Goal: Task Accomplishment & Management: Use online tool/utility

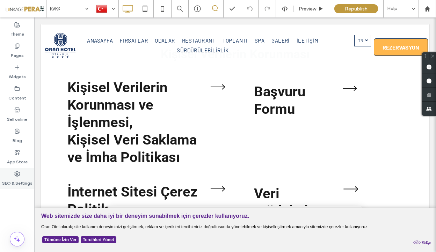
scroll to position [176, 0]
click at [10, 181] on label "SEO & Settings" at bounding box center [17, 182] width 30 height 10
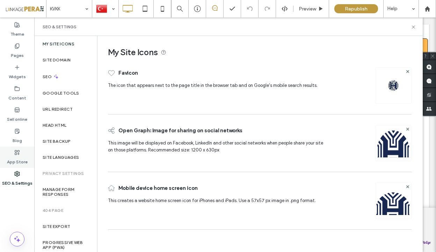
click at [15, 152] on icon at bounding box center [17, 153] width 6 height 6
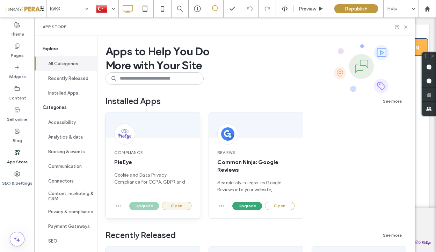
click at [183, 207] on button "Open" at bounding box center [177, 206] width 30 height 8
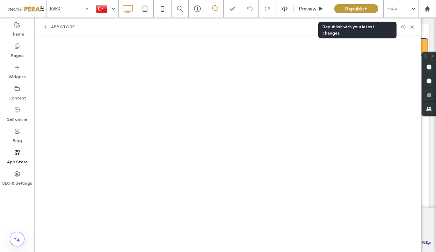
click at [360, 10] on span "Republish" at bounding box center [356, 9] width 23 height 6
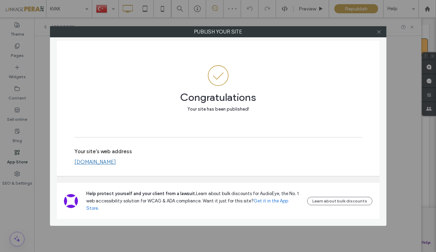
click at [381, 34] on icon at bounding box center [378, 31] width 5 height 5
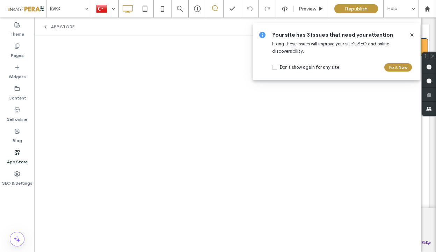
click at [409, 34] on icon at bounding box center [412, 35] width 6 height 6
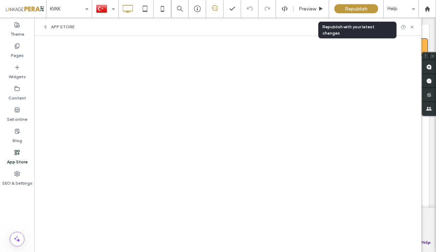
click at [353, 7] on span "Republish" at bounding box center [356, 9] width 23 height 6
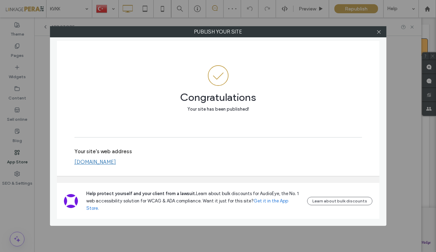
click at [385, 35] on label "Publish your site" at bounding box center [218, 32] width 336 height 10
click at [382, 34] on div at bounding box center [379, 32] width 10 height 10
click at [379, 34] on icon at bounding box center [378, 31] width 5 height 5
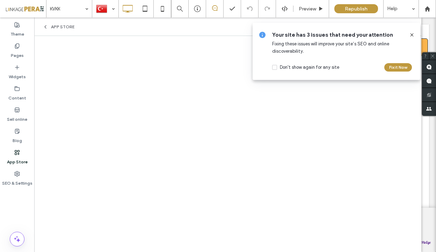
click at [411, 35] on use at bounding box center [411, 34] width 3 height 3
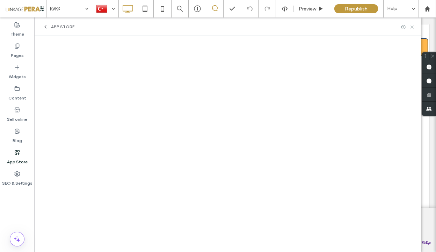
click at [411, 27] on icon at bounding box center [411, 26] width 5 height 5
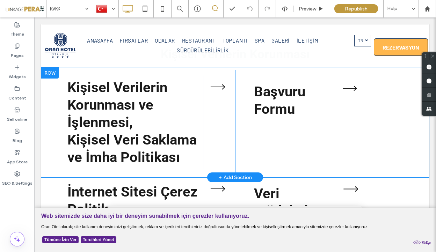
click at [50, 74] on div at bounding box center [49, 72] width 17 height 11
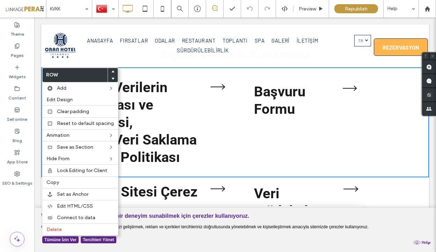
click at [179, 99] on h2 "Kişisel Verilerin Korunması ve İşlenmesi," at bounding box center [135, 105] width 136 height 52
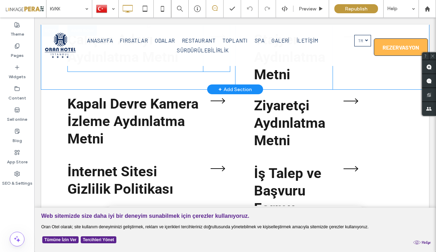
scroll to position [575, 0]
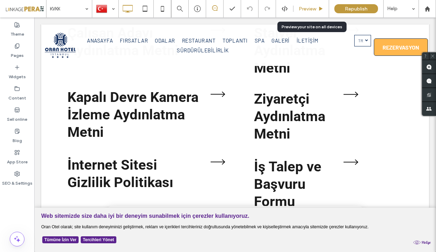
click at [311, 10] on span "Preview" at bounding box center [307, 9] width 17 height 6
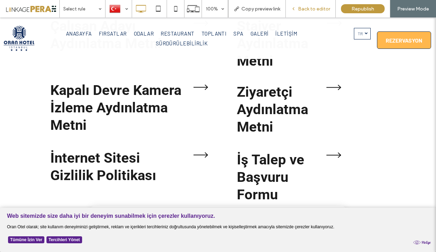
click at [307, 5] on div "Back to editor" at bounding box center [311, 8] width 50 height 17
click at [311, 9] on span "Back to editor" at bounding box center [314, 9] width 32 height 6
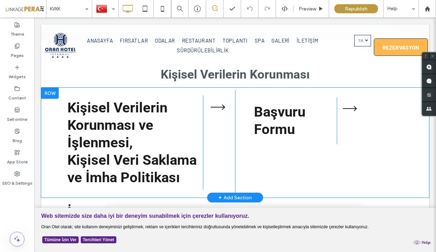
scroll to position [156, 0]
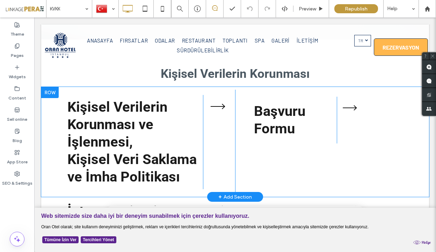
click at [49, 92] on div at bounding box center [49, 92] width 17 height 11
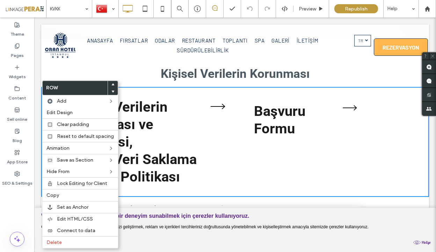
click at [175, 183] on strong "Kişisel Veri Saklama ve İmha Politikası" at bounding box center [131, 168] width 129 height 34
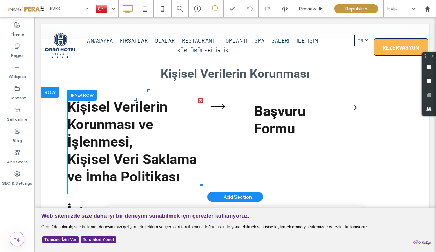
click at [127, 156] on strong "Kişisel Veri Saklama ve İmha Politikası" at bounding box center [131, 168] width 129 height 34
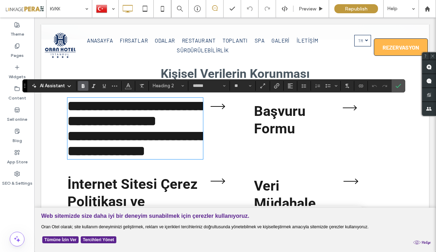
drag, startPoint x: 127, startPoint y: 156, endPoint x: 140, endPoint y: 161, distance: 13.7
click at [140, 158] on strong "**********" at bounding box center [136, 143] width 139 height 29
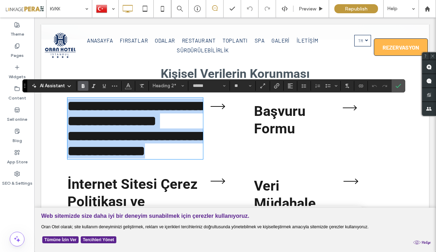
drag, startPoint x: 192, startPoint y: 177, endPoint x: 59, endPoint y: 90, distance: 158.5
click at [59, 90] on div "**********" at bounding box center [235, 128] width 388 height 83
type input "********"
type input "**"
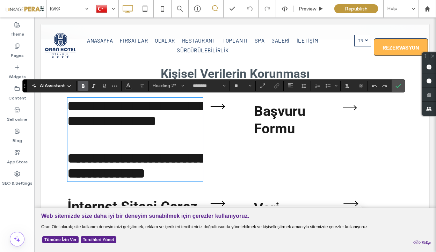
type input "******"
type input "**"
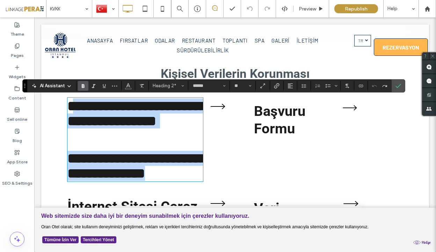
drag, startPoint x: 183, startPoint y: 182, endPoint x: 78, endPoint y: 107, distance: 128.8
click at [78, 107] on div "**********" at bounding box center [135, 140] width 136 height 82
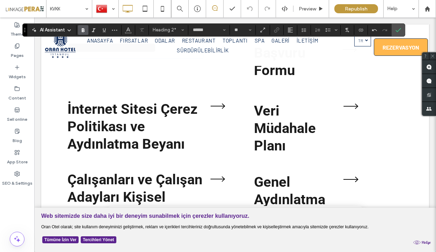
scroll to position [221, 0]
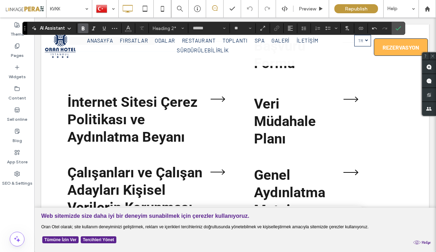
click at [138, 138] on strong "İnternet Sitesi Çerez Politikası ve Aydınlatma Beyanı" at bounding box center [132, 119] width 130 height 51
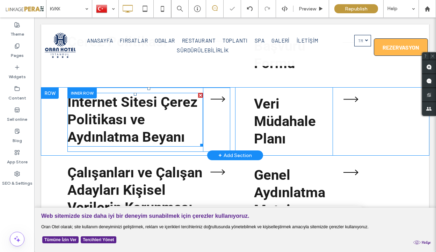
click at [134, 137] on strong "İnternet Sitesi Çerez Politikası ve Aydınlatma Beyanı" at bounding box center [132, 119] width 130 height 51
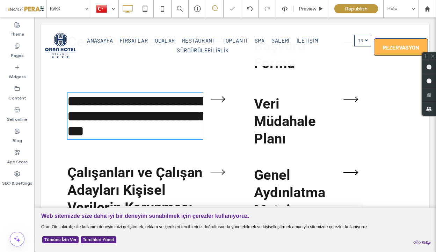
type input "******"
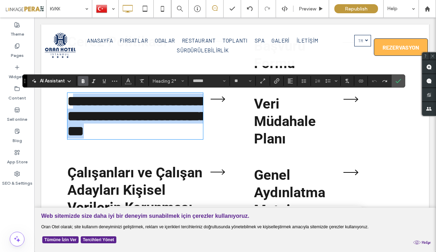
drag, startPoint x: 189, startPoint y: 137, endPoint x: 74, endPoint y: 103, distance: 120.3
click at [74, 103] on h2 "**********" at bounding box center [135, 116] width 136 height 45
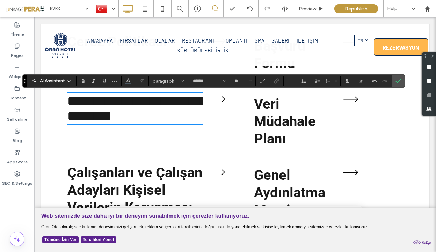
type input "**"
click at [74, 103] on strong "**********" at bounding box center [136, 108] width 139 height 29
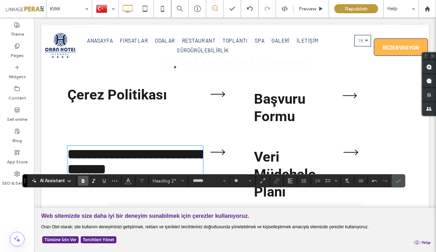
scroll to position [188, 0]
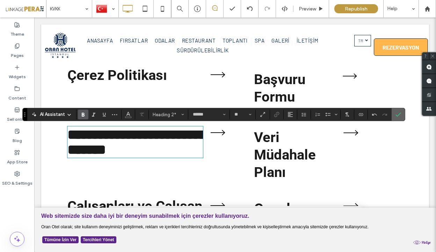
click at [401, 119] on label "Confirm" at bounding box center [398, 114] width 10 height 13
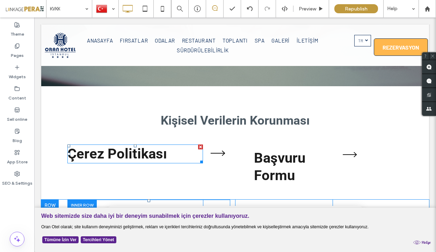
scroll to position [110, 0]
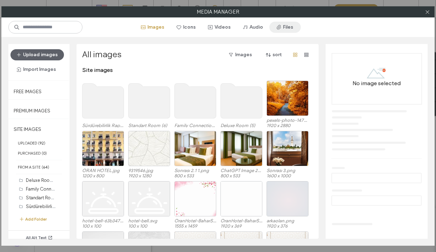
click at [280, 32] on button "Files" at bounding box center [284, 27] width 31 height 11
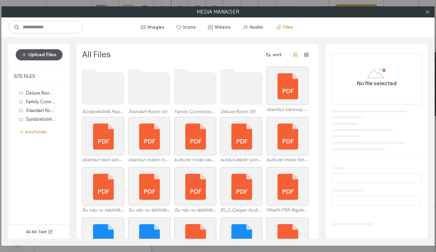
click at [30, 49] on button "Upload Files" at bounding box center [39, 54] width 47 height 11
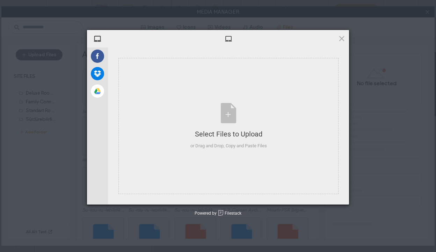
click at [35, 53] on div "My Device Facebook Dropbox Google Drive Select Files to Upload or Drag and Drop…" at bounding box center [218, 126] width 436 height 252
click at [177, 124] on div "Select Files to Upload or Drag and Drop, Copy and Paste Files" at bounding box center [228, 126] width 220 height 136
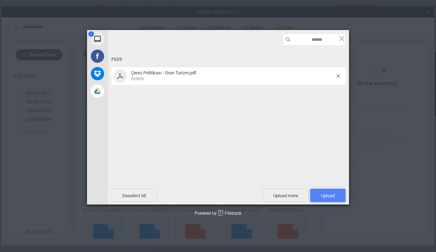
click at [328, 196] on span "Upload 1" at bounding box center [328, 195] width 14 height 5
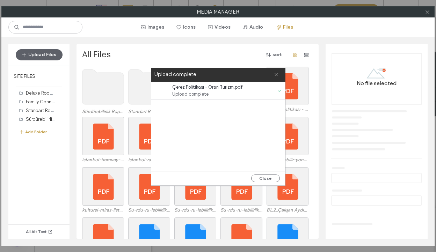
click at [268, 182] on div "Close" at bounding box center [218, 178] width 134 height 14
click at [264, 180] on button "Close" at bounding box center [265, 179] width 29 height 8
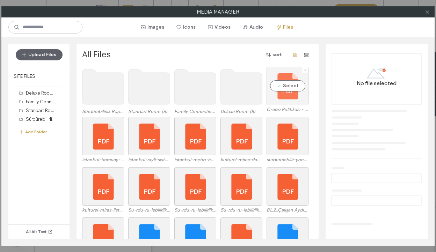
click at [289, 87] on div "Select" at bounding box center [288, 86] width 42 height 38
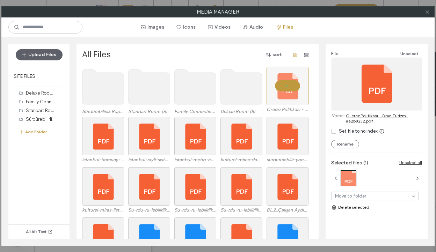
click at [362, 119] on link "C-erez Politikası - Oran Turizm-aa2b8232.pdf" at bounding box center [384, 118] width 76 height 10
click at [427, 12] on icon at bounding box center [427, 11] width 5 height 5
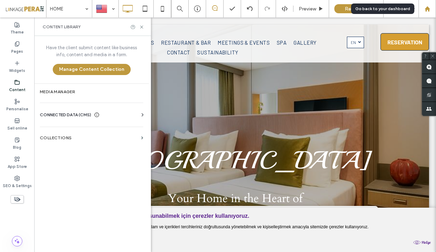
click at [430, 12] on div at bounding box center [427, 9] width 17 height 6
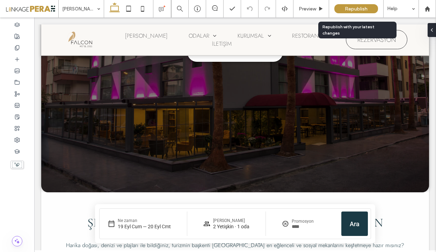
click at [362, 10] on span "Republish" at bounding box center [356, 9] width 23 height 6
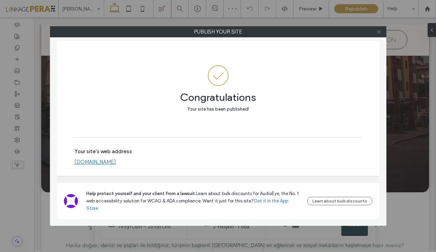
click at [378, 34] on icon at bounding box center [378, 31] width 5 height 5
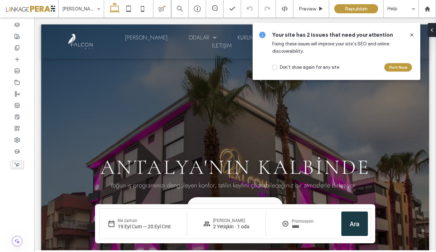
click at [408, 34] on div at bounding box center [408, 35] width 11 height 8
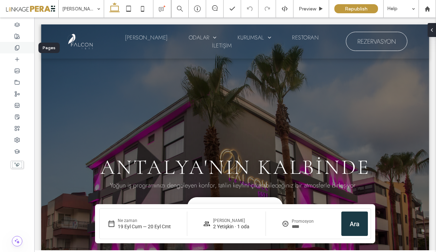
click at [23, 50] on div at bounding box center [17, 48] width 34 height 12
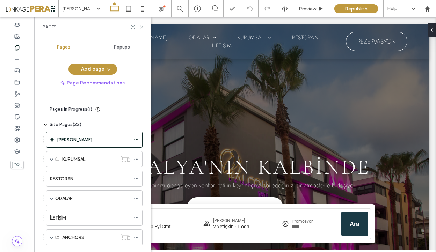
click at [141, 28] on icon at bounding box center [141, 26] width 5 height 5
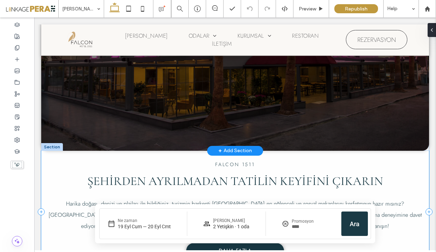
scroll to position [218, 0]
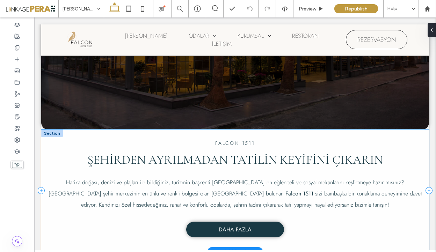
click at [237, 130] on div "FALCON 1511 ŞEHİRDEN AYRILMADAN TATİLİN KEYİFİNİ ÇIKARIN Harika doğası, denizi …" at bounding box center [235, 191] width 388 height 123
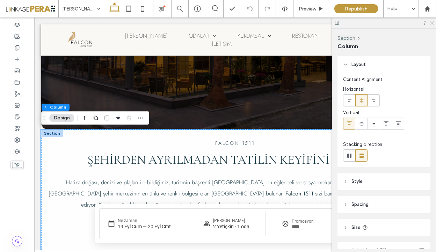
click at [431, 23] on icon at bounding box center [431, 22] width 5 height 5
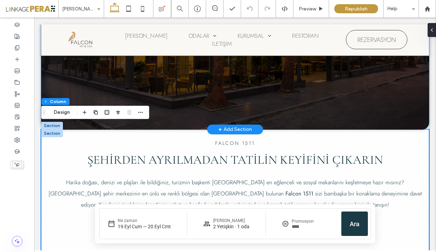
scroll to position [227, 0]
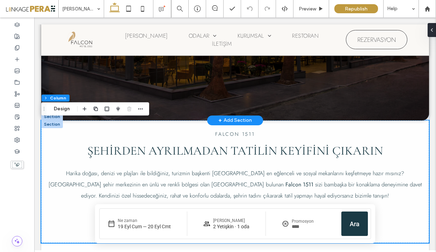
click at [229, 123] on div "+ Add Section" at bounding box center [235, 121] width 34 height 8
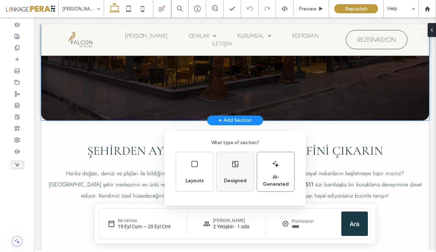
click at [229, 180] on span "Designed" at bounding box center [235, 180] width 28 height 7
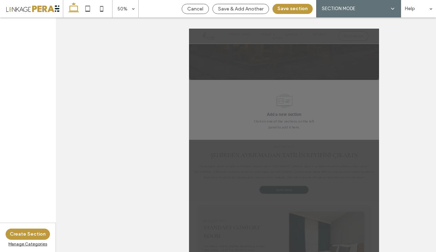
scroll to position [267, 0]
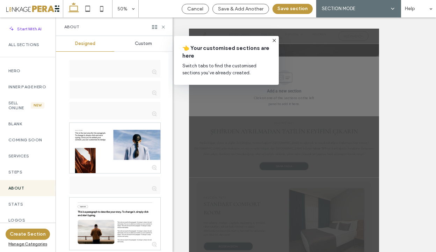
click at [273, 39] on icon at bounding box center [274, 41] width 6 height 6
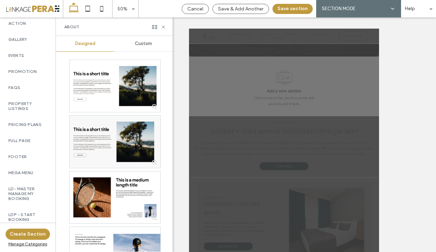
scroll to position [376, 0]
click at [25, 187] on label "LD- Master Manage My Booking" at bounding box center [27, 194] width 39 height 15
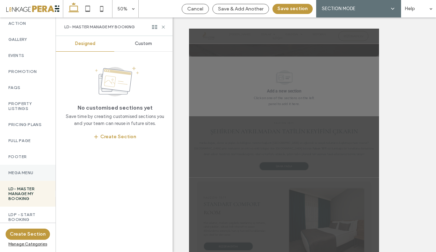
click at [32, 170] on label "Mega menu" at bounding box center [27, 172] width 39 height 5
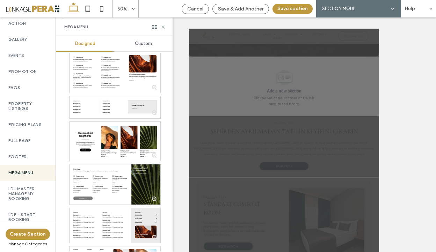
scroll to position [0, 0]
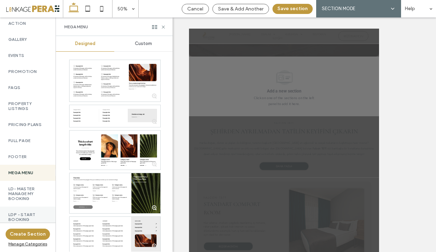
click at [29, 212] on label "LDP - Start Booking" at bounding box center [27, 217] width 39 height 10
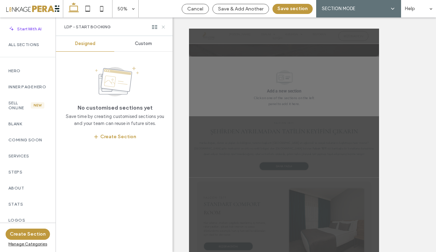
click at [165, 25] on icon at bounding box center [163, 26] width 5 height 5
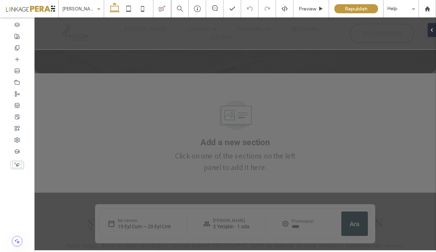
scroll to position [274, 0]
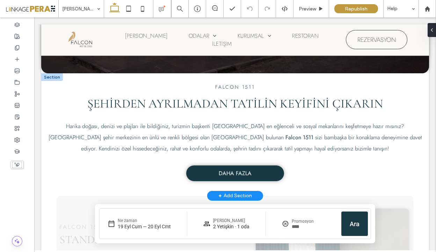
click at [231, 195] on div "+ Add Section" at bounding box center [235, 196] width 34 height 8
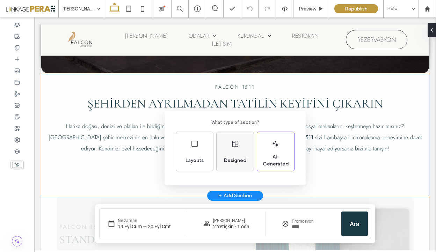
click at [235, 147] on icon at bounding box center [235, 144] width 8 height 8
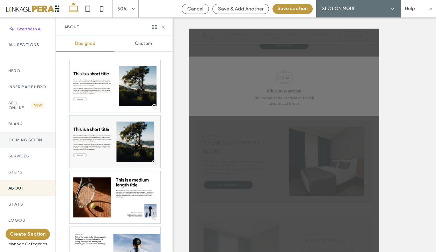
scroll to position [376, 0]
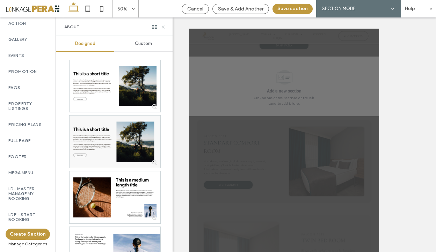
click at [165, 26] on icon at bounding box center [163, 26] width 5 height 5
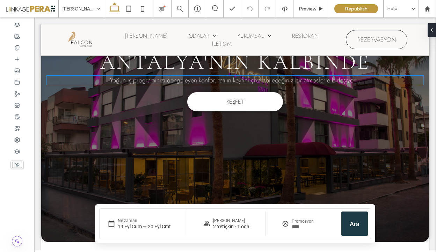
scroll to position [0, 0]
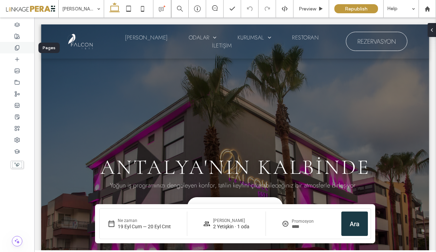
click at [20, 48] on div at bounding box center [17, 48] width 34 height 12
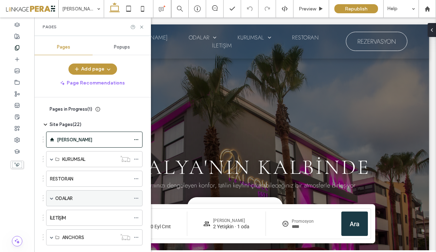
scroll to position [34, 0]
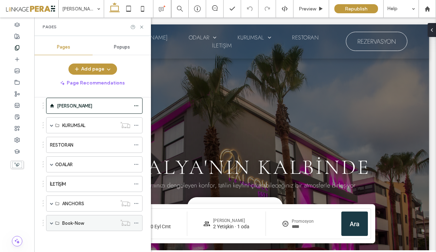
click at [50, 222] on span at bounding box center [51, 222] width 3 height 3
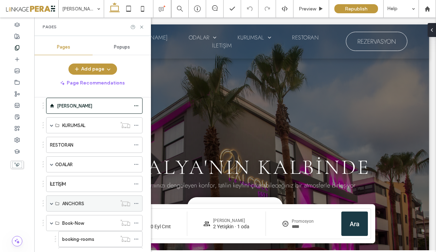
scroll to position [130, 0]
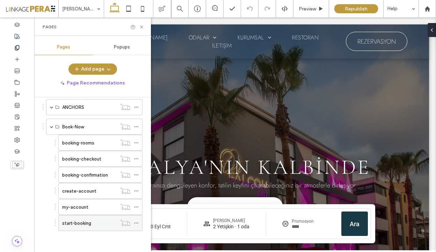
click at [91, 226] on label "start-booking" at bounding box center [76, 223] width 29 height 12
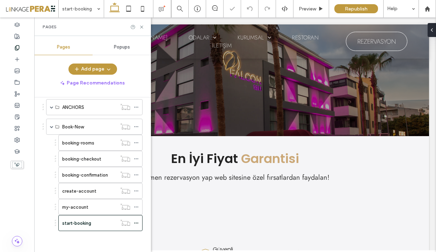
click at [141, 28] on icon at bounding box center [141, 26] width 5 height 5
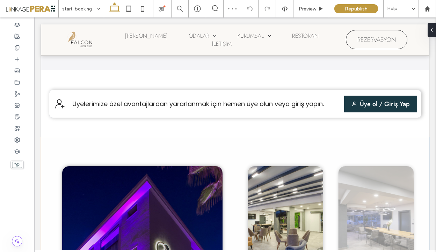
scroll to position [217, 0]
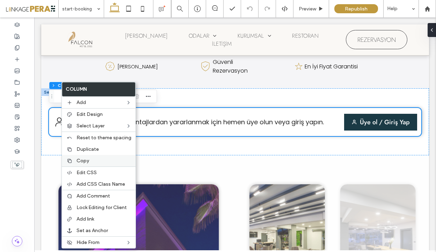
click at [96, 161] on label "Copy" at bounding box center [103, 161] width 55 height 6
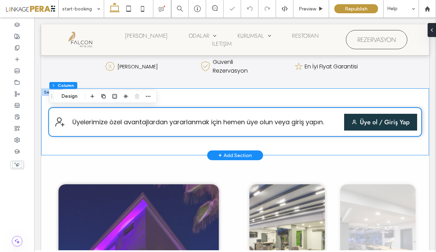
click at [163, 95] on div "Üyelerimize özel avantajlardan yararlanmak için hemen üye olun veya giriş yapın…" at bounding box center [235, 121] width 388 height 67
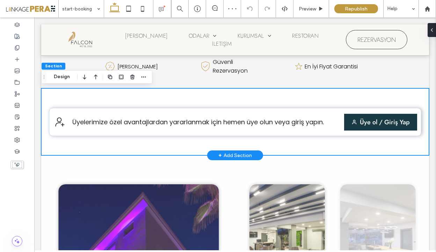
click at [162, 95] on div "Üyelerimize özel avantajlardan yararlanmak için hemen üye olun veya giriş yapın…" at bounding box center [235, 121] width 388 height 67
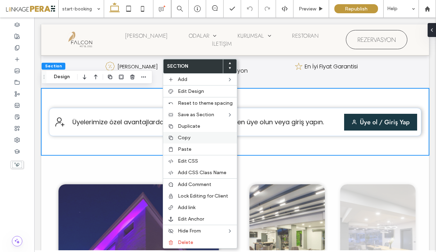
click at [196, 141] on div "Copy" at bounding box center [200, 138] width 74 height 12
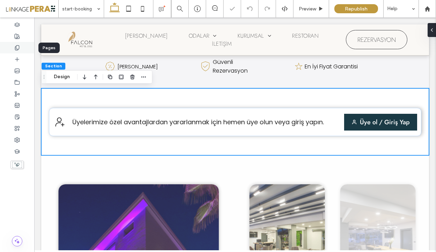
click at [17, 51] on div at bounding box center [17, 48] width 34 height 12
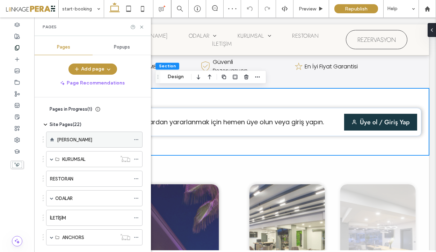
click at [61, 137] on label "[PERSON_NAME]" at bounding box center [74, 140] width 35 height 12
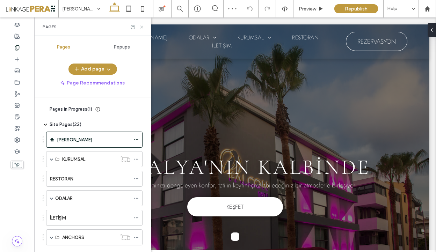
click at [141, 28] on icon at bounding box center [141, 26] width 5 height 5
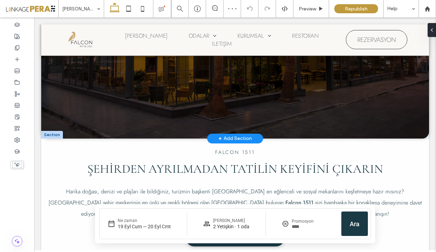
scroll to position [226, 0]
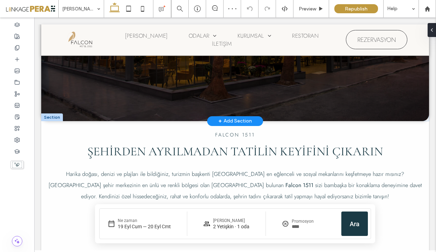
click at [235, 121] on div "+ Add Section" at bounding box center [235, 121] width 34 height 8
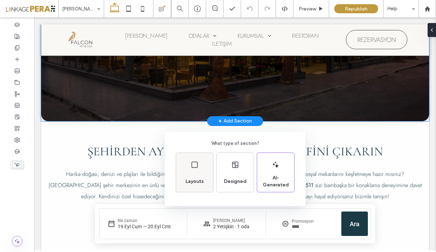
click at [209, 175] on div "Layouts" at bounding box center [194, 172] width 37 height 39
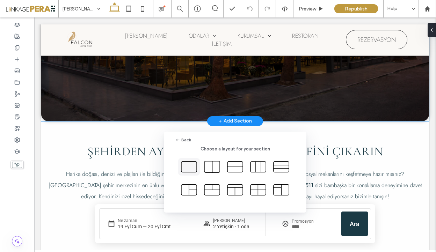
click at [188, 165] on icon at bounding box center [188, 166] width 17 height 17
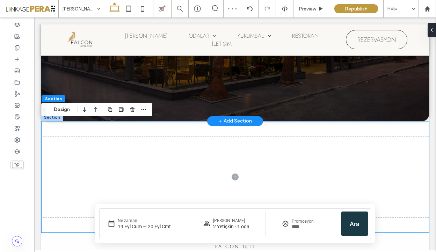
click at [238, 121] on div "+ Add Section" at bounding box center [235, 121] width 34 height 8
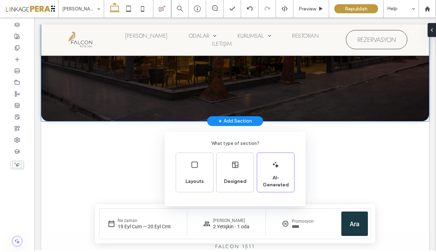
click at [124, 158] on div "What type of section? Layouts Designed AI-Generated" at bounding box center [218, 143] width 436 height 286
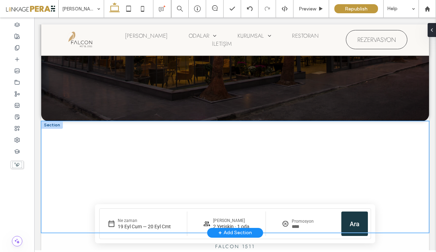
click at [62, 132] on div at bounding box center [235, 177] width 388 height 112
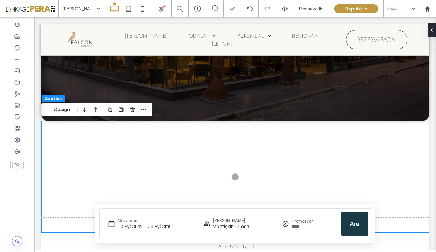
click at [151, 111] on div "Section Design" at bounding box center [96, 109] width 111 height 13
click at [143, 110] on icon "button" at bounding box center [144, 110] width 6 height 6
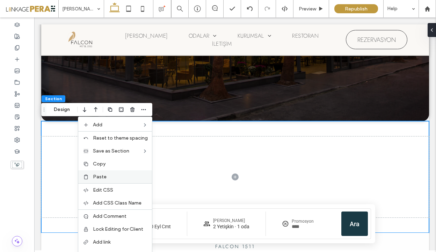
click at [123, 177] on label "Paste" at bounding box center [120, 177] width 55 height 6
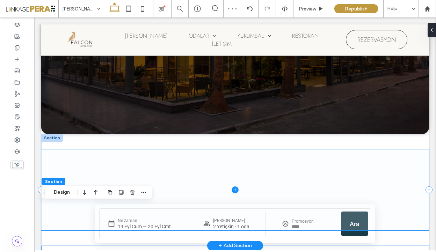
scroll to position [208, 0]
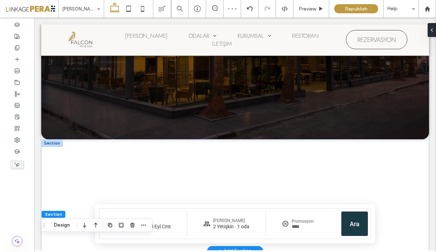
click at [50, 143] on div at bounding box center [52, 143] width 22 height 8
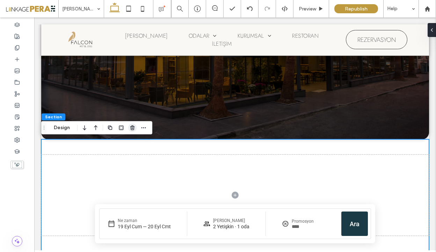
click at [132, 128] on icon "button" at bounding box center [133, 128] width 6 height 6
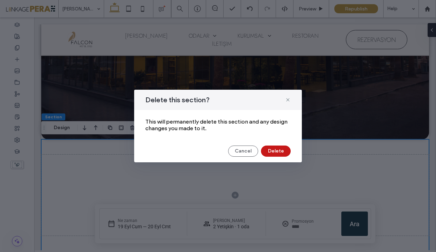
click at [282, 154] on button "Delete" at bounding box center [276, 151] width 30 height 11
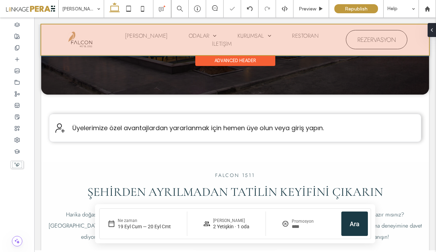
scroll to position [264, 0]
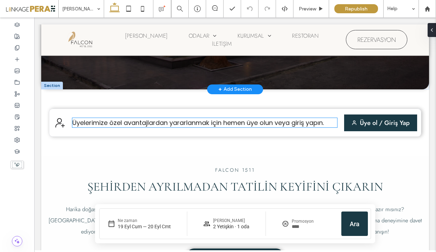
scroll to position [255, 0]
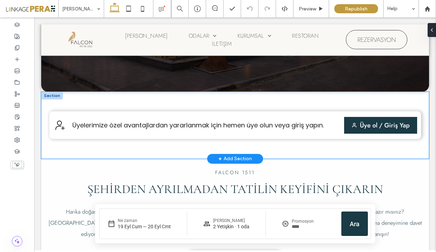
click at [229, 146] on div "Üyelerimize özel avantajlardan yararlanmak için hemen üye olun veya giriş yapın…" at bounding box center [235, 125] width 388 height 67
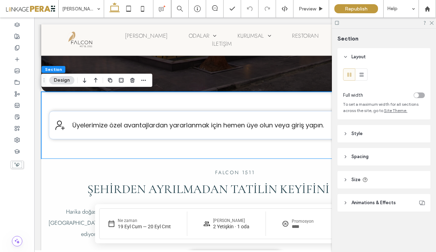
click at [350, 182] on header "Size" at bounding box center [383, 179] width 93 height 17
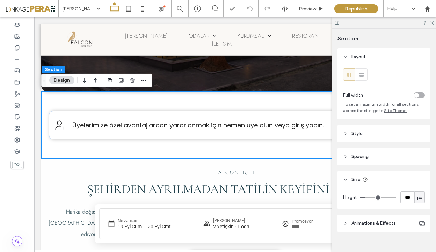
type input "***"
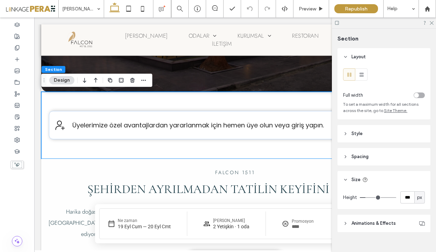
type input "***"
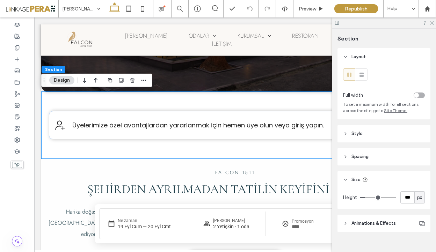
type input "***"
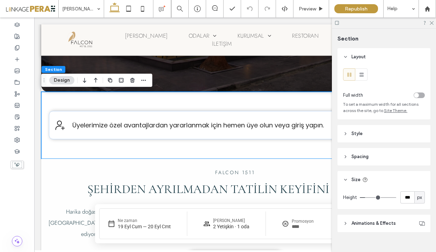
type input "***"
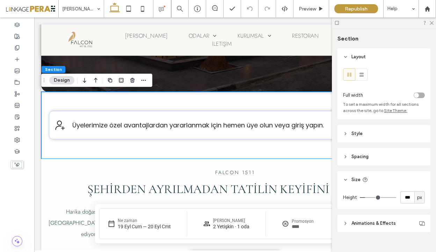
type input "***"
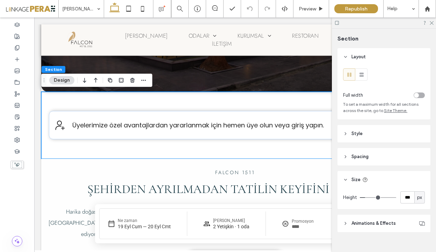
type input "***"
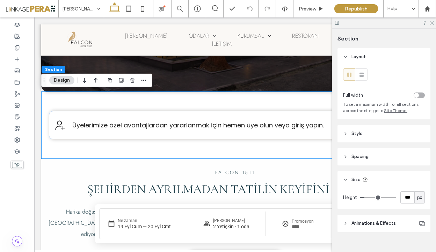
type input "***"
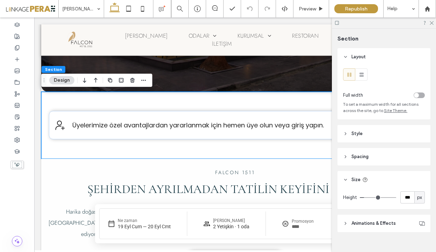
click at [366, 198] on input "range" at bounding box center [378, 197] width 36 height 1
click at [365, 160] on span "Spacing" at bounding box center [359, 156] width 17 height 7
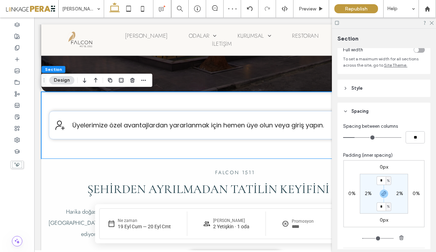
scroll to position [47, 0]
click at [382, 206] on input "*" at bounding box center [381, 205] width 9 height 9
type input "*"
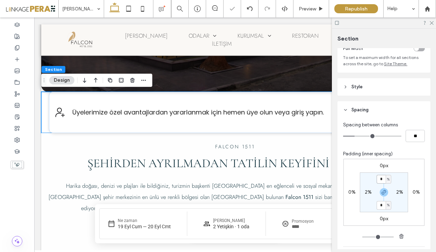
click at [383, 180] on input "*" at bounding box center [381, 179] width 9 height 9
click at [392, 179] on section "* % 2% * % 2%" at bounding box center [384, 193] width 48 height 40
click at [388, 179] on span "%" at bounding box center [388, 179] width 2 height 7
click at [384, 213] on span "vh" at bounding box center [386, 214] width 5 height 7
click at [382, 180] on input "*" at bounding box center [381, 179] width 9 height 9
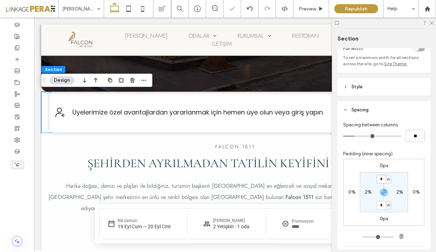
type input "*"
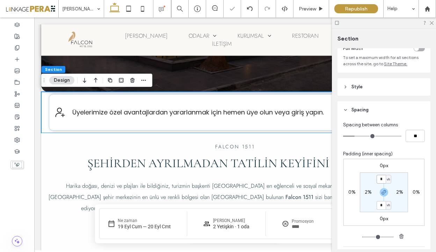
click at [382, 180] on input "*" at bounding box center [381, 179] width 9 height 9
type input "*"
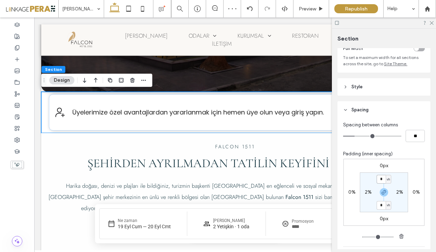
type input "*"
click at [432, 22] on icon at bounding box center [431, 22] width 5 height 5
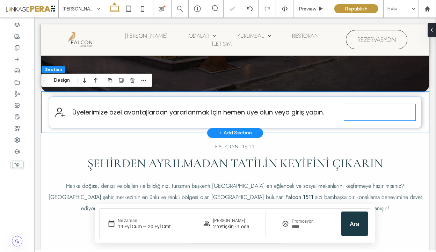
click at [353, 120] on div "Üye ol / Giriş Yap My Account" at bounding box center [379, 112] width 71 height 16
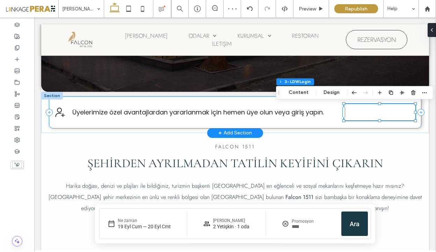
click at [335, 122] on div "Üyelerimize özel avantajlardan yararlanmak için hemen üye olun veya giriş yapın…" at bounding box center [235, 112] width 372 height 32
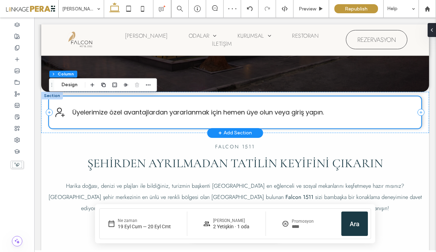
click at [333, 126] on div "Üyelerimize özel avantajlardan yararlanmak için hemen üye olun veya giriş yapın…" at bounding box center [235, 112] width 372 height 32
click at [73, 86] on button "Design" at bounding box center [69, 85] width 25 height 8
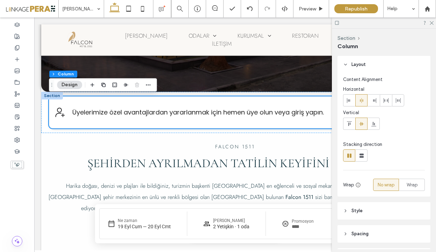
click at [362, 236] on span "Spacing" at bounding box center [359, 234] width 17 height 7
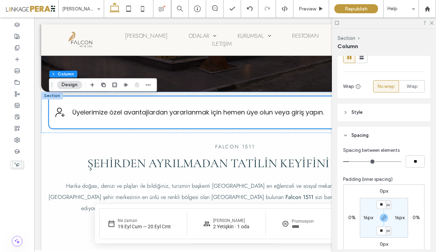
scroll to position [101, 0]
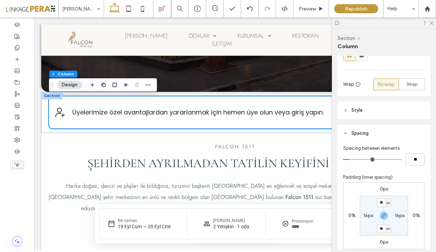
click at [389, 204] on span "px" at bounding box center [388, 202] width 3 height 7
click at [386, 178] on span "vh" at bounding box center [386, 180] width 5 height 7
type input "***"
type input "*"
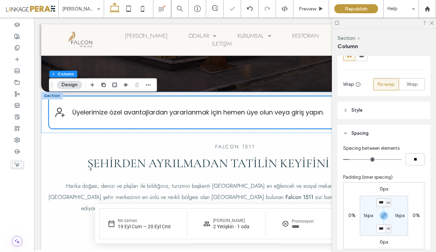
click at [380, 201] on input "***" at bounding box center [381, 202] width 9 height 9
type input "*"
click at [380, 201] on input "*" at bounding box center [381, 202] width 9 height 9
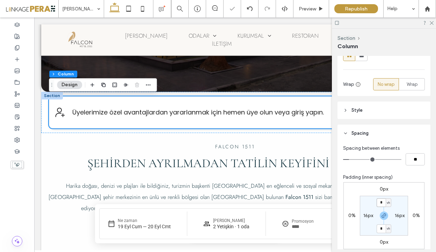
click at [380, 201] on input "*" at bounding box center [381, 202] width 9 height 9
type input "*"
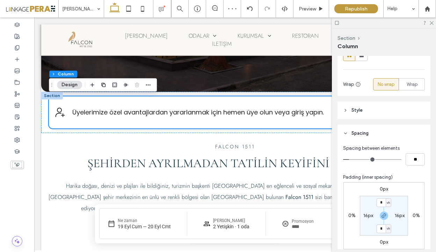
type input "**"
type input "*"
type input "**"
click at [347, 159] on input "range" at bounding box center [372, 159] width 58 height 1
type input "*"
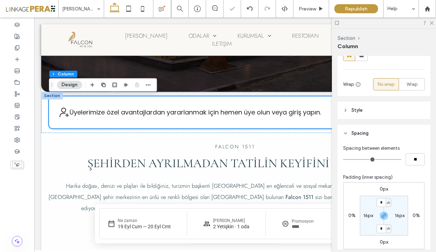
type input "**"
type input "*"
type input "**"
type input "*"
click at [350, 159] on input "range" at bounding box center [372, 159] width 58 height 1
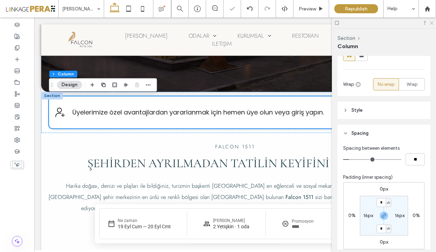
click at [432, 23] on icon at bounding box center [431, 22] width 5 height 5
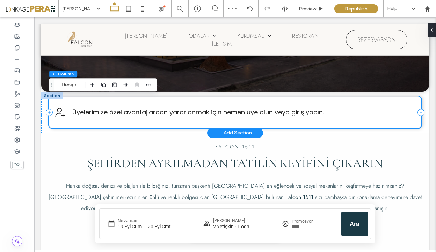
click at [320, 126] on div "Üyelerimize özel avantajlardan yararlanmak için hemen üye olun veya giriş yapın…" at bounding box center [235, 112] width 372 height 32
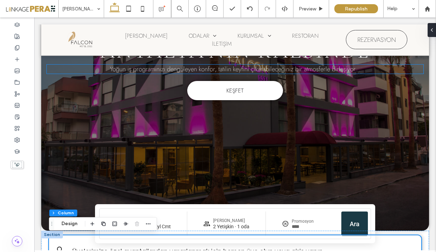
scroll to position [0, 0]
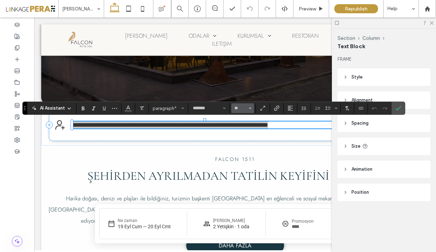
click at [238, 111] on button "**" at bounding box center [242, 108] width 23 height 10
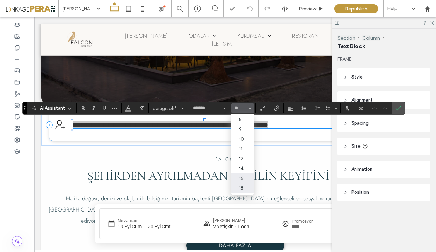
click at [235, 177] on icon "16" at bounding box center [235, 178] width 3 height 2
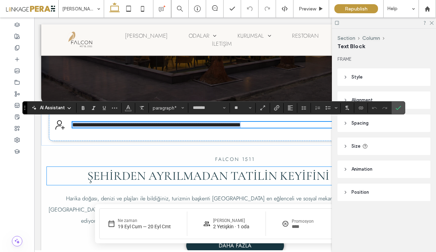
type input "**"
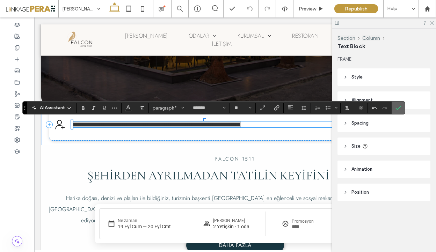
click at [397, 110] on use "Confirm" at bounding box center [398, 108] width 6 height 4
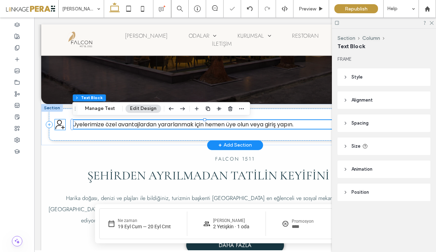
click at [58, 125] on icon at bounding box center [60, 124] width 10 height 10
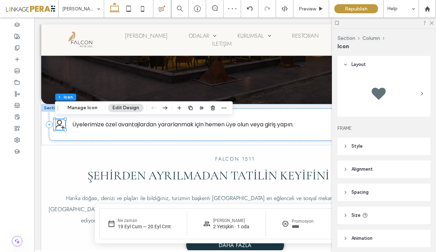
click at [118, 108] on button "Edit Design" at bounding box center [126, 108] width 36 height 8
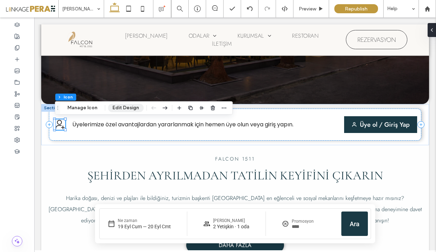
click at [118, 108] on button "Edit Design" at bounding box center [126, 108] width 36 height 8
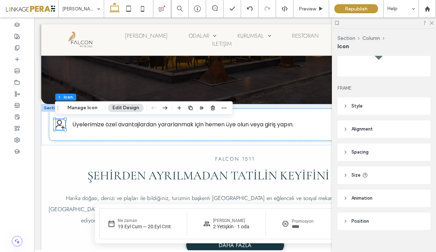
scroll to position [45, 0]
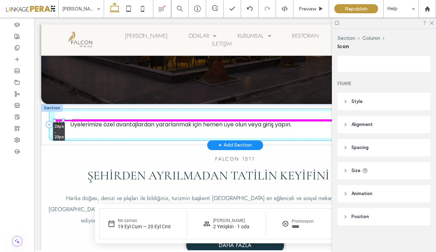
drag, startPoint x: 66, startPoint y: 130, endPoint x: 64, endPoint y: 126, distance: 4.6
click at [64, 126] on div "23px , 23px Üyelerimize özel avantajlardan yararlanmak için hemen üye olun veya…" at bounding box center [235, 124] width 388 height 41
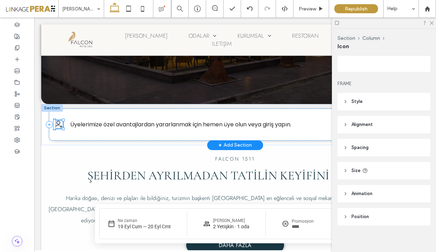
type input "**"
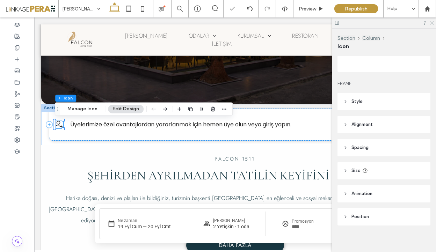
click at [431, 23] on use at bounding box center [432, 23] width 4 height 4
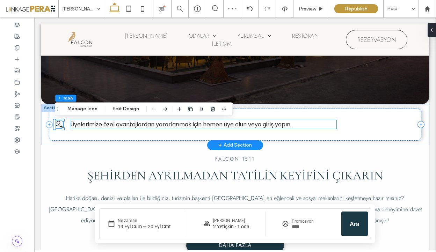
click at [323, 126] on p "Üyelerimize özel avantajlardan yararlanmak için hemen üye olun veya giriş yapın." at bounding box center [203, 124] width 266 height 9
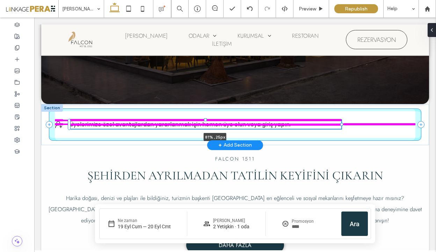
drag, startPoint x: 337, startPoint y: 125, endPoint x: 349, endPoint y: 125, distance: 12.2
click at [349, 125] on div "Üyelerimize özel avantajlardan yararlanmak için hemen üye olun veya giriş yapın…" at bounding box center [235, 124] width 388 height 41
type input "**"
type input "****"
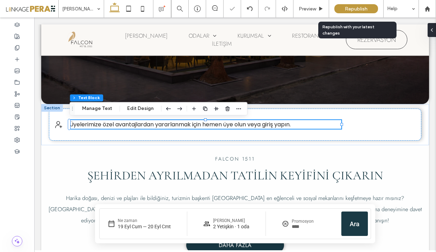
click at [363, 9] on span "Republish" at bounding box center [356, 9] width 23 height 6
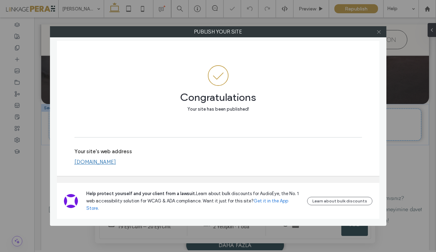
click at [379, 34] on icon at bounding box center [378, 31] width 5 height 5
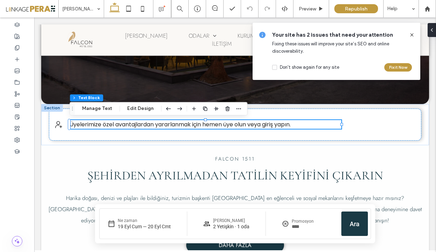
click at [411, 35] on icon at bounding box center [412, 35] width 6 height 6
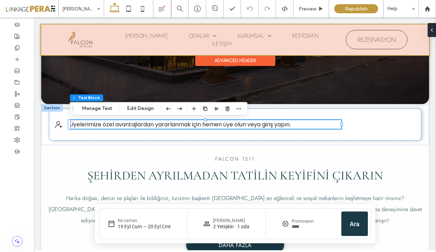
drag, startPoint x: 445, startPoint y: 52, endPoint x: 411, endPoint y: 35, distance: 38.4
click at [411, 35] on div "ANA SAYFA ODALAR STANDART COMFORT ROOM TWIN BED ROOM KURUMSAL HAKKIMIZDA SERTİF…" at bounding box center [235, 39] width 388 height 31
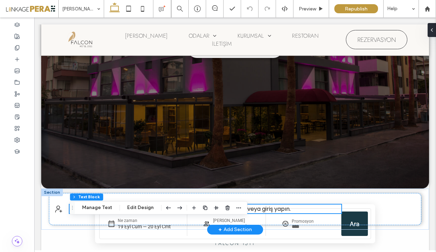
scroll to position [188, 0]
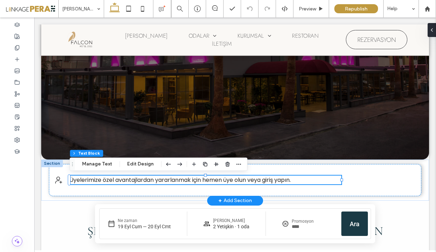
click at [49, 164] on div at bounding box center [52, 164] width 22 height 8
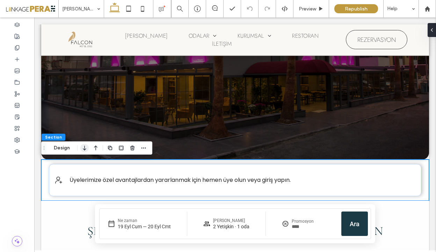
click at [86, 149] on use "button" at bounding box center [84, 148] width 3 height 5
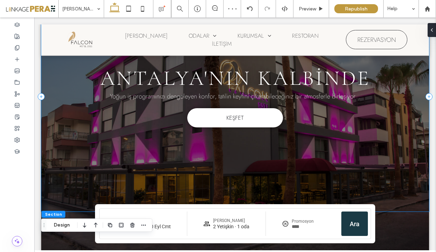
scroll to position [0, 0]
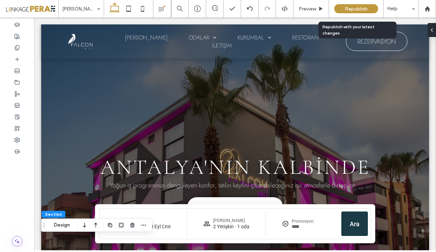
click at [360, 9] on span "Republish" at bounding box center [356, 9] width 23 height 6
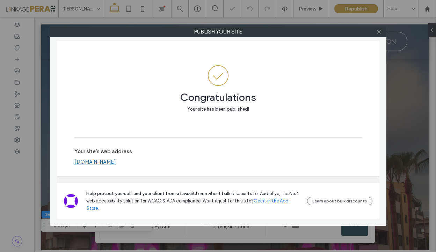
click at [381, 32] on icon at bounding box center [378, 31] width 5 height 5
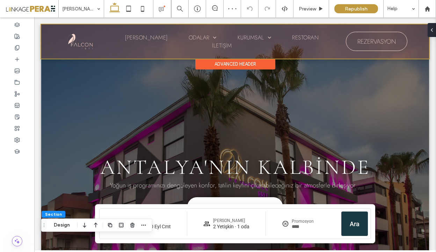
click at [370, 46] on div at bounding box center [235, 41] width 388 height 34
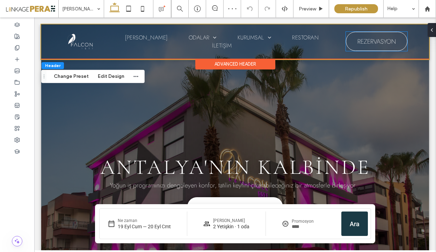
click at [370, 46] on span "REZERVASYON" at bounding box center [376, 42] width 38 height 16
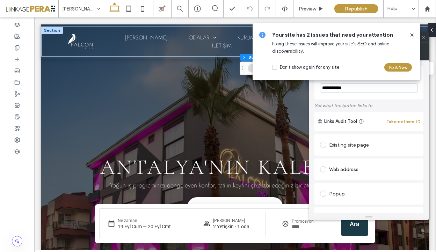
click at [415, 34] on div "Your site has 2 issues that need your attention Fixing these issues will improv…" at bounding box center [337, 51] width 168 height 57
click at [411, 36] on icon at bounding box center [412, 35] width 6 height 6
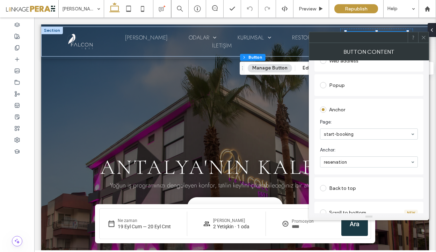
scroll to position [111, 0]
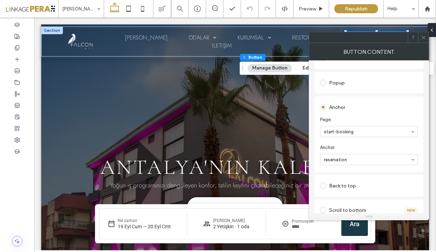
click at [423, 35] on icon at bounding box center [423, 37] width 5 height 5
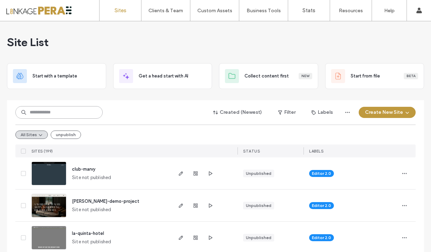
click at [61, 117] on input at bounding box center [58, 112] width 87 height 13
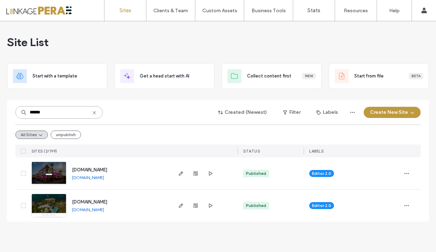
type input "******"
click at [104, 171] on span "[DOMAIN_NAME]" at bounding box center [89, 169] width 35 height 5
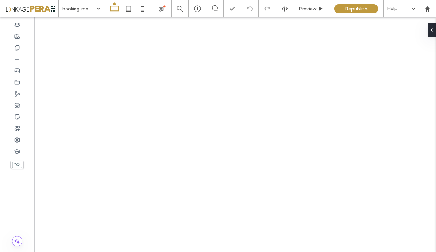
select select "*****"
select select "***"
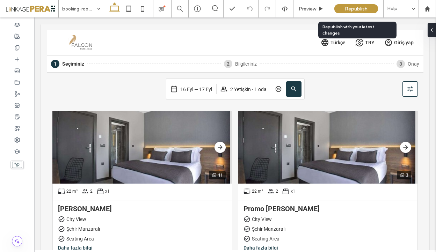
click at [359, 12] on div "Republish" at bounding box center [356, 8] width 44 height 9
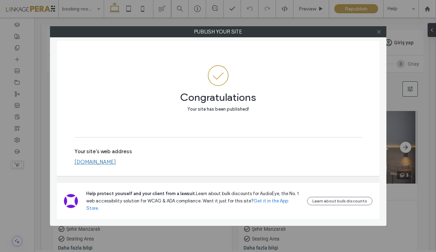
click at [380, 29] on span at bounding box center [378, 32] width 5 height 10
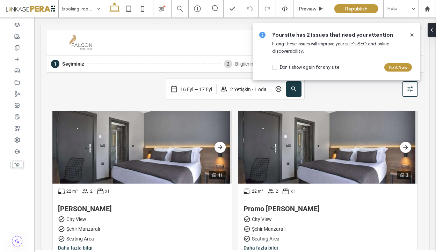
click at [414, 35] on icon at bounding box center [412, 35] width 6 height 6
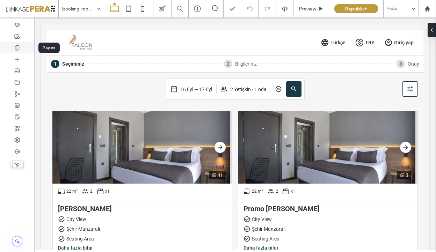
click at [20, 45] on icon at bounding box center [17, 48] width 6 height 6
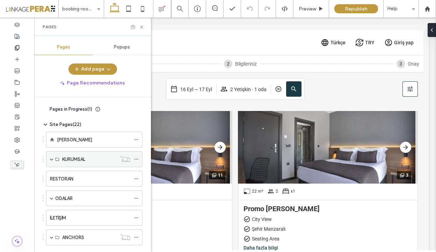
scroll to position [130, 0]
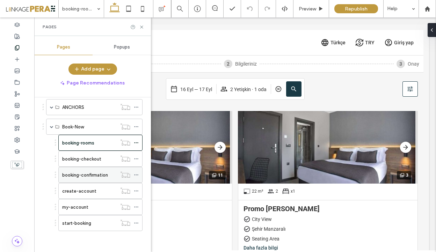
click at [94, 176] on label "booking-confirmation" at bounding box center [85, 175] width 46 height 12
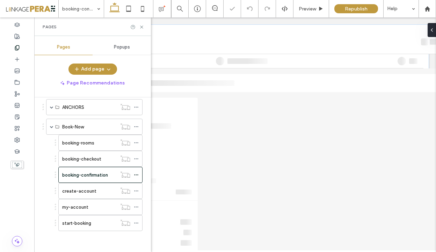
select select "*****"
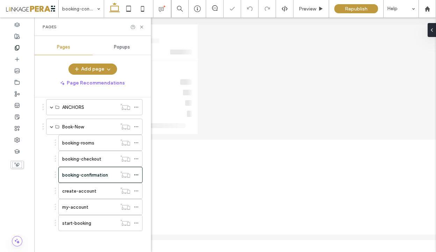
scroll to position [144, 0]
click at [143, 26] on icon at bounding box center [141, 26] width 5 height 5
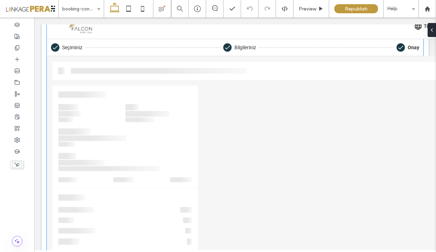
scroll to position [0, 0]
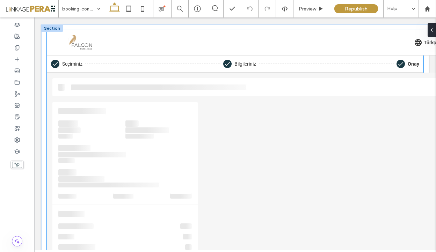
click at [70, 42] on img at bounding box center [80, 42] width 56 height 17
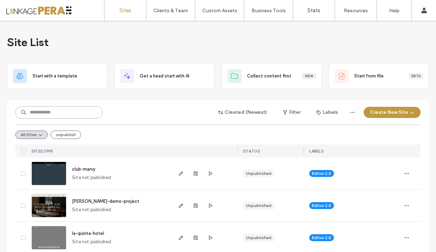
click at [65, 110] on input at bounding box center [58, 112] width 87 height 13
click at [55, 115] on input at bounding box center [58, 112] width 87 height 13
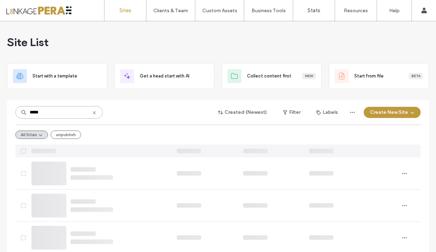
click at [39, 110] on input "*****" at bounding box center [58, 112] width 87 height 13
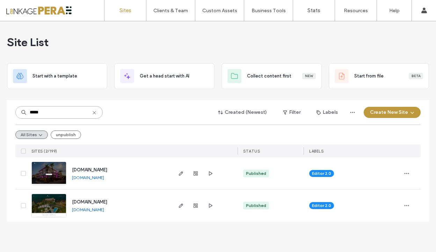
type input "*****"
click at [107, 168] on span "www.falcon1511.com" at bounding box center [89, 169] width 35 height 5
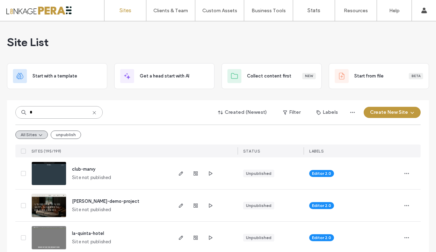
click at [45, 115] on input "*" at bounding box center [58, 112] width 87 height 13
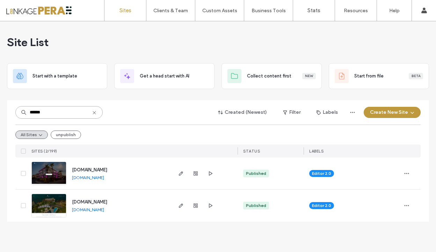
type input "******"
click at [107, 170] on span "www.falcon1511.com" at bounding box center [89, 169] width 35 height 5
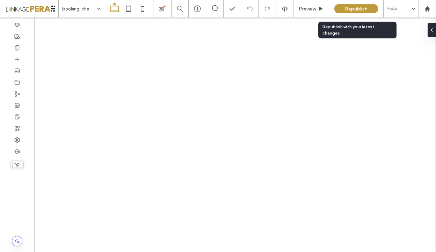
select select "*****"
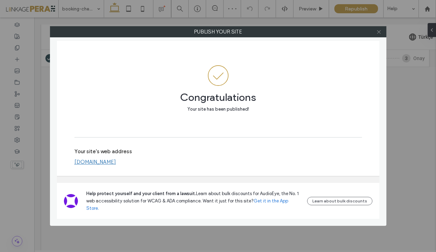
click at [380, 33] on icon at bounding box center [378, 31] width 5 height 5
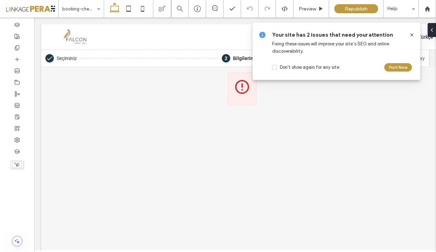
click at [412, 35] on use at bounding box center [411, 34] width 3 height 3
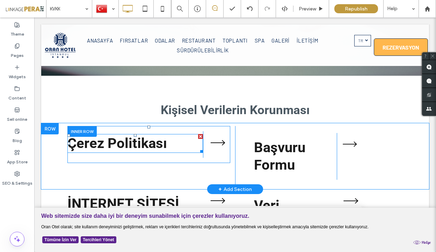
click at [140, 145] on strong "Çerez Politikası" at bounding box center [117, 143] width 100 height 16
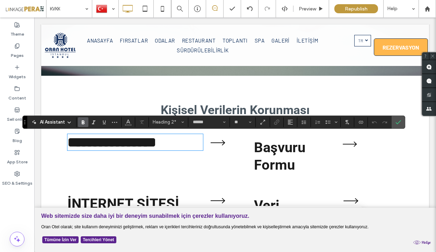
click at [140, 145] on strong "**********" at bounding box center [111, 143] width 89 height 14
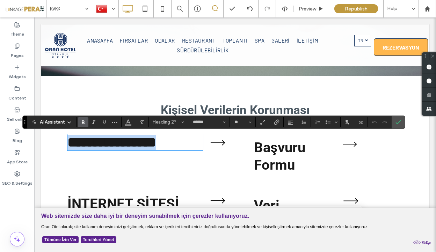
click at [140, 145] on strong "**********" at bounding box center [111, 143] width 89 height 14
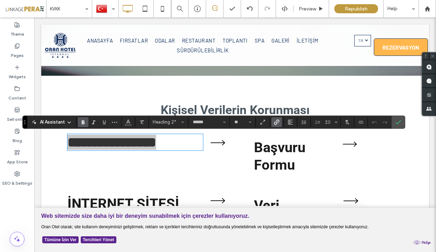
click at [273, 122] on label "Link" at bounding box center [276, 122] width 10 height 10
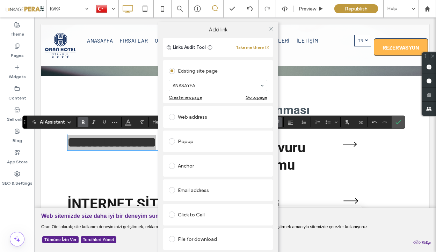
click at [188, 140] on div "Popup" at bounding box center [218, 141] width 99 height 11
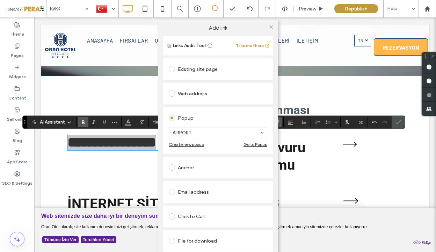
click at [182, 238] on div "File for download" at bounding box center [218, 240] width 99 height 11
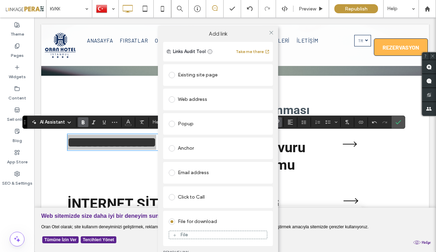
click at [189, 233] on div "File" at bounding box center [218, 235] width 98 height 6
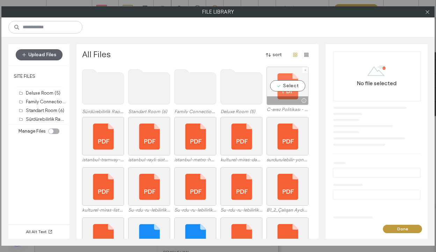
click at [292, 87] on div "Select" at bounding box center [288, 86] width 42 height 38
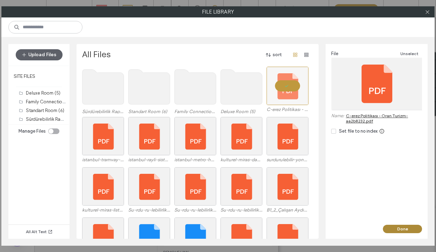
click at [406, 231] on button "Done" at bounding box center [402, 229] width 39 height 8
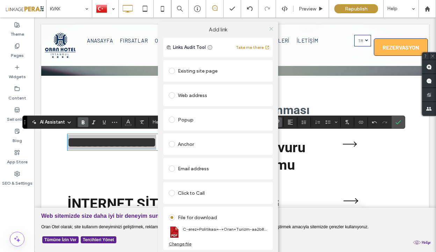
click at [271, 26] on icon at bounding box center [271, 28] width 5 height 5
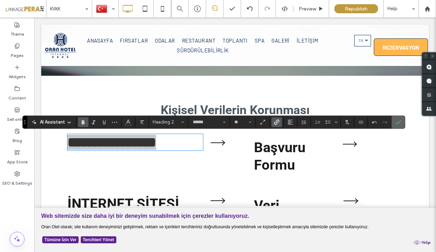
click at [397, 124] on icon "Confirm" at bounding box center [398, 122] width 6 height 6
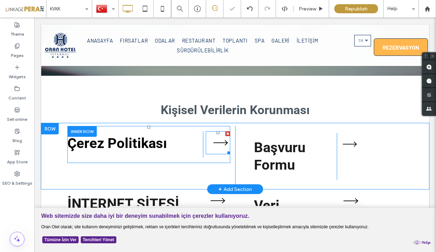
click at [221, 139] on icon at bounding box center [221, 142] width 24 height 23
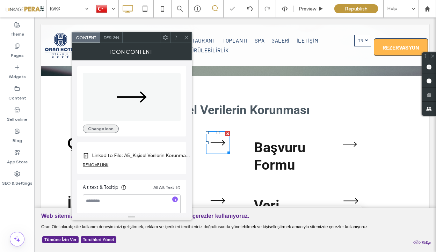
scroll to position [7, 0]
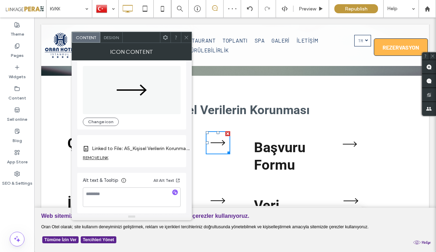
click at [159, 151] on label "Linked to File: A5_Kişisel Verilerin Korunması ve Saklanması Politikası.pdf" at bounding box center [141, 148] width 98 height 13
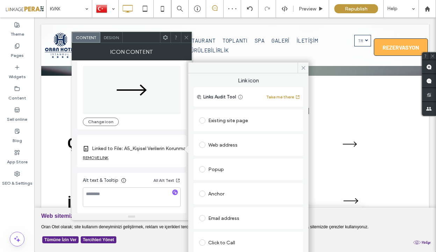
scroll to position [45, 0]
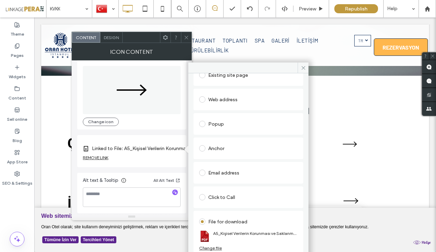
click at [215, 250] on div "Change file" at bounding box center [210, 248] width 23 height 5
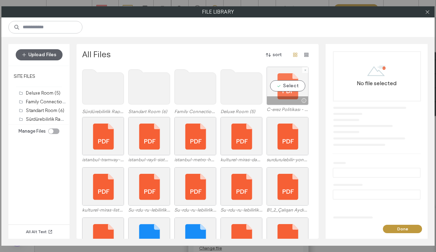
click at [292, 80] on div "Select" at bounding box center [288, 86] width 42 height 38
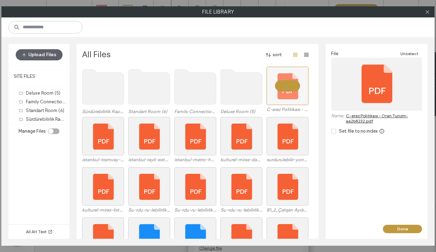
click at [398, 234] on div "Done" at bounding box center [377, 232] width 102 height 14
click at [401, 230] on button "Done" at bounding box center [402, 229] width 39 height 8
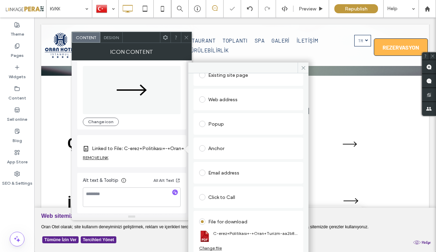
click at [184, 37] on icon at bounding box center [186, 37] width 5 height 5
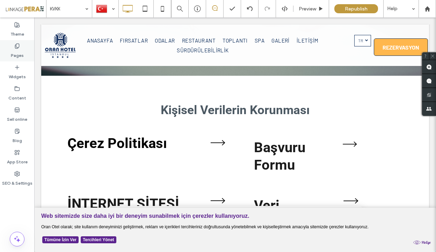
scroll to position [131, 0]
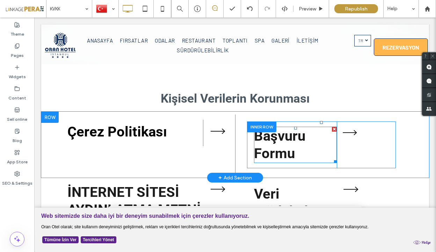
click at [261, 140] on span "Başvuru Formu" at bounding box center [279, 145] width 51 height 34
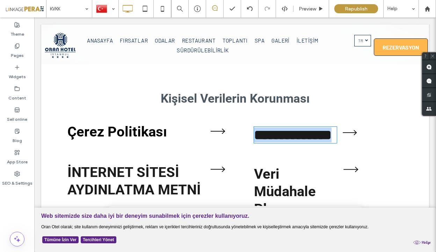
type input "******"
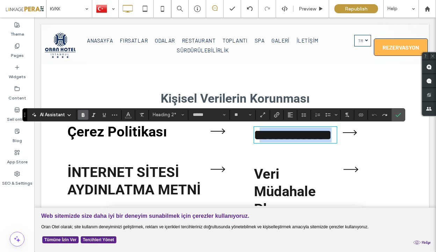
drag, startPoint x: 299, startPoint y: 150, endPoint x: 263, endPoint y: 139, distance: 37.2
click at [263, 139] on h2 "**********" at bounding box center [295, 134] width 83 height 15
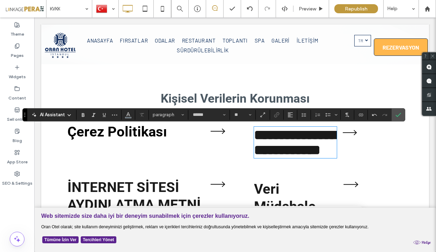
type input "**"
click at [265, 140] on span "**********" at bounding box center [295, 142] width 83 height 29
click at [397, 115] on icon "Confirm" at bounding box center [398, 115] width 6 height 6
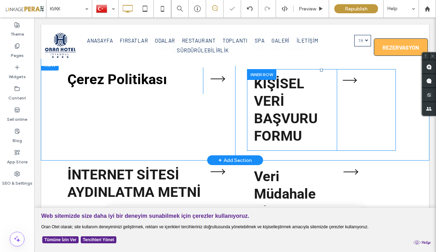
scroll to position [186, 0]
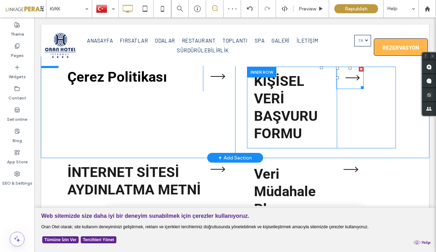
click at [350, 83] on icon at bounding box center [353, 78] width 28 height 22
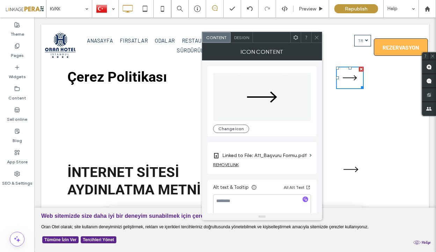
click at [277, 158] on label "Linked to File: A11_Başvuru Formu.pdf" at bounding box center [264, 155] width 85 height 13
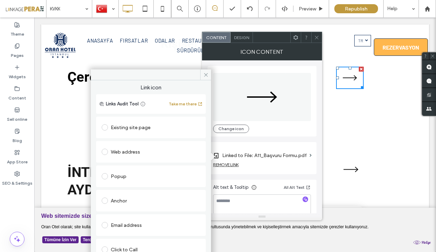
scroll to position [45, 0]
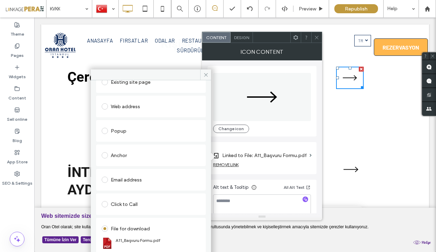
drag, startPoint x: 195, startPoint y: 93, endPoint x: 161, endPoint y: 59, distance: 48.4
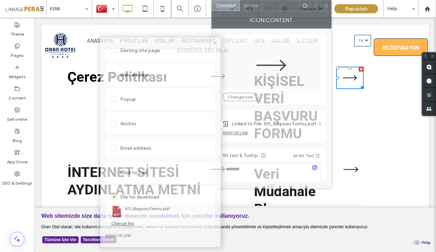
drag, startPoint x: 275, startPoint y: 41, endPoint x: 285, endPoint y: 8, distance: 34.6
click at [285, 8] on div at bounding box center [280, 5] width 37 height 10
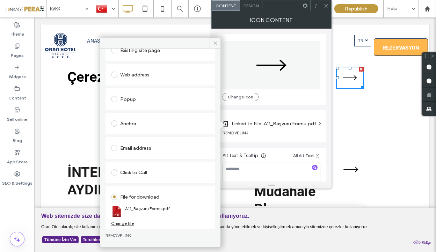
click at [122, 226] on div "File for download A11_Başvuru Formu.pdf Change file" at bounding box center [160, 207] width 110 height 43
click at [129, 223] on div "Change file" at bounding box center [122, 223] width 23 height 5
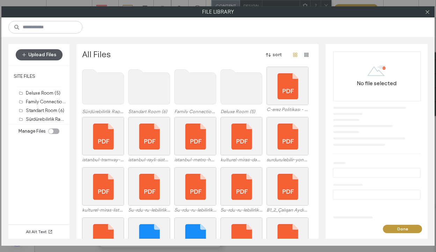
click at [42, 55] on button "Upload Files" at bounding box center [39, 54] width 47 height 11
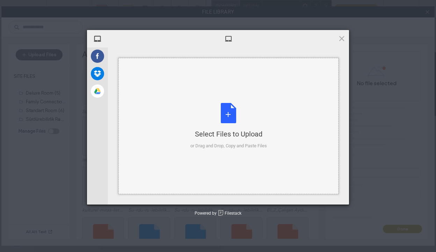
click at [192, 107] on div "Select Files to Upload or Drag and Drop, Copy and Paste Files" at bounding box center [228, 126] width 76 height 46
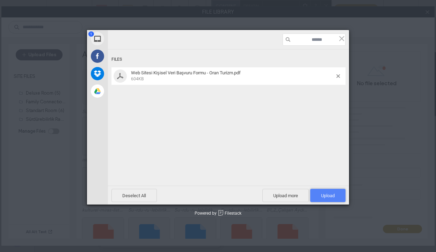
click at [330, 197] on span "Upload 1" at bounding box center [328, 195] width 14 height 5
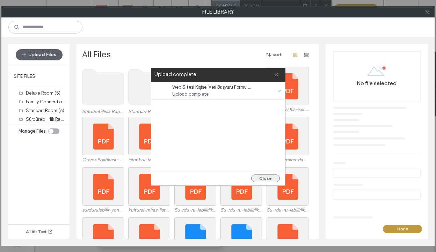
click at [271, 176] on button "Close" at bounding box center [265, 179] width 29 height 8
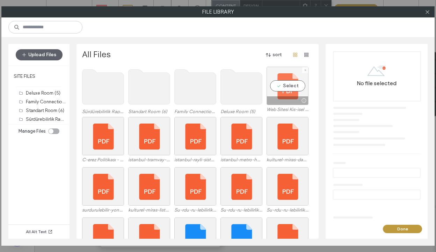
click at [291, 91] on div "Select" at bounding box center [288, 86] width 42 height 38
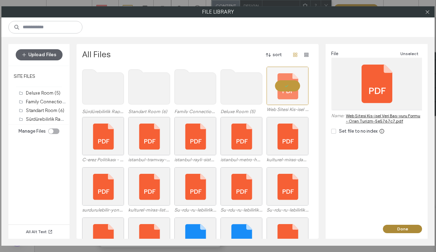
click at [404, 232] on button "Done" at bounding box center [402, 229] width 39 height 8
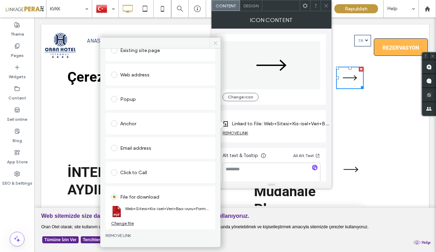
click at [215, 41] on icon at bounding box center [215, 43] width 5 height 5
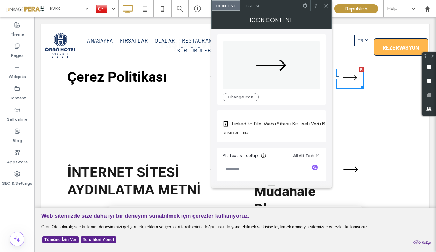
click at [326, 3] on icon at bounding box center [325, 5] width 5 height 5
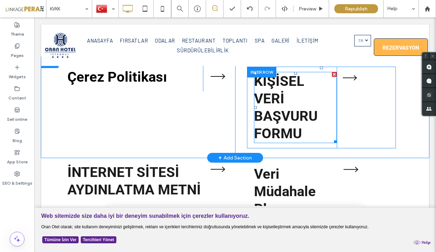
click at [276, 116] on span "KİŞİSEL VERİ BAŞVURU FORMU" at bounding box center [286, 107] width 64 height 69
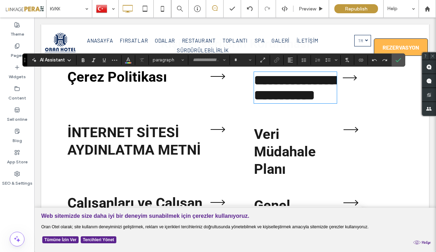
type input "******"
type input "**"
click at [276, 102] on span "**********" at bounding box center [295, 87] width 83 height 29
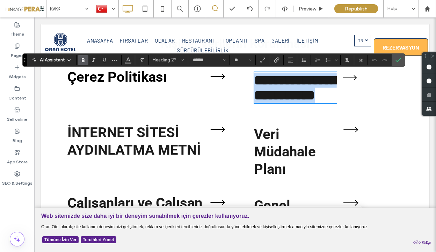
click at [276, 102] on span "**********" at bounding box center [295, 87] width 83 height 29
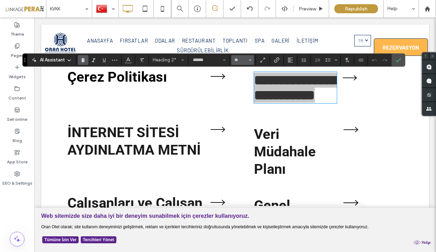
click at [249, 59] on icon "Size" at bounding box center [250, 60] width 3 height 3
click at [246, 96] on label "32" at bounding box center [242, 94] width 22 height 10
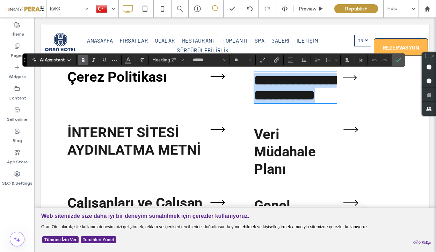
type input "**"
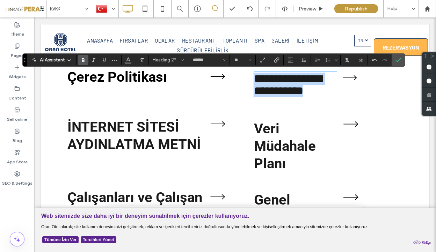
click at [124, 77] on strong "Çerez Politikası" at bounding box center [117, 77] width 100 height 16
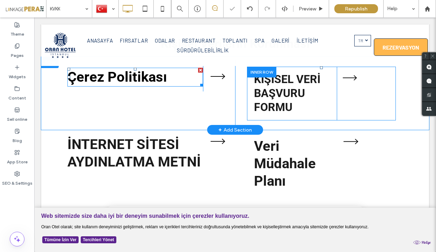
click at [128, 77] on strong "Çerez Politikası" at bounding box center [117, 77] width 100 height 16
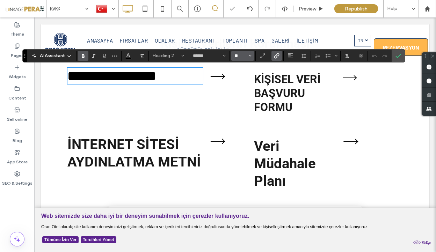
click at [243, 56] on input "**" at bounding box center [241, 56] width 14 height 6
click at [244, 110] on label "32" at bounding box center [242, 112] width 22 height 10
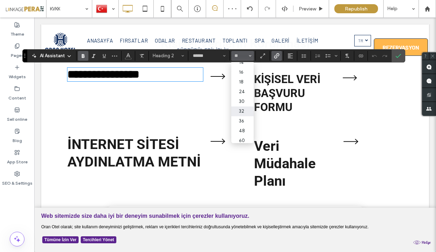
type input "**"
click at [172, 154] on strong "İNTERNET SİTESİ AYDINLATMA METNİ" at bounding box center [133, 153] width 133 height 34
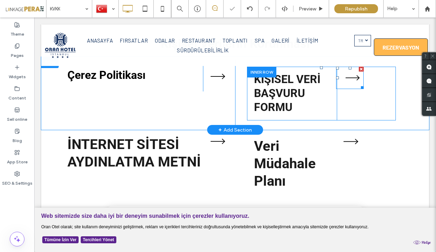
click at [354, 81] on icon at bounding box center [353, 78] width 28 height 22
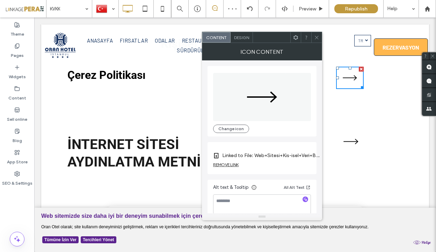
click at [317, 37] on icon at bounding box center [316, 37] width 5 height 5
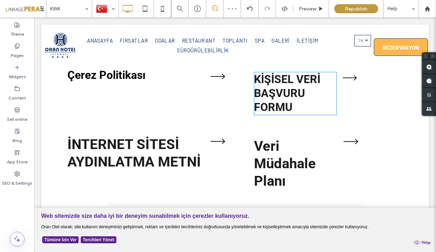
click at [275, 84] on span "KİŞİSEL VERİ BAŞVURU FORMU" at bounding box center [287, 93] width 66 height 41
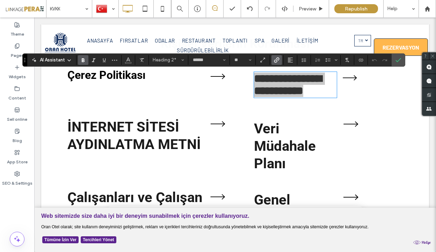
click at [277, 60] on icon "Link" at bounding box center [277, 60] width 6 height 6
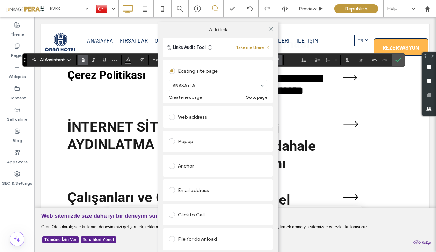
click at [171, 235] on div at bounding box center [173, 239] width 9 height 11
click at [183, 241] on div "File for download" at bounding box center [218, 239] width 99 height 11
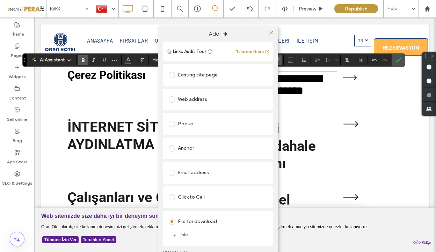
click at [183, 232] on div "File" at bounding box center [184, 235] width 8 height 6
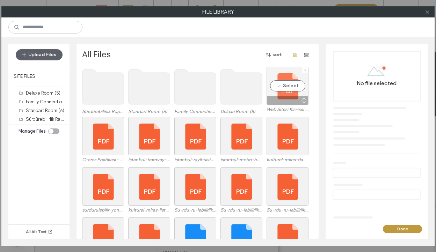
click at [292, 94] on div "Select" at bounding box center [288, 86] width 42 height 38
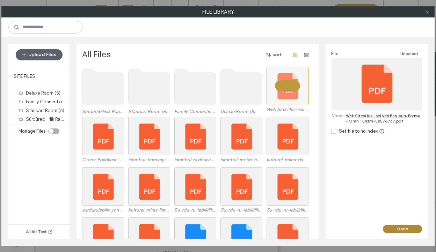
click at [411, 231] on button "Done" at bounding box center [402, 229] width 39 height 8
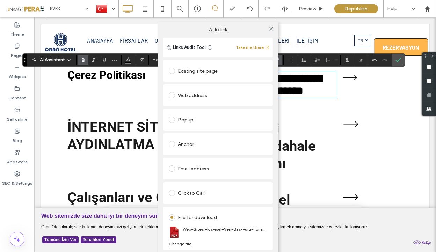
click at [267, 30] on div at bounding box center [271, 28] width 10 height 10
click at [269, 30] on icon at bounding box center [271, 28] width 5 height 5
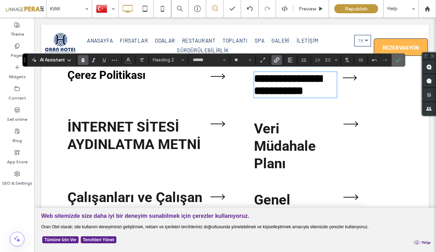
click at [400, 62] on icon "Confirm" at bounding box center [398, 60] width 6 height 6
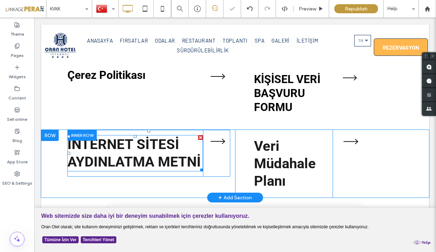
click at [127, 156] on strong "İNTERNET SİTESİ AYDINLATMA METNİ" at bounding box center [133, 153] width 133 height 34
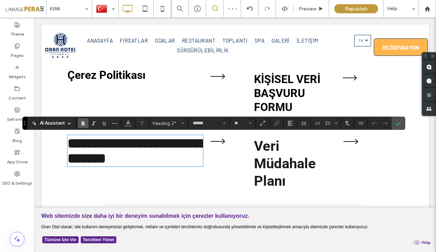
click at [146, 160] on strong "**********" at bounding box center [136, 151] width 139 height 29
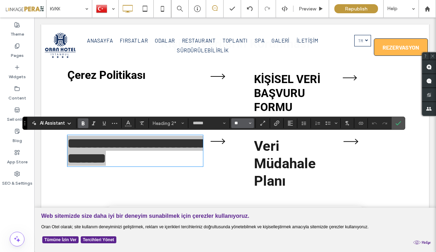
click at [240, 123] on input "**" at bounding box center [241, 124] width 14 height 6
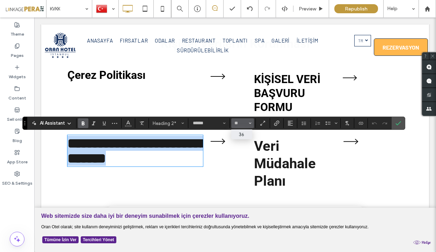
type input "**"
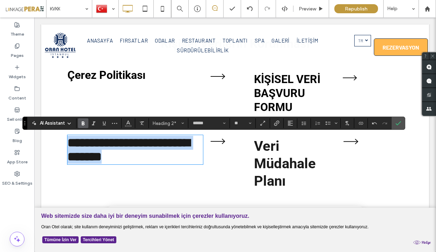
click at [291, 80] on link "KİŞİSEL VERİ BAŞVURU FORMU" at bounding box center [287, 93] width 66 height 41
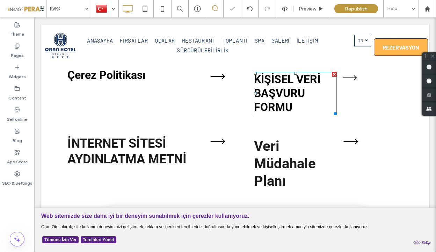
click at [264, 90] on link "KİŞİSEL VERİ BAŞVURU FORMU" at bounding box center [287, 93] width 66 height 41
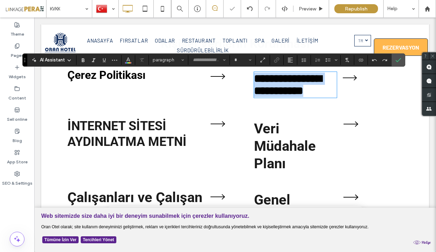
type input "******"
type input "**"
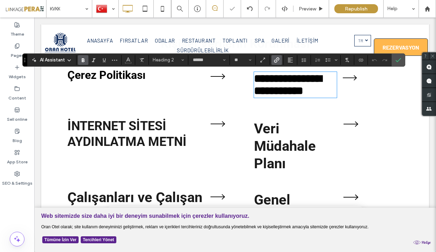
click at [144, 140] on strong "İNTERNET SİTESİ AYDINLATMA METNİ" at bounding box center [126, 134] width 119 height 30
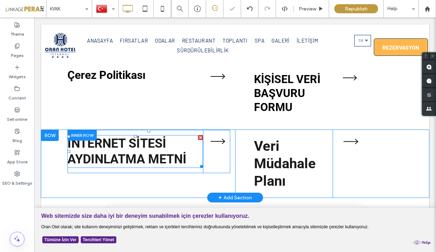
click at [144, 140] on strong "İNTERNET SİTESİ AYDINLATMA METNİ" at bounding box center [126, 151] width 119 height 30
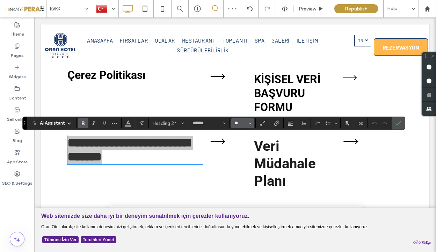
click at [236, 125] on input "**" at bounding box center [241, 124] width 14 height 6
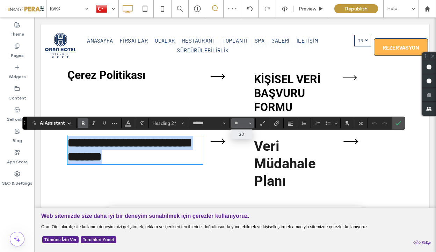
type input "**"
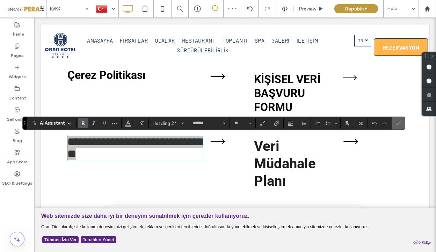
click at [400, 125] on icon "Confirm" at bounding box center [398, 124] width 6 height 6
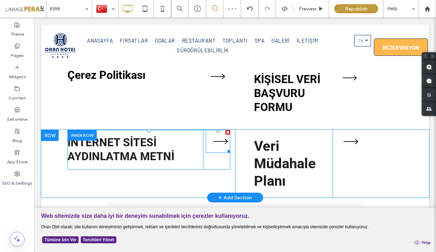
click at [218, 143] on icon at bounding box center [221, 141] width 24 height 23
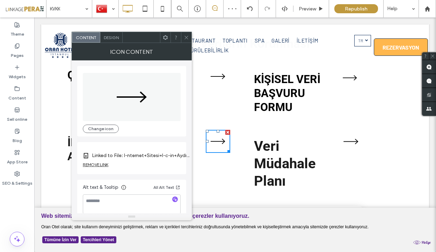
scroll to position [7, 0]
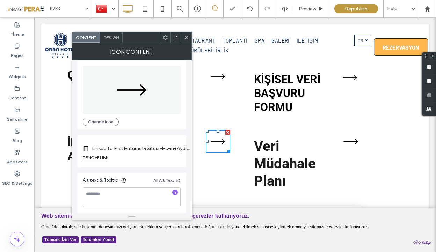
click at [159, 151] on label "Linked to File: I-nternet+Sitesi+I-c-in+Aydınlatma+Metni+-+Oran+Turizm.pdf" at bounding box center [141, 148] width 98 height 13
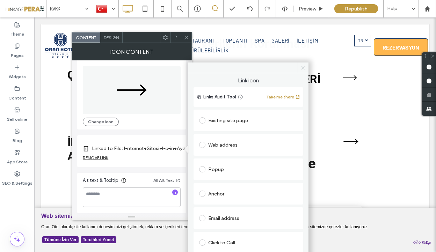
scroll to position [45, 0]
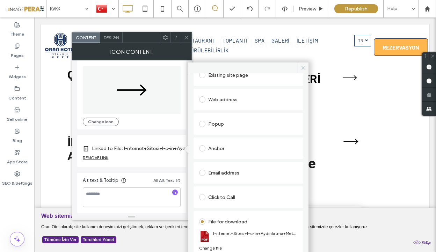
click at [216, 249] on div "Change file" at bounding box center [210, 248] width 23 height 5
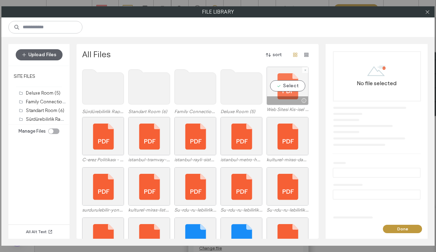
click at [299, 81] on div "Select" at bounding box center [288, 86] width 42 height 38
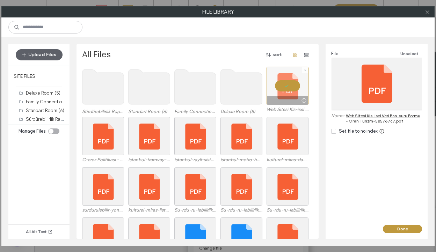
click at [297, 80] on div at bounding box center [288, 86] width 42 height 38
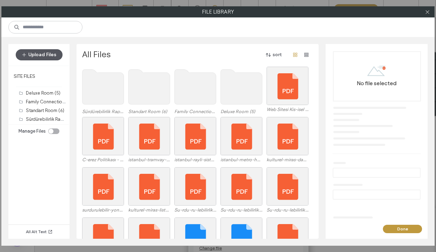
click at [32, 55] on button "Upload Files" at bounding box center [39, 54] width 47 height 11
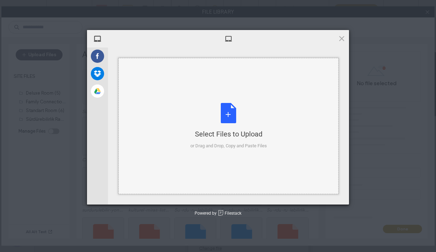
click at [190, 150] on div "Select Files to Upload or Drag and Drop, Copy and Paste Files" at bounding box center [228, 126] width 220 height 136
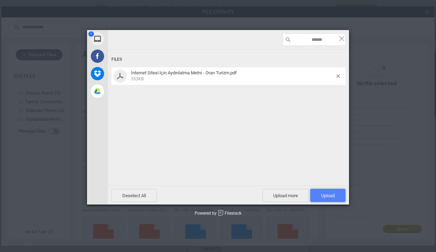
click at [328, 199] on span "Upload 1" at bounding box center [327, 195] width 35 height 13
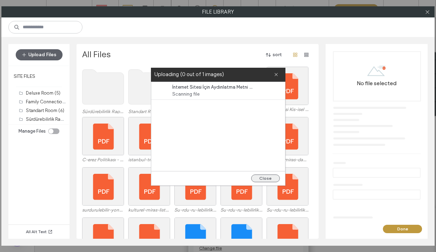
click at [265, 177] on button "Close" at bounding box center [265, 179] width 29 height 8
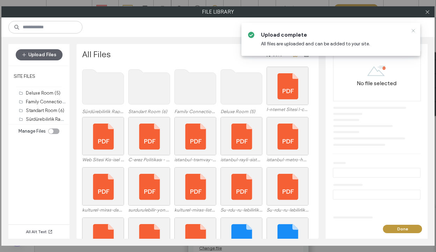
click at [413, 30] on icon at bounding box center [413, 31] width 6 height 6
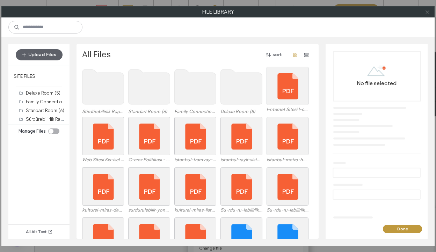
click at [427, 13] on icon at bounding box center [427, 11] width 5 height 5
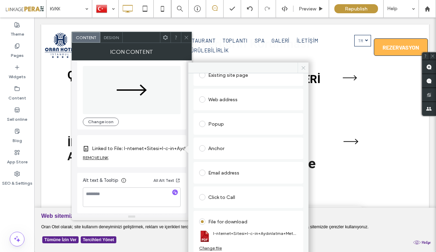
click at [305, 64] on span at bounding box center [303, 68] width 11 height 10
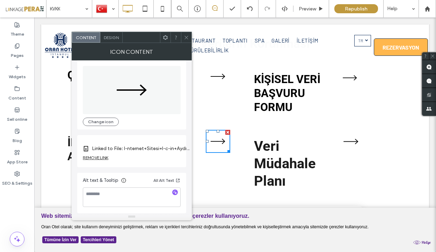
click at [186, 35] on icon at bounding box center [186, 37] width 5 height 5
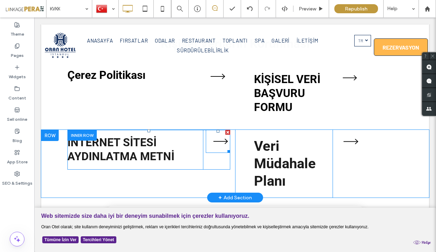
click at [226, 146] on icon at bounding box center [221, 141] width 24 height 23
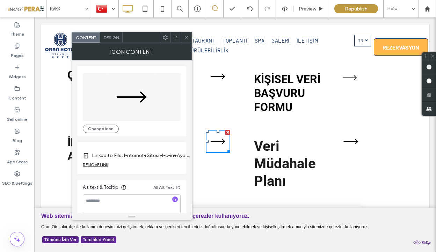
click at [132, 155] on label "Linked to File: I-nternet+Sitesi+I-c-in+Aydınlatma+Metni+-+Oran+Turizm.pdf" at bounding box center [141, 155] width 98 height 13
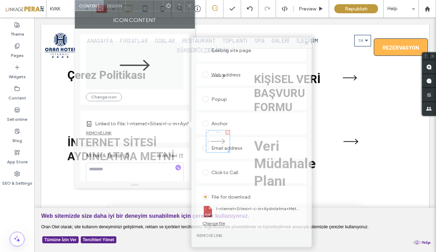
drag, startPoint x: 143, startPoint y: 39, endPoint x: 146, endPoint y: 3, distance: 36.5
click at [146, 2] on div at bounding box center [144, 5] width 37 height 10
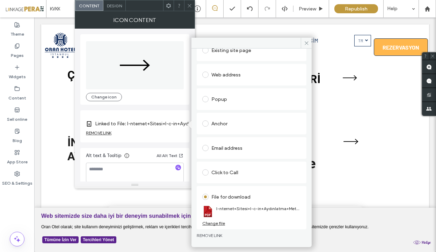
click at [222, 223] on div "Change file" at bounding box center [213, 223] width 23 height 5
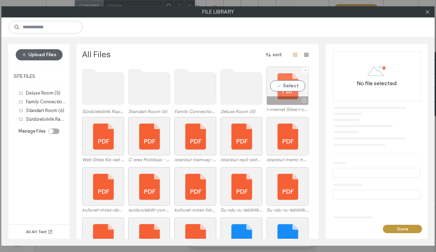
click at [286, 97] on div at bounding box center [287, 100] width 41 height 8
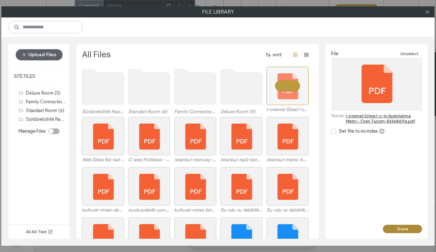
click at [403, 229] on button "Done" at bounding box center [402, 229] width 39 height 8
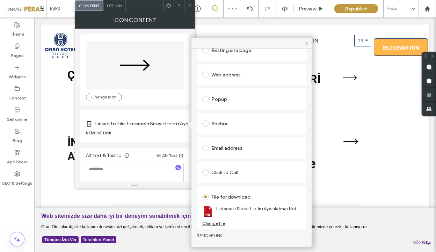
click at [189, 7] on icon at bounding box center [189, 5] width 5 height 5
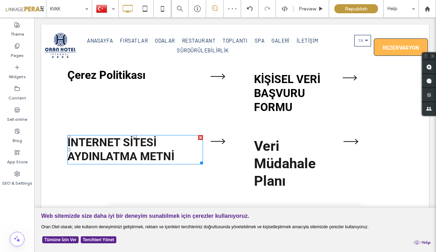
click at [120, 147] on strong "İNTERNET SİTESİ AYDINLATMA METNİ" at bounding box center [120, 149] width 107 height 27
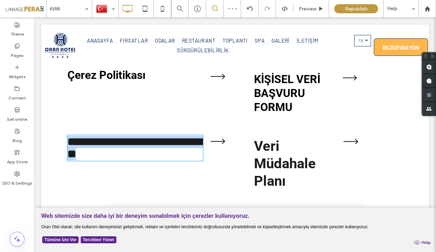
click at [120, 147] on strong "**********" at bounding box center [135, 147] width 136 height 23
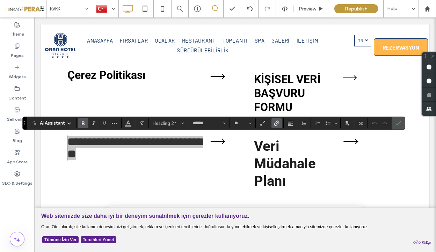
click at [276, 126] on span "Link" at bounding box center [275, 123] width 3 height 10
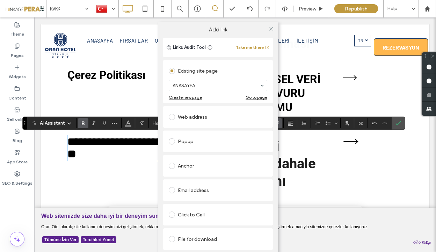
click at [189, 240] on div "File for download" at bounding box center [218, 239] width 99 height 11
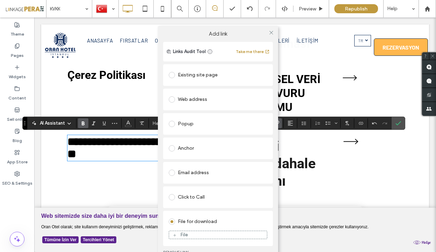
click at [188, 232] on div "File" at bounding box center [218, 235] width 98 height 6
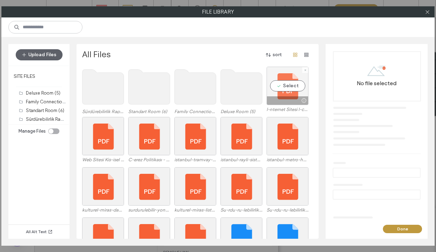
click at [292, 90] on div "Select" at bounding box center [288, 86] width 42 height 38
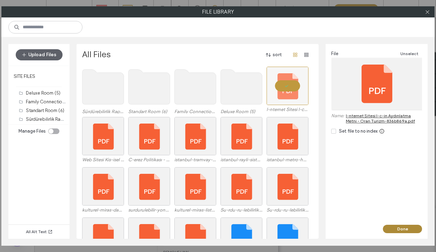
click at [406, 231] on button "Done" at bounding box center [402, 229] width 39 height 8
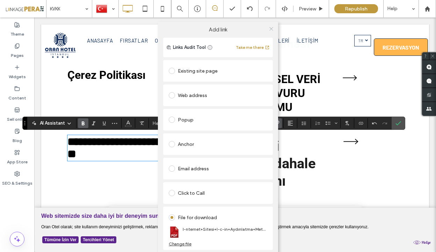
click at [270, 27] on icon at bounding box center [271, 28] width 5 height 5
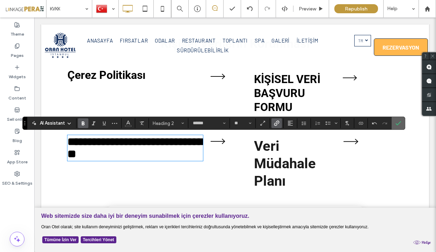
click at [399, 127] on span "Confirm" at bounding box center [398, 123] width 6 height 12
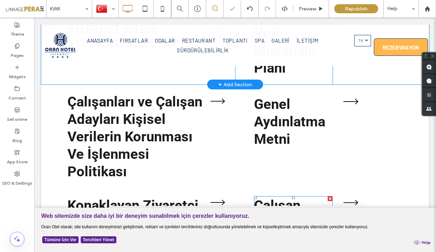
scroll to position [299, 0]
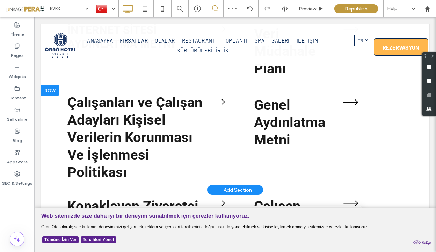
click at [45, 89] on div at bounding box center [49, 90] width 17 height 11
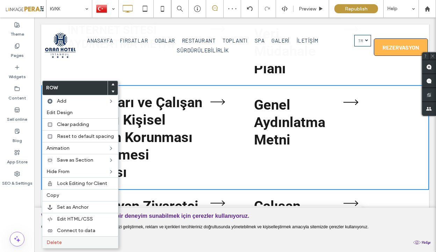
click at [53, 240] on span "Delete" at bounding box center [53, 243] width 15 height 6
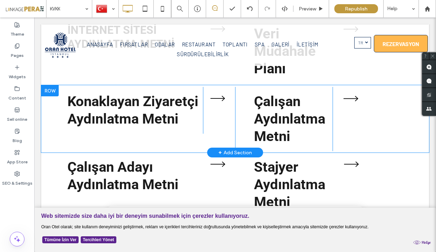
click at [50, 90] on div at bounding box center [49, 90] width 17 height 11
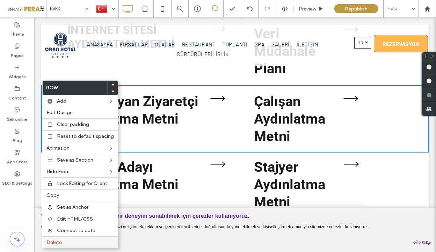
click at [51, 241] on span "Delete" at bounding box center [53, 243] width 15 height 6
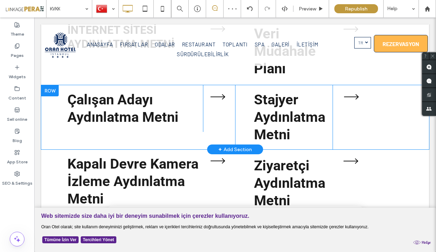
click at [51, 96] on div at bounding box center [49, 90] width 17 height 11
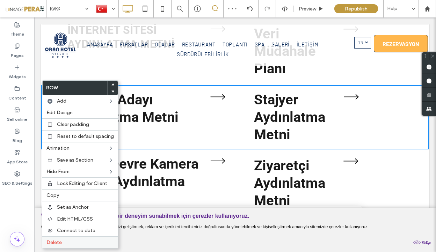
click at [56, 246] on div "Delete" at bounding box center [80, 242] width 76 height 12
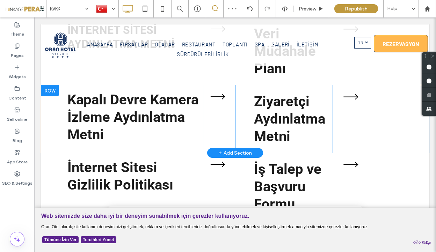
click at [54, 92] on div at bounding box center [49, 90] width 17 height 11
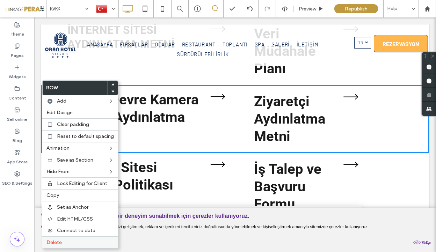
click at [53, 238] on div "Delete" at bounding box center [80, 242] width 76 height 12
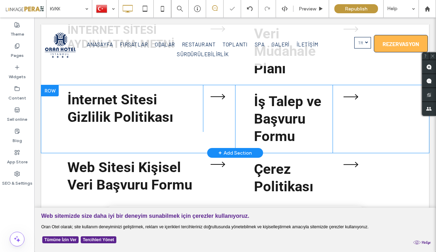
click at [52, 94] on div at bounding box center [49, 90] width 17 height 11
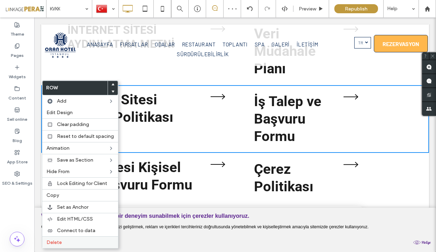
click at [58, 239] on div "Delete" at bounding box center [80, 242] width 76 height 12
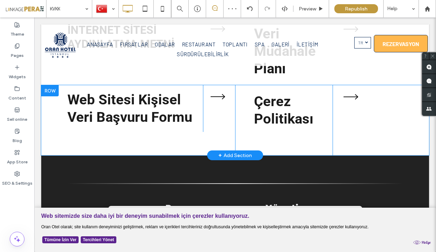
click at [56, 88] on div at bounding box center [49, 90] width 17 height 11
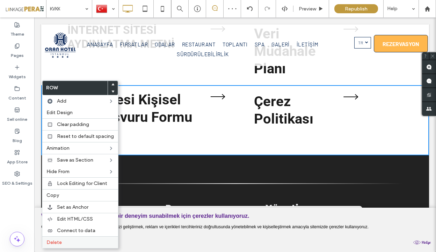
click at [61, 241] on span "Delete" at bounding box center [53, 243] width 15 height 6
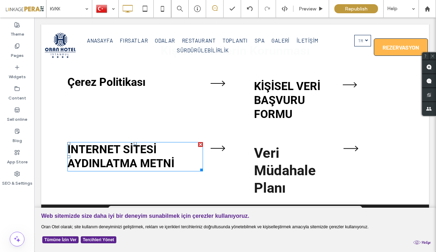
scroll to position [190, 0]
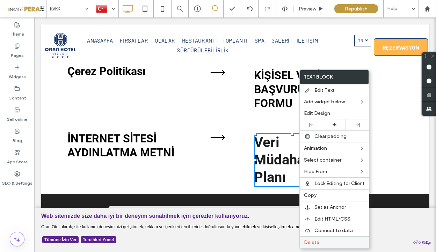
click at [308, 245] on span "Delete" at bounding box center [311, 243] width 15 height 6
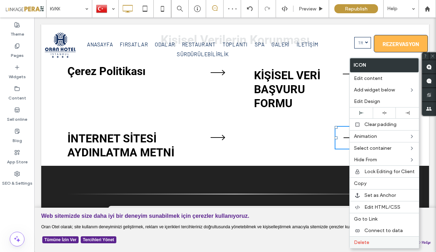
click at [362, 244] on span "Delete" at bounding box center [361, 243] width 15 height 6
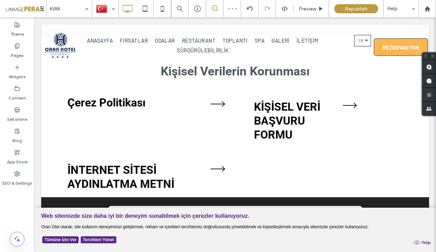
scroll to position [141, 0]
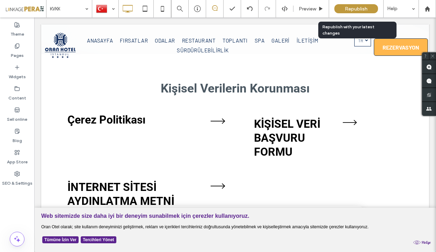
click at [365, 7] on span "Republish" at bounding box center [356, 9] width 23 height 6
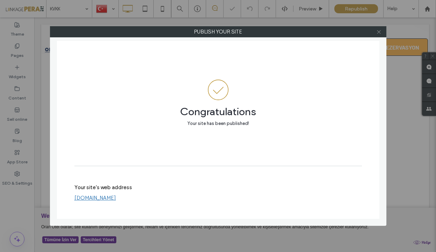
click at [379, 33] on icon at bounding box center [378, 31] width 5 height 5
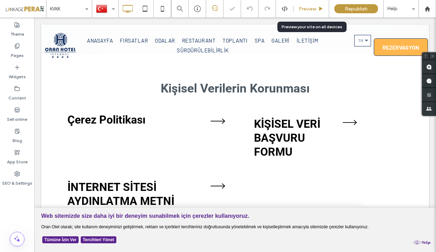
click at [321, 6] on icon at bounding box center [320, 8] width 5 height 5
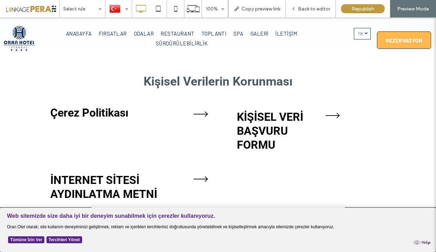
click at [103, 116] on strong "Çerez Politikası" at bounding box center [89, 112] width 78 height 13
click at [204, 161] on div "Çerez Politikası Click To Paste Click To Paste Click To Paste" at bounding box center [134, 131] width 168 height 68
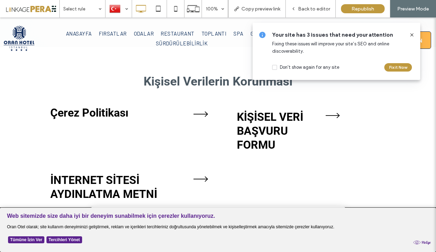
click at [411, 35] on icon at bounding box center [412, 35] width 6 height 6
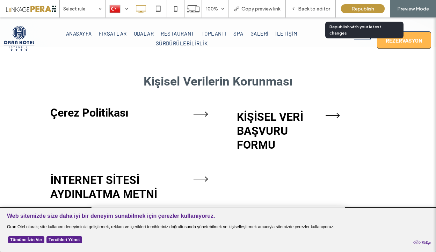
click at [366, 9] on span "Republish" at bounding box center [362, 9] width 23 height 6
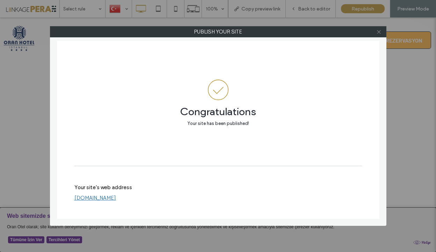
click at [380, 33] on use at bounding box center [378, 31] width 3 height 3
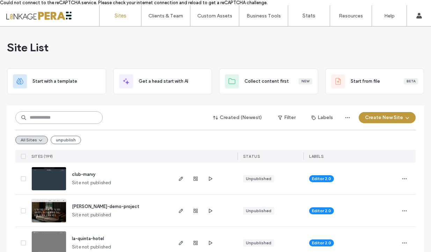
click at [75, 113] on input at bounding box center [58, 117] width 87 height 13
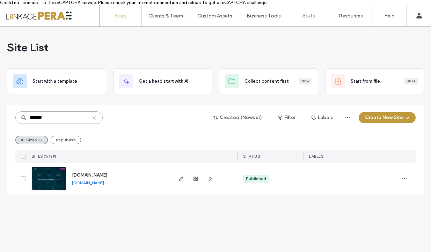
type input "*******"
click at [107, 177] on span "[DOMAIN_NAME]" at bounding box center [89, 175] width 35 height 5
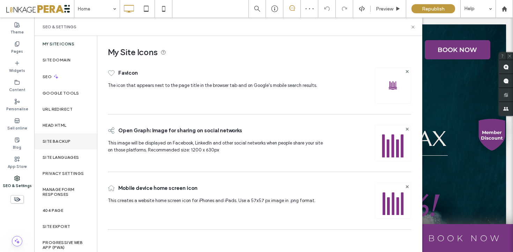
click at [73, 138] on div "Site backup" at bounding box center [65, 141] width 63 height 16
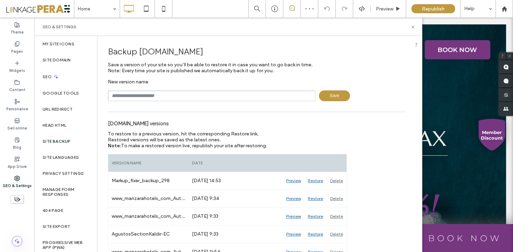
click at [200, 97] on input "text" at bounding box center [212, 95] width 208 height 11
type input "**********"
click at [335, 88] on div "**********" at bounding box center [257, 90] width 298 height 22
click at [329, 94] on span "Save" at bounding box center [334, 95] width 31 height 11
click at [414, 27] on use at bounding box center [413, 26] width 3 height 3
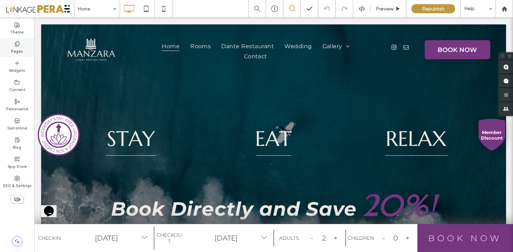
click at [16, 42] on use at bounding box center [17, 44] width 4 height 5
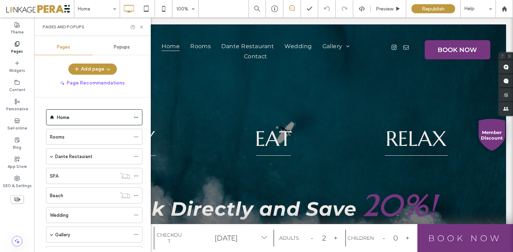
click at [139, 28] on div at bounding box center [137, 26] width 14 height 5
click at [110, 71] on icon "button" at bounding box center [109, 69] width 6 height 6
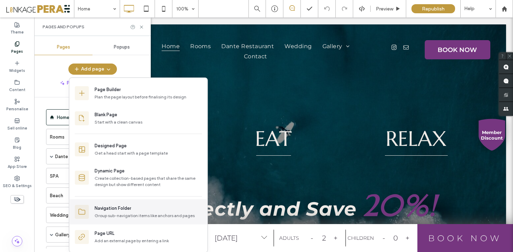
click at [111, 210] on div "Navigation Folder" at bounding box center [113, 208] width 37 height 7
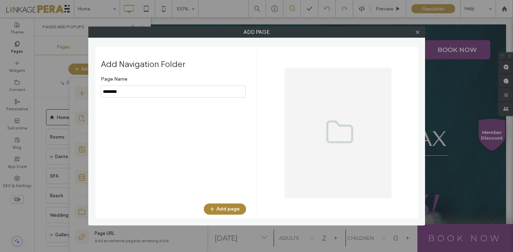
type input "********"
click at [226, 205] on button "Add page" at bounding box center [225, 209] width 42 height 11
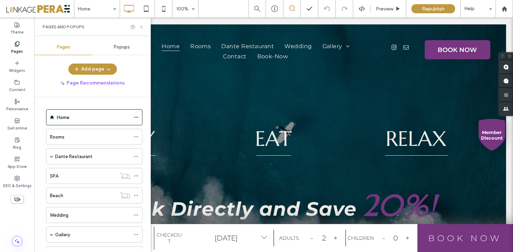
drag, startPoint x: 143, startPoint y: 27, endPoint x: 107, endPoint y: 12, distance: 38.8
click at [143, 27] on icon at bounding box center [141, 26] width 5 height 5
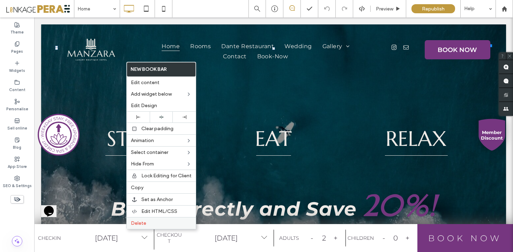
click at [141, 226] on span "Delete" at bounding box center [138, 223] width 15 height 6
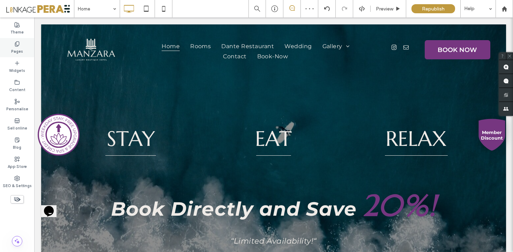
click at [11, 44] on div "Pages" at bounding box center [17, 47] width 34 height 19
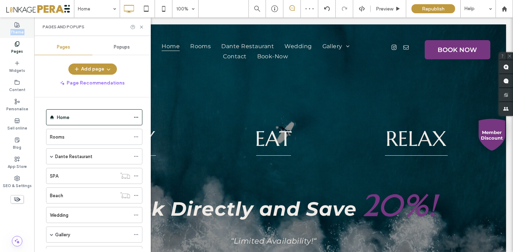
drag, startPoint x: 12, startPoint y: 43, endPoint x: 8, endPoint y: 26, distance: 17.5
click at [8, 26] on div "Theme Pages Widgets Content Personalise Sell online Blog App Store SEO & Settin…" at bounding box center [17, 134] width 34 height 235
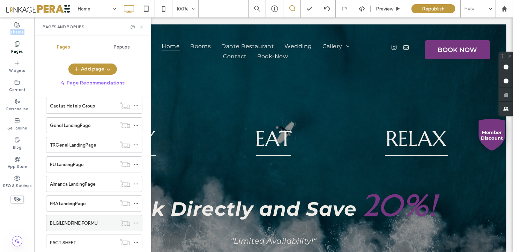
scroll to position [246, 0]
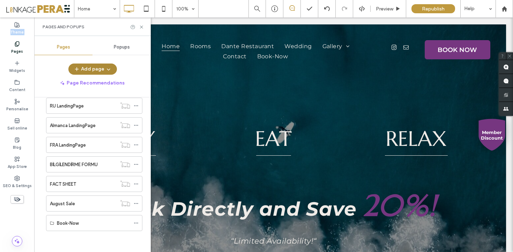
click at [108, 65] on span "button" at bounding box center [107, 69] width 7 height 10
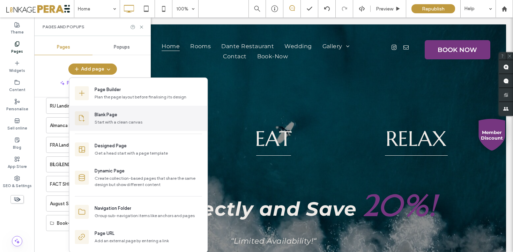
click at [117, 118] on div "Blank Page" at bounding box center [106, 114] width 23 height 7
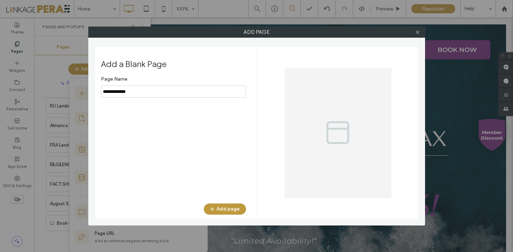
type input "**********"
click at [232, 206] on button "Add page" at bounding box center [225, 209] width 42 height 11
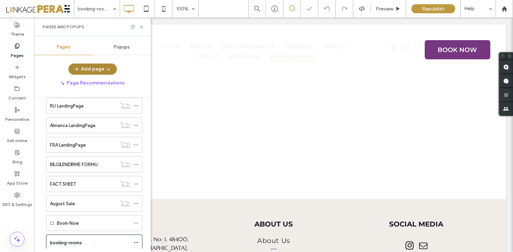
click at [94, 67] on button "Add page" at bounding box center [92, 69] width 49 height 11
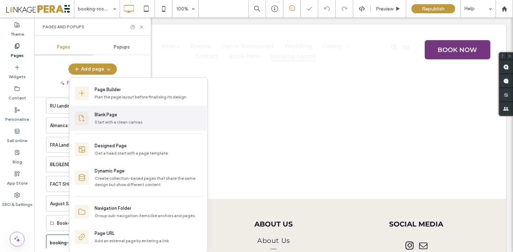
click at [112, 118] on div "Blank Page" at bounding box center [106, 114] width 23 height 7
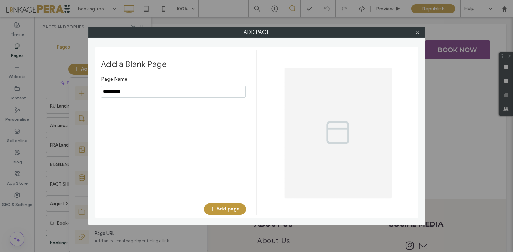
click at [179, 90] on input "notEmpty" at bounding box center [173, 92] width 145 height 12
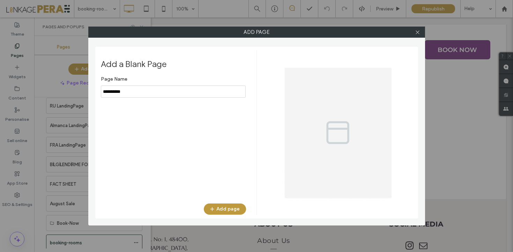
paste input "**********"
type input "**********"
click at [227, 207] on button "Add page" at bounding box center [225, 209] width 42 height 11
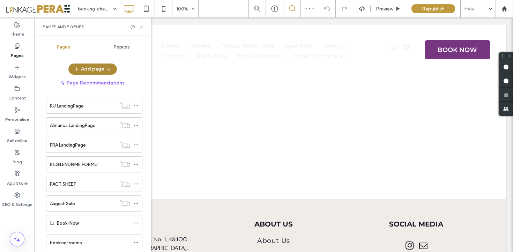
click at [85, 66] on button "Add page" at bounding box center [92, 69] width 49 height 11
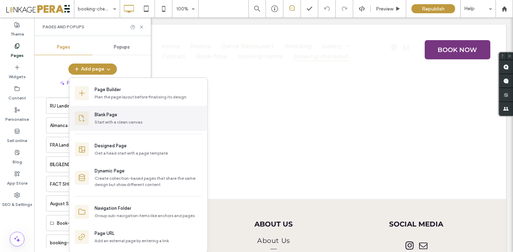
click at [103, 109] on div "Blank Page Start with a clean canvas" at bounding box center [139, 118] width 138 height 25
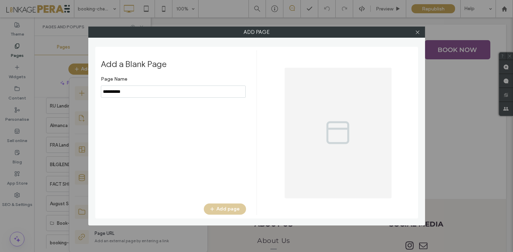
click at [165, 88] on input "notEmpty" at bounding box center [173, 92] width 145 height 12
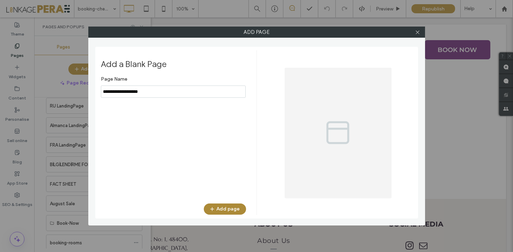
type input "**********"
click at [225, 209] on button "Add page" at bounding box center [225, 209] width 42 height 11
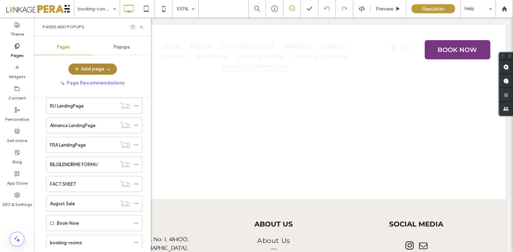
click at [90, 72] on button "Add page" at bounding box center [92, 69] width 49 height 11
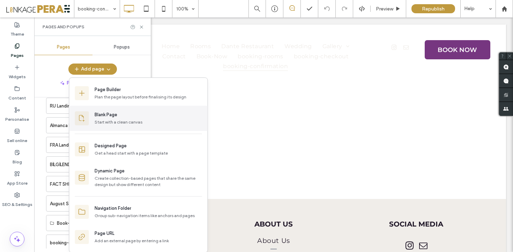
click at [103, 113] on div "Blank Page" at bounding box center [106, 114] width 23 height 7
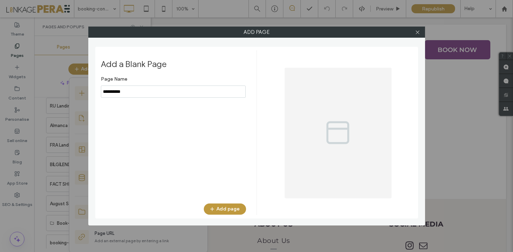
click at [162, 87] on input "notEmpty" at bounding box center [173, 92] width 145 height 12
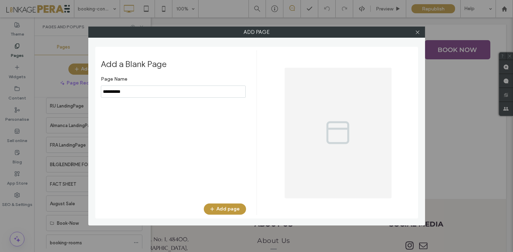
type input "**********"
click at [189, 89] on input "notEmpty" at bounding box center [173, 92] width 145 height 12
paste input "**********"
type input "**********"
click at [231, 210] on button "Add page" at bounding box center [225, 209] width 42 height 11
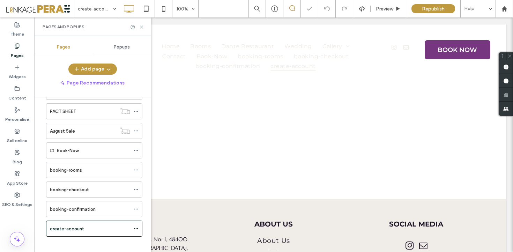
scroll to position [325, 0]
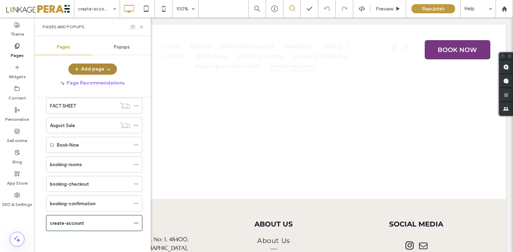
click at [102, 74] on button "Add page" at bounding box center [92, 69] width 49 height 11
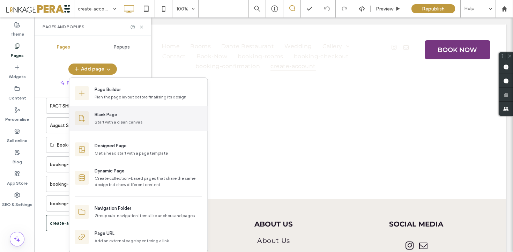
click at [115, 116] on div "Blank Page" at bounding box center [106, 114] width 23 height 7
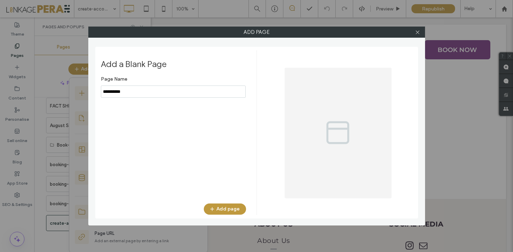
click at [168, 93] on input "notEmpty" at bounding box center [173, 92] width 145 height 12
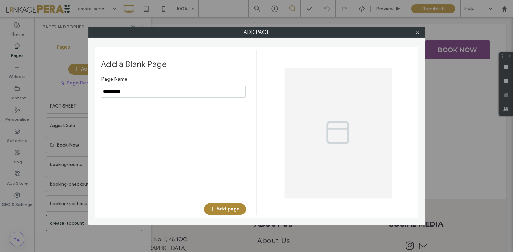
type input "**********"
click at [240, 212] on button "Add page" at bounding box center [225, 209] width 42 height 11
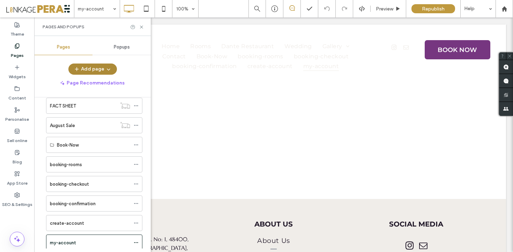
click at [109, 71] on icon "button" at bounding box center [109, 69] width 6 height 6
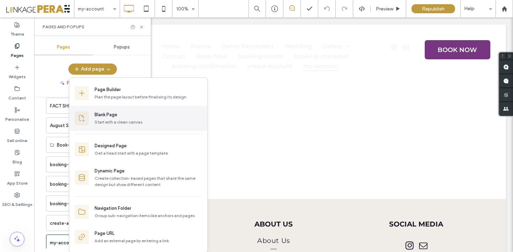
click at [109, 123] on div "Start with a clean canvas" at bounding box center [149, 122] width 108 height 6
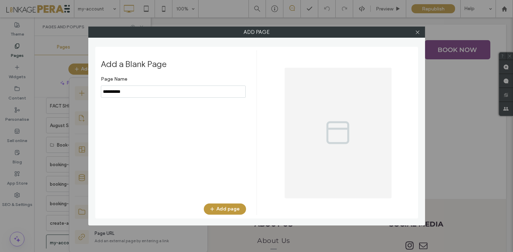
click at [188, 91] on input "notEmpty" at bounding box center [173, 92] width 145 height 12
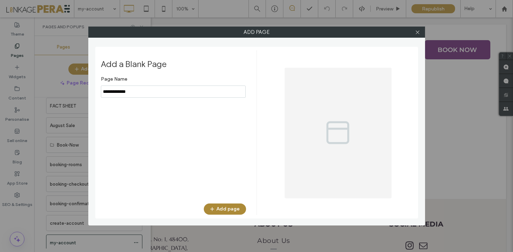
type input "**********"
click at [231, 210] on button "Add page" at bounding box center [225, 209] width 42 height 11
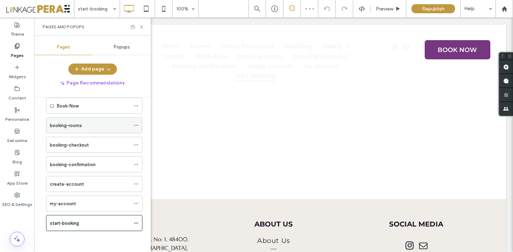
scroll to position [360, 0]
drag, startPoint x: 44, startPoint y: 127, endPoint x: 48, endPoint y: 124, distance: 5.0
drag, startPoint x: 43, startPoint y: 145, endPoint x: 61, endPoint y: 144, distance: 17.8
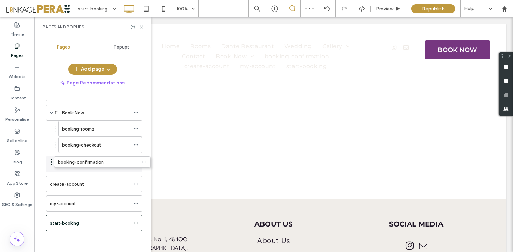
scroll to position [353, 0]
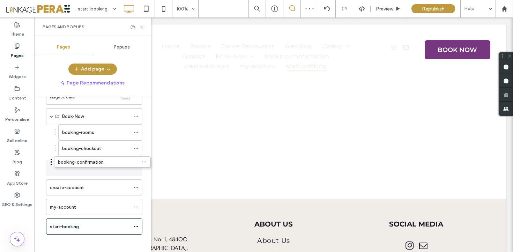
drag, startPoint x: 44, startPoint y: 164, endPoint x: 59, endPoint y: 162, distance: 15.1
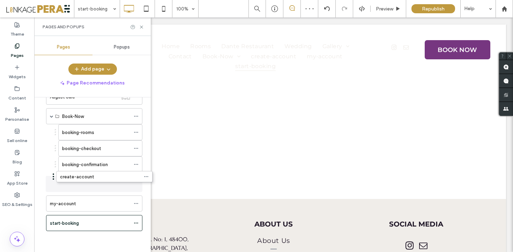
scroll to position [350, 0]
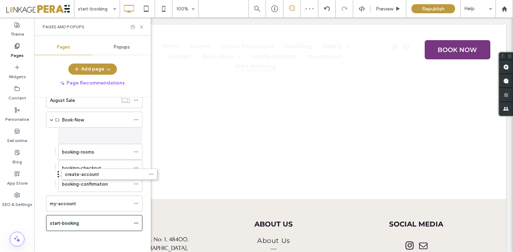
drag, startPoint x: 45, startPoint y: 185, endPoint x: 60, endPoint y: 177, distance: 16.7
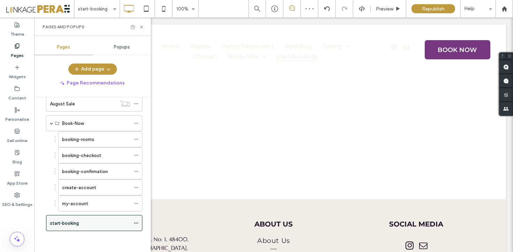
scroll to position [343, 0]
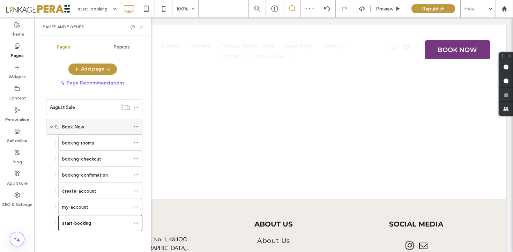
click at [136, 126] on icon at bounding box center [136, 126] width 5 height 5
click at [135, 126] on icon at bounding box center [136, 126] width 5 height 5
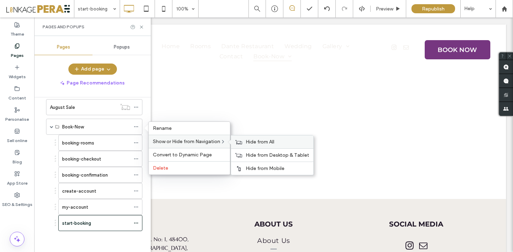
click at [240, 142] on icon at bounding box center [238, 142] width 7 height 5
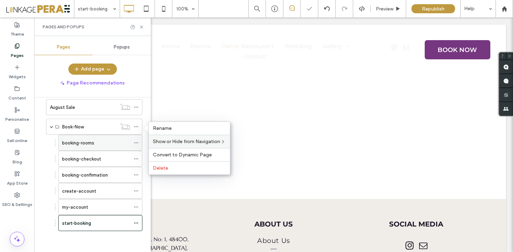
click at [138, 143] on use at bounding box center [136, 143] width 4 height 1
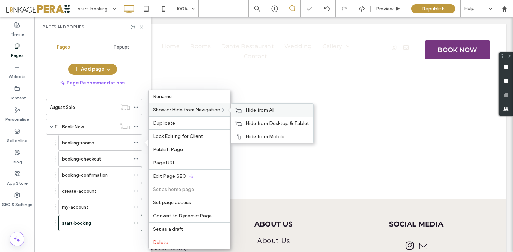
click at [240, 110] on icon at bounding box center [238, 110] width 7 height 5
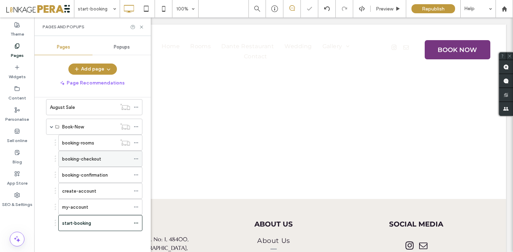
click at [137, 160] on icon at bounding box center [136, 158] width 5 height 5
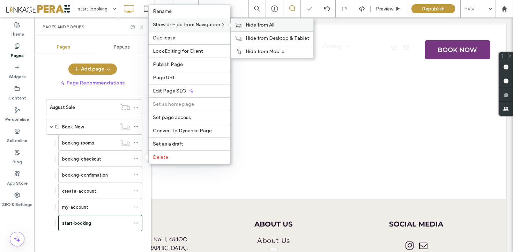
click at [252, 24] on span "Hide from All" at bounding box center [260, 25] width 29 height 6
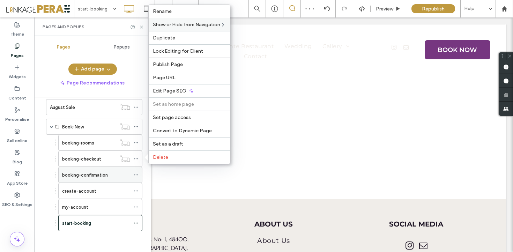
click at [138, 173] on icon at bounding box center [136, 175] width 5 height 5
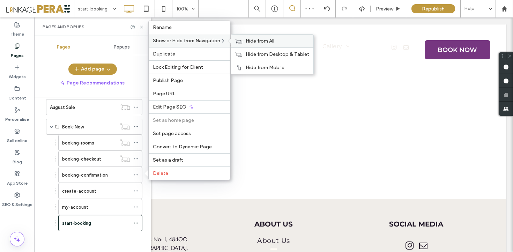
click at [240, 39] on icon at bounding box center [238, 41] width 7 height 5
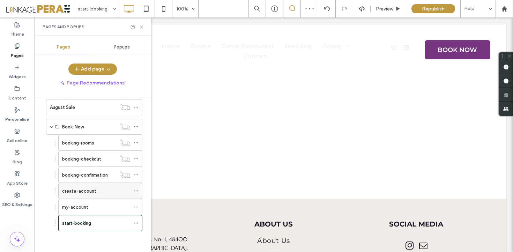
click at [137, 191] on icon at bounding box center [136, 191] width 5 height 5
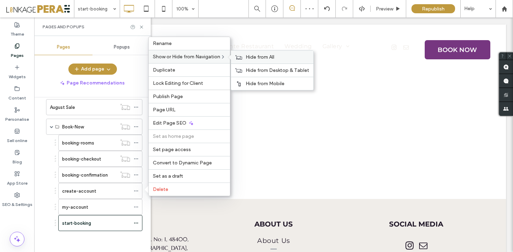
click at [245, 59] on div "Hide from All" at bounding box center [272, 57] width 82 height 13
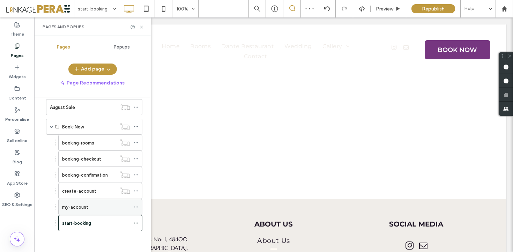
click at [137, 211] on span at bounding box center [136, 207] width 5 height 10
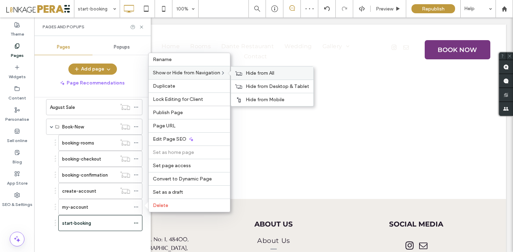
click at [243, 68] on div "Hide from All" at bounding box center [272, 73] width 82 height 13
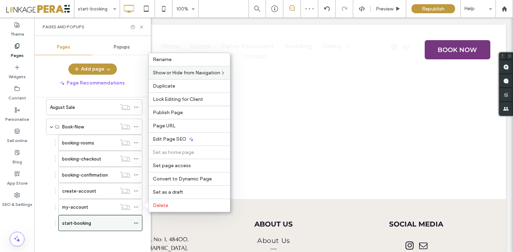
click at [141, 222] on div at bounding box center [138, 223] width 8 height 10
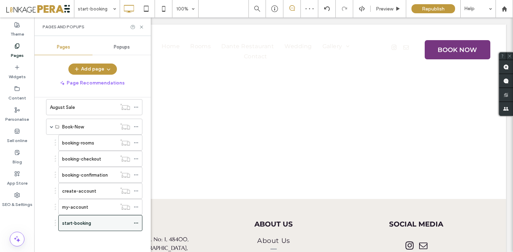
click at [133, 224] on div "start-booking" at bounding box center [100, 223] width 84 height 16
click at [136, 222] on icon at bounding box center [136, 223] width 5 height 5
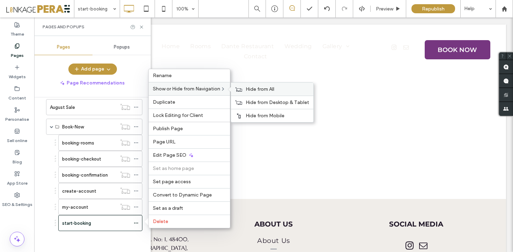
click at [245, 86] on div "Hide from All" at bounding box center [272, 89] width 82 height 13
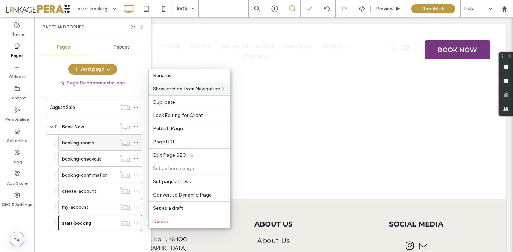
click at [86, 138] on div "booking-rooms" at bounding box center [89, 142] width 54 height 15
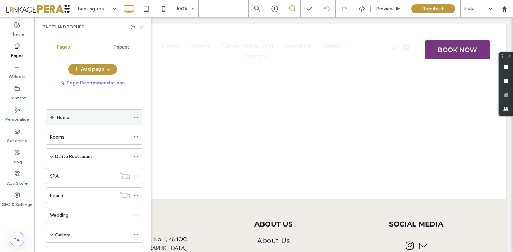
click at [78, 116] on div "Home" at bounding box center [93, 117] width 73 height 7
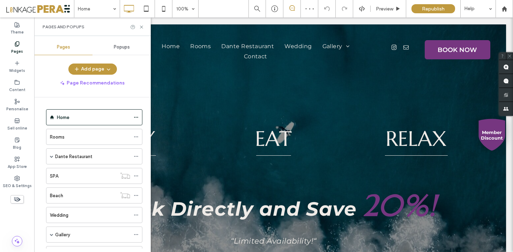
click at [141, 23] on div "Pages and Popups" at bounding box center [92, 26] width 117 height 19
click at [141, 24] on icon at bounding box center [141, 26] width 5 height 5
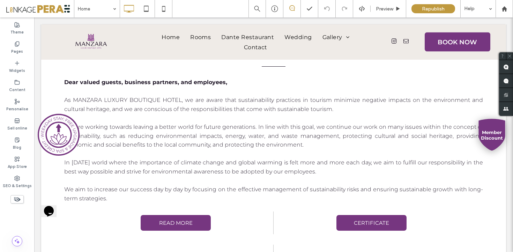
scroll to position [1496, 0]
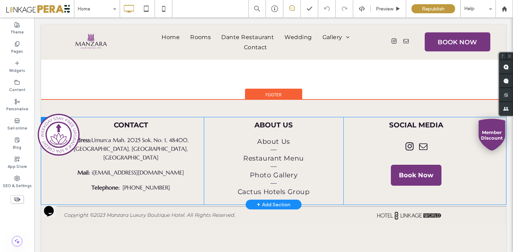
click at [276, 201] on div "+ Add Section" at bounding box center [274, 205] width 34 height 8
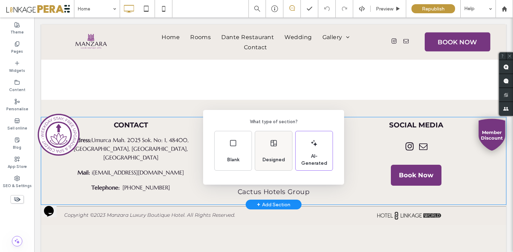
click at [272, 160] on span "Designed" at bounding box center [274, 159] width 28 height 7
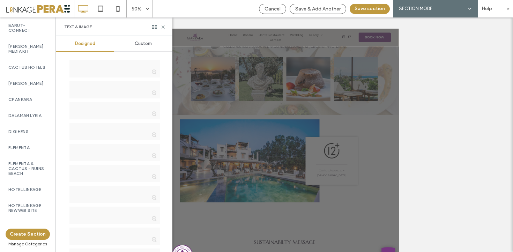
scroll to position [774, 0]
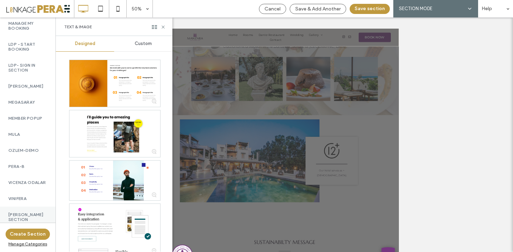
click at [30, 212] on label "Özel Günler Section" at bounding box center [27, 217] width 39 height 10
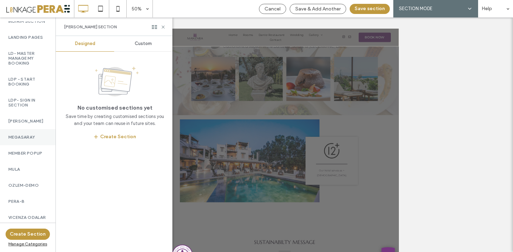
scroll to position [706, 0]
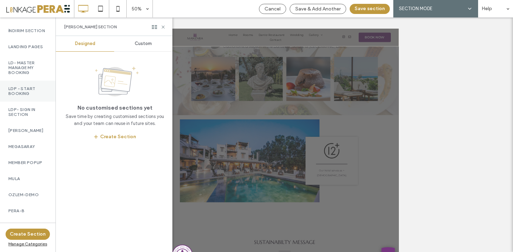
click at [29, 100] on div "LDP - Start Booking" at bounding box center [28, 91] width 56 height 21
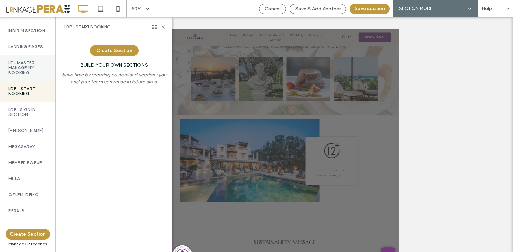
click at [32, 75] on label "LD- Master Manage My Booking" at bounding box center [27, 67] width 39 height 15
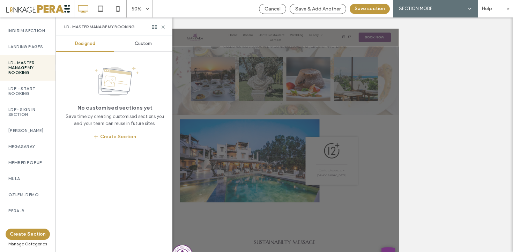
click at [134, 35] on div "LD- Master Manage My Booking" at bounding box center [114, 26] width 117 height 19
click at [134, 38] on div "Custom" at bounding box center [143, 43] width 58 height 15
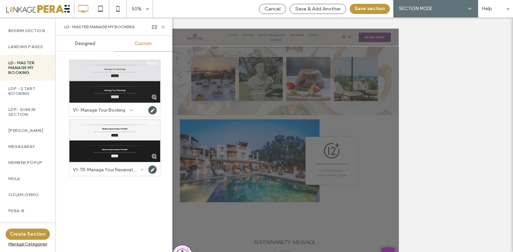
click at [115, 80] on div at bounding box center [115, 81] width 91 height 43
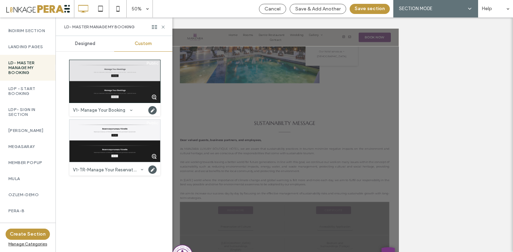
scroll to position [1693, 0]
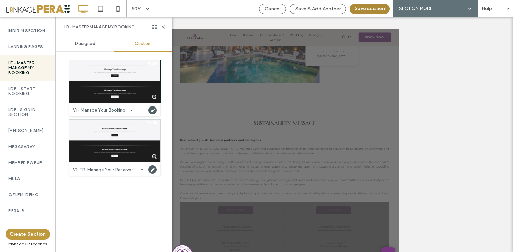
click at [372, 7] on button "Save section" at bounding box center [370, 9] width 40 height 10
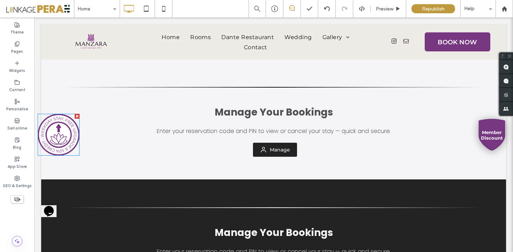
scroll to position [1652, 0]
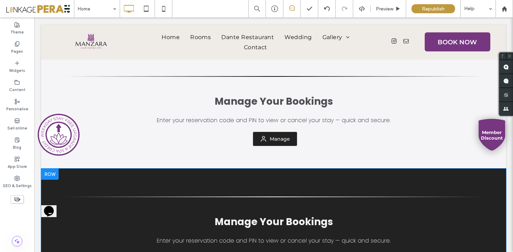
click at [57, 169] on div at bounding box center [49, 174] width 17 height 11
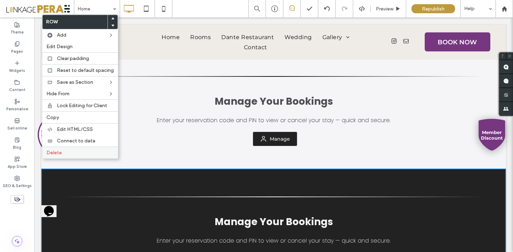
click at [83, 153] on label "Delete" at bounding box center [79, 153] width 67 height 6
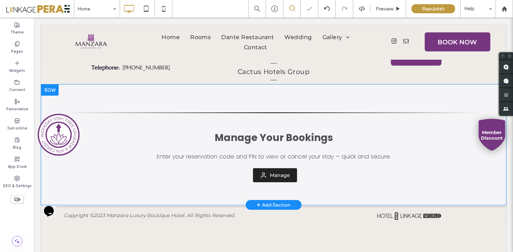
click at [54, 85] on div at bounding box center [49, 90] width 17 height 11
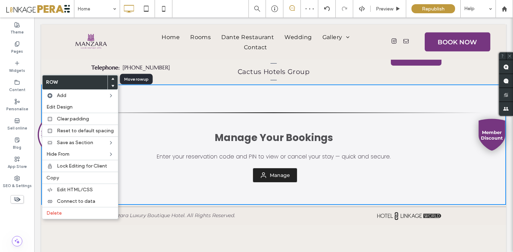
click at [111, 78] on icon at bounding box center [112, 79] width 3 height 3
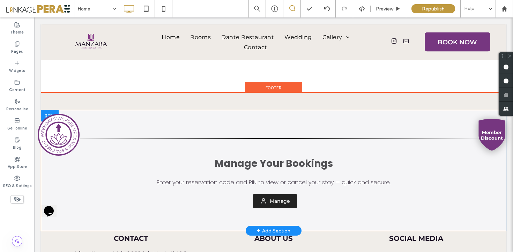
scroll to position [1492, 0]
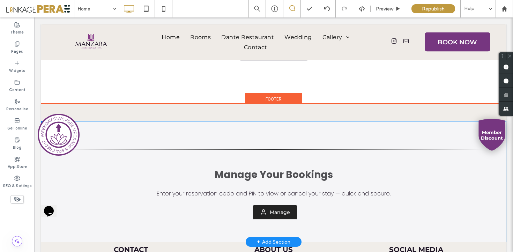
click at [119, 122] on div "Manage Your Bookings Enter your reservation code and PIN to view or cancel your…" at bounding box center [273, 182] width 465 height 121
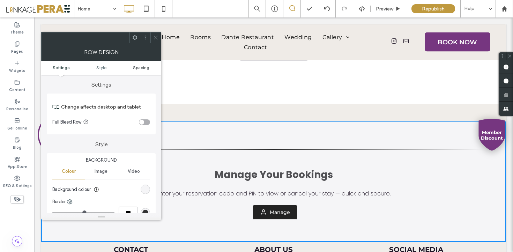
click at [147, 66] on span "Spacing" at bounding box center [141, 67] width 16 height 5
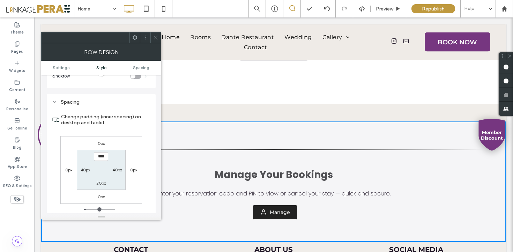
scroll to position [176, 0]
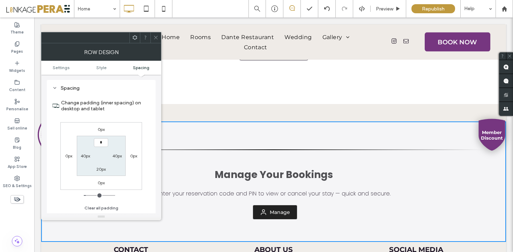
type input "***"
type input "*"
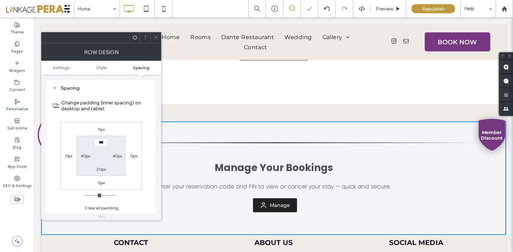
click at [105, 143] on input "***" at bounding box center [101, 142] width 14 height 9
type input "****"
type input "**"
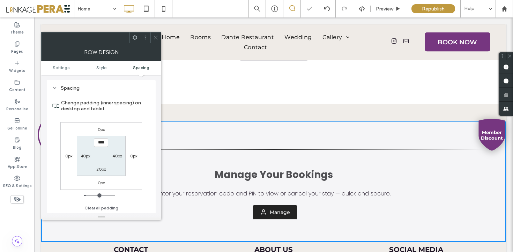
click at [155, 40] on span at bounding box center [155, 37] width 5 height 10
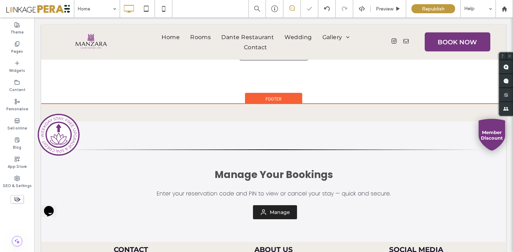
click at [140, 104] on div "Manage Your Bookings Enter your reservation code and PIN to view or cancel your…" at bounding box center [273, 241] width 465 height 275
click at [286, 93] on div "Footer" at bounding box center [273, 98] width 57 height 10
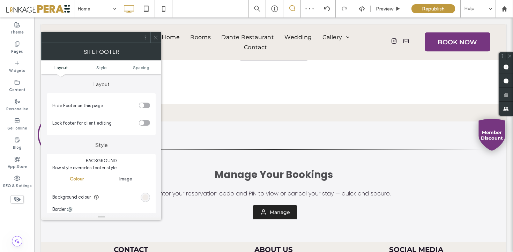
click at [134, 70] on ul "Layout Style Spacing" at bounding box center [101, 67] width 120 height 14
click at [139, 68] on span "Spacing" at bounding box center [141, 67] width 16 height 5
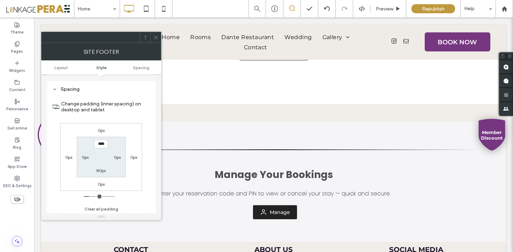
scroll to position [159, 0]
type input "***"
type input "*"
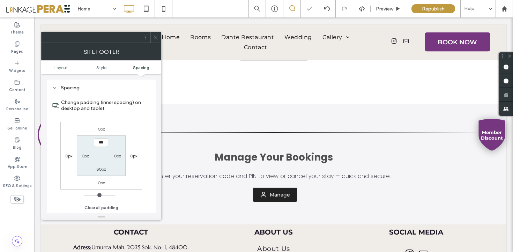
click at [156, 40] on span at bounding box center [155, 37] width 5 height 10
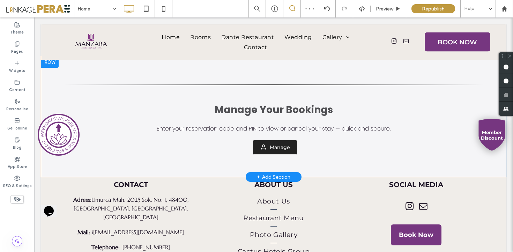
scroll to position [1540, 0]
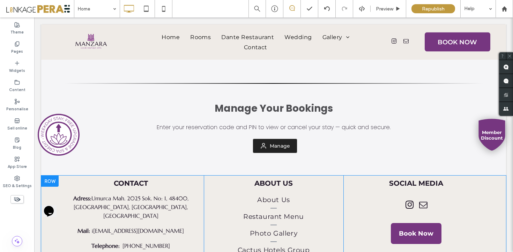
click at [47, 176] on div at bounding box center [49, 181] width 17 height 11
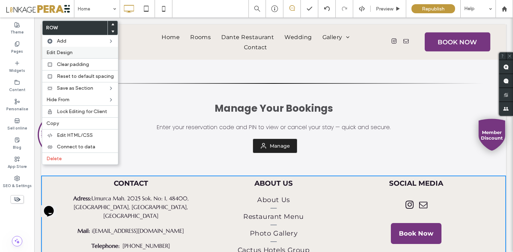
click at [85, 52] on label "Edit Design" at bounding box center [79, 53] width 67 height 6
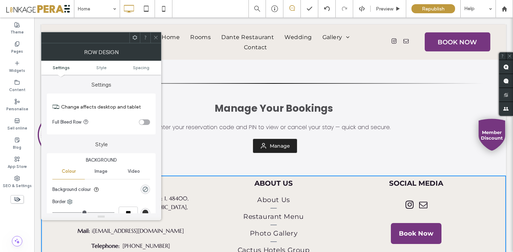
click at [145, 72] on ul "Settings Style Spacing" at bounding box center [101, 68] width 120 height 14
click at [141, 68] on span "Spacing" at bounding box center [141, 67] width 16 height 5
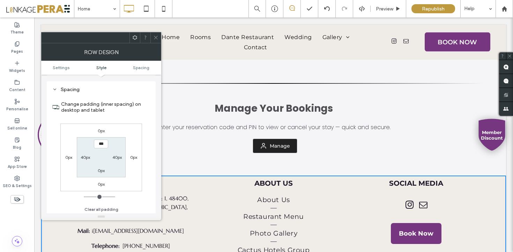
scroll to position [176, 0]
type input "****"
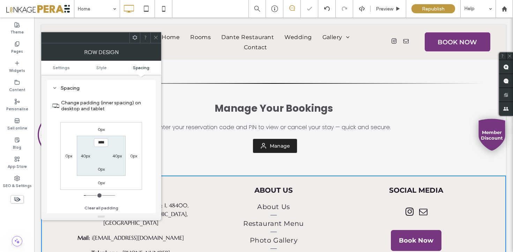
click at [100, 168] on label "0px" at bounding box center [101, 169] width 7 height 5
type input "*"
type input "**"
type input "****"
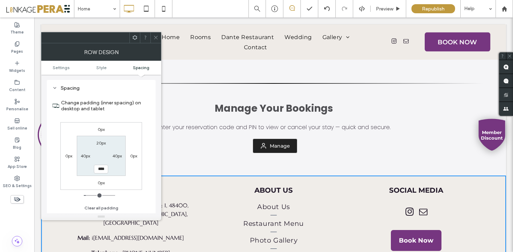
click at [159, 37] on div at bounding box center [156, 37] width 10 height 10
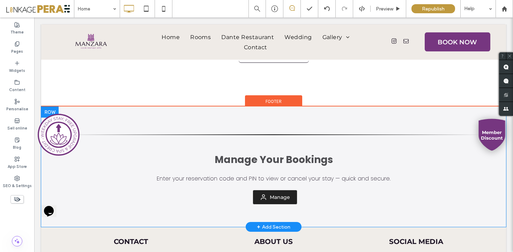
scroll to position [1509, 0]
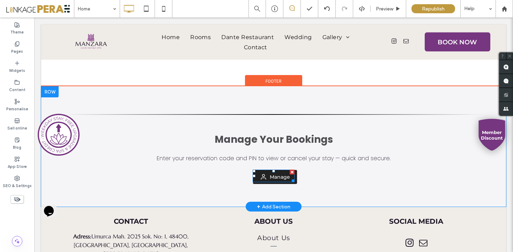
click at [273, 170] on span at bounding box center [274, 176] width 42 height 13
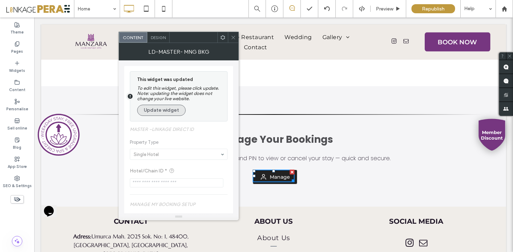
click at [162, 112] on button "Update widget" at bounding box center [161, 110] width 49 height 11
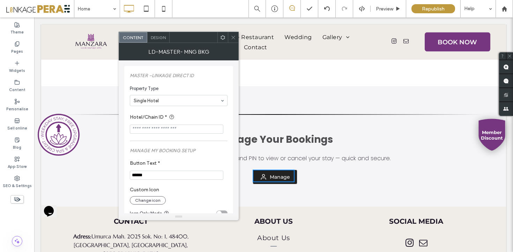
click at [201, 133] on input "Hotel/Chain ID *" at bounding box center [177, 129] width 94 height 9
paste input "*********"
type input "*********"
click at [209, 118] on label "Hotel/Chain ID *" at bounding box center [177, 117] width 95 height 9
click at [159, 38] on span "Design" at bounding box center [158, 37] width 15 height 5
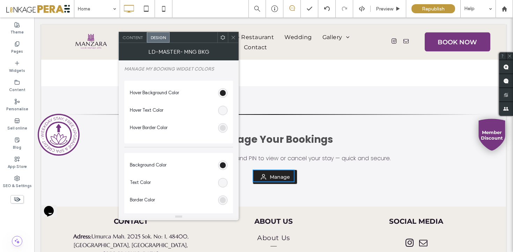
scroll to position [100, 0]
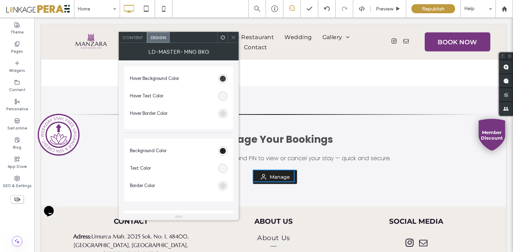
click at [223, 78] on div "rgb(34, 34, 34)" at bounding box center [223, 79] width 6 height 6
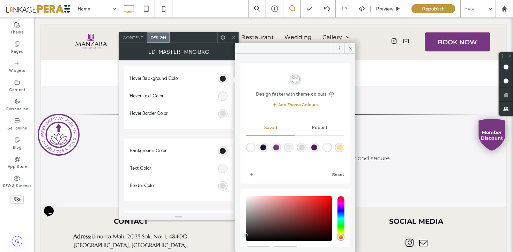
click at [279, 150] on div "rgba(118,54,128,1)" at bounding box center [277, 148] width 6 height 6
type input "*******"
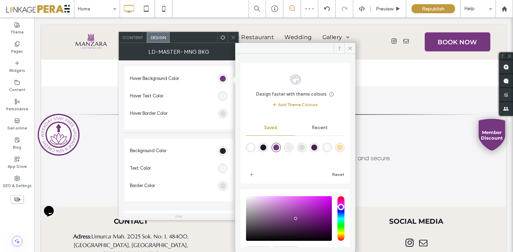
click at [223, 118] on div "rgb(221, 221, 221)" at bounding box center [222, 113] width 9 height 9
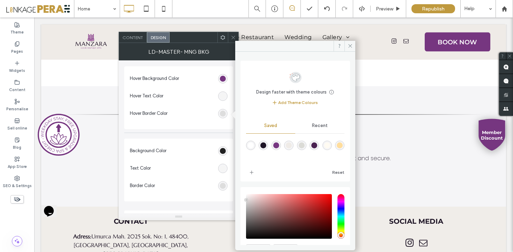
click at [231, 39] on icon at bounding box center [233, 37] width 5 height 5
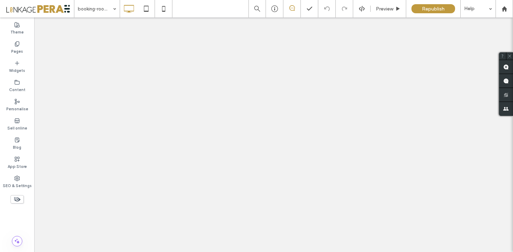
select select "***"
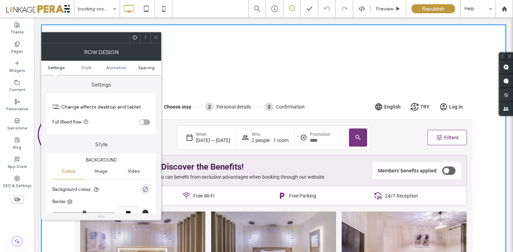
click at [142, 67] on span "Spacing" at bounding box center [146, 67] width 16 height 5
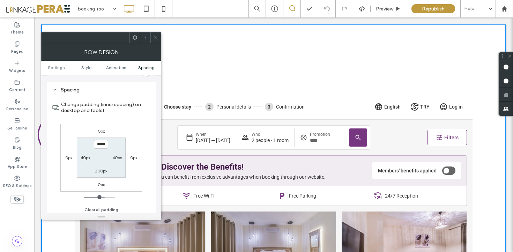
scroll to position [198, 0]
type input "*"
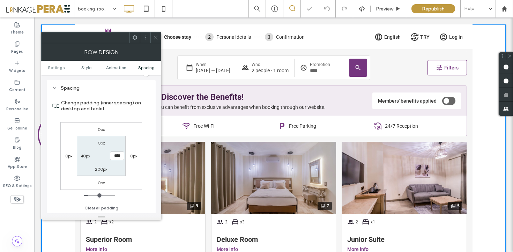
type input "***"
type input "*"
type input "**"
type input "*"
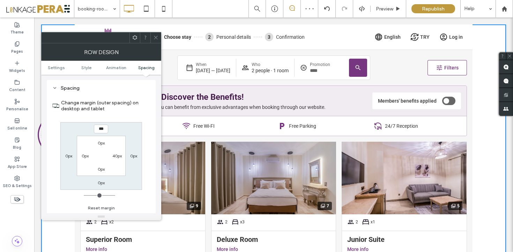
click at [115, 157] on label "40px" at bounding box center [116, 155] width 9 height 5
type input "**"
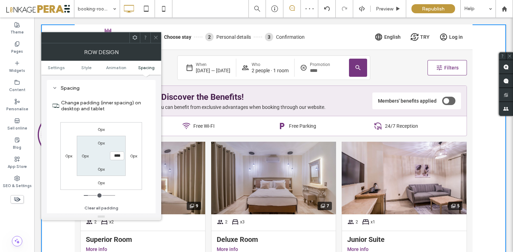
type input "*"
click at [156, 34] on span at bounding box center [155, 37] width 5 height 10
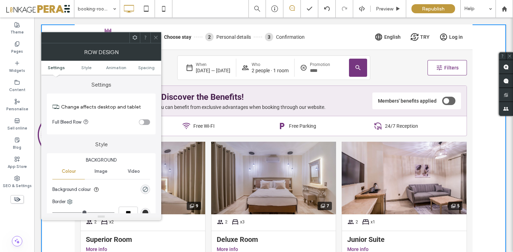
click at [154, 65] on ul "Settings Style Animation Spacing" at bounding box center [101, 68] width 120 height 14
click at [146, 122] on div "toggle" at bounding box center [144, 122] width 11 height 6
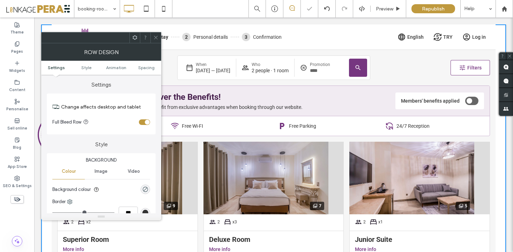
click at [158, 37] on icon at bounding box center [155, 37] width 5 height 5
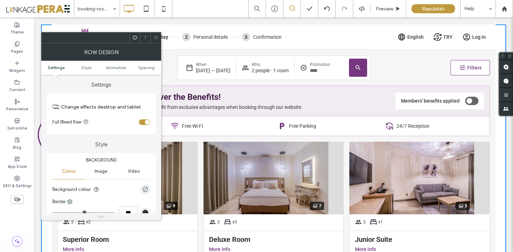
click at [149, 63] on ul "Settings Style Animation Spacing" at bounding box center [101, 68] width 120 height 14
click at [148, 64] on ul "Settings Style Animation Spacing" at bounding box center [101, 68] width 120 height 14
click at [148, 67] on span "Spacing" at bounding box center [146, 67] width 16 height 5
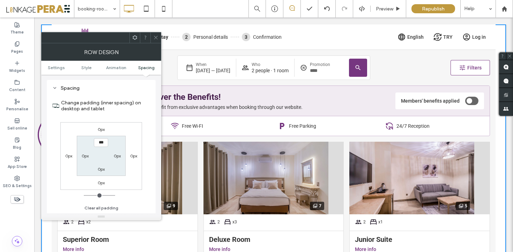
click at [156, 35] on icon at bounding box center [155, 37] width 5 height 5
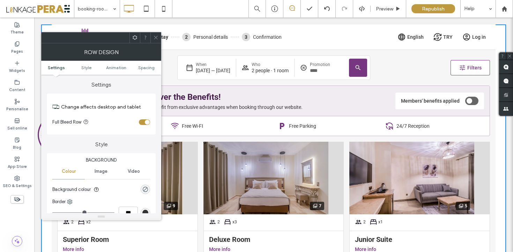
scroll to position [35, 0]
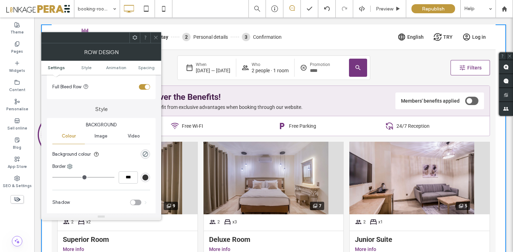
click at [147, 158] on div "rgba(0, 0, 0, 0)" at bounding box center [145, 154] width 9 height 9
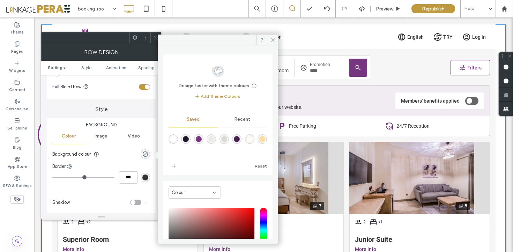
scroll to position [58, 0]
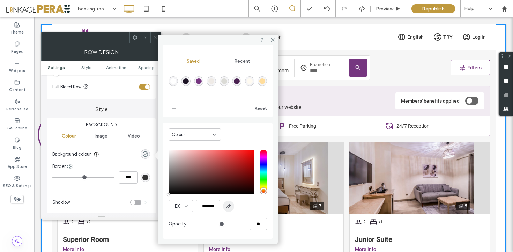
click at [229, 207] on icon "button" at bounding box center [229, 207] width 6 height 6
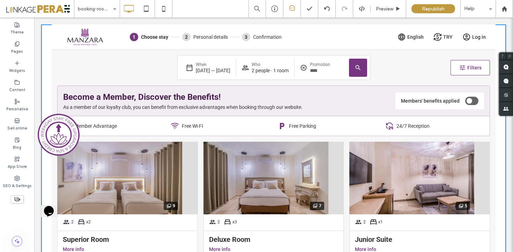
type input "*******"
type input "***"
type input "****"
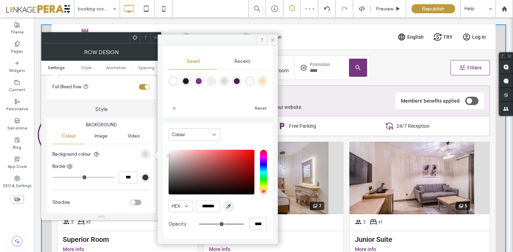
click at [230, 205] on use "button" at bounding box center [229, 207] width 4 height 4
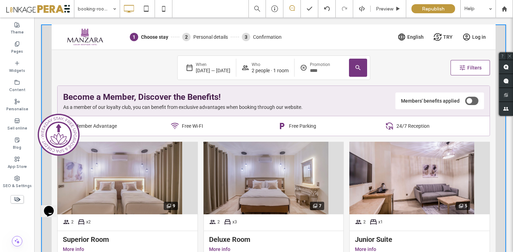
type input "*******"
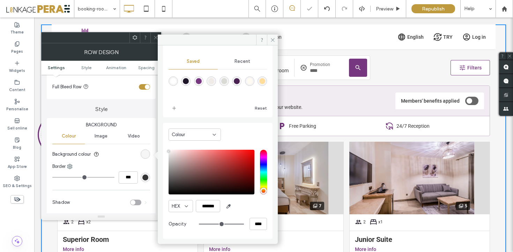
click at [155, 37] on icon at bounding box center [155, 37] width 5 height 5
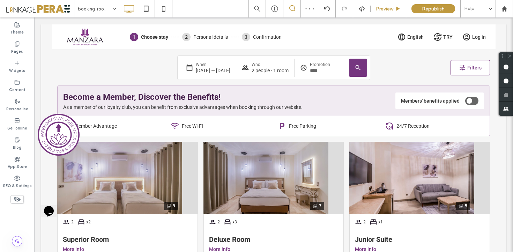
click at [387, 16] on div "Preview" at bounding box center [389, 8] width 36 height 17
click at [388, 11] on span "Preview" at bounding box center [384, 9] width 17 height 6
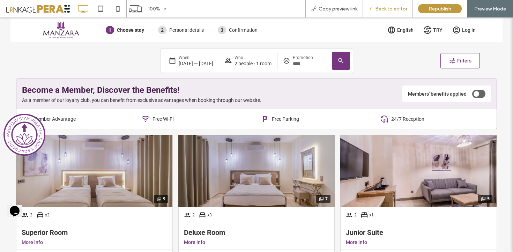
click at [374, 5] on div "Back to editor" at bounding box center [388, 8] width 50 height 17
click at [392, 7] on span "Back to editor" at bounding box center [392, 9] width 32 height 6
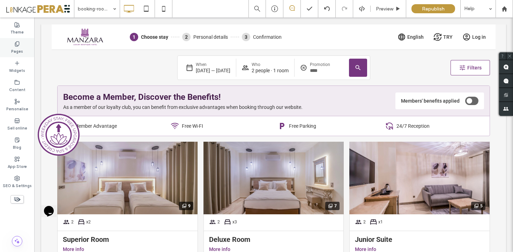
click at [18, 49] on label "Pages" at bounding box center [17, 51] width 12 height 8
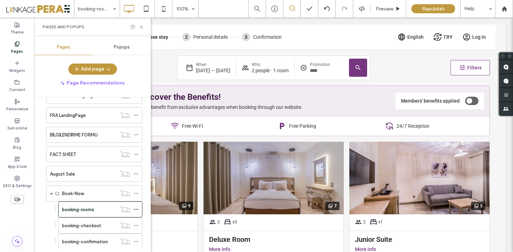
scroll to position [343, 0]
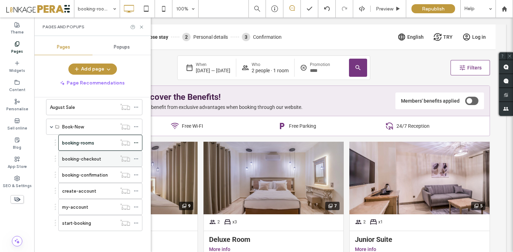
click at [99, 159] on label "booking-checkout" at bounding box center [81, 159] width 39 height 12
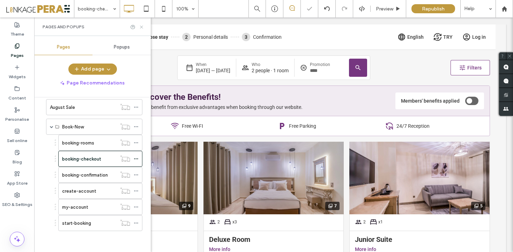
click at [141, 27] on use at bounding box center [141, 26] width 3 height 3
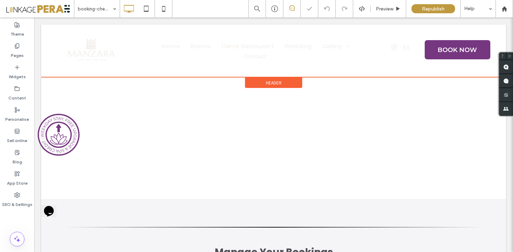
click at [275, 85] on span "Header" at bounding box center [274, 83] width 16 height 6
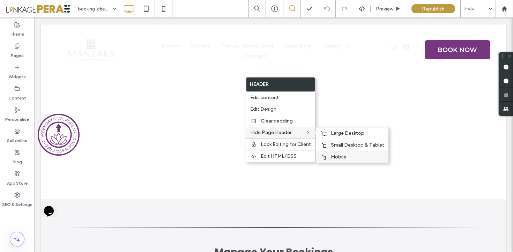
click at [333, 156] on span "Mobile" at bounding box center [338, 157] width 15 height 6
click at [332, 143] on span "Small Desktop & Tablet" at bounding box center [357, 145] width 53 height 6
click at [331, 130] on span "Large Desktop" at bounding box center [348, 133] width 34 height 6
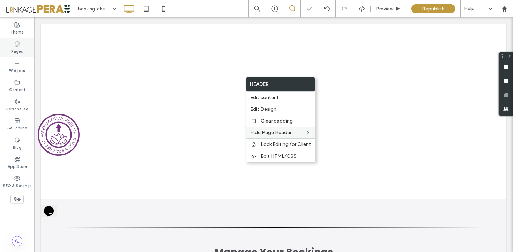
click at [24, 44] on div "Pages" at bounding box center [17, 47] width 34 height 19
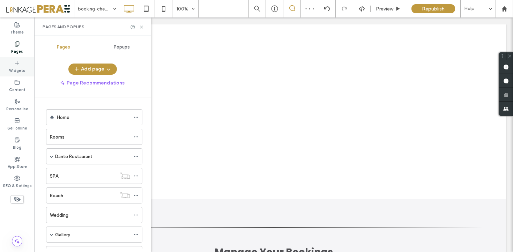
click at [20, 67] on label "Widgets" at bounding box center [17, 70] width 16 height 8
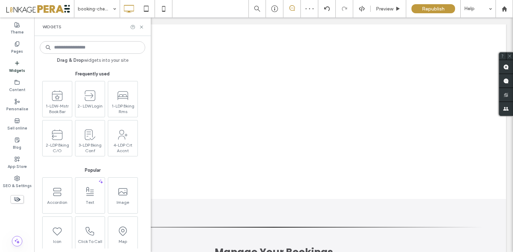
click at [98, 49] on input at bounding box center [92, 47] width 105 height 13
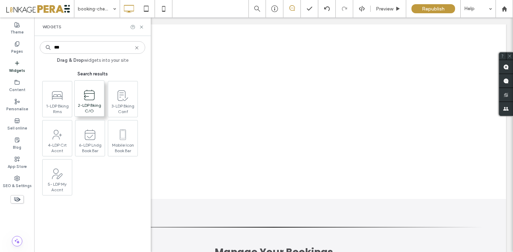
type input "***"
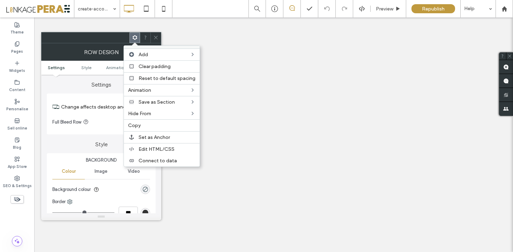
select select "**********"
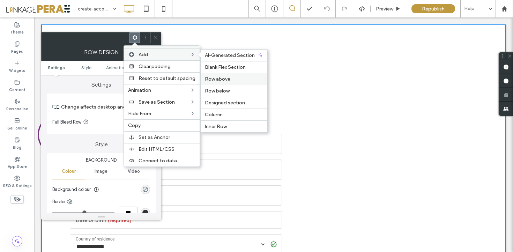
click at [244, 81] on label "Row above" at bounding box center [234, 79] width 58 height 6
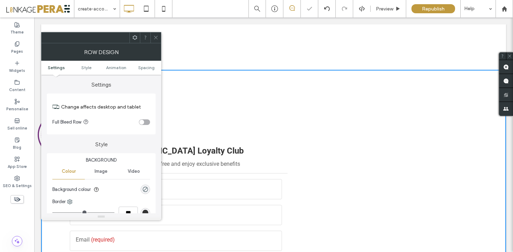
click at [155, 37] on icon at bounding box center [155, 37] width 5 height 5
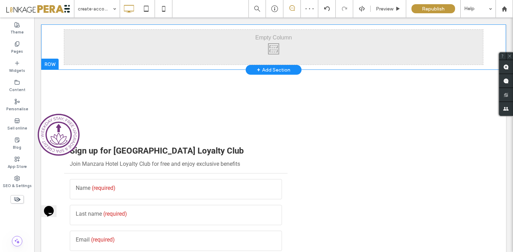
click at [56, 45] on div "Click To Paste Click To Paste Row + Add Section" at bounding box center [273, 46] width 465 height 45
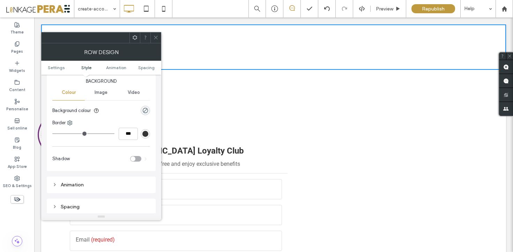
scroll to position [87, 0]
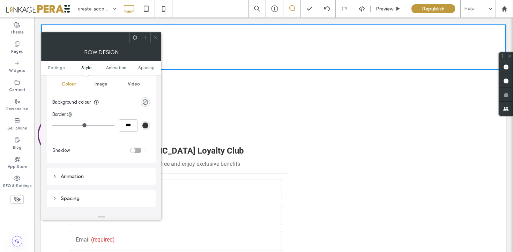
click at [99, 87] on span "Image" at bounding box center [101, 84] width 13 height 6
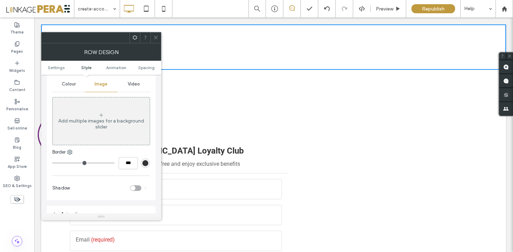
click at [110, 126] on div "Add multiple images for a background slider" at bounding box center [101, 124] width 97 height 12
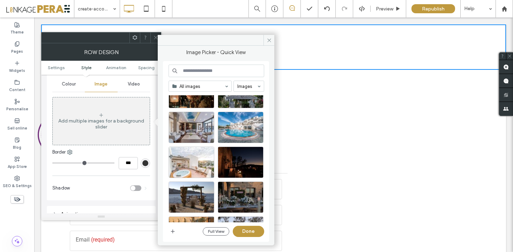
scroll to position [1043, 0]
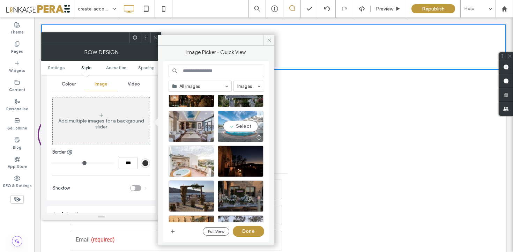
click at [234, 126] on div "Select" at bounding box center [241, 126] width 46 height 31
click at [252, 232] on button "Done" at bounding box center [248, 231] width 31 height 11
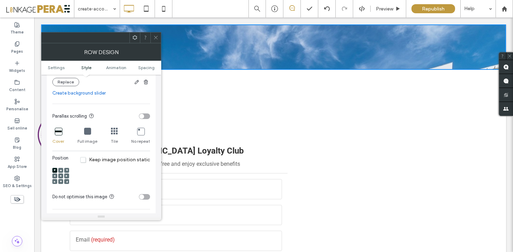
scroll to position [195, 0]
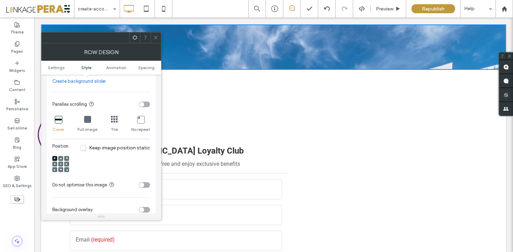
click at [61, 164] on icon at bounding box center [61, 164] width 2 height 2
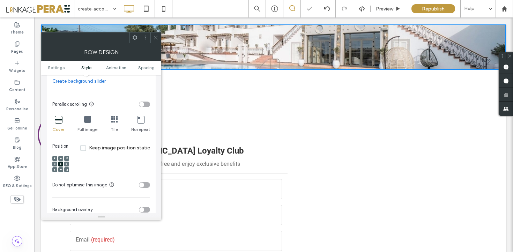
click at [156, 34] on span at bounding box center [155, 37] width 5 height 10
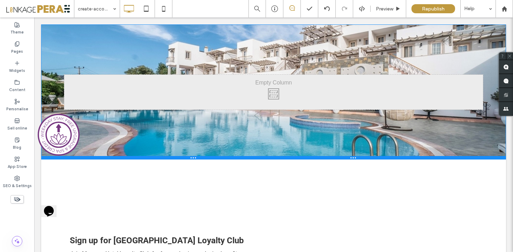
drag, startPoint x: 140, startPoint y: 68, endPoint x: 140, endPoint y: 158, distance: 89.8
click at [140, 158] on div at bounding box center [273, 157] width 465 height 3
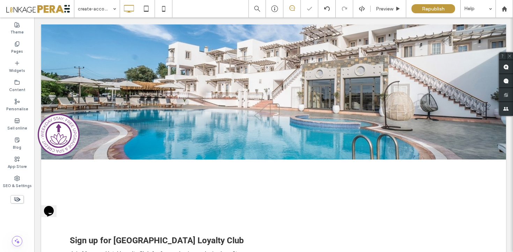
click at [18, 200] on icon at bounding box center [17, 200] width 8 height 8
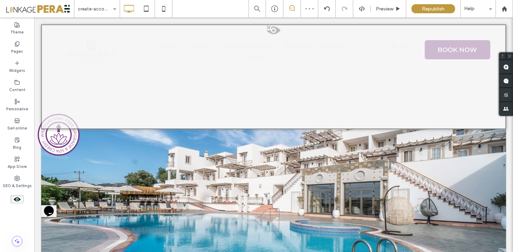
click at [275, 31] on span at bounding box center [274, 32] width 464 height 14
click at [288, 41] on button "Yes" at bounding box center [285, 40] width 22 height 9
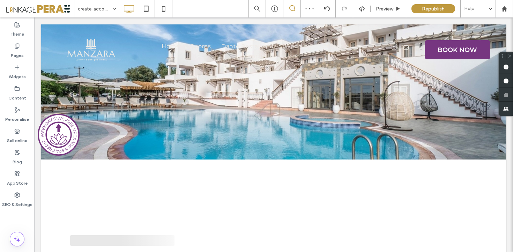
scroll to position [0, 0]
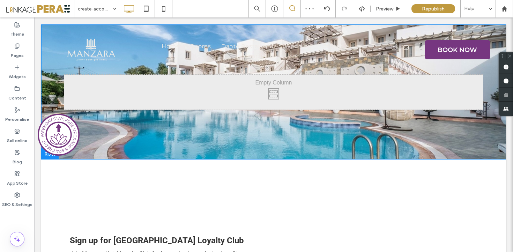
select select "**********"
click at [125, 138] on div "Click To Paste Row" at bounding box center [273, 91] width 465 height 135
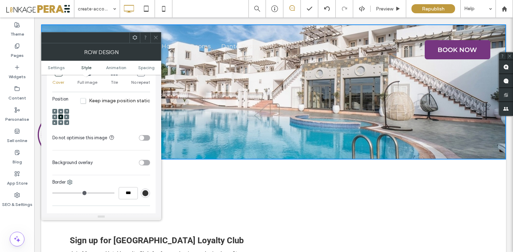
scroll to position [252, 0]
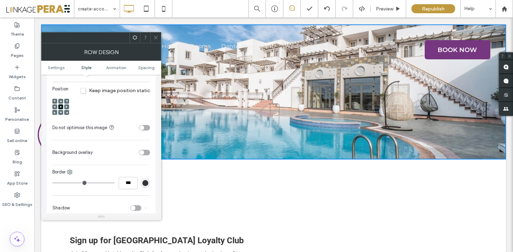
click at [144, 151] on div "toggle" at bounding box center [144, 153] width 11 height 6
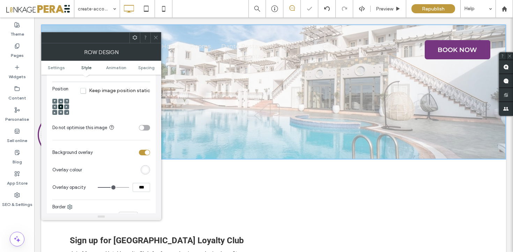
click at [146, 168] on div "rgb(255,255,255)" at bounding box center [146, 170] width 6 height 6
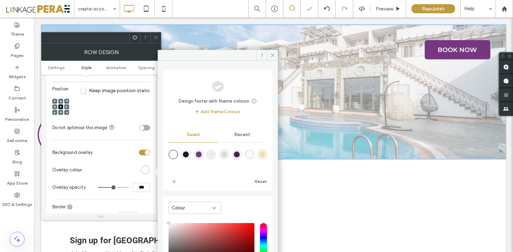
click at [183, 154] on div "rgba(30,21,38,1)" at bounding box center [185, 154] width 9 height 9
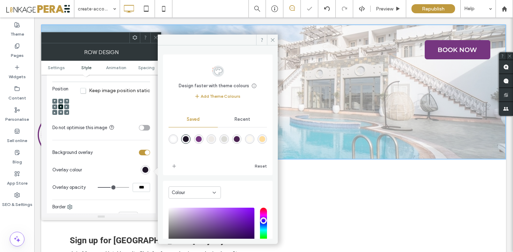
type input "*******"
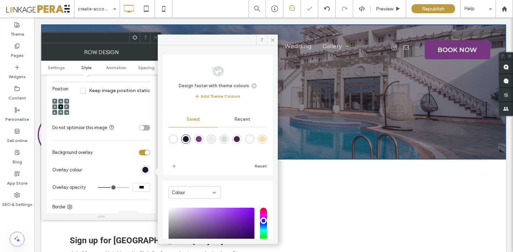
type input "**"
type input "***"
type input "**"
type input "***"
type input "**"
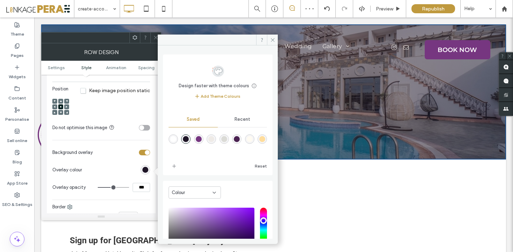
type input "***"
type input "**"
type input "***"
type input "**"
type input "***"
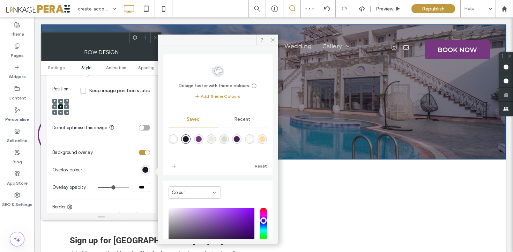
type input "**"
type input "***"
type input "**"
type input "***"
type input "**"
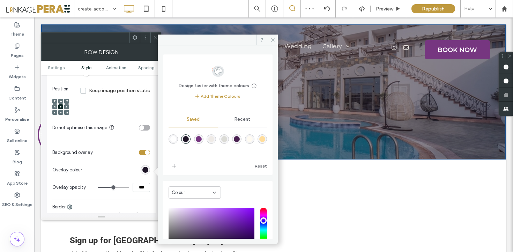
click at [111, 187] on input "range" at bounding box center [113, 187] width 31 height 1
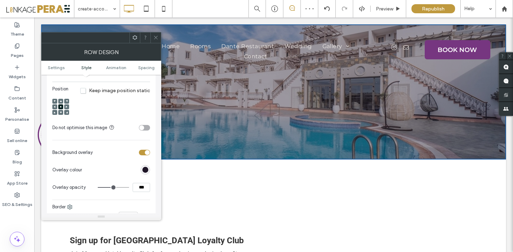
click at [111, 187] on input "range" at bounding box center [113, 187] width 31 height 1
click at [159, 37] on div at bounding box center [156, 37] width 10 height 10
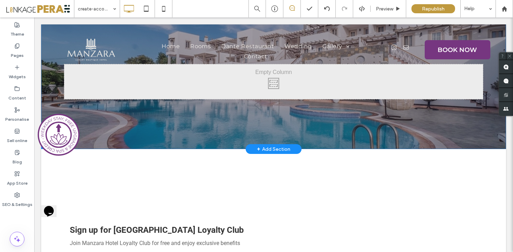
scroll to position [0, 0]
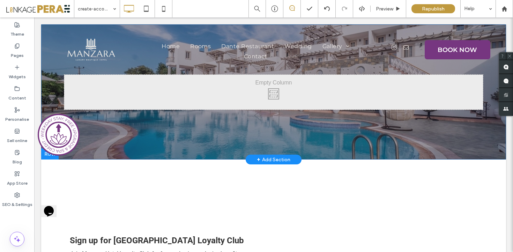
click at [191, 142] on div "Click To Paste Row + Add Section" at bounding box center [273, 91] width 465 height 135
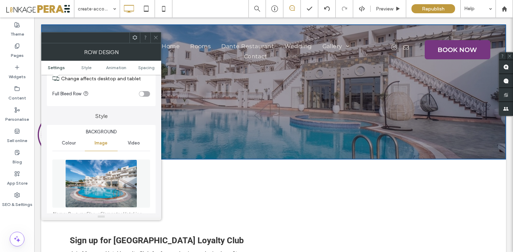
scroll to position [39, 0]
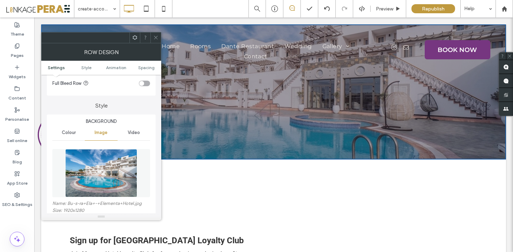
click at [102, 164] on img at bounding box center [101, 173] width 72 height 48
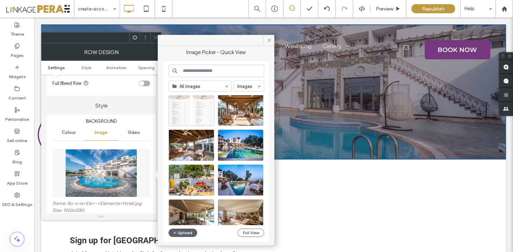
scroll to position [1901, 0]
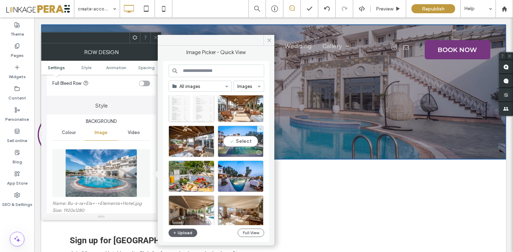
click at [234, 145] on div "Select" at bounding box center [241, 141] width 46 height 31
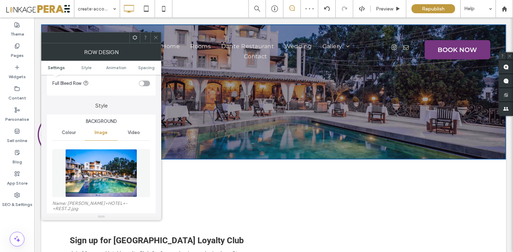
click at [153, 39] on div at bounding box center [156, 37] width 10 height 10
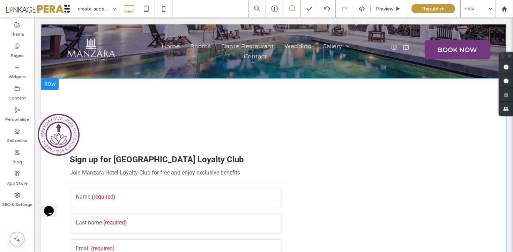
scroll to position [0, 0]
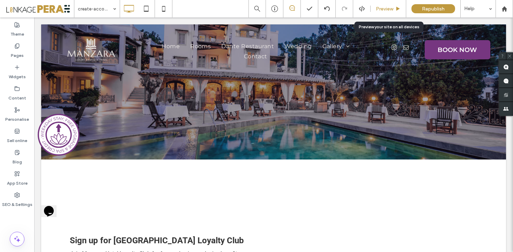
click at [392, 9] on span "Preview" at bounding box center [384, 9] width 17 height 6
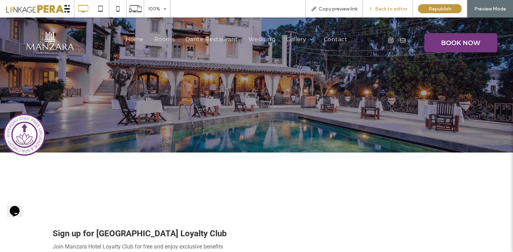
click at [389, 15] on div "Back to editor" at bounding box center [388, 8] width 50 height 17
click at [390, 8] on span "Back to editor" at bounding box center [392, 9] width 32 height 6
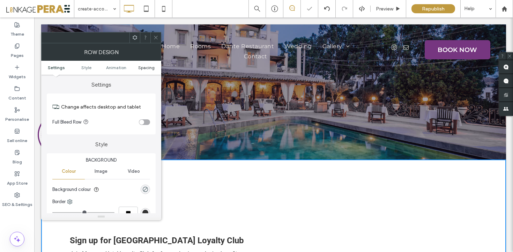
click at [142, 66] on span "Spacing" at bounding box center [146, 67] width 16 height 5
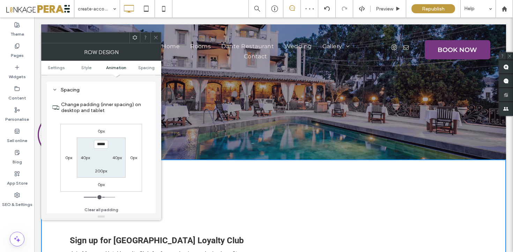
scroll to position [198, 0]
type input "*"
type input "**"
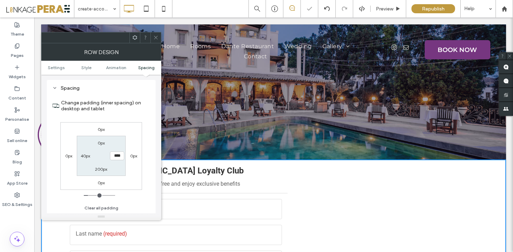
type input "*"
type input "***"
type input "*"
type input "**"
type input "*"
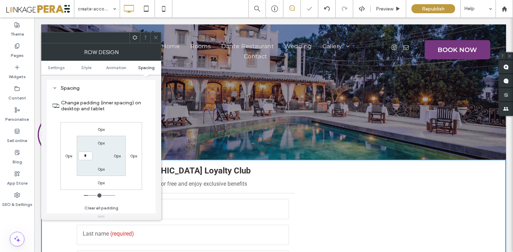
type input "*"
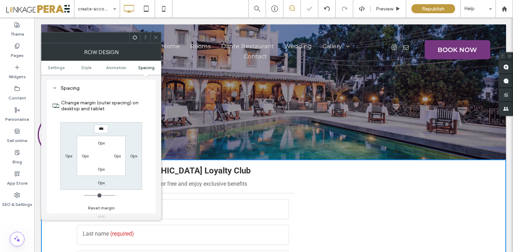
click at [154, 36] on icon at bounding box center [155, 37] width 5 height 5
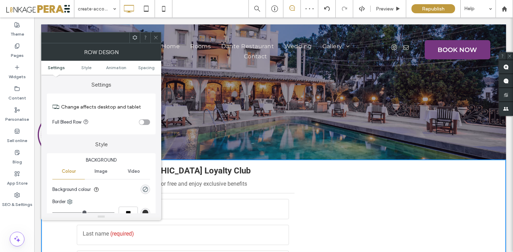
click at [137, 33] on span at bounding box center [134, 37] width 5 height 10
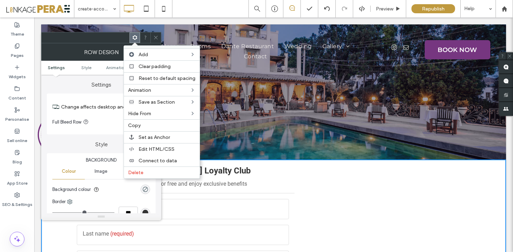
click at [152, 35] on div at bounding box center [156, 37] width 10 height 10
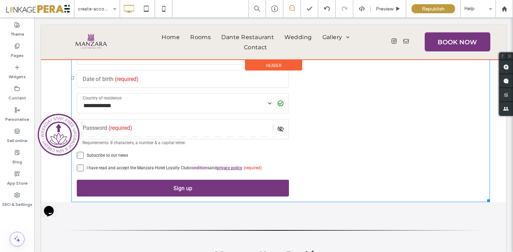
scroll to position [207, 0]
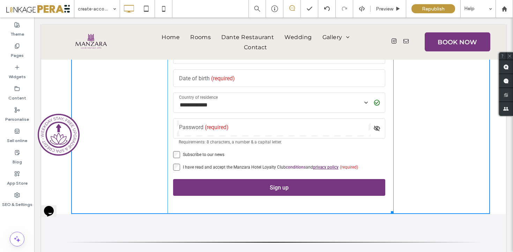
drag, startPoint x: 489, startPoint y: 201, endPoint x: 392, endPoint y: 213, distance: 97.2
click at [392, 213] on div at bounding box center [391, 211] width 5 height 5
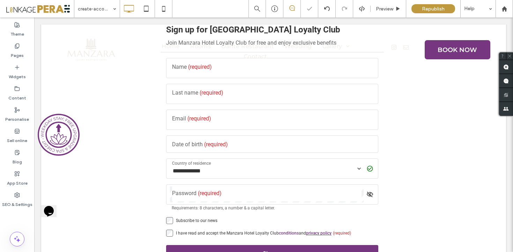
scroll to position [0, 0]
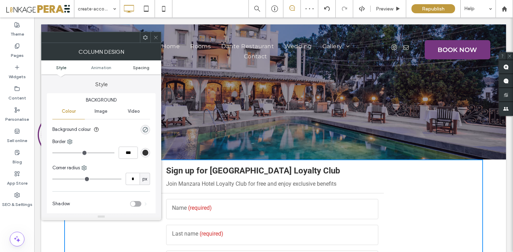
click at [140, 68] on span "Spacing" at bounding box center [141, 67] width 16 height 5
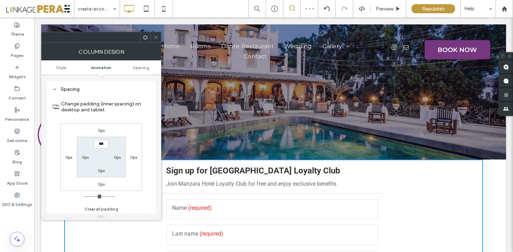
scroll to position [164, 0]
type input "****"
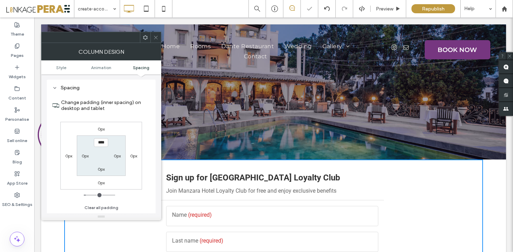
click at [101, 168] on label "0px" at bounding box center [101, 169] width 7 height 5
type input "*"
type input "**"
type input "****"
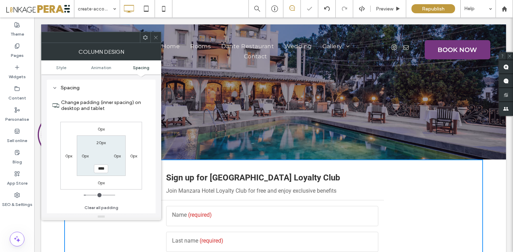
click at [155, 38] on icon at bounding box center [155, 37] width 5 height 5
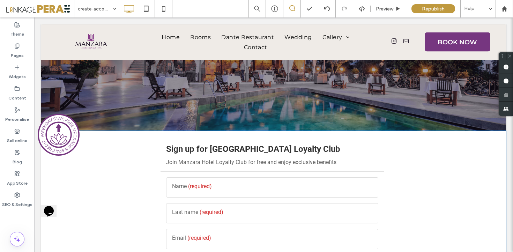
scroll to position [0, 0]
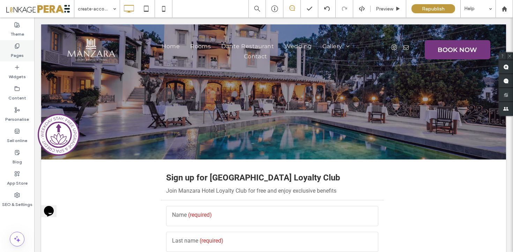
click at [20, 51] on label "Pages" at bounding box center [17, 54] width 13 height 10
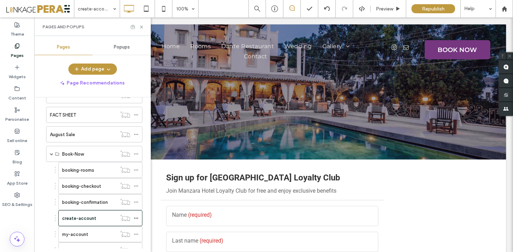
scroll to position [343, 0]
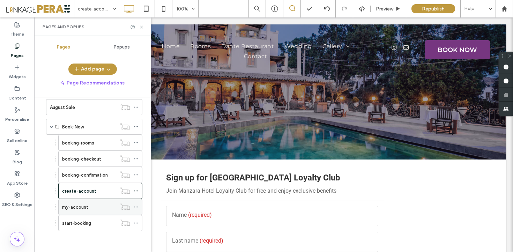
click at [86, 212] on div "my-account" at bounding box center [89, 206] width 54 height 15
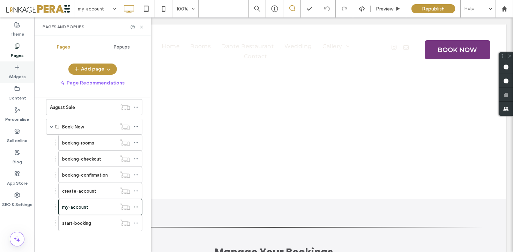
click at [23, 72] on label "Widgets" at bounding box center [17, 75] width 17 height 10
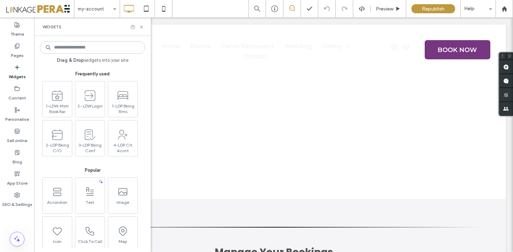
click at [97, 48] on input at bounding box center [92, 47] width 105 height 13
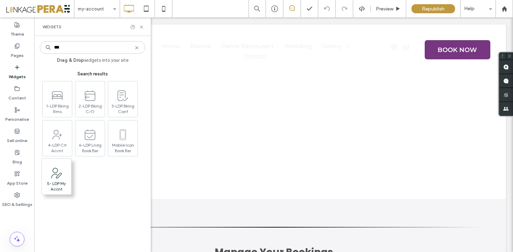
type input "***"
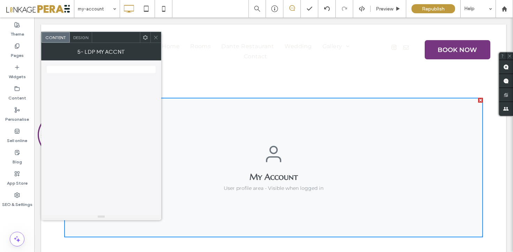
click at [156, 38] on icon at bounding box center [155, 37] width 5 height 5
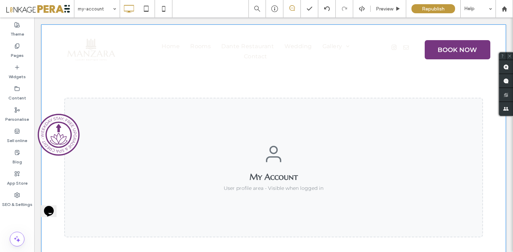
click at [74, 88] on div "Click To Paste My Account User profile area - Visible when logged in Row + Add …" at bounding box center [273, 165] width 465 height 283
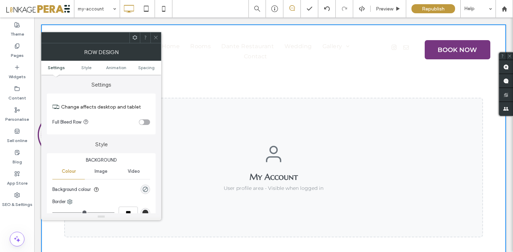
click at [156, 40] on icon at bounding box center [155, 37] width 5 height 5
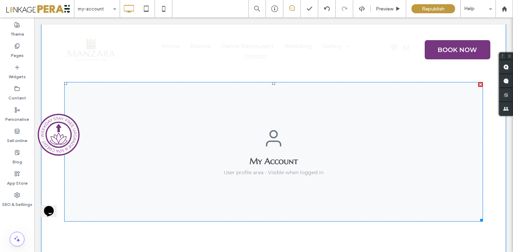
scroll to position [32, 0]
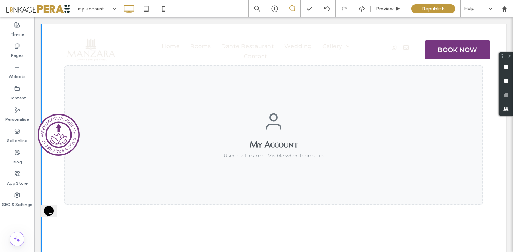
click at [53, 90] on div "Click To Paste My Account User profile area - Visible when logged in Row + Add …" at bounding box center [273, 133] width 465 height 283
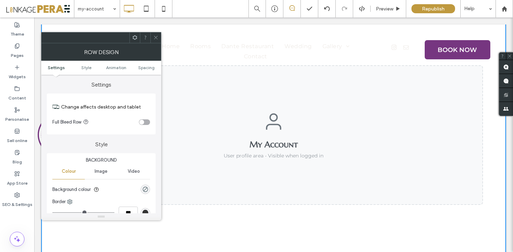
click at [155, 40] on icon at bounding box center [155, 37] width 5 height 5
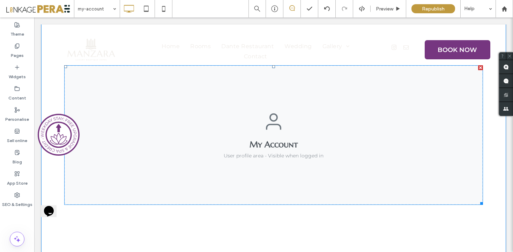
click at [146, 110] on span at bounding box center [273, 135] width 419 height 140
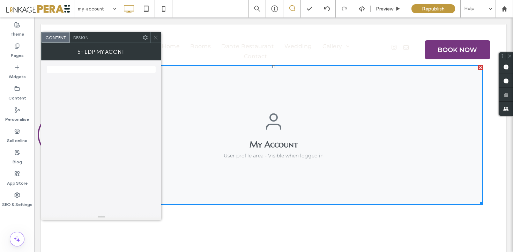
click at [157, 40] on span at bounding box center [155, 37] width 5 height 10
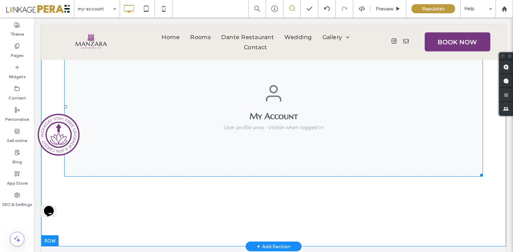
scroll to position [102, 0]
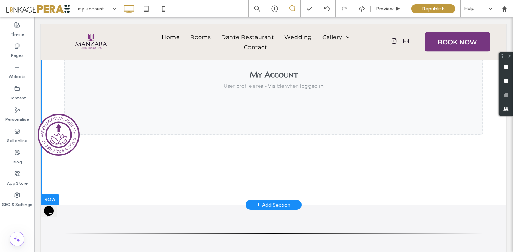
click at [156, 154] on div "Click To Paste My Account User profile area - Visible when logged in Row + Add …" at bounding box center [273, 63] width 465 height 283
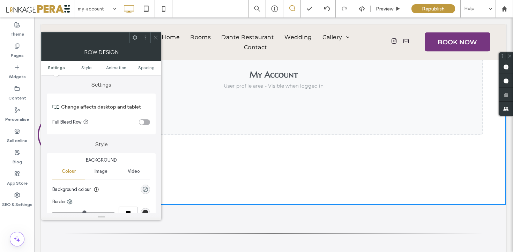
click at [136, 36] on use at bounding box center [135, 37] width 5 height 5
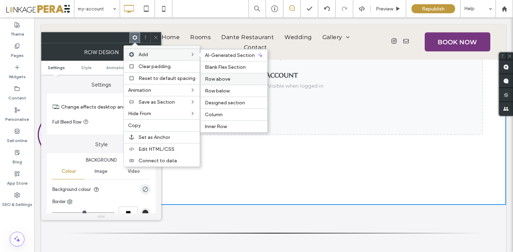
click at [222, 82] on div "Row above" at bounding box center [234, 79] width 67 height 12
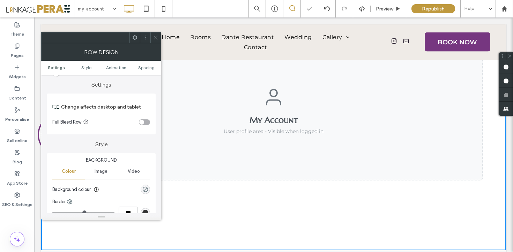
click at [155, 35] on icon at bounding box center [155, 37] width 5 height 5
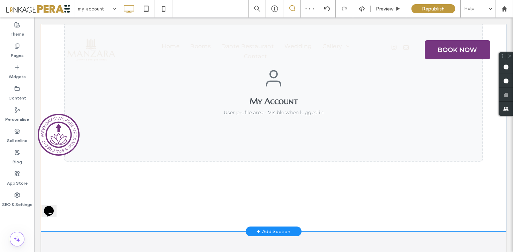
scroll to position [0, 0]
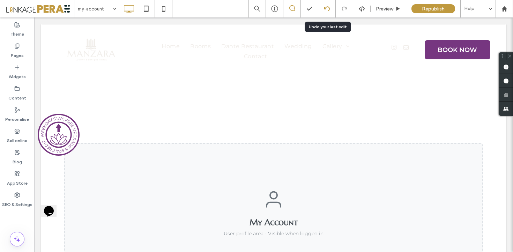
click at [326, 9] on use at bounding box center [327, 8] width 6 height 5
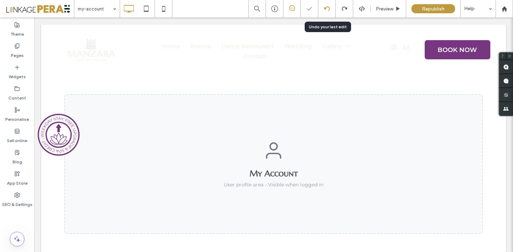
click at [326, 9] on icon at bounding box center [328, 9] width 6 height 6
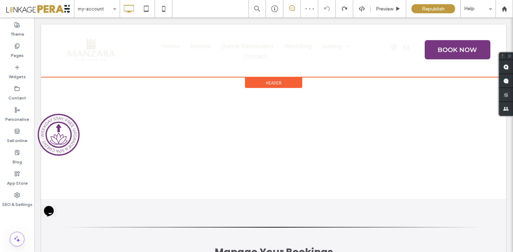
click at [277, 82] on span "Header" at bounding box center [274, 83] width 16 height 6
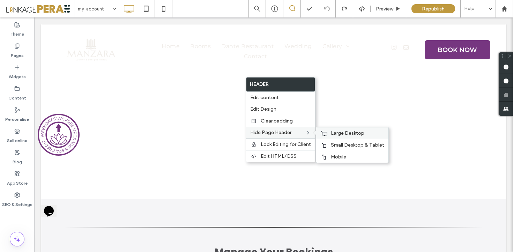
click at [348, 134] on span "Large Desktop" at bounding box center [348, 133] width 34 height 6
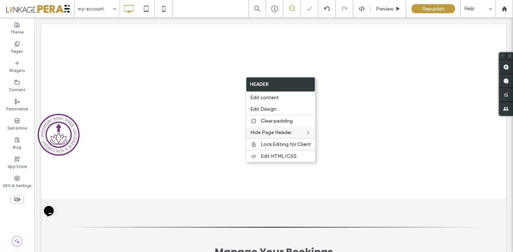
click at [129, 62] on div "Click To Paste Row + Add Section" at bounding box center [273, 111] width 465 height 175
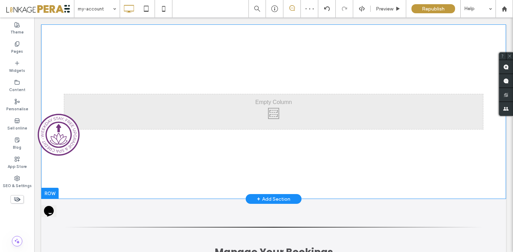
click at [51, 43] on div "Click To Paste Row + Add Section" at bounding box center [273, 111] width 465 height 175
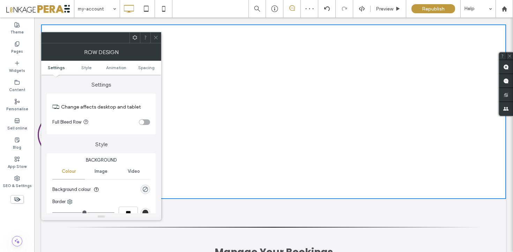
click at [135, 38] on use at bounding box center [135, 37] width 5 height 5
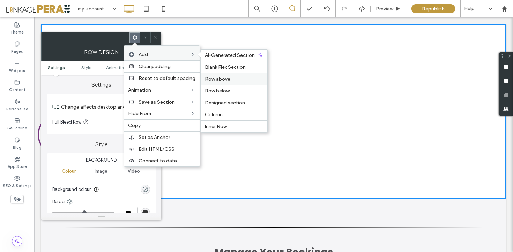
click at [224, 80] on span "Row above" at bounding box center [217, 79] width 25 height 6
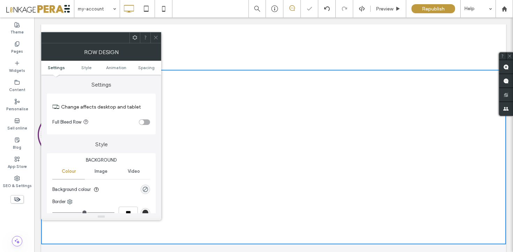
click at [157, 37] on icon at bounding box center [155, 37] width 5 height 5
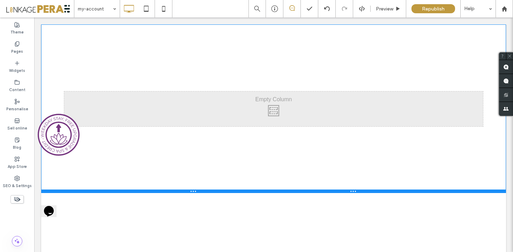
drag, startPoint x: 145, startPoint y: 70, endPoint x: 132, endPoint y: 192, distance: 123.6
click at [132, 192] on div at bounding box center [273, 191] width 465 height 3
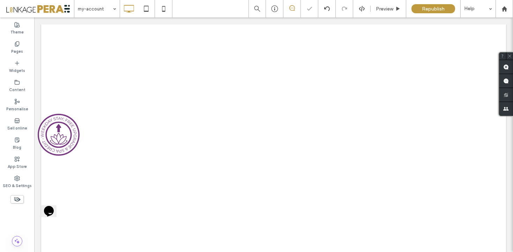
click at [19, 201] on icon at bounding box center [17, 200] width 8 height 8
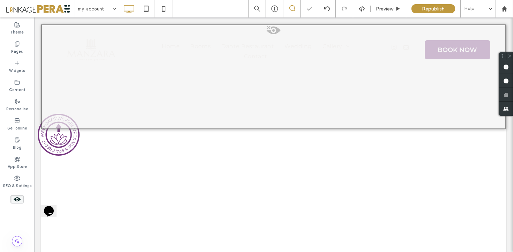
click at [260, 48] on div at bounding box center [273, 76] width 465 height 105
click at [265, 54] on button "Yes" at bounding box center [271, 56] width 22 height 9
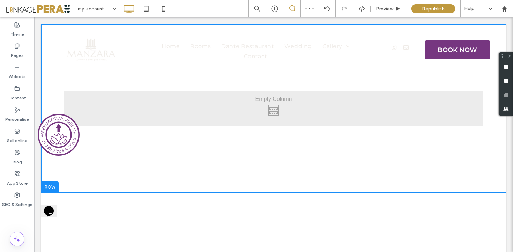
click at [180, 153] on div "Click To Paste Row" at bounding box center [273, 108] width 465 height 168
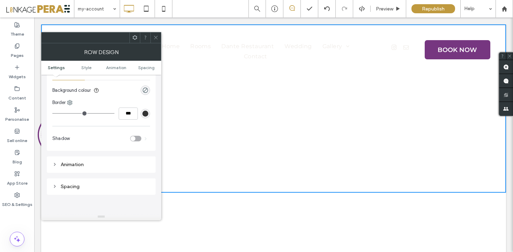
scroll to position [15, 0]
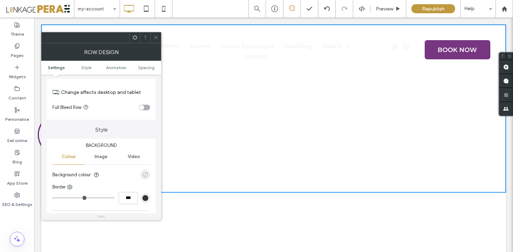
click at [146, 178] on div "rgba(0, 0, 0, 0)" at bounding box center [146, 175] width 6 height 6
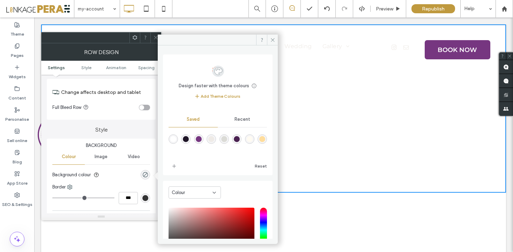
scroll to position [10, 0]
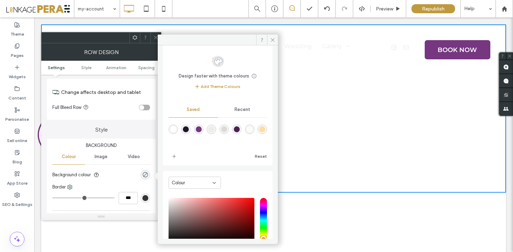
click at [102, 156] on span "Image" at bounding box center [101, 157] width 13 height 6
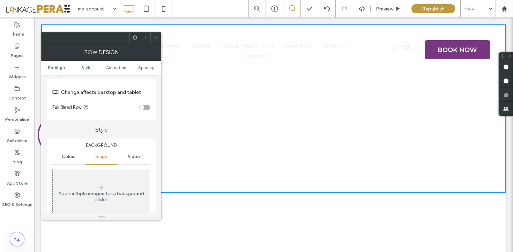
click at [103, 190] on icon at bounding box center [102, 188] width 6 height 6
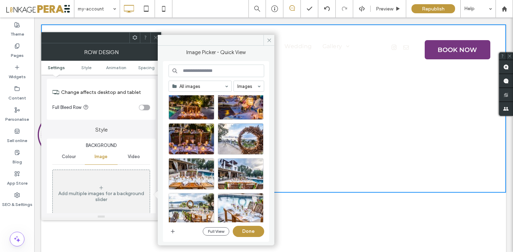
scroll to position [752, 0]
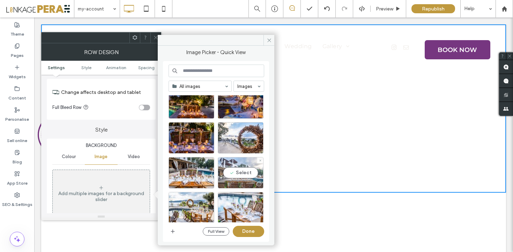
click at [239, 170] on div "Select" at bounding box center [241, 172] width 46 height 31
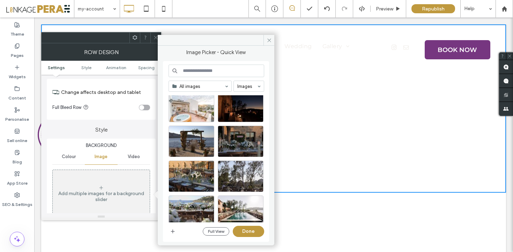
scroll to position [1100, 0]
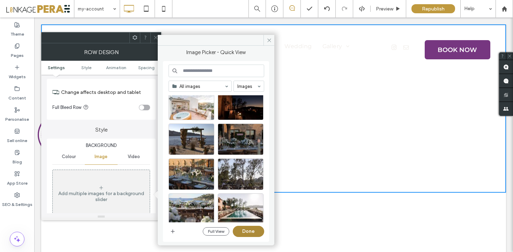
click at [248, 233] on button "Done" at bounding box center [248, 231] width 31 height 11
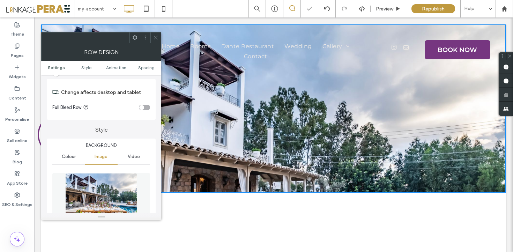
click at [155, 34] on span at bounding box center [155, 37] width 5 height 10
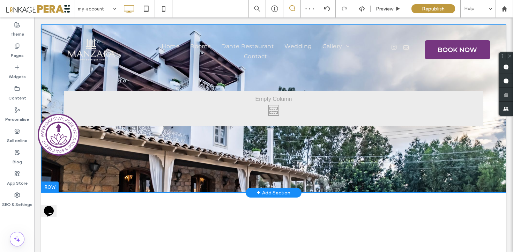
click at [135, 145] on div "Click To Paste Row + Add Section" at bounding box center [273, 108] width 465 height 168
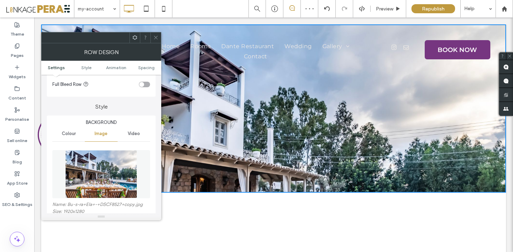
scroll to position [64, 0]
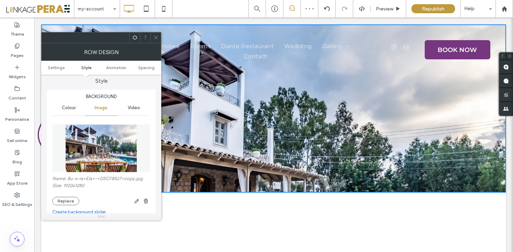
click at [114, 156] on img at bounding box center [101, 148] width 72 height 48
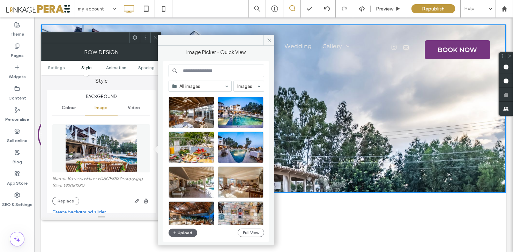
scroll to position [1915, 0]
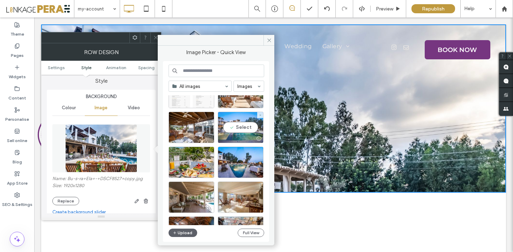
click at [242, 128] on div "Select" at bounding box center [241, 127] width 46 height 31
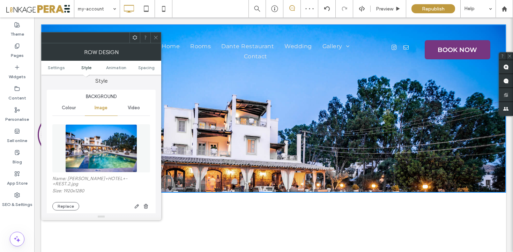
click at [154, 37] on icon at bounding box center [155, 37] width 5 height 5
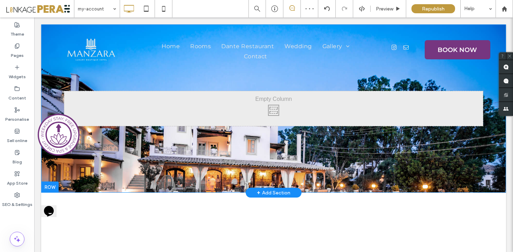
click at [128, 158] on div "Click To Paste Row + Add Section" at bounding box center [273, 108] width 465 height 168
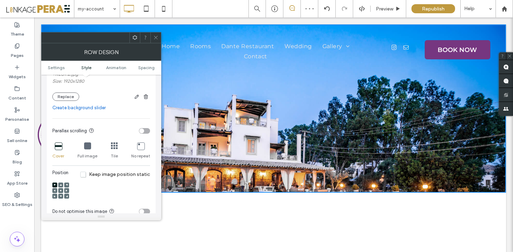
scroll to position [182, 0]
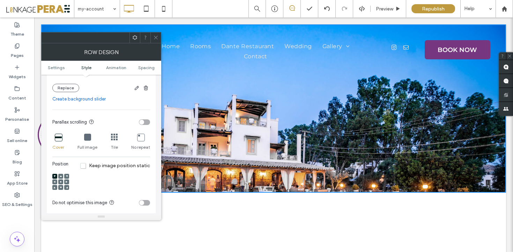
click at [61, 180] on span at bounding box center [61, 182] width 2 height 5
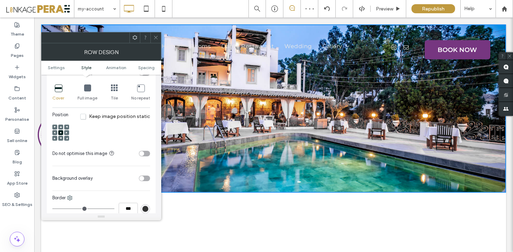
scroll to position [252, 0]
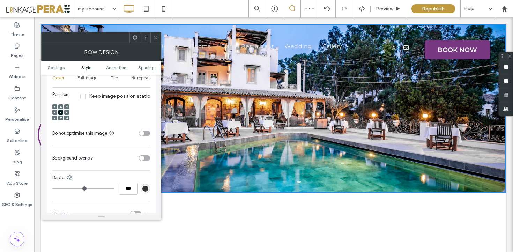
click at [148, 155] on div "toggle" at bounding box center [144, 158] width 11 height 6
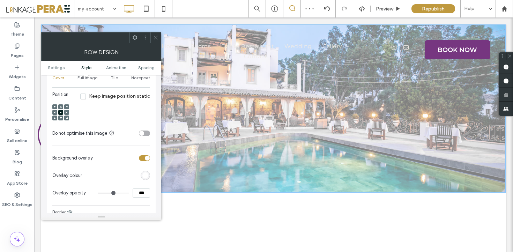
click at [144, 174] on div "rgb(255,255,255)" at bounding box center [146, 176] width 6 height 6
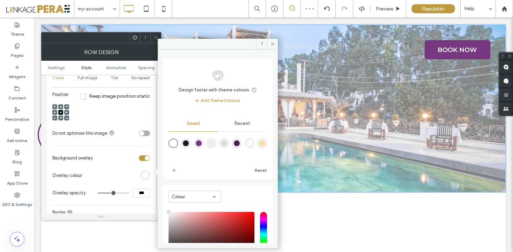
click at [187, 146] on div "rgba(30,21,38,1)" at bounding box center [186, 143] width 6 height 6
type input "*******"
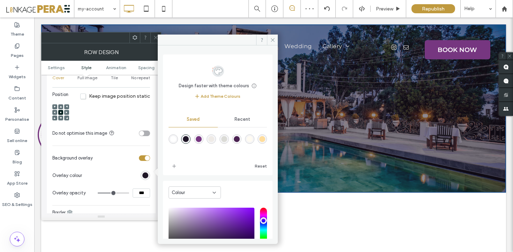
type input "**"
type input "***"
type input "**"
type input "***"
type input "**"
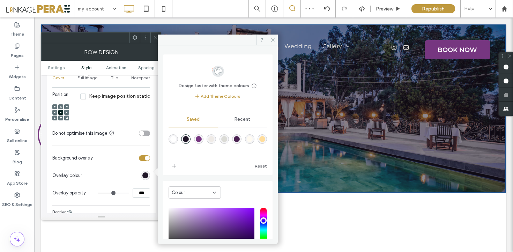
type input "***"
type input "**"
type input "***"
type input "**"
type input "***"
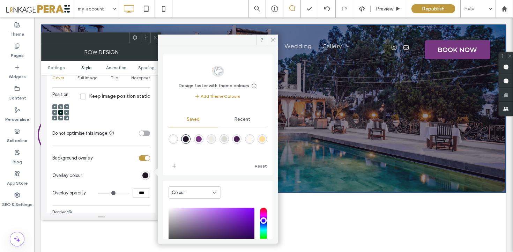
type input "**"
type input "***"
type input "**"
type input "***"
type input "**"
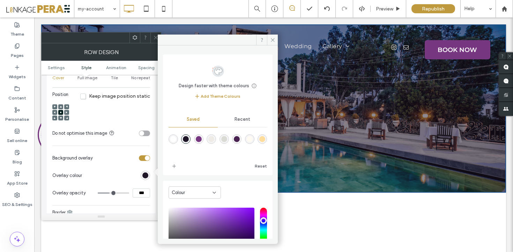
type input "***"
type input "**"
type input "***"
type input "**"
type input "***"
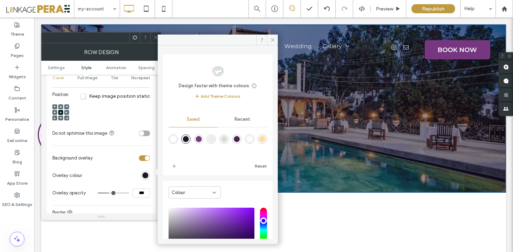
type input "**"
click at [109, 193] on input "range" at bounding box center [113, 193] width 31 height 1
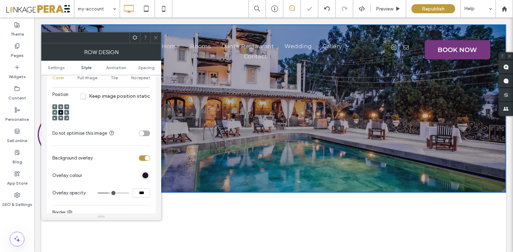
click at [156, 36] on icon at bounding box center [155, 37] width 5 height 5
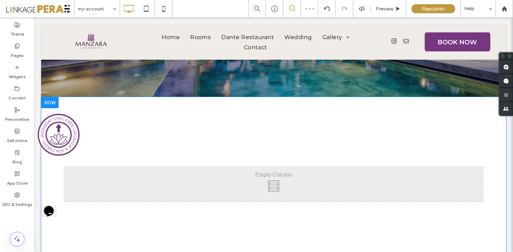
scroll to position [101, 0]
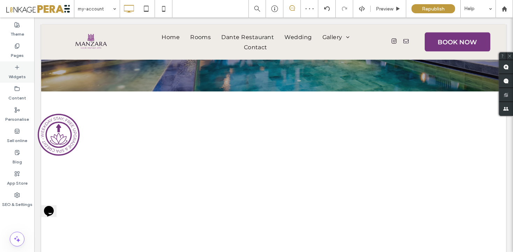
click at [16, 74] on label "Widgets" at bounding box center [17, 75] width 17 height 10
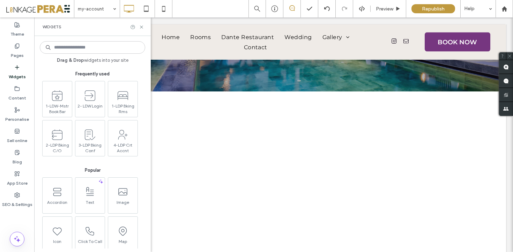
click at [75, 50] on input at bounding box center [92, 47] width 105 height 13
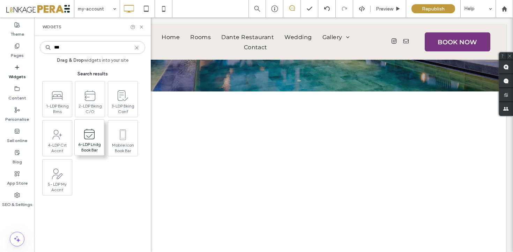
type input "***"
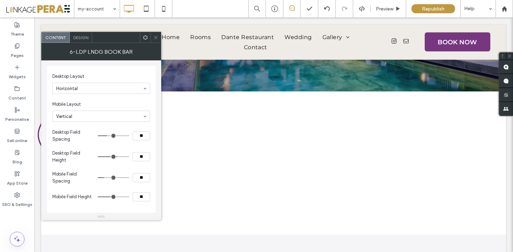
click at [156, 39] on icon at bounding box center [155, 37] width 5 height 5
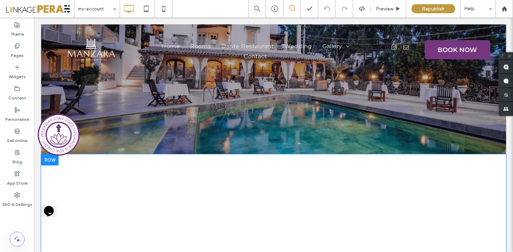
scroll to position [60, 0]
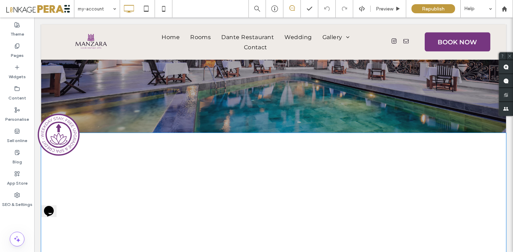
click at [145, 163] on div "Click To Paste Row + Add Section" at bounding box center [273, 203] width 465 height 140
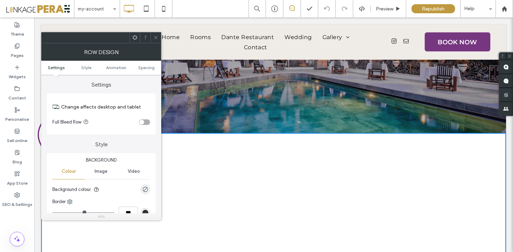
click at [137, 35] on icon at bounding box center [134, 37] width 5 height 5
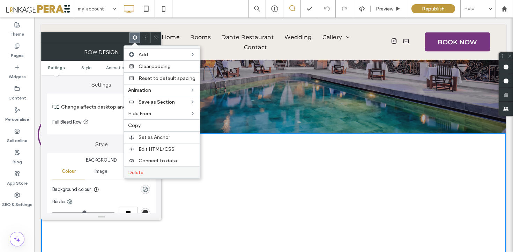
click at [157, 175] on label "Delete" at bounding box center [161, 173] width 67 height 6
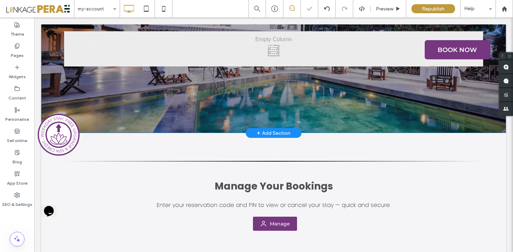
click at [262, 132] on div "+ Add Section" at bounding box center [274, 133] width 34 height 8
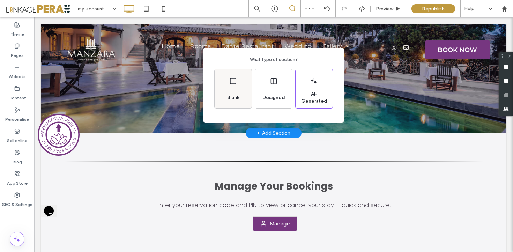
click at [242, 92] on div "Blank" at bounding box center [233, 88] width 37 height 39
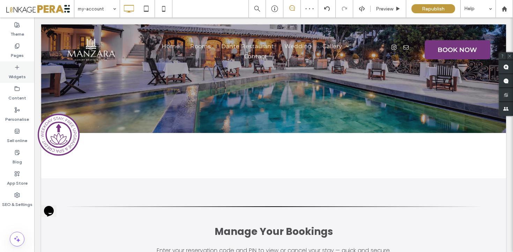
click at [22, 66] on div "Widgets" at bounding box center [17, 71] width 34 height 21
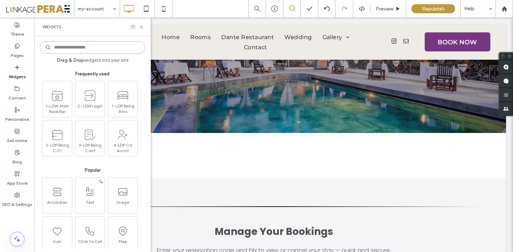
click at [93, 46] on input at bounding box center [92, 47] width 105 height 13
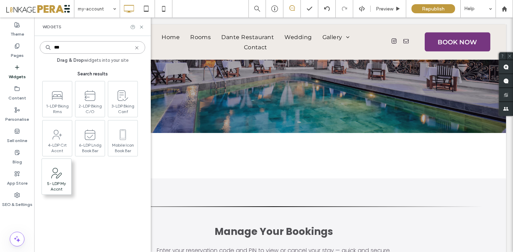
type input "***"
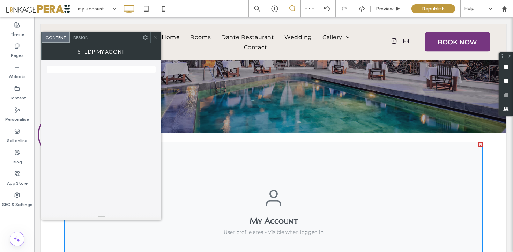
click at [155, 38] on icon at bounding box center [155, 37] width 5 height 5
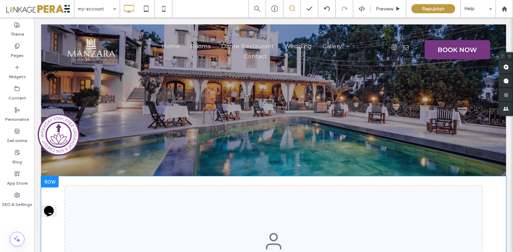
scroll to position [0, 0]
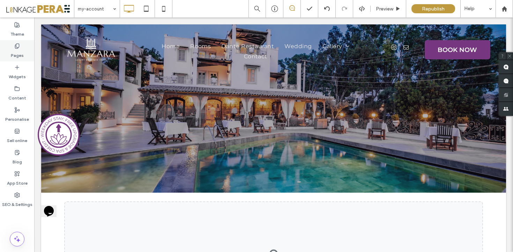
click at [17, 46] on icon at bounding box center [17, 46] width 6 height 6
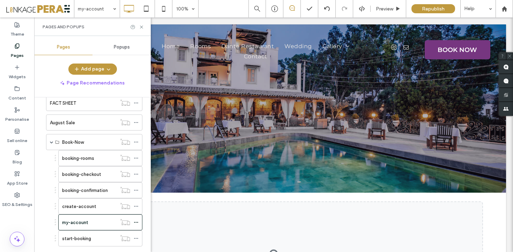
scroll to position [343, 0]
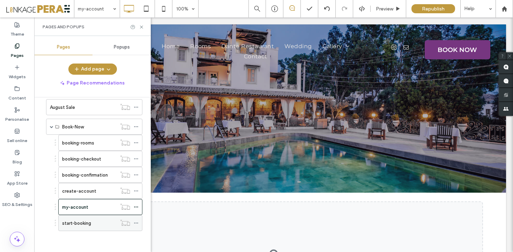
click at [78, 220] on label "start-booking" at bounding box center [76, 223] width 29 height 12
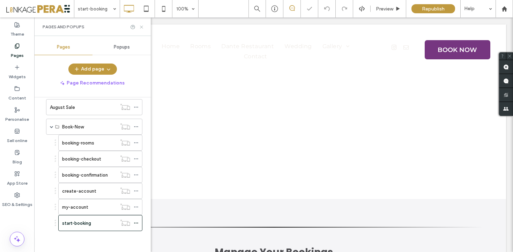
click at [142, 24] on icon at bounding box center [141, 26] width 5 height 5
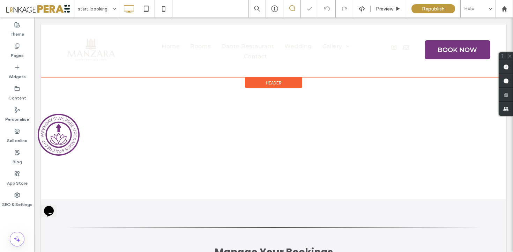
click at [269, 86] on span "Header" at bounding box center [274, 83] width 16 height 6
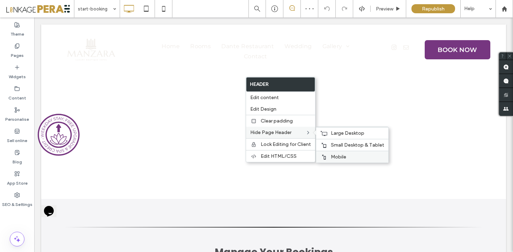
click at [341, 153] on div "Mobile" at bounding box center [352, 157] width 72 height 12
click at [336, 144] on span "Small Desktop & Tablet" at bounding box center [357, 145] width 53 height 6
click at [334, 133] on span "Large Desktop" at bounding box center [348, 133] width 34 height 6
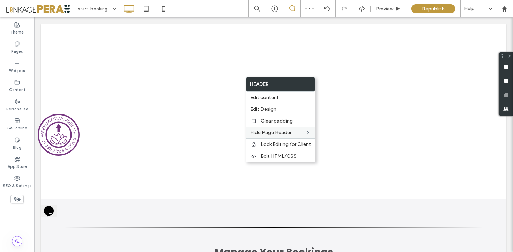
click at [161, 86] on div "Click To Paste Row + Add Section" at bounding box center [273, 111] width 465 height 175
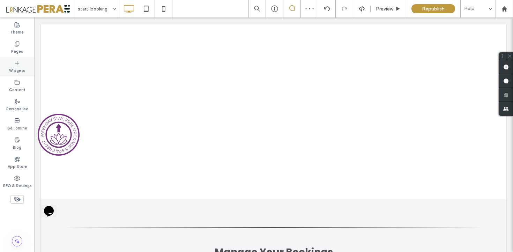
click at [19, 63] on icon at bounding box center [17, 63] width 6 height 6
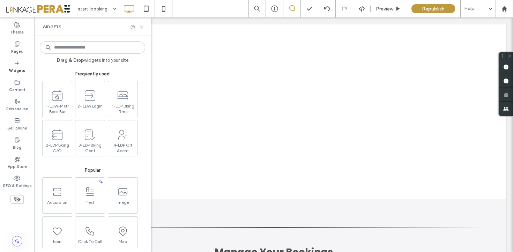
click at [86, 48] on input at bounding box center [92, 47] width 105 height 13
type input "***"
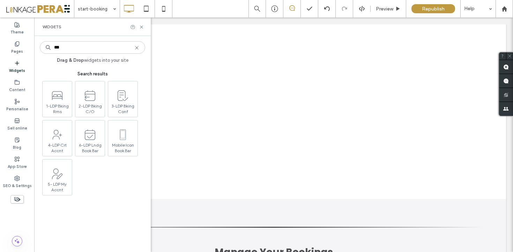
click at [102, 50] on input "***" at bounding box center [92, 47] width 105 height 13
click at [140, 24] on icon at bounding box center [141, 26] width 5 height 5
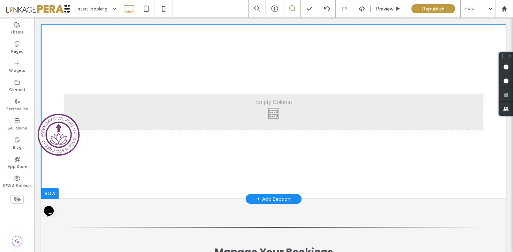
click at [274, 197] on div "+ Add Section" at bounding box center [274, 199] width 34 height 8
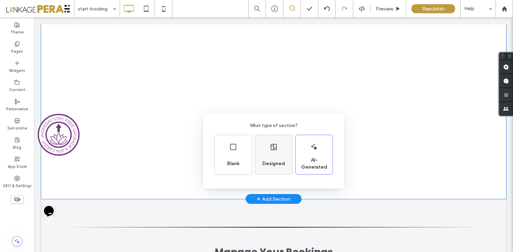
click at [277, 163] on span "Designed" at bounding box center [274, 163] width 28 height 7
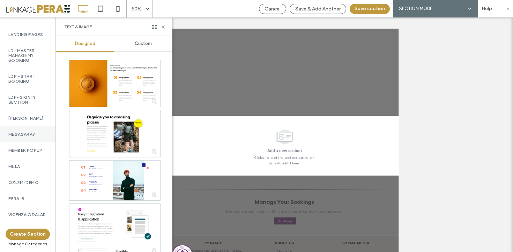
scroll to position [713, 0]
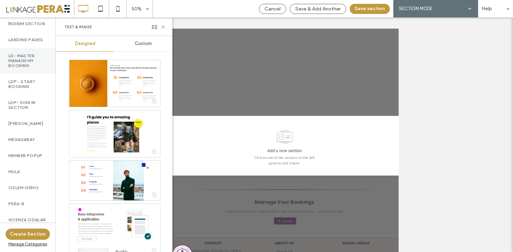
click at [30, 68] on label "LD- Master Manage My Booking" at bounding box center [27, 60] width 39 height 15
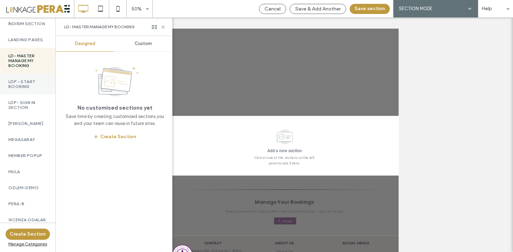
click at [30, 89] on label "LDP - Start Booking" at bounding box center [27, 84] width 39 height 10
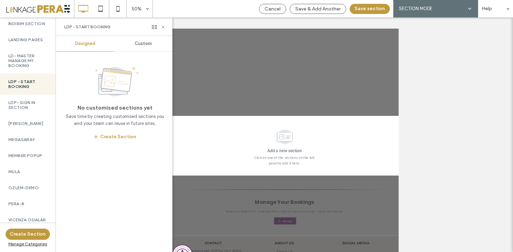
click at [144, 48] on div "Custom" at bounding box center [143, 43] width 58 height 15
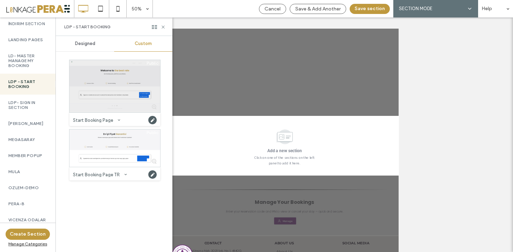
click at [125, 85] on div at bounding box center [115, 86] width 91 height 52
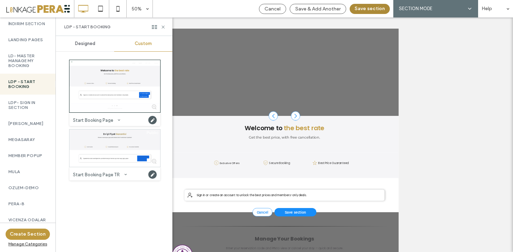
click at [367, 9] on button "Save section" at bounding box center [370, 9] width 40 height 10
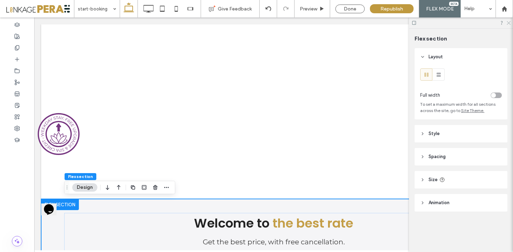
click at [509, 22] on icon at bounding box center [509, 22] width 5 height 5
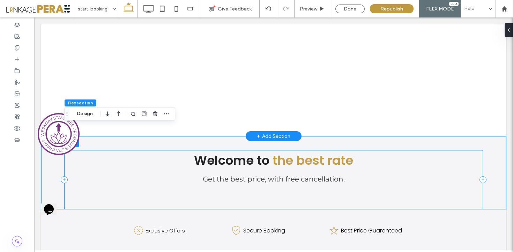
scroll to position [0, 0]
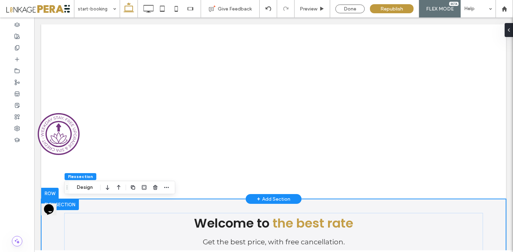
click at [161, 126] on div "Click To Paste Click To Paste" at bounding box center [273, 111] width 419 height 35
click at [170, 102] on div "Click To Paste Click To Paste" at bounding box center [273, 111] width 419 height 35
click at [239, 65] on div "Click To Paste Click To Paste Row + Add Section" at bounding box center [273, 111] width 465 height 175
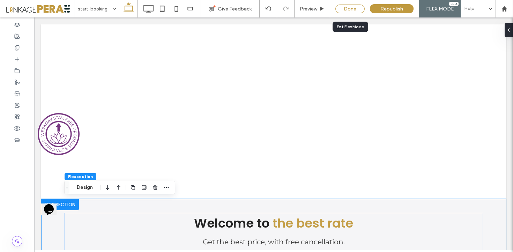
click at [355, 7] on div "Done" at bounding box center [350, 9] width 29 height 9
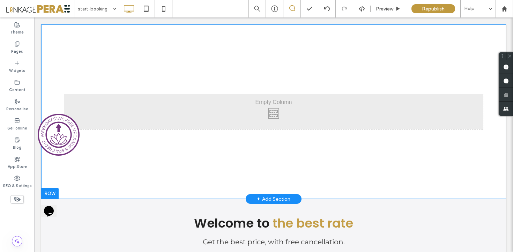
click at [264, 140] on div "Click To Paste Click To Paste Click To Paste Click To Paste Click To Paste Row …" at bounding box center [273, 111] width 465 height 175
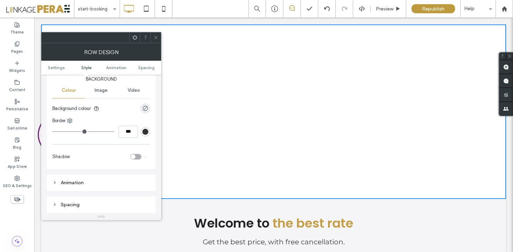
scroll to position [90, 0]
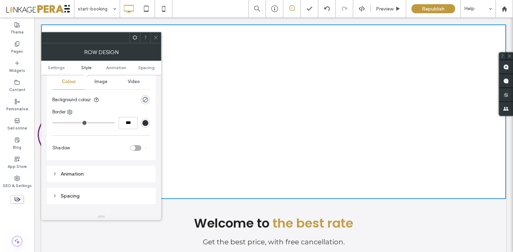
click at [102, 83] on span "Image" at bounding box center [101, 82] width 13 height 6
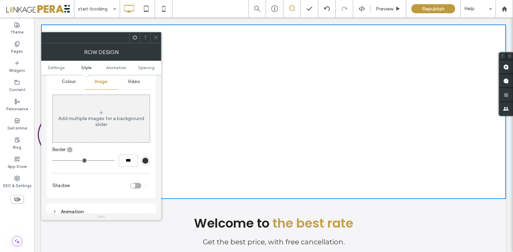
click at [108, 136] on div "Add multiple images for a background slider" at bounding box center [101, 119] width 97 height 46
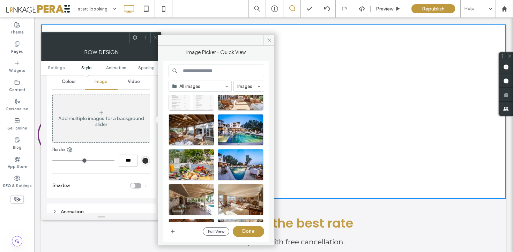
scroll to position [1917, 0]
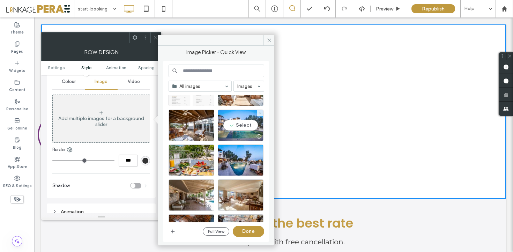
click at [246, 129] on div "Select" at bounding box center [241, 125] width 46 height 31
click at [239, 231] on button "Done" at bounding box center [248, 231] width 31 height 11
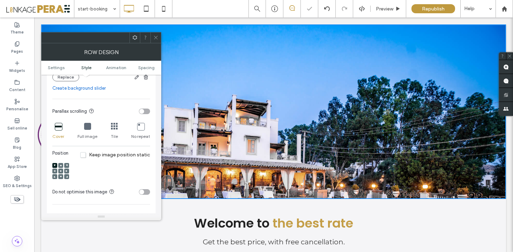
scroll to position [196, 0]
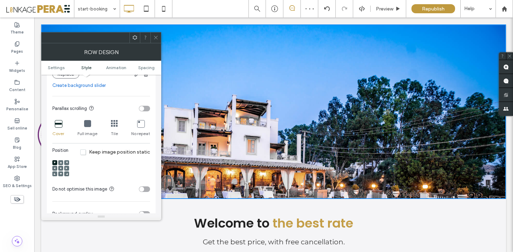
click at [60, 166] on span at bounding box center [61, 168] width 2 height 5
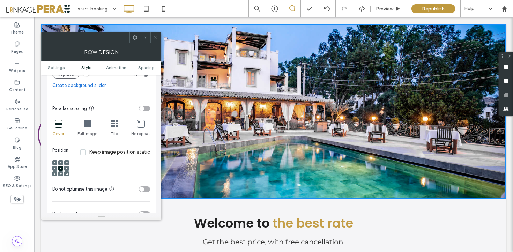
scroll to position [211, 0]
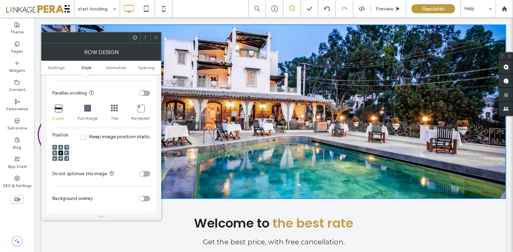
click at [143, 196] on div "toggle" at bounding box center [141, 198] width 5 height 5
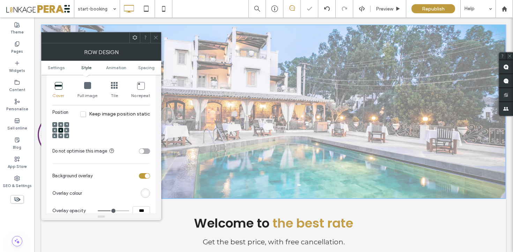
scroll to position [242, 0]
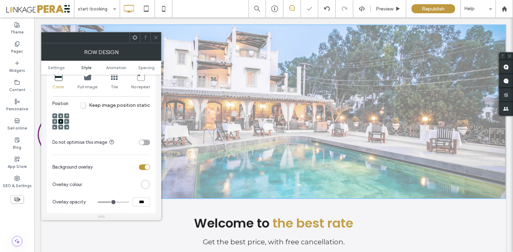
click at [147, 182] on div "rgb(255,255,255)" at bounding box center [146, 185] width 6 height 6
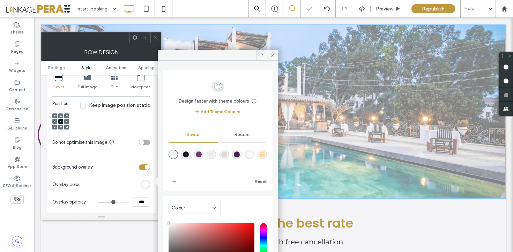
click at [187, 154] on div "rgba(30,21,38,1)" at bounding box center [186, 155] width 6 height 6
type input "*******"
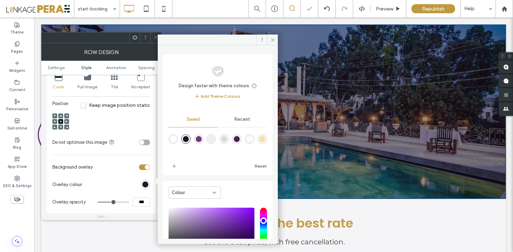
type input "**"
type input "***"
type input "**"
type input "***"
type input "**"
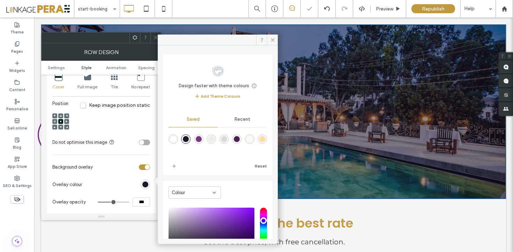
type input "***"
type input "**"
type input "***"
type input "**"
type input "***"
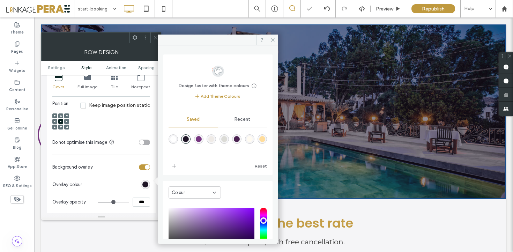
type input "**"
type input "***"
type input "**"
type input "***"
type input "**"
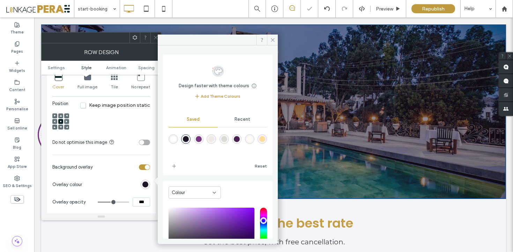
type input "***"
type input "**"
type input "***"
type input "**"
type input "***"
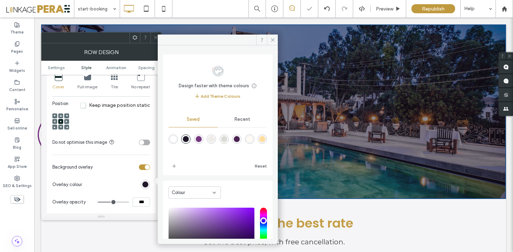
type input "**"
type input "***"
type input "**"
type input "***"
type input "**"
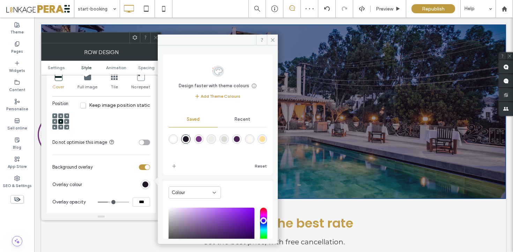
type input "***"
type input "**"
type input "***"
drag, startPoint x: 114, startPoint y: 199, endPoint x: 108, endPoint y: 198, distance: 5.3
type input "**"
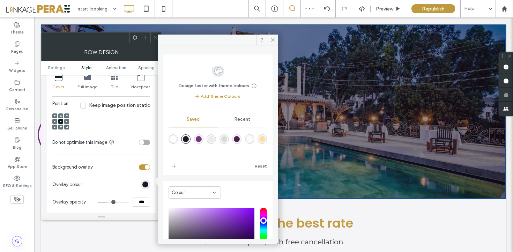
click at [108, 202] on input "range" at bounding box center [113, 202] width 31 height 1
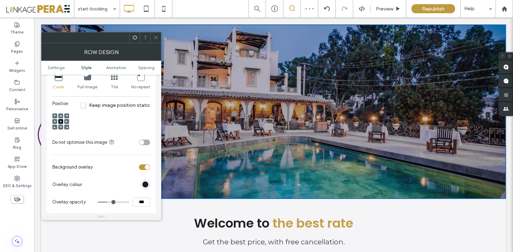
click at [156, 35] on icon at bounding box center [155, 37] width 5 height 5
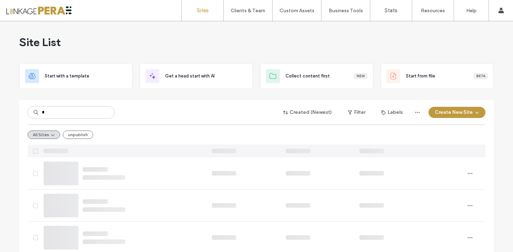
type input "*"
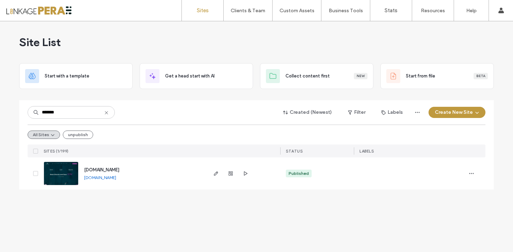
type input "*******"
click at [119, 170] on span "www.manzarahotels.com" at bounding box center [101, 169] width 35 height 5
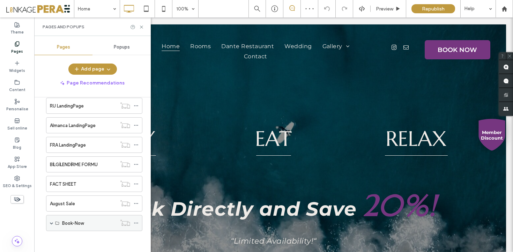
click at [51, 222] on span at bounding box center [51, 222] width 3 height 3
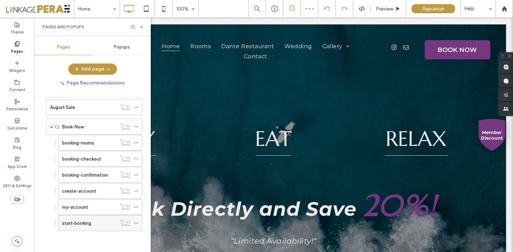
click at [79, 223] on label "start-booking" at bounding box center [76, 223] width 29 height 12
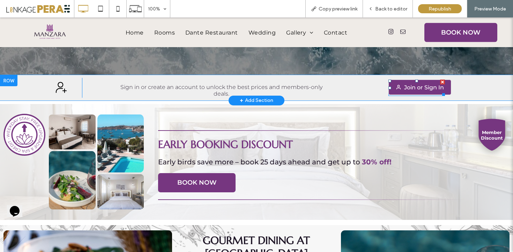
scroll to position [207, 0]
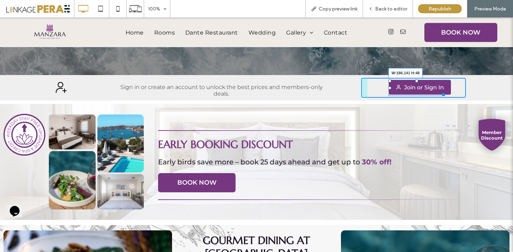
drag, startPoint x: 444, startPoint y: 92, endPoint x: 449, endPoint y: 92, distance: 4.2
click at [445, 92] on div at bounding box center [442, 93] width 5 height 5
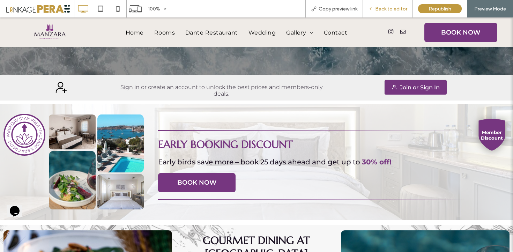
click at [386, 5] on div "Back to editor" at bounding box center [388, 8] width 50 height 17
click at [394, 7] on span "Back to editor" at bounding box center [392, 9] width 32 height 6
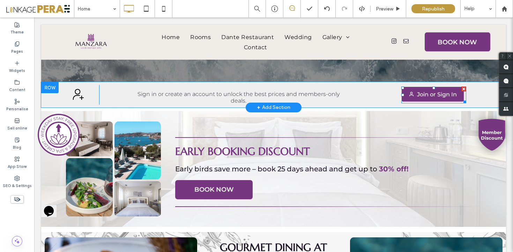
click at [423, 94] on span at bounding box center [434, 95] width 65 height 17
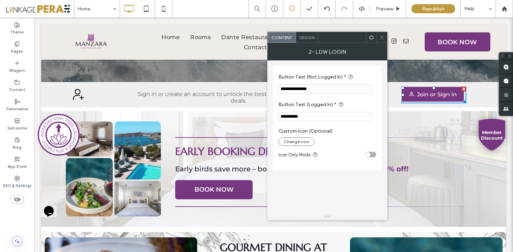
click at [380, 38] on icon at bounding box center [382, 37] width 5 height 5
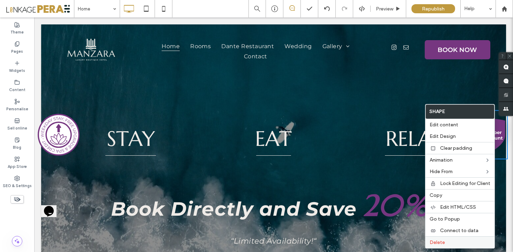
click at [453, 244] on label "Delete" at bounding box center [460, 243] width 61 height 6
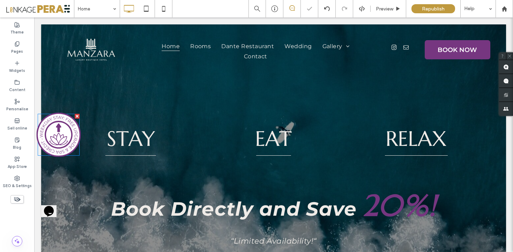
click at [48, 135] on circle at bounding box center [59, 135] width 42 height 42
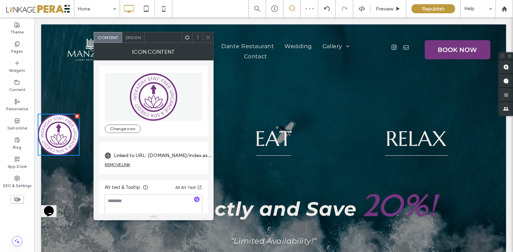
click at [176, 156] on label "Linked to URL: manzarahotels.otel.direct/index.aspx?Page=19" at bounding box center [163, 155] width 98 height 13
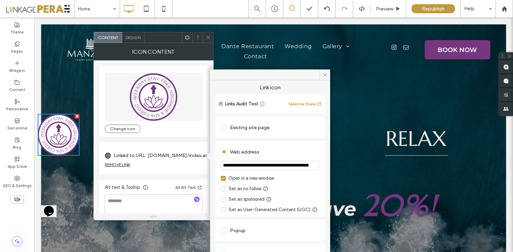
click at [254, 126] on div "Existing site page" at bounding box center [270, 127] width 99 height 11
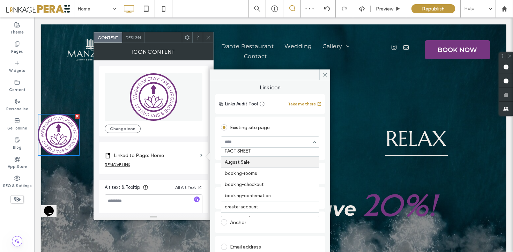
scroll to position [259, 0]
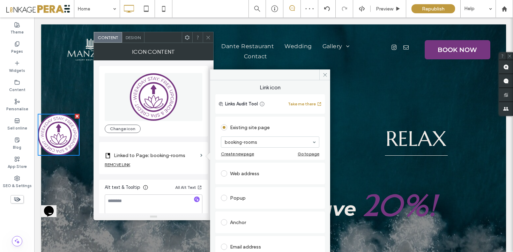
click at [207, 39] on icon at bounding box center [208, 37] width 5 height 5
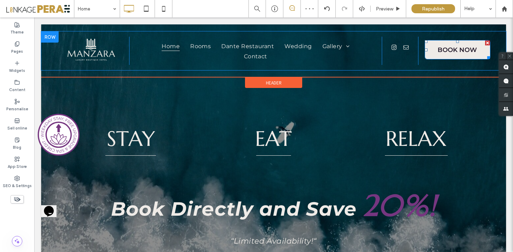
click at [456, 54] on span "BOOK NOW" at bounding box center [457, 50] width 39 height 15
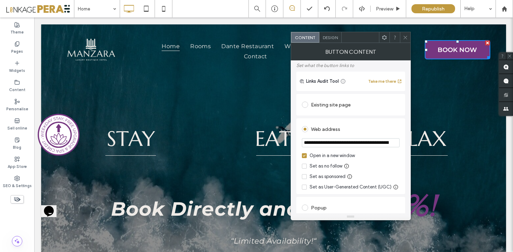
scroll to position [8, 0]
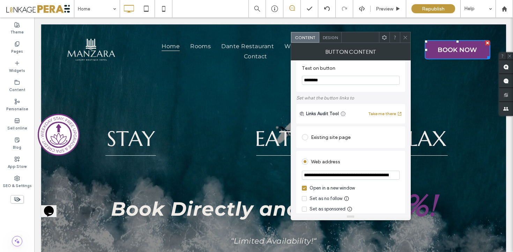
click at [330, 137] on div "Existing site page" at bounding box center [351, 137] width 98 height 11
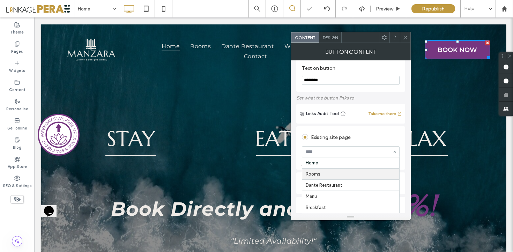
scroll to position [299, 0]
click at [344, 126] on div "**********" at bounding box center [351, 220] width 109 height 191
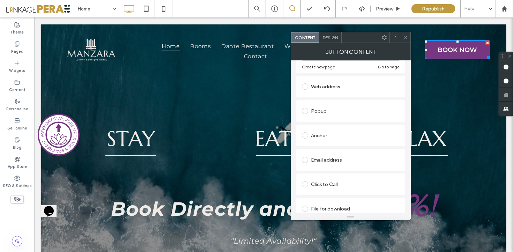
click at [329, 137] on div "Anchor" at bounding box center [351, 135] width 98 height 11
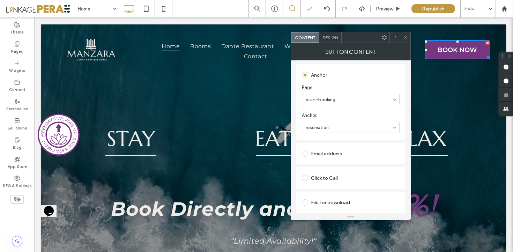
click at [406, 38] on icon at bounding box center [405, 37] width 5 height 5
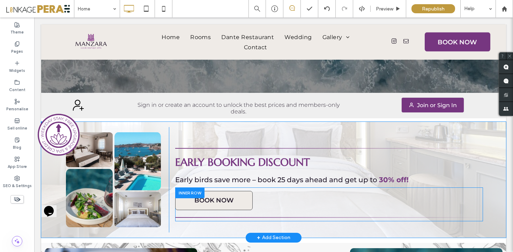
scroll to position [223, 0]
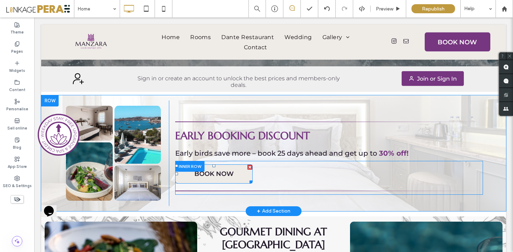
click at [225, 172] on span "BOOK NOW" at bounding box center [214, 174] width 39 height 15
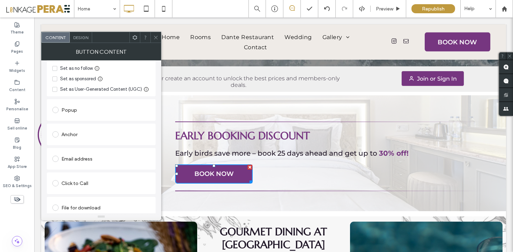
scroll to position [144, 0]
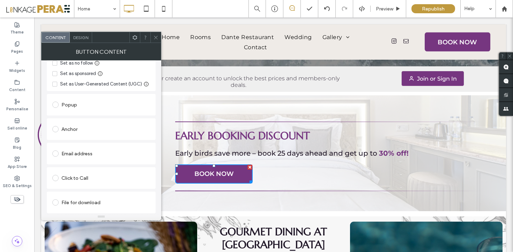
click at [77, 132] on div "Anchor" at bounding box center [101, 129] width 98 height 11
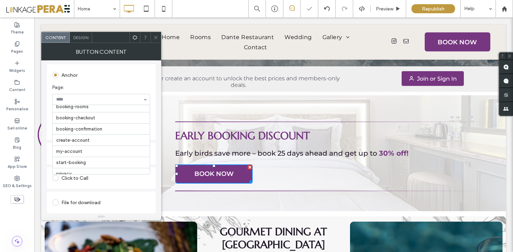
scroll to position [299, 0]
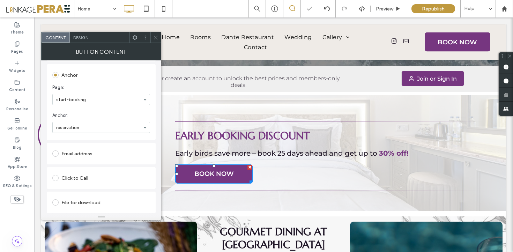
click at [158, 39] on icon at bounding box center [155, 37] width 5 height 5
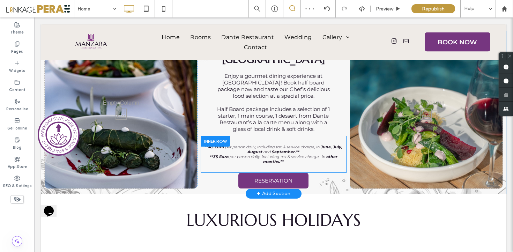
scroll to position [424, 0]
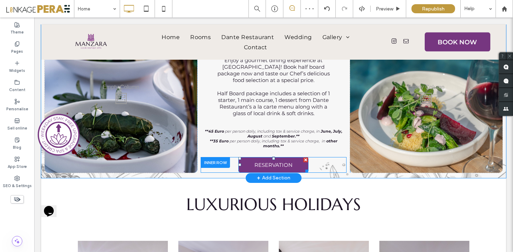
click at [271, 162] on span "RESERVATION" at bounding box center [274, 165] width 38 height 14
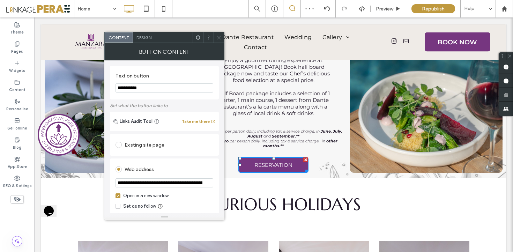
scroll to position [144, 0]
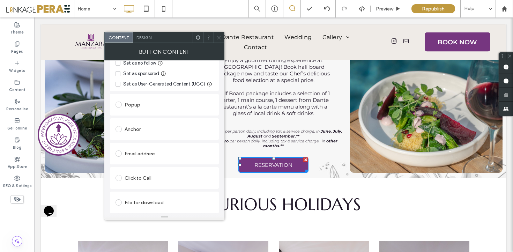
click at [134, 199] on div "File for download" at bounding box center [165, 202] width 98 height 11
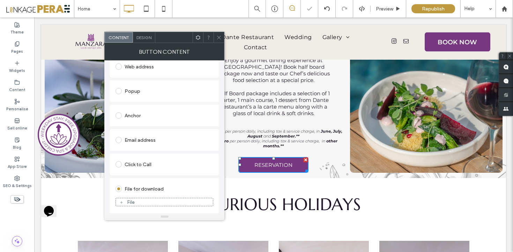
click at [133, 116] on div "Anchor" at bounding box center [165, 115] width 98 height 11
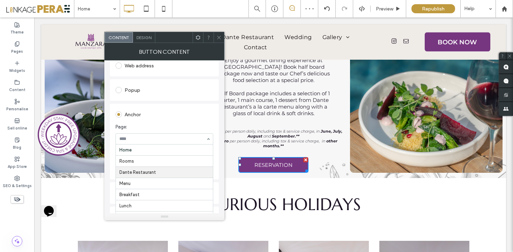
scroll to position [299, 0]
click at [220, 32] on span at bounding box center [219, 37] width 5 height 10
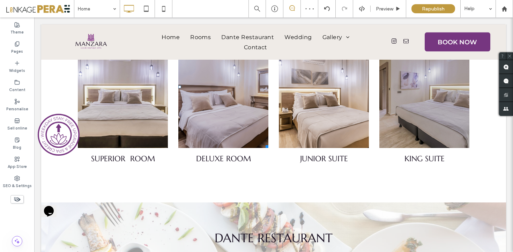
scroll to position [648, 0]
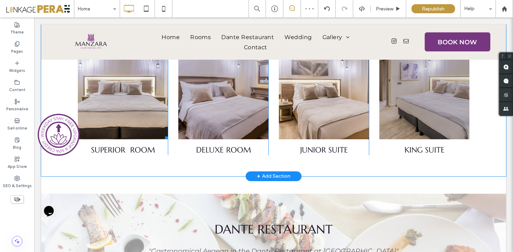
click at [144, 101] on link at bounding box center [123, 78] width 90 height 122
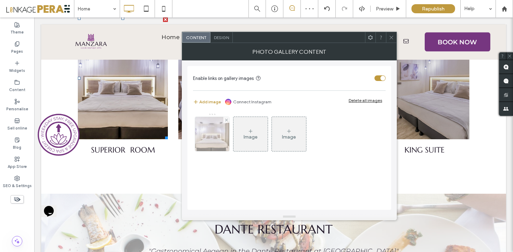
click at [209, 129] on img at bounding box center [212, 134] width 51 height 34
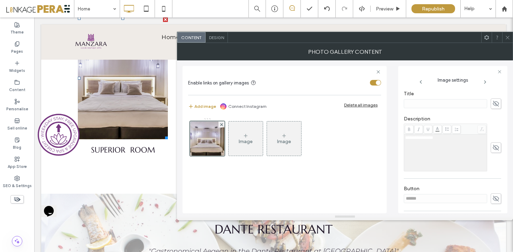
scroll to position [211, 0]
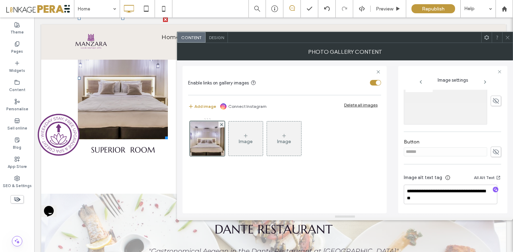
click at [507, 39] on icon at bounding box center [507, 37] width 5 height 5
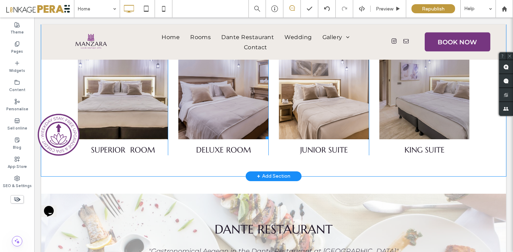
click at [242, 101] on link at bounding box center [223, 78] width 90 height 122
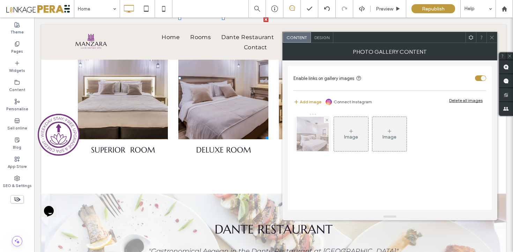
click at [322, 136] on div at bounding box center [313, 134] width 34 height 34
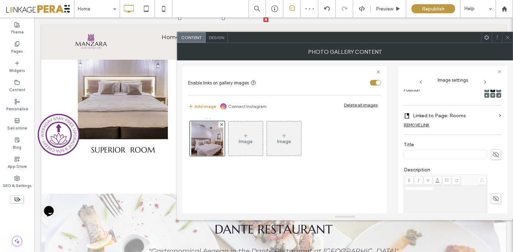
scroll to position [101, 0]
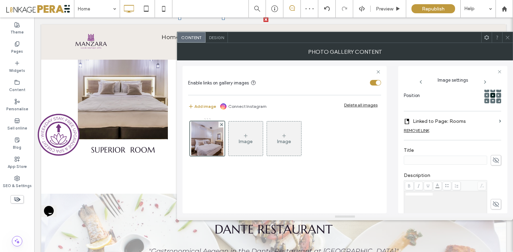
click at [509, 39] on icon at bounding box center [507, 37] width 5 height 5
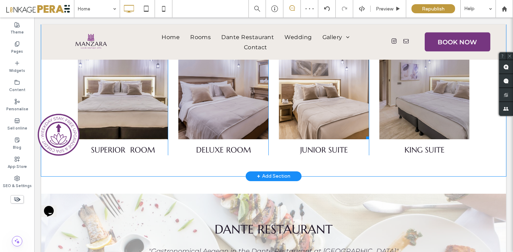
click at [327, 119] on link at bounding box center [324, 78] width 90 height 122
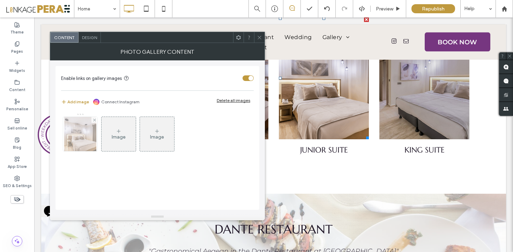
click at [83, 140] on div at bounding box center [80, 134] width 34 height 34
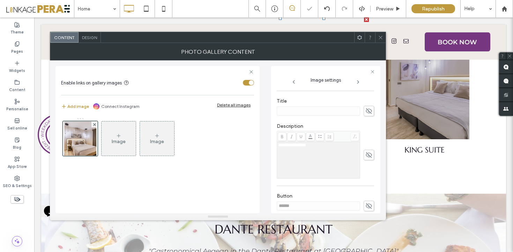
scroll to position [205, 0]
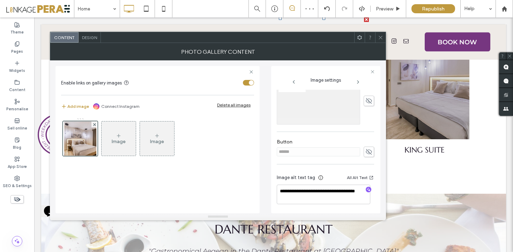
click at [379, 38] on icon at bounding box center [380, 37] width 5 height 5
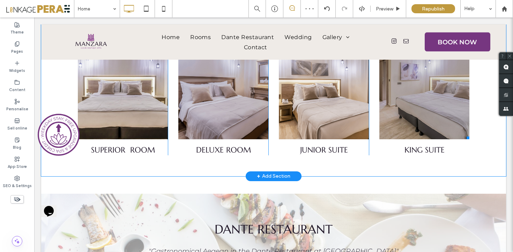
click at [425, 97] on link at bounding box center [425, 78] width 90 height 122
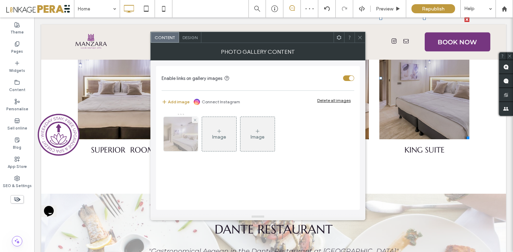
click at [178, 142] on img at bounding box center [180, 134] width 51 height 34
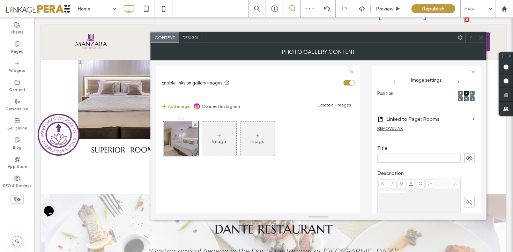
scroll to position [211, 0]
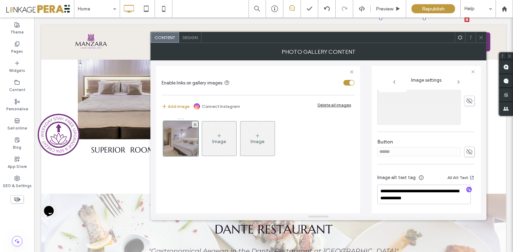
click at [481, 37] on use at bounding box center [481, 37] width 3 height 3
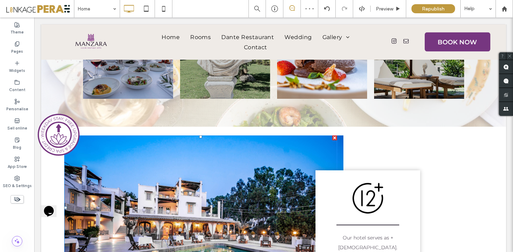
scroll to position [861, 0]
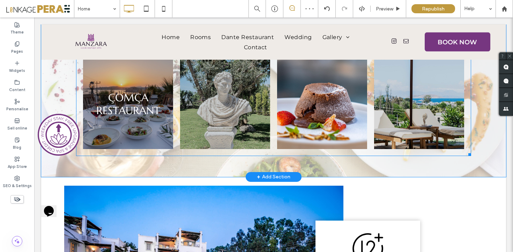
click at [139, 127] on link at bounding box center [128, 104] width 90 height 90
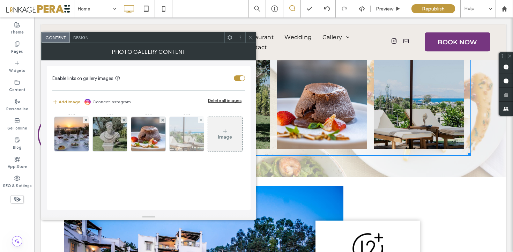
click at [63, 149] on img at bounding box center [71, 134] width 51 height 34
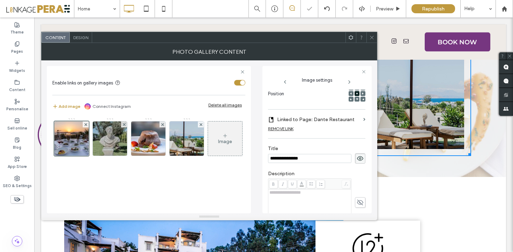
scroll to position [0, 0]
click at [114, 144] on img at bounding box center [110, 139] width 51 height 34
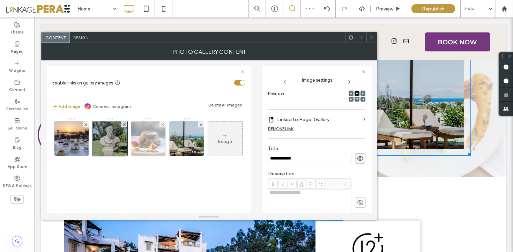
click at [151, 141] on img at bounding box center [148, 139] width 51 height 34
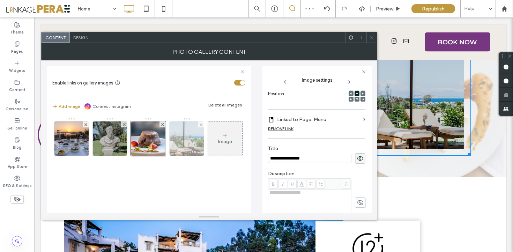
click at [178, 142] on img at bounding box center [186, 139] width 51 height 34
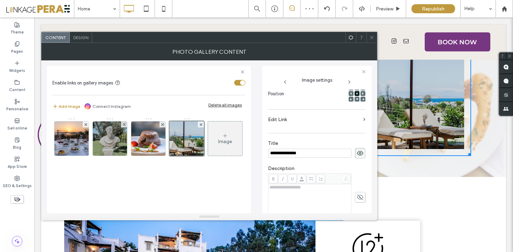
click at [372, 36] on icon at bounding box center [372, 37] width 5 height 5
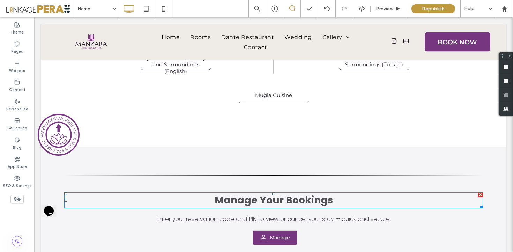
scroll to position [1470, 0]
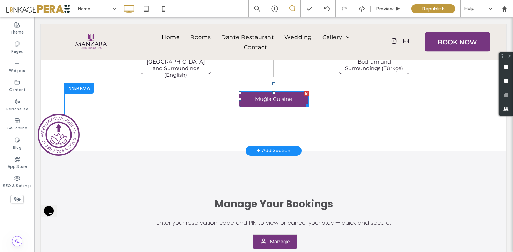
click at [273, 92] on span "Muğla Cuisine" at bounding box center [273, 99] width 37 height 14
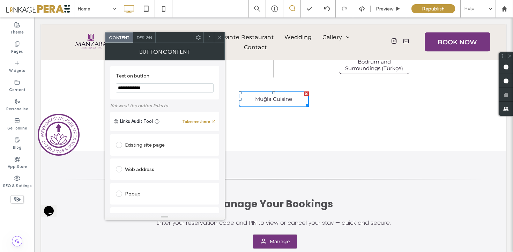
click at [220, 36] on icon at bounding box center [219, 37] width 5 height 5
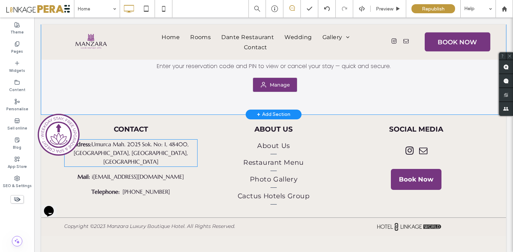
scroll to position [1630, 0]
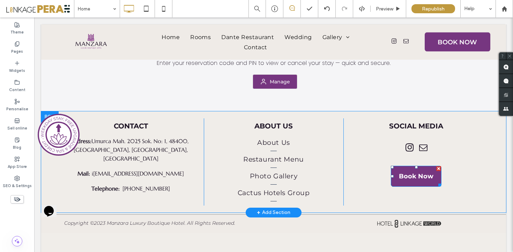
click at [424, 171] on span "Book Now" at bounding box center [416, 176] width 35 height 15
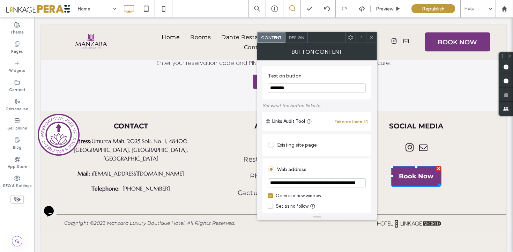
click at [312, 151] on div "Existing site page" at bounding box center [317, 144] width 98 height 11
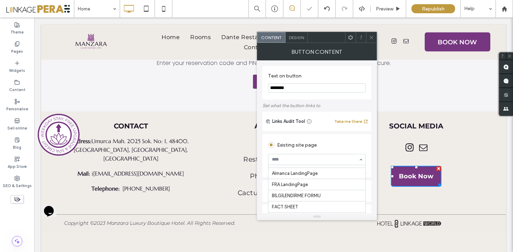
scroll to position [299, 0]
click at [318, 140] on div "Existing site page" at bounding box center [317, 144] width 98 height 13
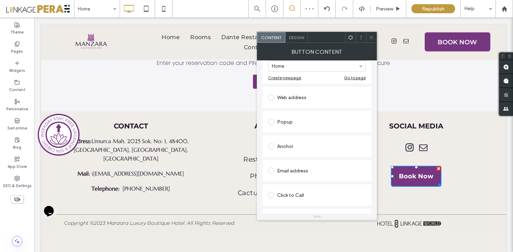
scroll to position [93, 0]
click at [291, 151] on div "Anchor" at bounding box center [317, 146] width 98 height 11
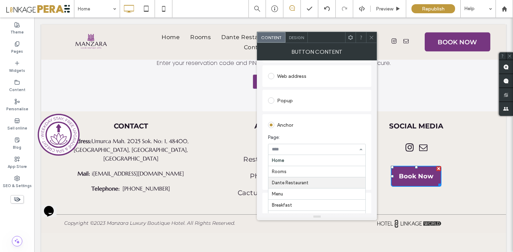
scroll to position [299, 0]
click at [372, 41] on span at bounding box center [371, 37] width 5 height 10
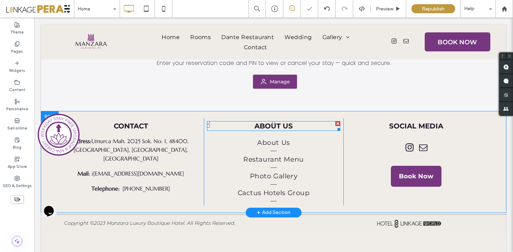
scroll to position [1637, 0]
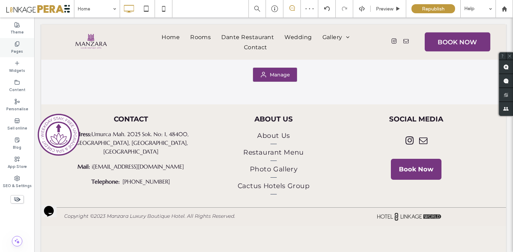
click at [14, 45] on div "Pages" at bounding box center [17, 47] width 34 height 19
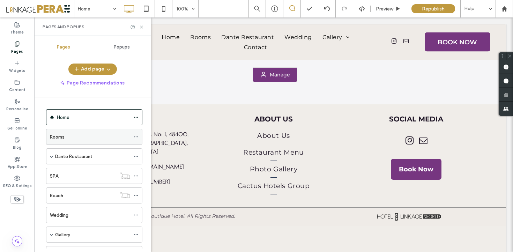
click at [73, 138] on div "Rooms" at bounding box center [90, 136] width 80 height 7
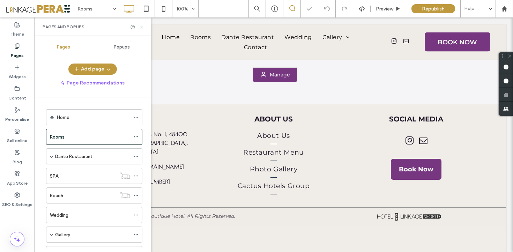
click at [141, 24] on icon at bounding box center [141, 26] width 5 height 5
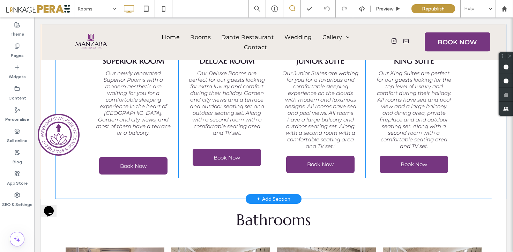
scroll to position [404, 0]
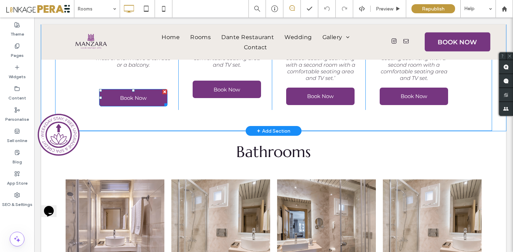
click at [155, 95] on link "Book Now" at bounding box center [133, 97] width 68 height 17
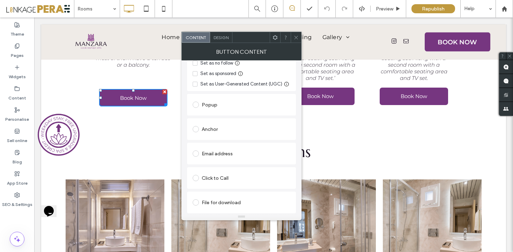
scroll to position [144, 0]
click at [210, 131] on div "Anchor" at bounding box center [242, 129] width 98 height 11
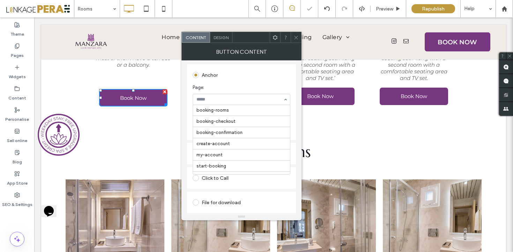
scroll to position [299, 0]
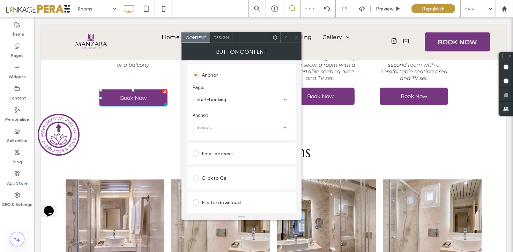
drag, startPoint x: 235, startPoint y: 156, endPoint x: 251, endPoint y: 139, distance: 23.2
drag, startPoint x: 297, startPoint y: 34, endPoint x: 263, endPoint y: 63, distance: 43.8
click at [297, 34] on span at bounding box center [296, 37] width 5 height 10
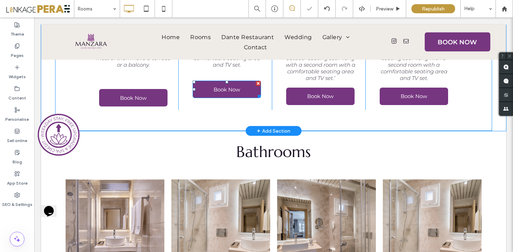
click at [226, 91] on span "Book Now" at bounding box center [227, 90] width 27 height 14
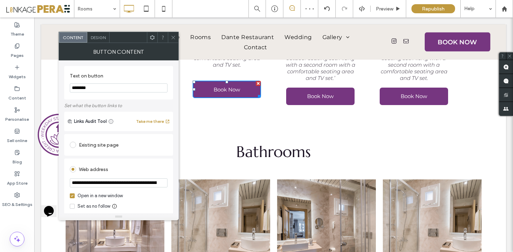
click at [107, 143] on div "Existing site page" at bounding box center [119, 144] width 98 height 11
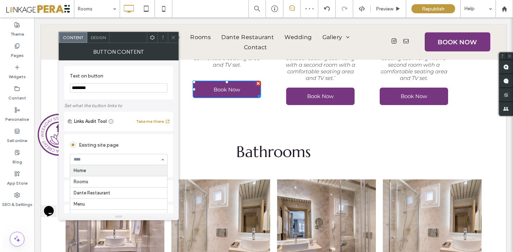
click at [139, 134] on div "**********" at bounding box center [118, 228] width 109 height 191
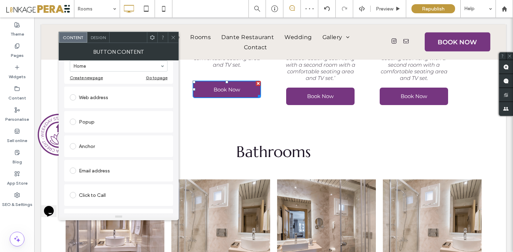
scroll to position [111, 0]
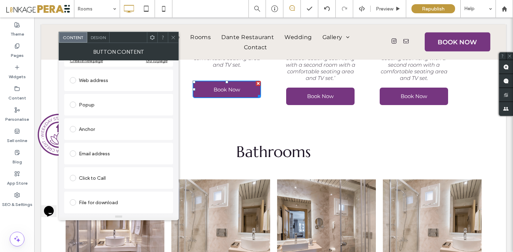
click at [73, 131] on span at bounding box center [73, 129] width 6 height 6
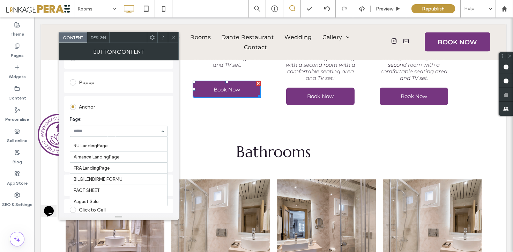
scroll to position [299, 0]
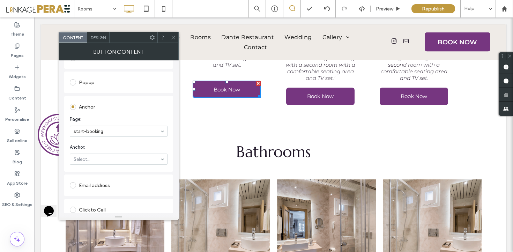
drag, startPoint x: 130, startPoint y: 192, endPoint x: 131, endPoint y: 188, distance: 3.9
click at [175, 35] on icon at bounding box center [173, 37] width 5 height 5
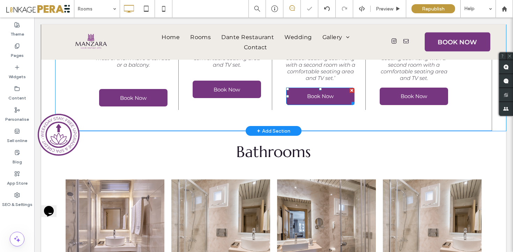
click at [331, 95] on span "Book Now" at bounding box center [320, 96] width 27 height 14
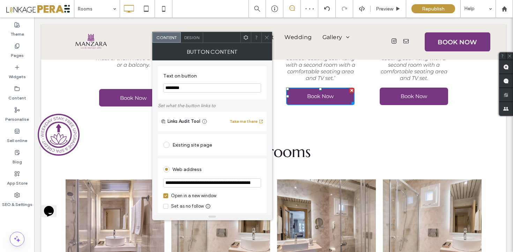
scroll to position [144, 0]
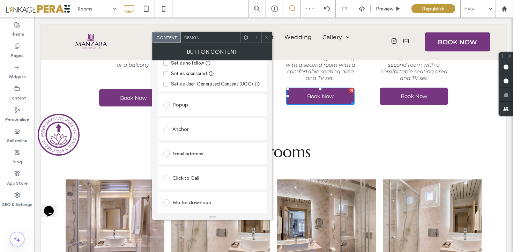
click at [174, 128] on div "Anchor" at bounding box center [212, 129] width 98 height 11
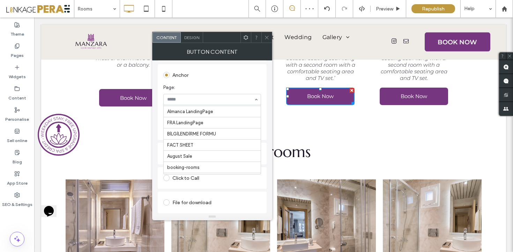
scroll to position [299, 0]
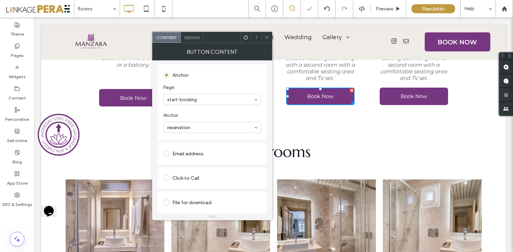
click at [268, 37] on icon at bounding box center [266, 37] width 5 height 5
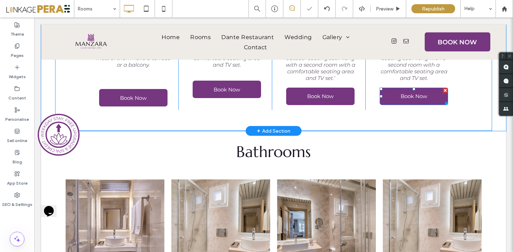
click at [422, 97] on span "Book Now" at bounding box center [414, 96] width 27 height 14
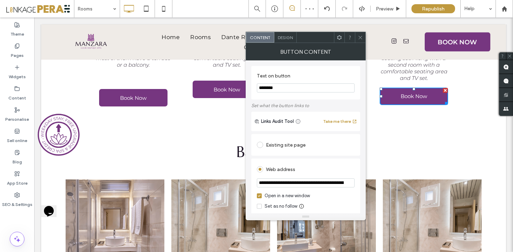
scroll to position [144, 0]
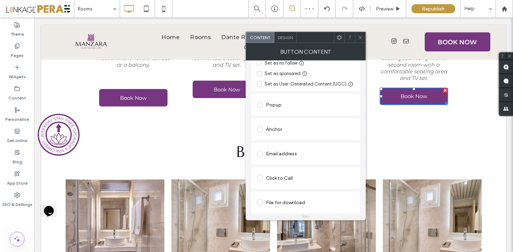
click at [269, 135] on div "Anchor" at bounding box center [306, 129] width 98 height 15
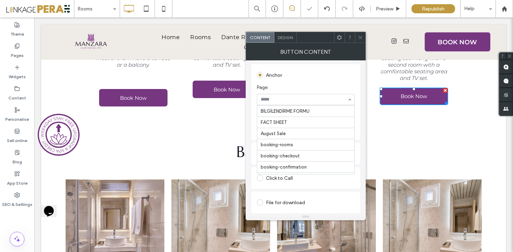
scroll to position [299, 0]
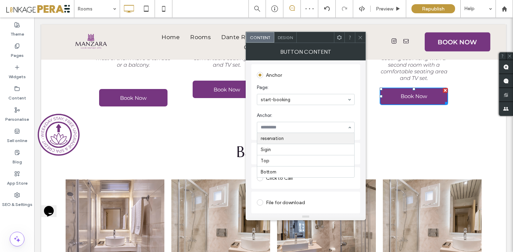
drag, startPoint x: 293, startPoint y: 139, endPoint x: 300, endPoint y: 129, distance: 12.6
click at [362, 40] on span at bounding box center [360, 37] width 5 height 10
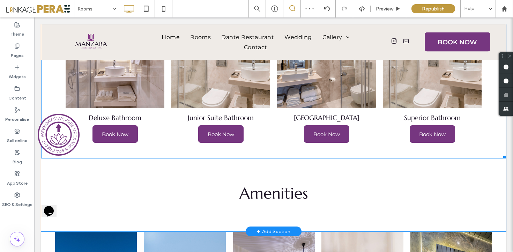
scroll to position [582, 0]
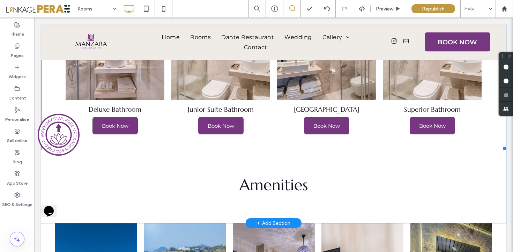
click at [100, 124] on span "Book Now" at bounding box center [115, 126] width 41 height 14
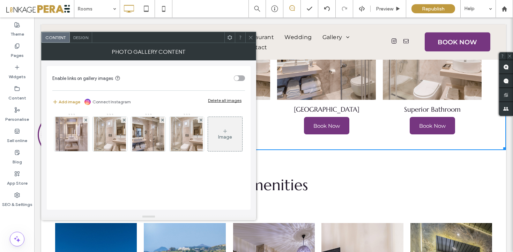
drag, startPoint x: 250, startPoint y: 36, endPoint x: 230, endPoint y: 70, distance: 39.2
click at [250, 36] on icon at bounding box center [250, 37] width 5 height 5
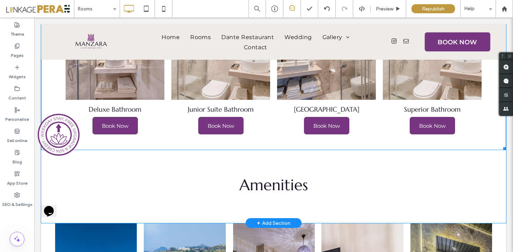
click at [124, 122] on span "Book Now" at bounding box center [115, 126] width 41 height 14
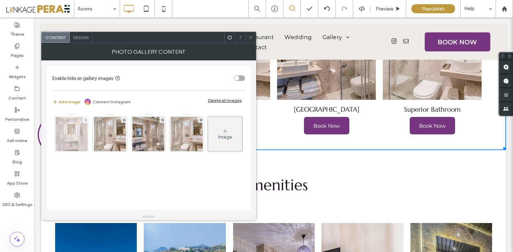
click at [78, 131] on img at bounding box center [72, 134] width 32 height 34
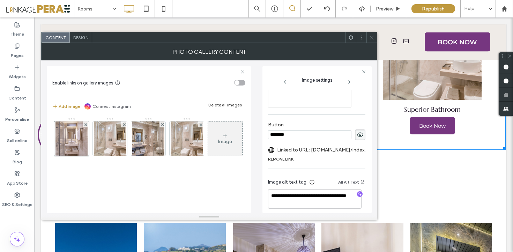
scroll to position [202, 0]
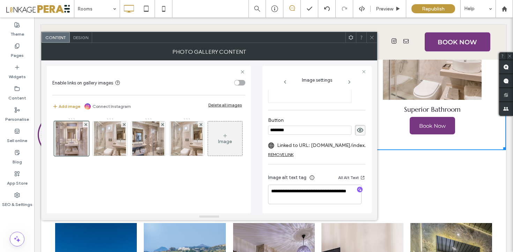
click at [349, 145] on label "Linked to URL: manzarahotels.otel.direct/index.aspx?Page=19" at bounding box center [325, 145] width 97 height 13
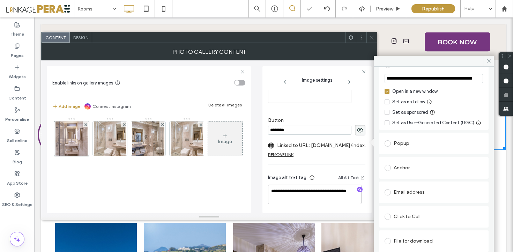
scroll to position [85, 0]
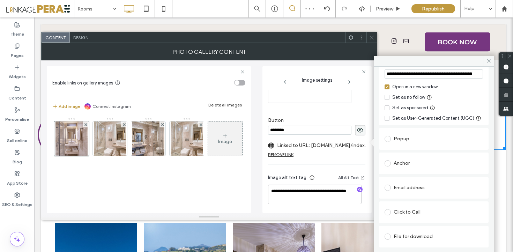
click at [403, 165] on div "Anchor" at bounding box center [434, 163] width 99 height 11
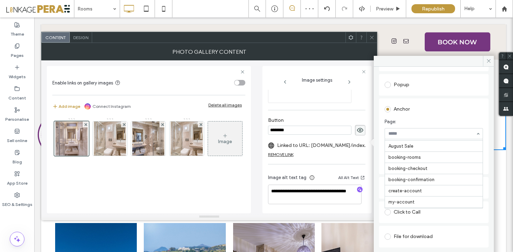
scroll to position [299, 0]
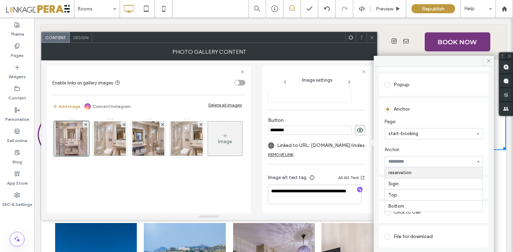
drag, startPoint x: 432, startPoint y: 158, endPoint x: 431, endPoint y: 162, distance: 3.9
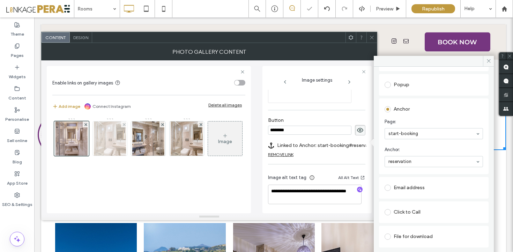
click at [109, 140] on img at bounding box center [110, 139] width 32 height 34
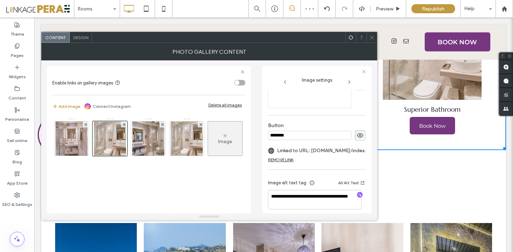
scroll to position [202, 0]
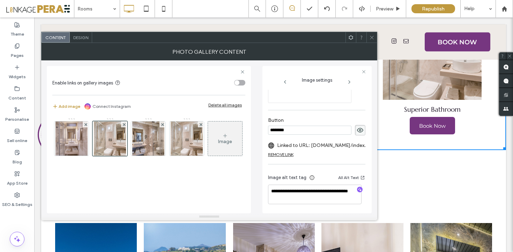
click at [306, 144] on label "Linked to URL: manzarahotels.otel.direct/index.aspx?Page=19" at bounding box center [325, 145] width 97 height 13
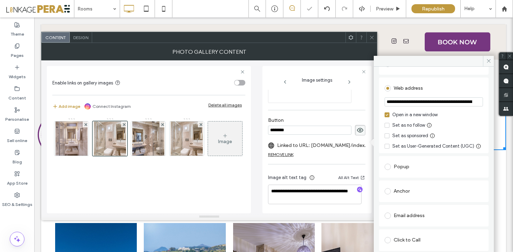
scroll to position [77, 0]
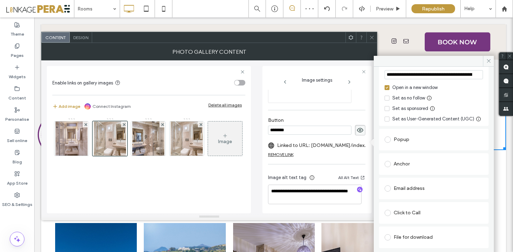
click at [410, 170] on div "Anchor" at bounding box center [434, 164] width 99 height 11
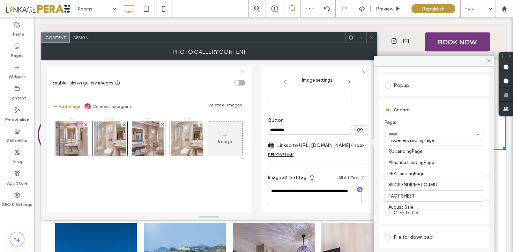
scroll to position [299, 0]
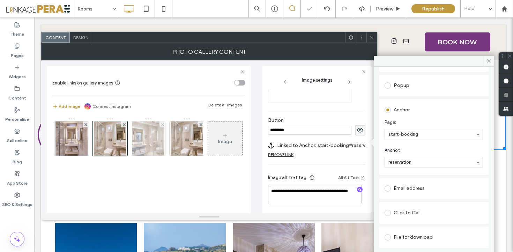
click at [143, 152] on img at bounding box center [148, 139] width 32 height 34
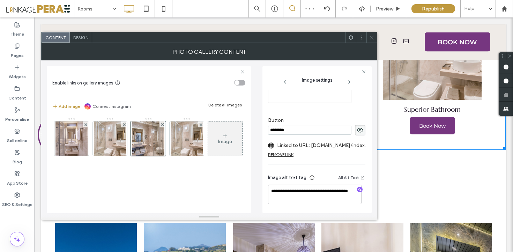
scroll to position [202, 0]
click at [327, 139] on label "Linked to URL: manzarahotels.otel.direct/index.aspx?Page=19" at bounding box center [325, 145] width 97 height 13
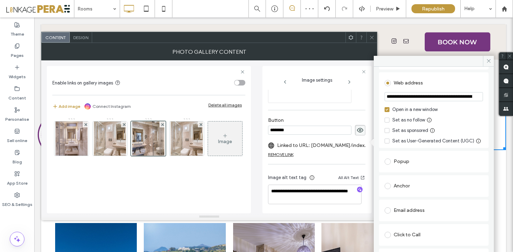
scroll to position [85, 0]
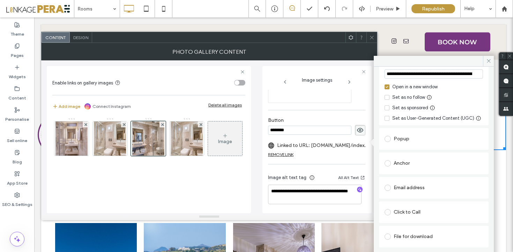
click at [398, 167] on div "Anchor" at bounding box center [434, 163] width 99 height 11
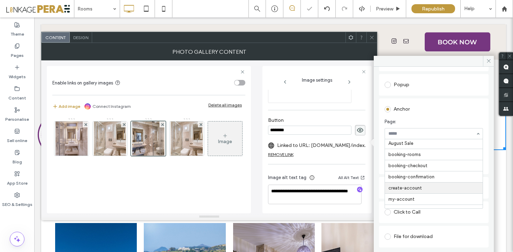
scroll to position [299, 0]
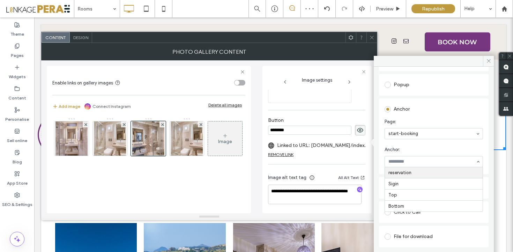
drag, startPoint x: 431, startPoint y: 162, endPoint x: 425, endPoint y: 168, distance: 7.9
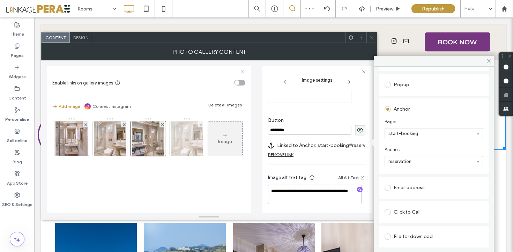
click at [185, 152] on img at bounding box center [187, 139] width 32 height 34
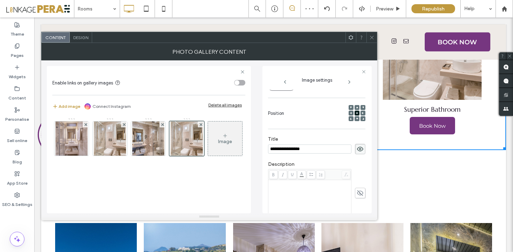
scroll to position [202, 0]
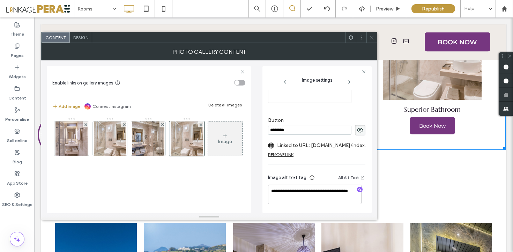
click at [338, 144] on label "Linked to URL: manzarahotels.otel.direct/index.aspx?Page=19" at bounding box center [325, 145] width 97 height 13
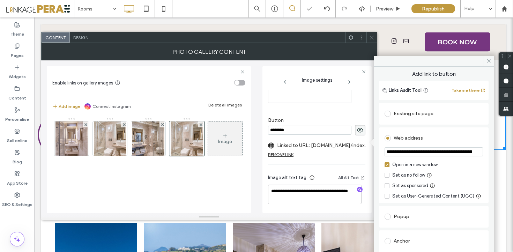
scroll to position [85, 0]
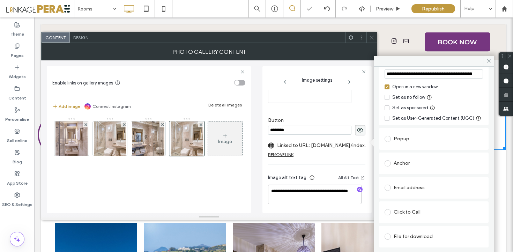
click at [408, 162] on div "Anchor" at bounding box center [434, 163] width 99 height 11
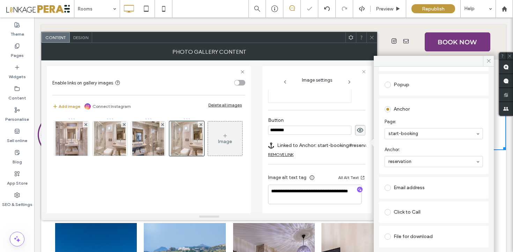
scroll to position [202, 0]
click at [370, 35] on icon at bounding box center [372, 37] width 5 height 5
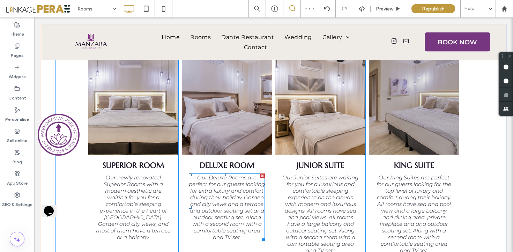
scroll to position [164, 0]
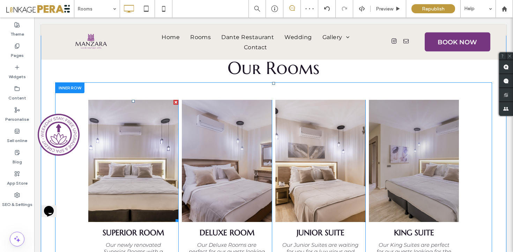
click at [144, 118] on link at bounding box center [133, 161] width 90 height 122
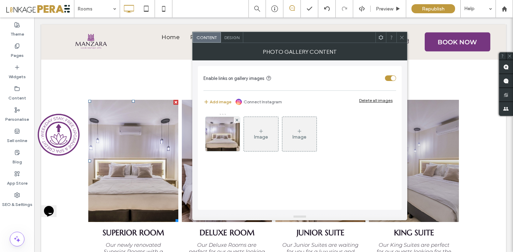
click at [249, 134] on div "Image" at bounding box center [261, 134] width 34 height 33
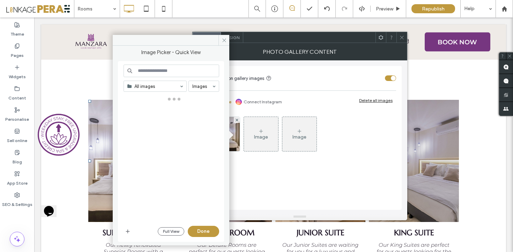
drag, startPoint x: 234, startPoint y: 134, endPoint x: 229, endPoint y: 134, distance: 5.3
click at [229, 134] on span at bounding box center [229, 135] width 9 height 9
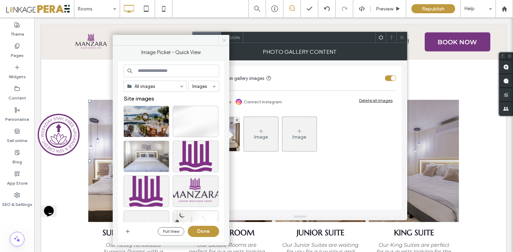
click at [224, 43] on icon at bounding box center [224, 40] width 5 height 5
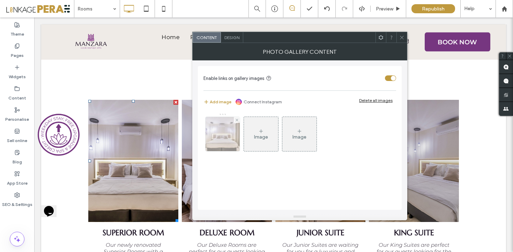
click at [232, 140] on img at bounding box center [222, 134] width 51 height 34
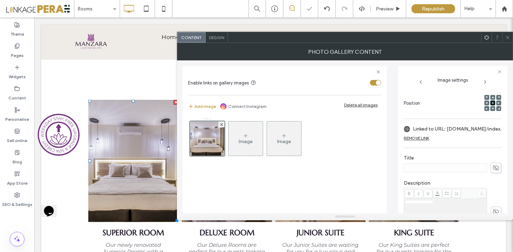
scroll to position [97, 0]
click at [480, 130] on label "Linked to URL: manzarahotels.otel.direct/index.aspx?Page=19" at bounding box center [461, 130] width 97 height 13
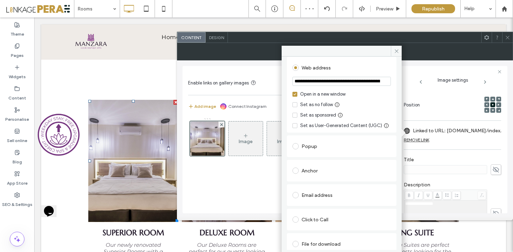
scroll to position [85, 0]
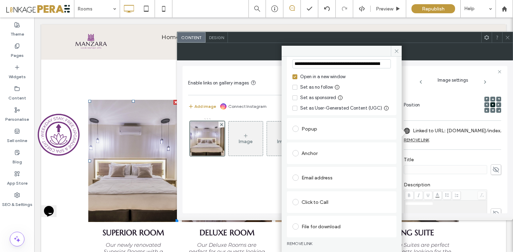
click at [304, 151] on div "Anchor" at bounding box center [342, 153] width 99 height 11
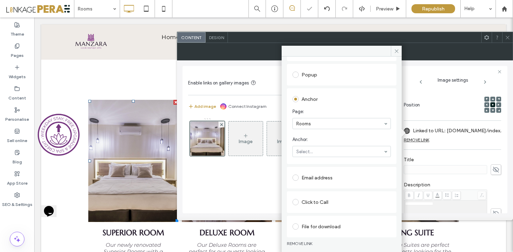
click at [348, 129] on div "Rooms" at bounding box center [342, 123] width 99 height 11
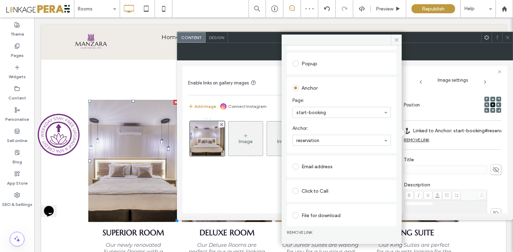
drag, startPoint x: 399, startPoint y: 41, endPoint x: 362, endPoint y: 54, distance: 39.7
click at [399, 41] on icon at bounding box center [396, 39] width 5 height 5
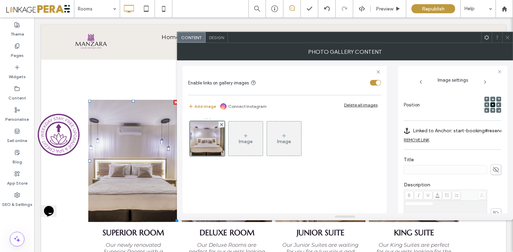
drag, startPoint x: 379, startPoint y: 36, endPoint x: 325, endPoint y: 34, distance: 53.8
click at [325, 34] on div at bounding box center [355, 37] width 254 height 10
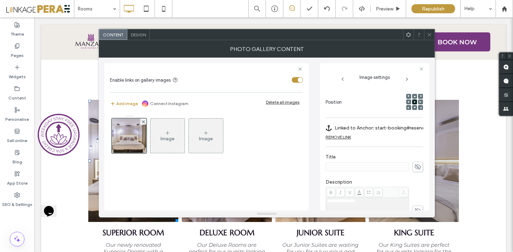
click at [428, 35] on icon at bounding box center [429, 34] width 5 height 5
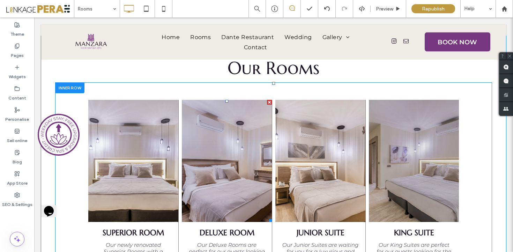
click at [232, 151] on link at bounding box center [227, 161] width 90 height 122
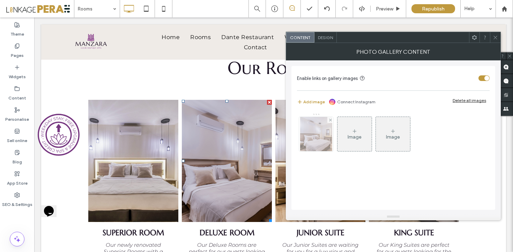
drag, startPoint x: 310, startPoint y: 143, endPoint x: 323, endPoint y: 143, distance: 13.3
click at [310, 143] on img at bounding box center [316, 134] width 32 height 34
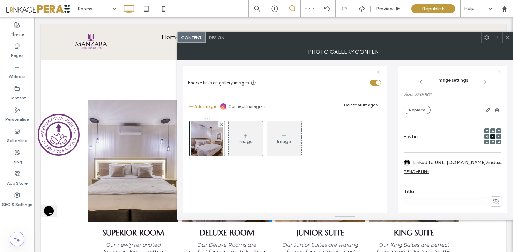
click at [463, 158] on div "**********" at bounding box center [452, 194] width 97 height 328
click at [464, 163] on label "Linked to URL: manzarahotels.otel.direct/index.aspx?Page=19" at bounding box center [461, 164] width 97 height 13
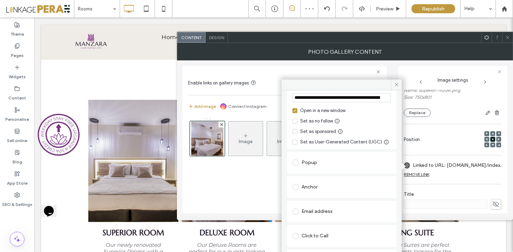
click at [312, 191] on div "Anchor" at bounding box center [342, 187] width 99 height 11
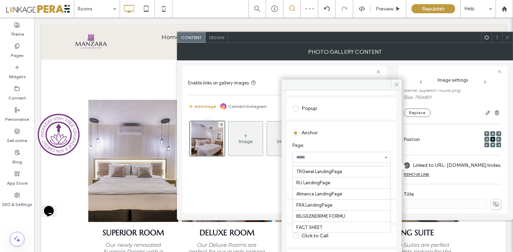
scroll to position [299, 0]
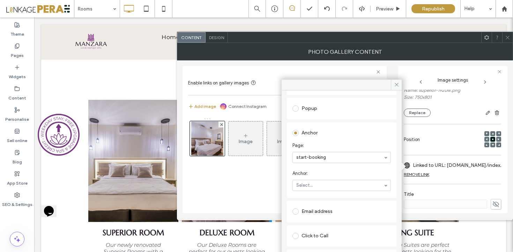
drag, startPoint x: 340, startPoint y: 180, endPoint x: 340, endPoint y: 184, distance: 4.2
click at [340, 180] on div "Select..." at bounding box center [342, 185] width 99 height 11
drag, startPoint x: 397, startPoint y: 83, endPoint x: 443, endPoint y: 73, distance: 47.6
click at [397, 83] on icon at bounding box center [396, 84] width 5 height 5
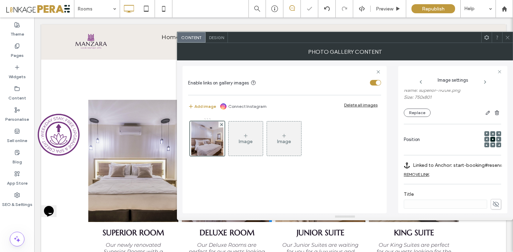
click at [507, 39] on icon at bounding box center [507, 37] width 5 height 5
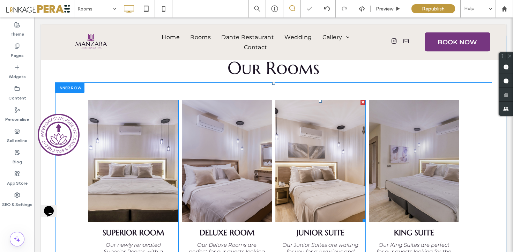
click at [329, 133] on link at bounding box center [321, 161] width 90 height 122
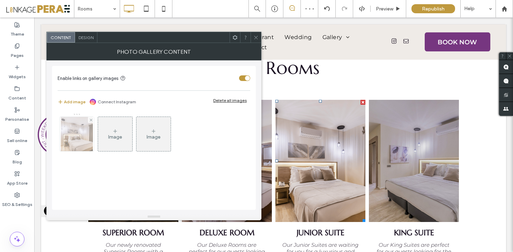
click at [88, 144] on img at bounding box center [77, 134] width 32 height 34
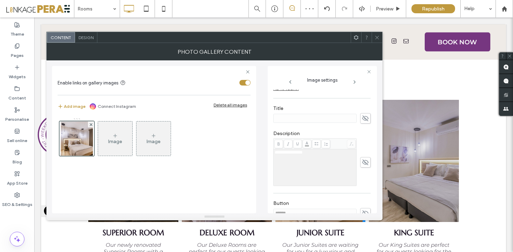
scroll to position [93, 0]
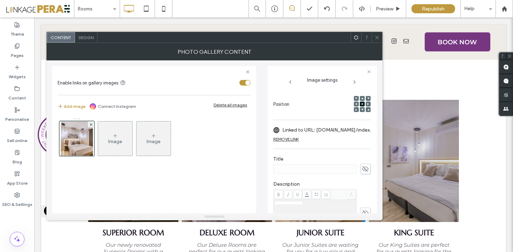
click at [338, 126] on label "Linked to URL: manzarahotels.otel.direct/index.aspx?Page=19" at bounding box center [331, 130] width 97 height 13
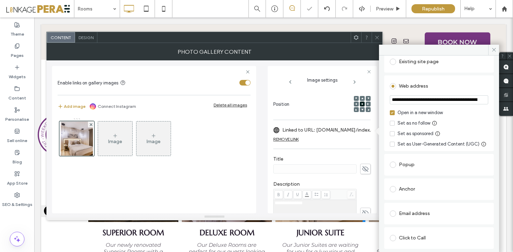
scroll to position [64, 0]
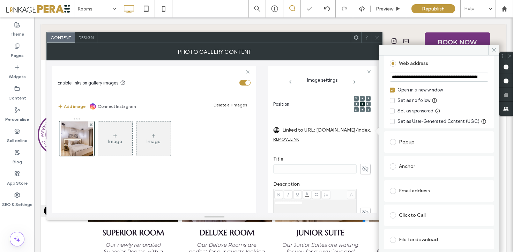
drag, startPoint x: 412, startPoint y: 177, endPoint x: 421, endPoint y: 175, distance: 9.4
click at [412, 172] on div "Anchor" at bounding box center [439, 166] width 99 height 11
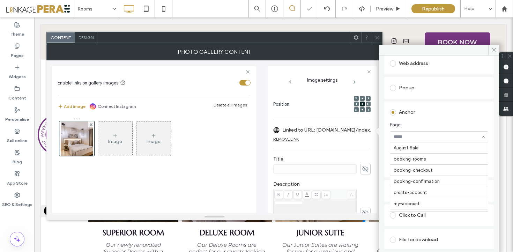
scroll to position [299, 0]
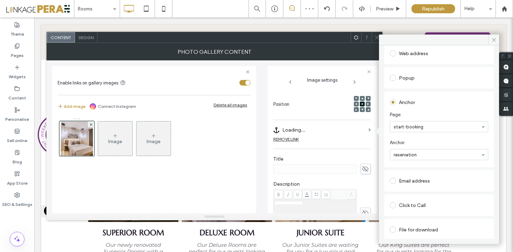
click at [374, 39] on div at bounding box center [377, 37] width 10 height 10
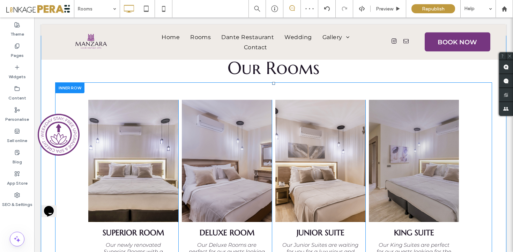
click at [403, 114] on link at bounding box center [414, 161] width 90 height 122
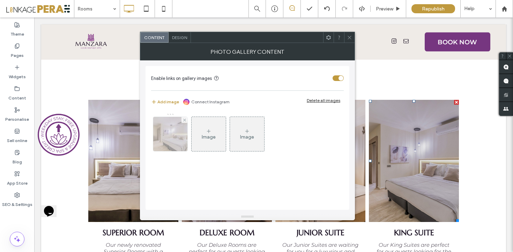
drag, startPoint x: 167, startPoint y: 136, endPoint x: 173, endPoint y: 138, distance: 6.4
click at [167, 136] on img at bounding box center [170, 134] width 51 height 34
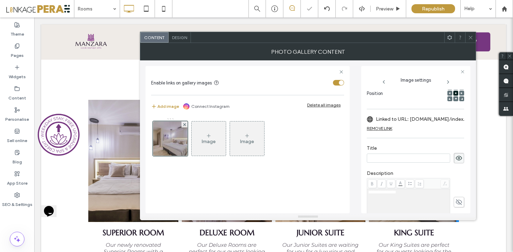
scroll to position [120, 0]
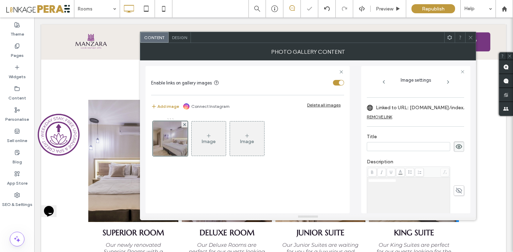
click at [449, 106] on label "Linked to URL: manzarahotels.otel.direct/index.aspx?Page=19" at bounding box center [424, 107] width 97 height 13
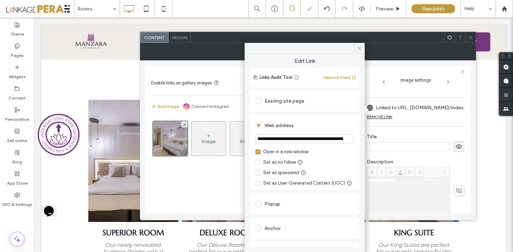
scroll to position [85, 0]
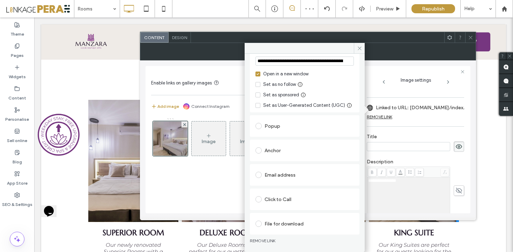
click at [274, 154] on div "Anchor" at bounding box center [305, 150] width 99 height 11
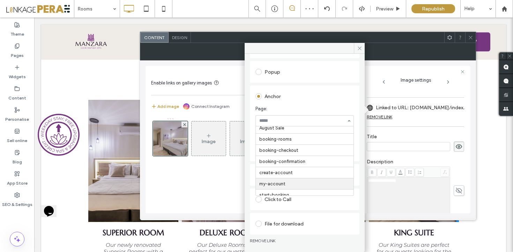
scroll to position [299, 0]
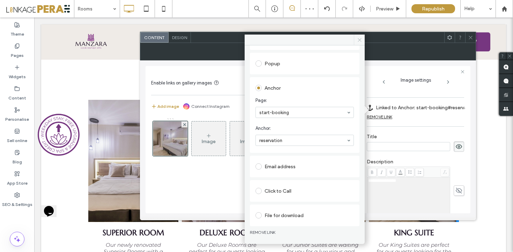
click at [359, 41] on icon at bounding box center [359, 39] width 5 height 5
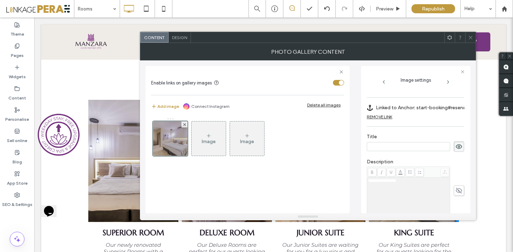
click at [473, 38] on icon at bounding box center [470, 37] width 5 height 5
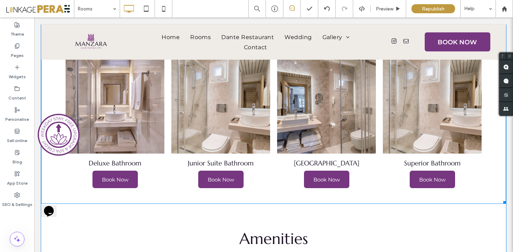
scroll to position [530, 0]
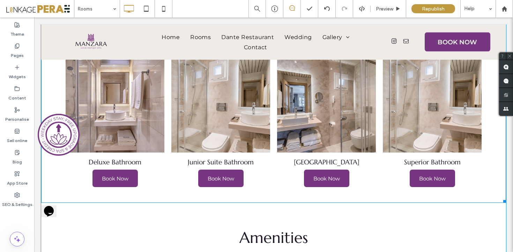
click at [124, 123] on link at bounding box center [115, 103] width 99 height 99
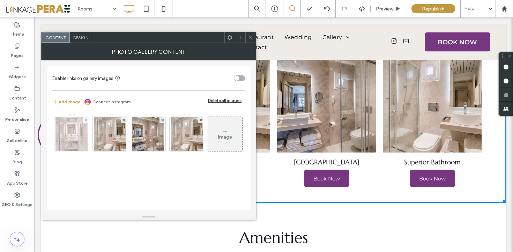
click at [73, 137] on img at bounding box center [72, 134] width 32 height 34
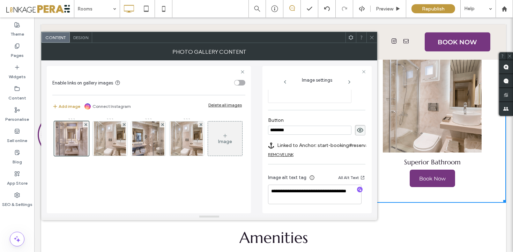
scroll to position [201, 0]
click at [333, 142] on label "Linked to Anchor: start-booking#reservation" at bounding box center [325, 145] width 97 height 13
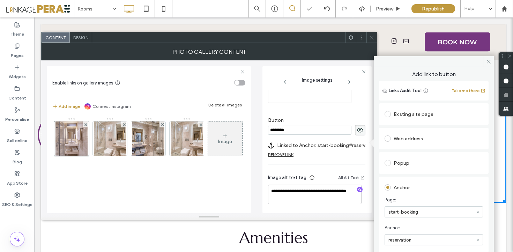
click at [371, 39] on icon at bounding box center [372, 37] width 5 height 5
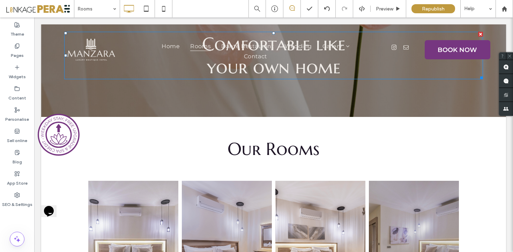
scroll to position [0, 0]
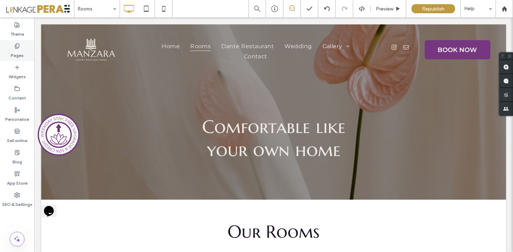
click at [19, 46] on icon at bounding box center [17, 46] width 6 height 6
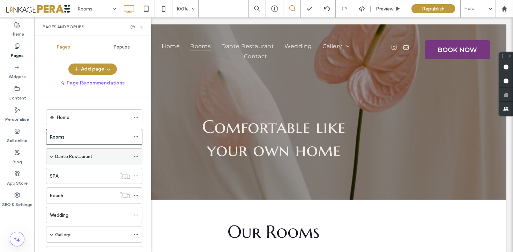
scroll to position [4, 0]
click at [93, 153] on div "Dante Restaurant" at bounding box center [92, 152] width 75 height 7
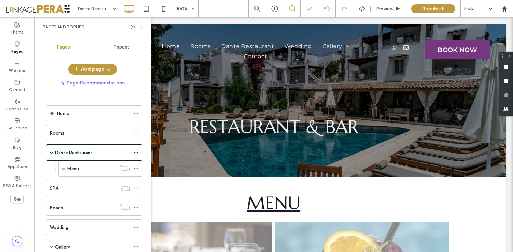
click at [141, 28] on icon at bounding box center [141, 26] width 5 height 5
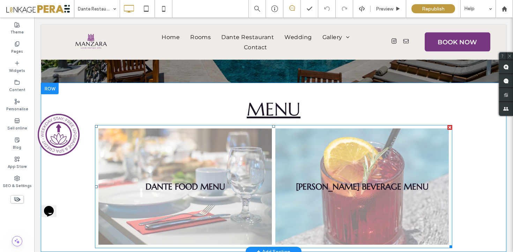
scroll to position [115, 0]
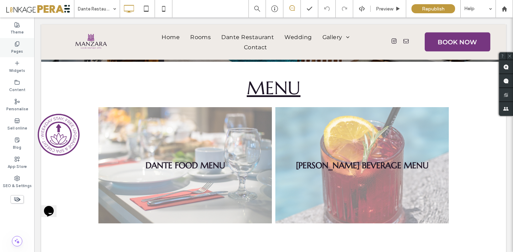
click at [21, 46] on div "Pages" at bounding box center [17, 47] width 34 height 19
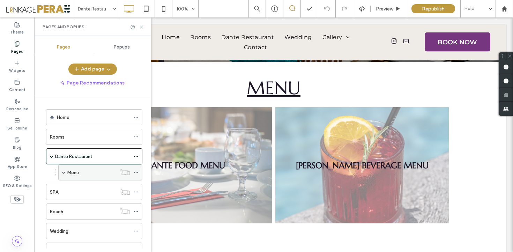
click at [63, 173] on span at bounding box center [63, 172] width 3 height 3
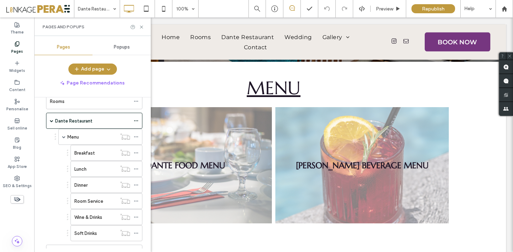
click at [97, 153] on div "Breakfast" at bounding box center [95, 153] width 42 height 7
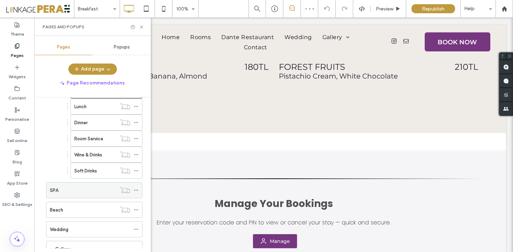
scroll to position [642, 0]
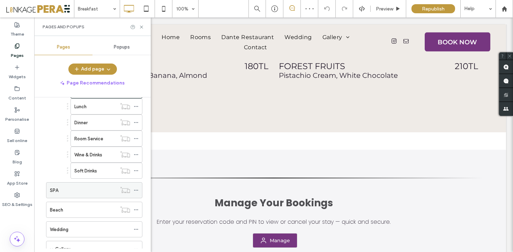
click at [86, 188] on div "SPA" at bounding box center [83, 190] width 67 height 7
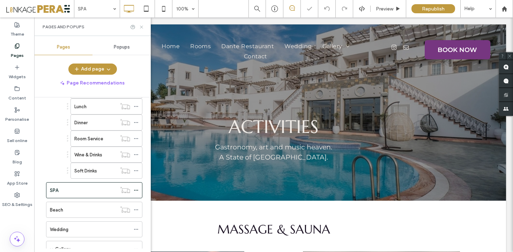
drag, startPoint x: 142, startPoint y: 26, endPoint x: 108, endPoint y: 9, distance: 38.3
click at [142, 26] on icon at bounding box center [141, 26] width 5 height 5
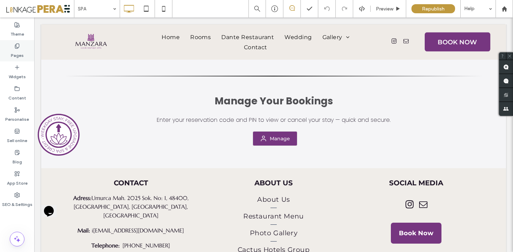
click at [20, 44] on icon at bounding box center [17, 46] width 6 height 6
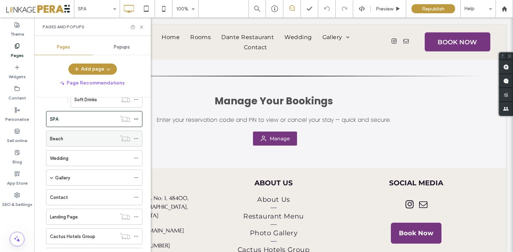
click at [89, 138] on div "Beach" at bounding box center [83, 138] width 67 height 7
click at [140, 25] on icon at bounding box center [141, 26] width 5 height 5
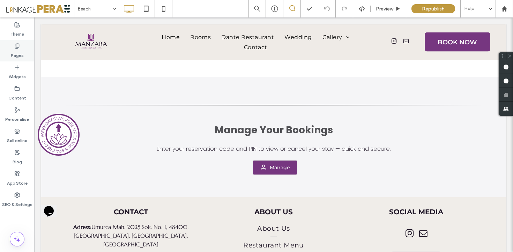
click at [24, 47] on div "Pages" at bounding box center [17, 50] width 34 height 21
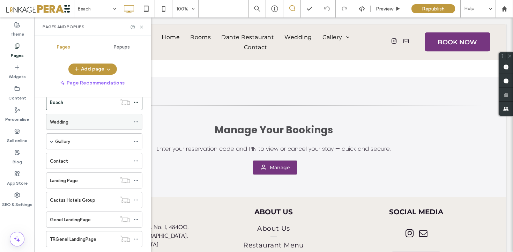
click at [93, 119] on div "Wedding" at bounding box center [90, 121] width 80 height 7
click at [142, 25] on icon at bounding box center [141, 26] width 5 height 5
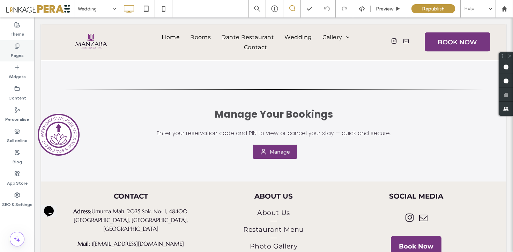
click at [15, 46] on use at bounding box center [17, 46] width 4 height 5
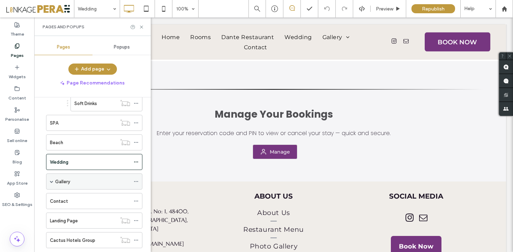
click at [98, 181] on div "Gallery" at bounding box center [92, 181] width 75 height 7
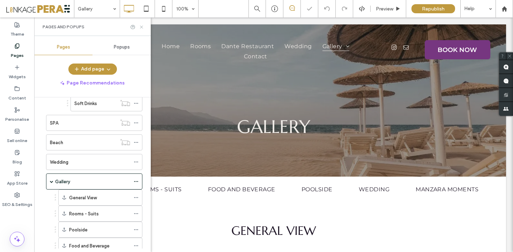
click at [142, 27] on use at bounding box center [141, 26] width 3 height 3
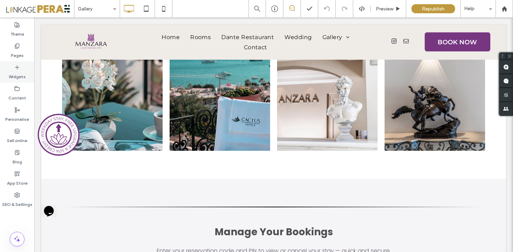
click at [24, 45] on div "Pages" at bounding box center [17, 50] width 34 height 21
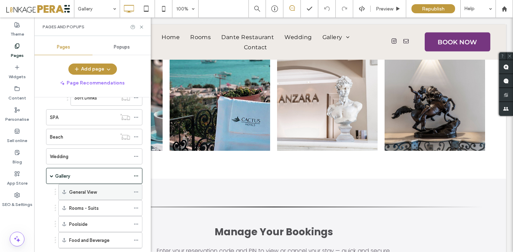
click at [102, 192] on div "General View" at bounding box center [99, 192] width 61 height 7
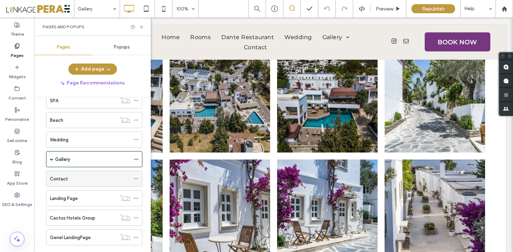
click at [82, 183] on div "Contact" at bounding box center [90, 178] width 80 height 15
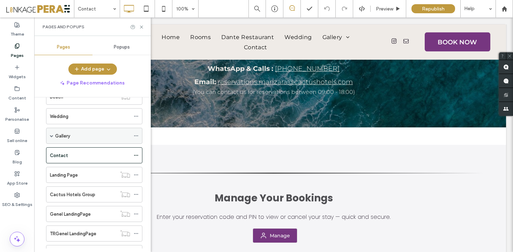
scroll to position [106, 0]
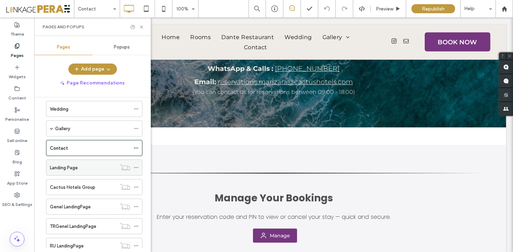
click at [86, 166] on div "Landing Page" at bounding box center [83, 167] width 67 height 7
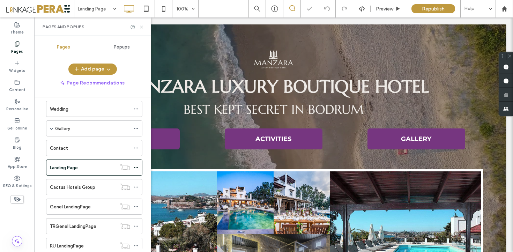
click at [142, 26] on use at bounding box center [141, 26] width 3 height 3
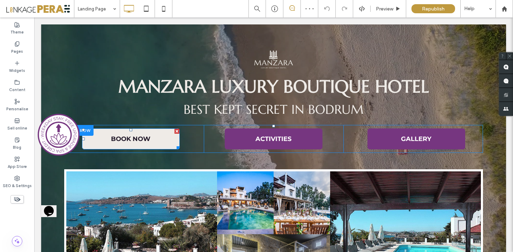
click at [130, 143] on span "BOOK NOW" at bounding box center [130, 139] width 39 height 15
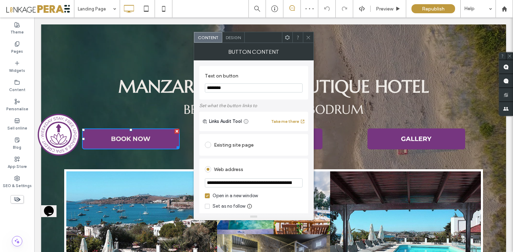
click at [243, 145] on div "Existing site page" at bounding box center [254, 144] width 98 height 11
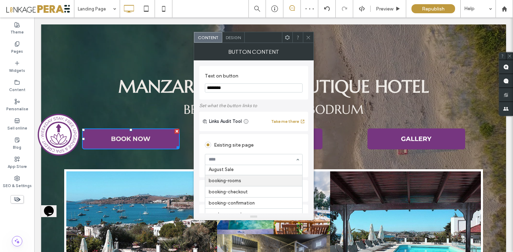
scroll to position [267, 0]
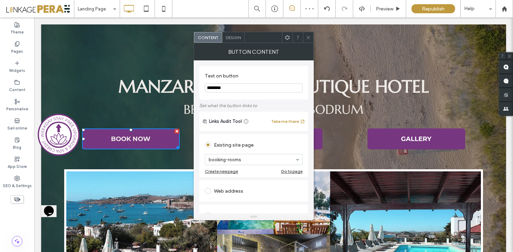
click at [310, 37] on icon at bounding box center [308, 37] width 5 height 5
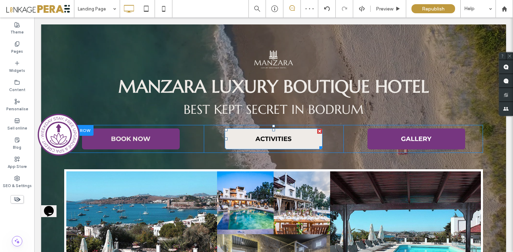
click at [271, 137] on span "ACTIVITIES" at bounding box center [274, 139] width 36 height 15
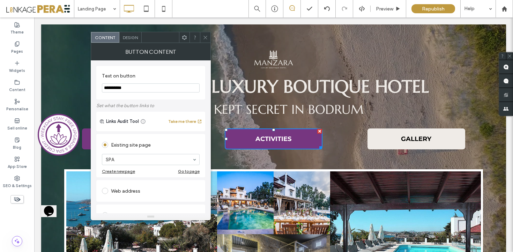
click at [399, 134] on link "GALLERY" at bounding box center [417, 139] width 98 height 21
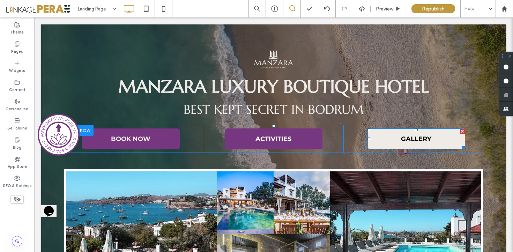
click at [399, 134] on link "GALLERY" at bounding box center [417, 139] width 98 height 21
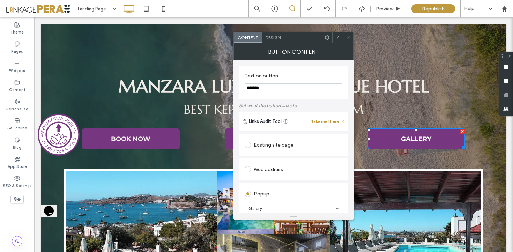
click at [348, 35] on icon at bounding box center [348, 37] width 5 height 5
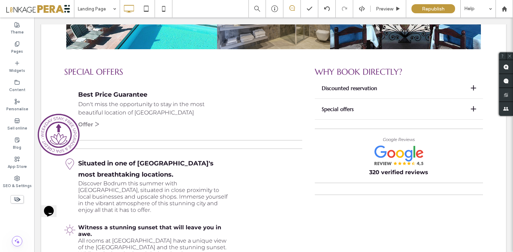
scroll to position [250, 0]
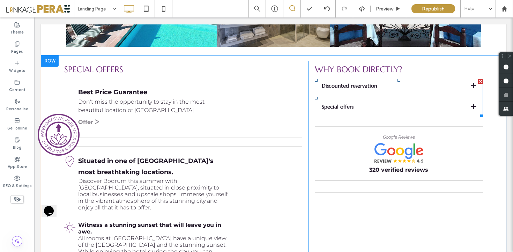
click at [475, 83] on span at bounding box center [399, 98] width 168 height 38
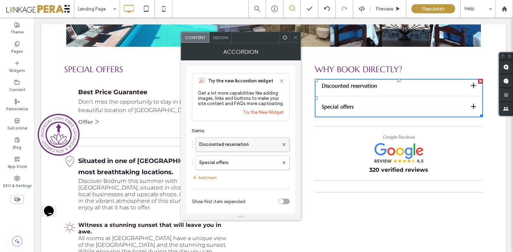
scroll to position [26, 0]
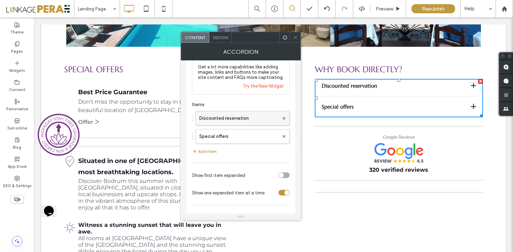
click at [236, 119] on label "Discounted reservation" at bounding box center [239, 118] width 80 height 14
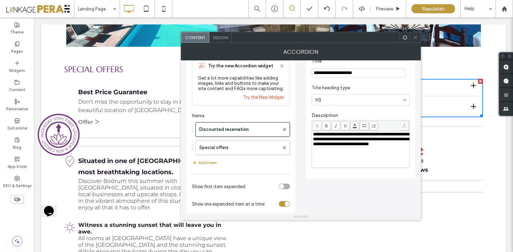
scroll to position [0, 0]
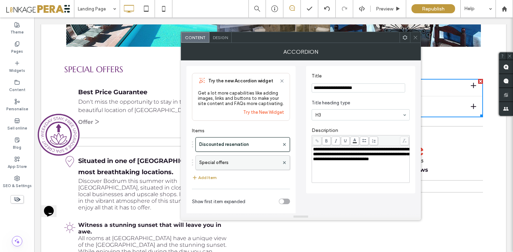
click at [231, 167] on label "Special offers" at bounding box center [239, 163] width 80 height 14
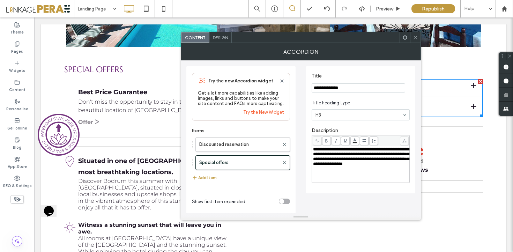
click at [221, 38] on span "Design" at bounding box center [220, 37] width 15 height 5
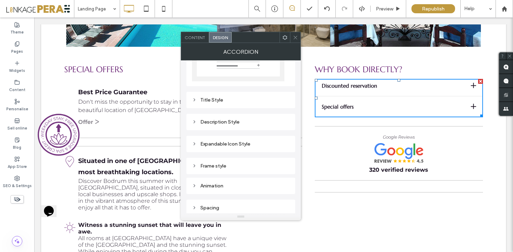
scroll to position [65, 0]
click at [293, 39] on icon at bounding box center [295, 37] width 5 height 5
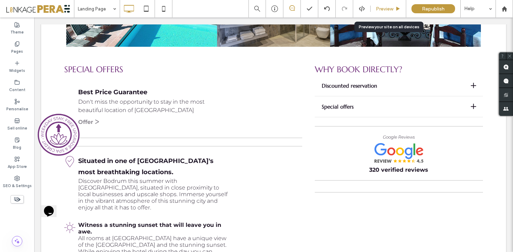
drag, startPoint x: 396, startPoint y: 10, endPoint x: 413, endPoint y: 25, distance: 22.7
click at [396, 10] on icon at bounding box center [398, 8] width 5 height 5
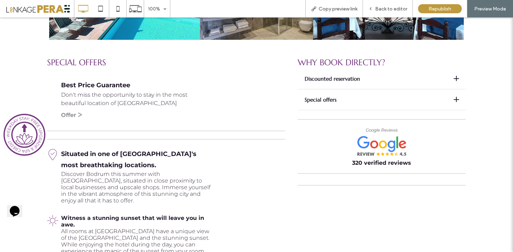
click at [457, 78] on div at bounding box center [457, 78] width 1 height 5
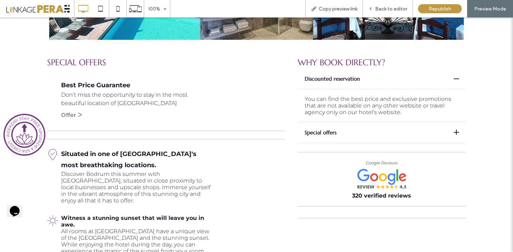
click at [457, 78] on div at bounding box center [457, 78] width 1 height 5
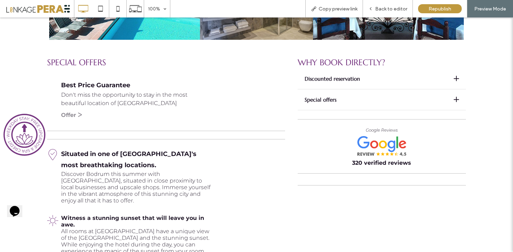
click at [456, 103] on div "Special offers" at bounding box center [382, 101] width 168 height 17
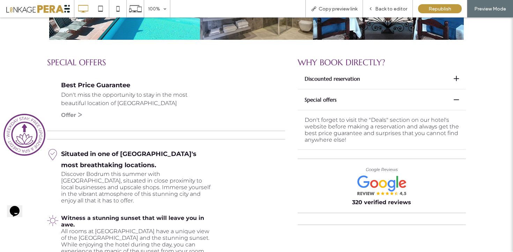
click at [457, 102] on div at bounding box center [457, 99] width 1 height 5
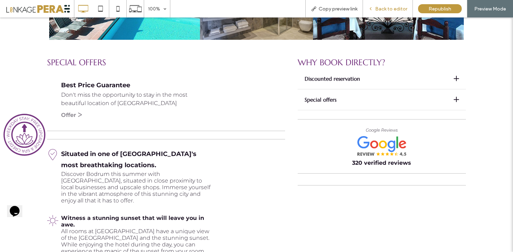
click at [399, 9] on span "Back to editor" at bounding box center [392, 9] width 32 height 6
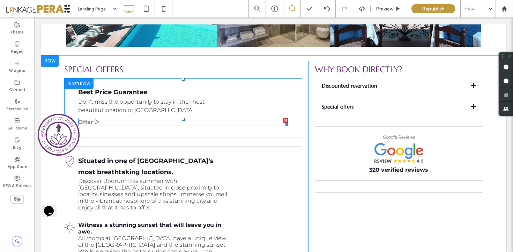
click at [90, 122] on strong "Offer ᐳ" at bounding box center [88, 122] width 21 height 7
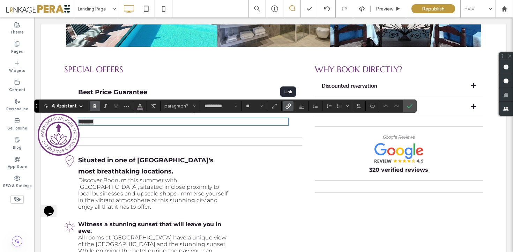
click at [287, 109] on span "Link" at bounding box center [287, 106] width 3 height 10
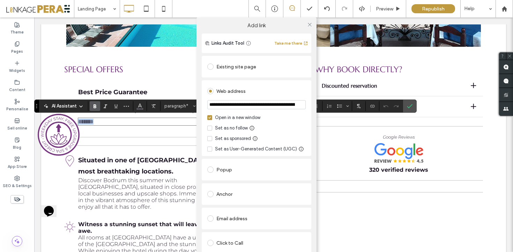
scroll to position [20, 0]
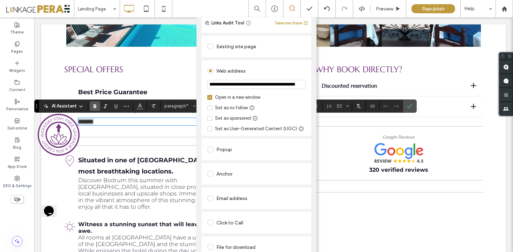
click at [241, 49] on div "Existing site page" at bounding box center [256, 46] width 99 height 11
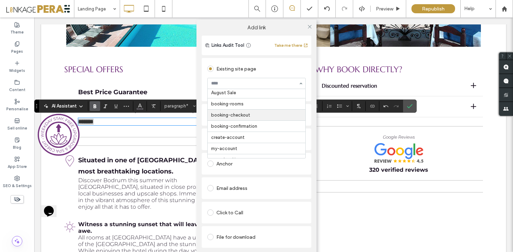
scroll to position [274, 0]
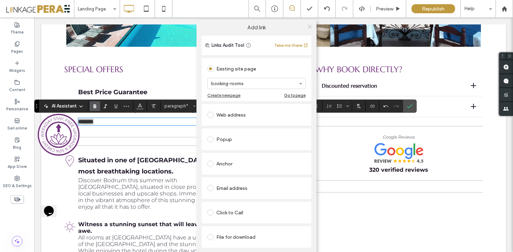
click at [310, 28] on icon at bounding box center [309, 26] width 5 height 5
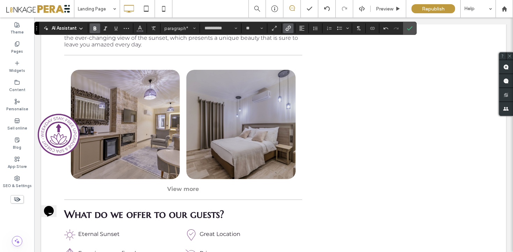
scroll to position [551, 0]
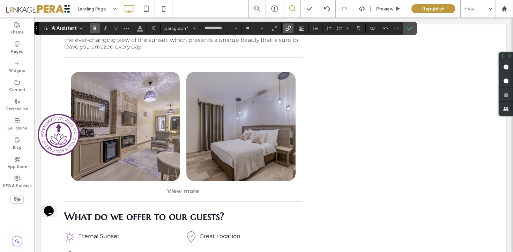
click at [178, 195] on div "View more" at bounding box center [183, 191] width 238 height 7
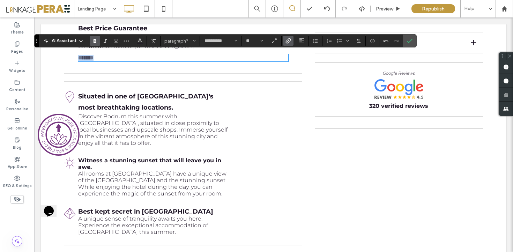
scroll to position [319, 0]
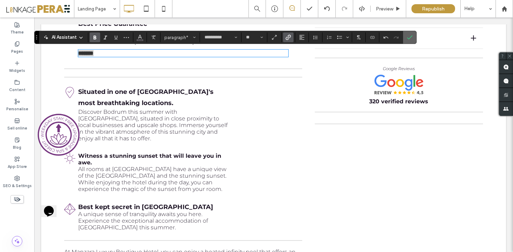
click at [410, 39] on icon "Confirm" at bounding box center [410, 38] width 6 height 6
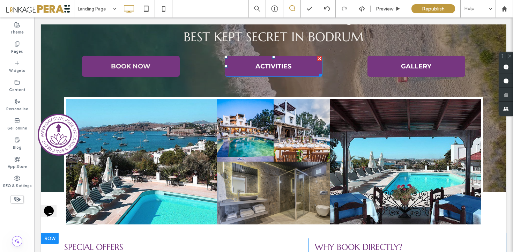
scroll to position [0, 0]
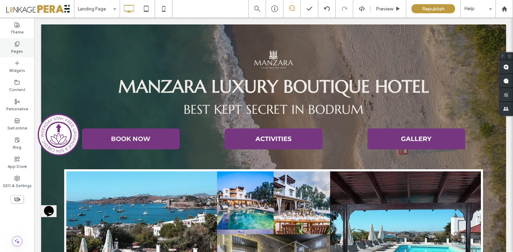
click at [21, 46] on div "Pages" at bounding box center [17, 47] width 34 height 19
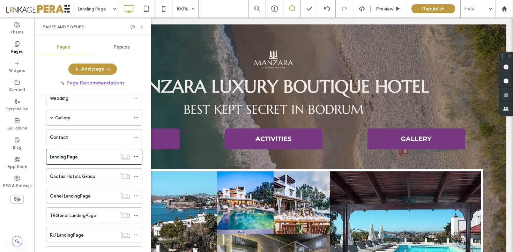
scroll to position [112, 0]
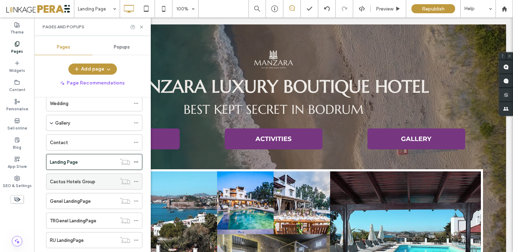
click at [90, 187] on div "Cactus Hotels Group" at bounding box center [83, 181] width 67 height 15
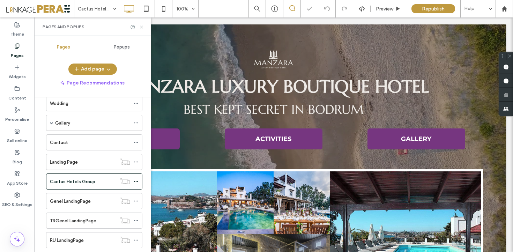
click at [143, 27] on icon at bounding box center [141, 26] width 5 height 5
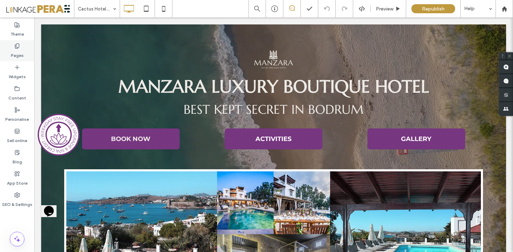
click at [15, 50] on label "Pages" at bounding box center [17, 54] width 13 height 10
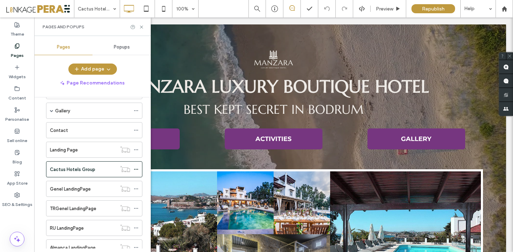
scroll to position [117, 0]
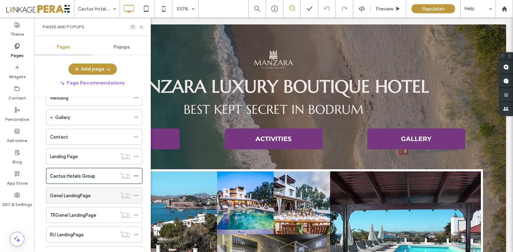
click at [91, 191] on div "Genel LandingPage" at bounding box center [83, 195] width 67 height 15
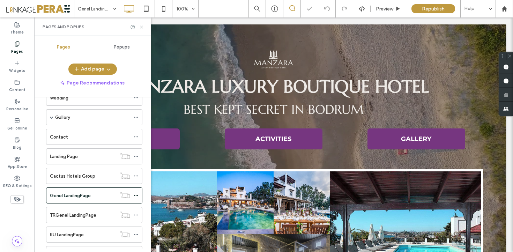
click at [142, 24] on icon at bounding box center [141, 26] width 5 height 5
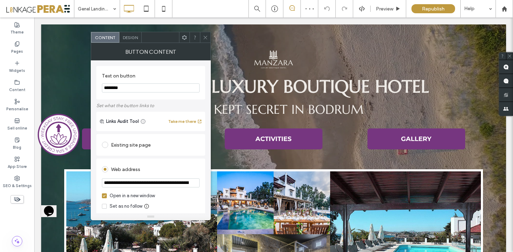
scroll to position [11, 0]
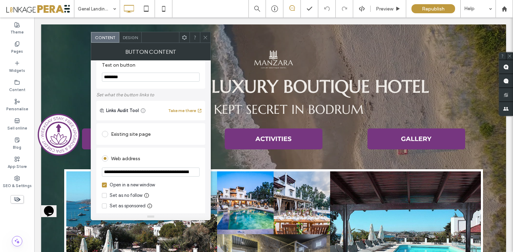
click at [140, 135] on div "Existing site page" at bounding box center [151, 134] width 98 height 11
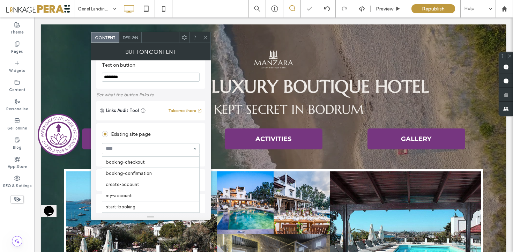
scroll to position [299, 0]
click at [152, 151] on input at bounding box center [149, 148] width 87 height 5
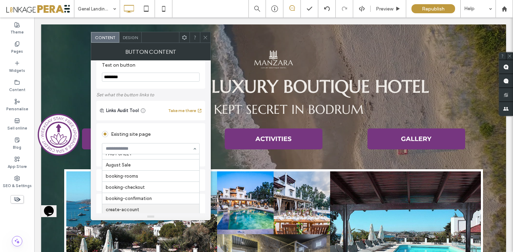
scroll to position [262, 0]
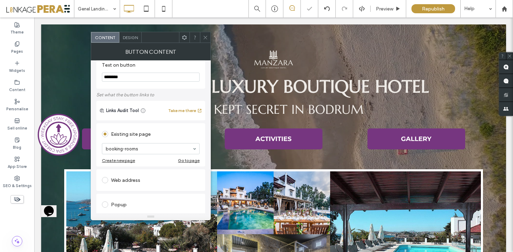
click at [201, 40] on div at bounding box center [205, 37] width 10 height 10
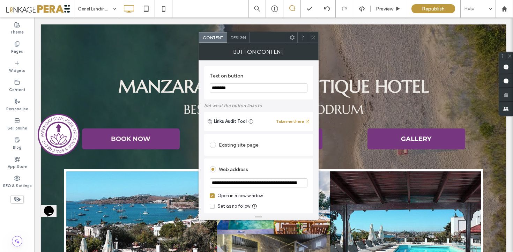
click at [245, 145] on div "Existing site page" at bounding box center [259, 144] width 98 height 11
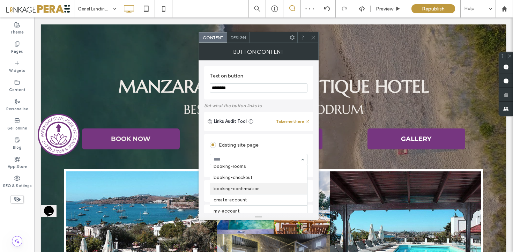
scroll to position [272, 0]
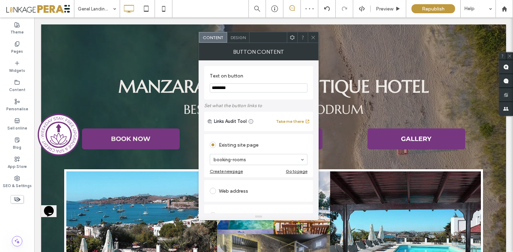
click at [311, 39] on div at bounding box center [313, 37] width 10 height 10
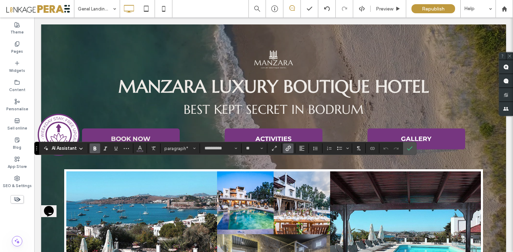
click at [286, 146] on icon "Link" at bounding box center [289, 149] width 6 height 6
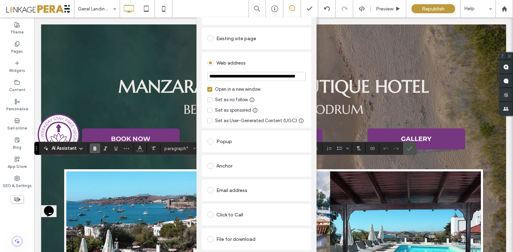
scroll to position [0, 0]
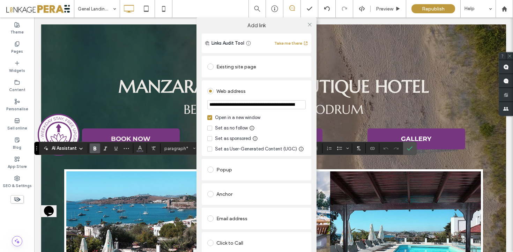
click at [246, 71] on div "Existing site page" at bounding box center [256, 66] width 99 height 11
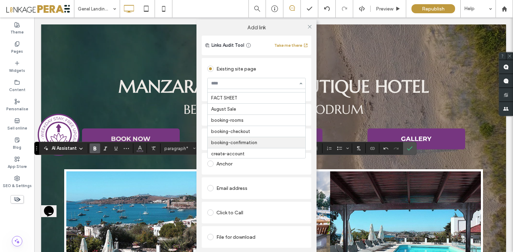
scroll to position [248, 0]
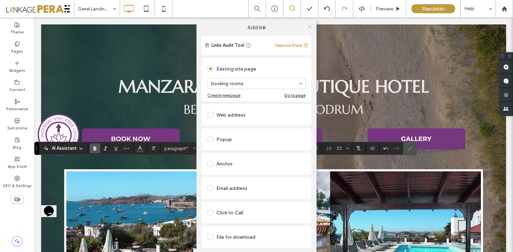
click at [308, 24] on icon at bounding box center [309, 26] width 5 height 5
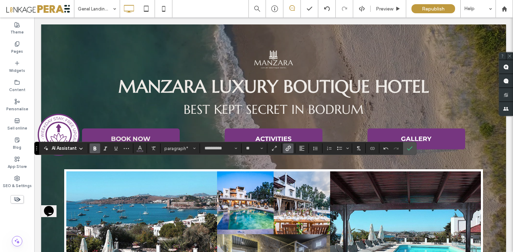
click at [288, 147] on use "Link" at bounding box center [288, 148] width 5 height 5
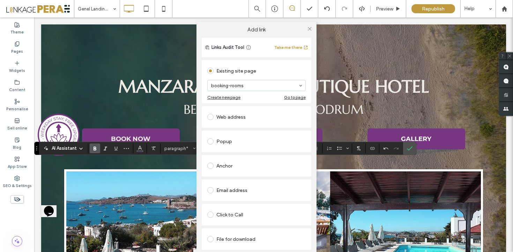
click at [358, 112] on div "Add link Links Audit Tool Take me there Existing site page booking-rooms Create…" at bounding box center [256, 146] width 513 height 252
click at [310, 30] on icon at bounding box center [309, 28] width 5 height 5
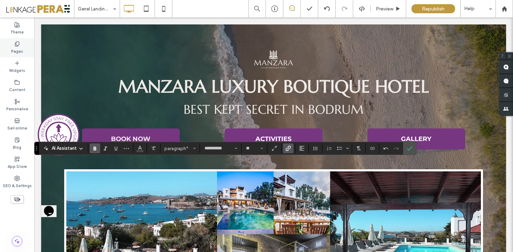
click at [18, 42] on use at bounding box center [17, 44] width 4 height 5
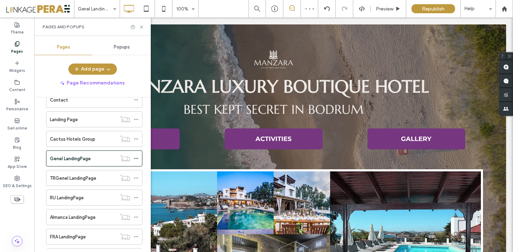
scroll to position [154, 0]
click at [88, 181] on label "TRGenel LandingPage" at bounding box center [73, 179] width 46 height 12
click at [139, 27] on div at bounding box center [137, 26] width 14 height 5
click at [140, 27] on icon at bounding box center [141, 26] width 5 height 5
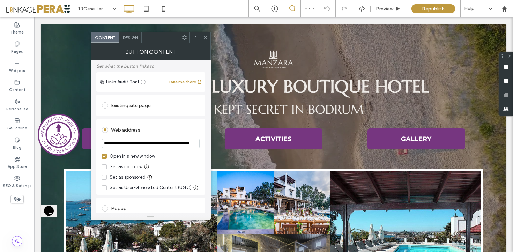
scroll to position [29, 0]
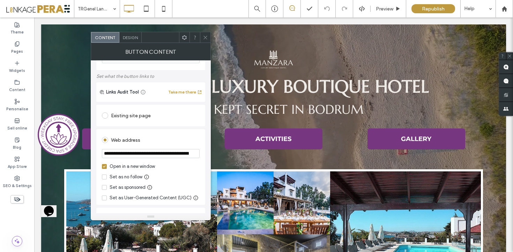
click at [124, 115] on div "Existing site page" at bounding box center [151, 115] width 98 height 11
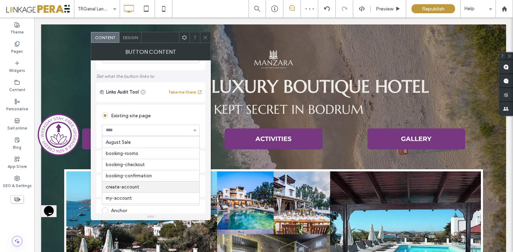
scroll to position [260, 0]
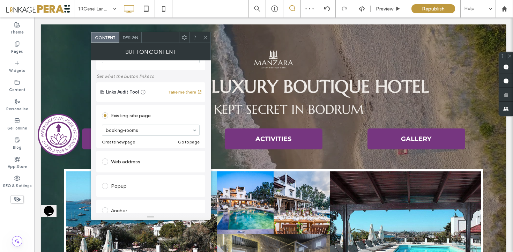
click at [204, 34] on span at bounding box center [205, 37] width 5 height 10
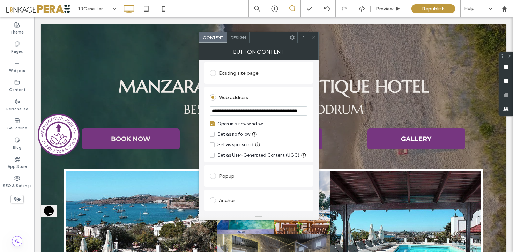
scroll to position [65, 0]
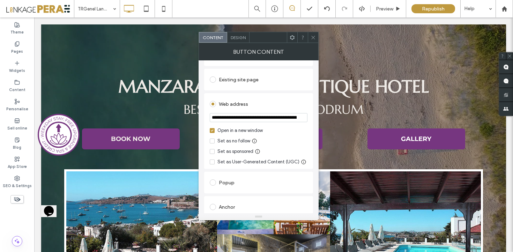
click at [245, 85] on div "Existing site page" at bounding box center [259, 79] width 98 height 11
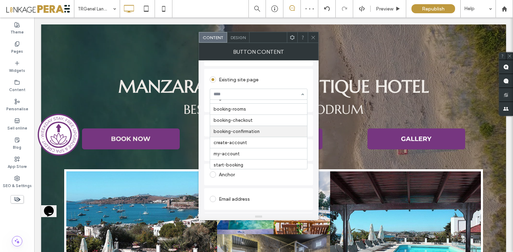
scroll to position [275, 0]
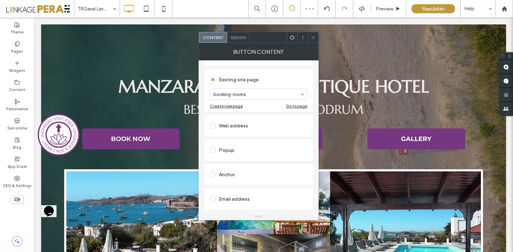
click at [311, 38] on icon at bounding box center [313, 37] width 5 height 5
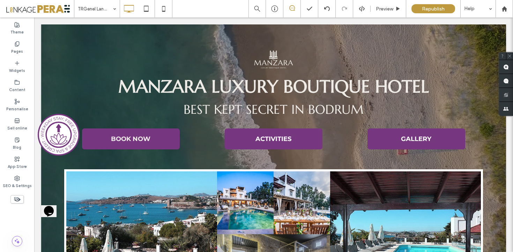
type input "**********"
type input "**"
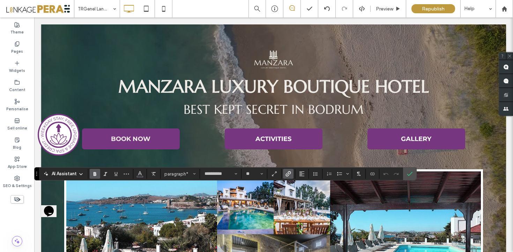
click at [290, 170] on span "Link" at bounding box center [289, 173] width 6 height 9
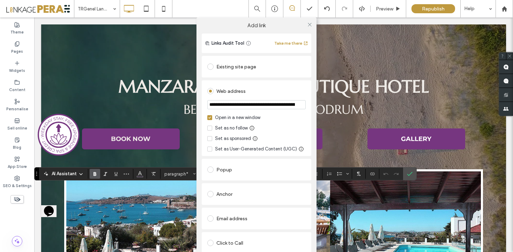
click at [256, 68] on div "Existing site page" at bounding box center [256, 66] width 99 height 11
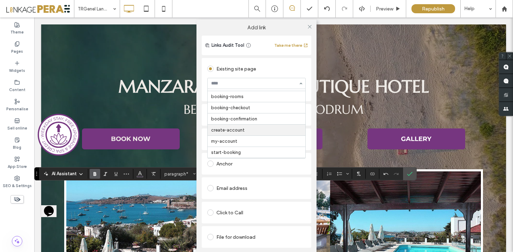
scroll to position [265, 0]
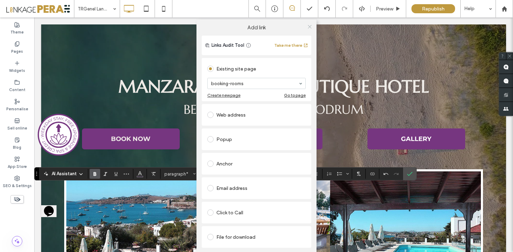
click at [310, 24] on icon at bounding box center [309, 26] width 5 height 5
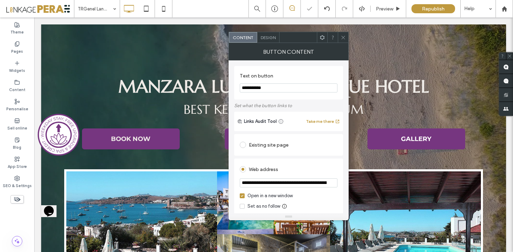
click at [271, 145] on div "Existing site page" at bounding box center [289, 144] width 98 height 11
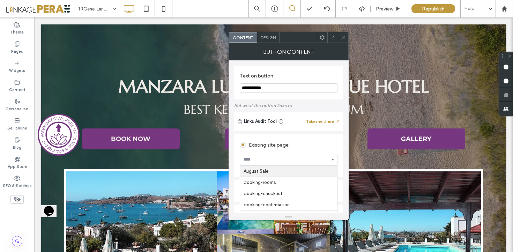
scroll to position [266, 0]
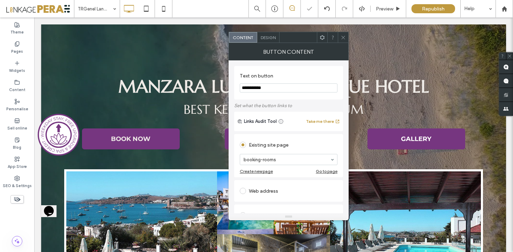
click at [344, 38] on icon at bounding box center [343, 37] width 5 height 5
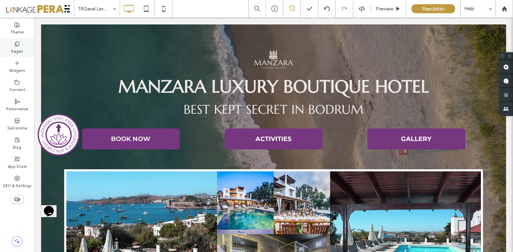
click at [21, 48] on label "Pages" at bounding box center [17, 51] width 12 height 8
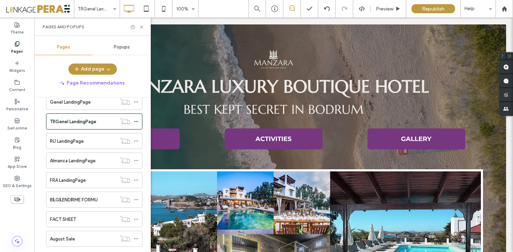
scroll to position [213, 0]
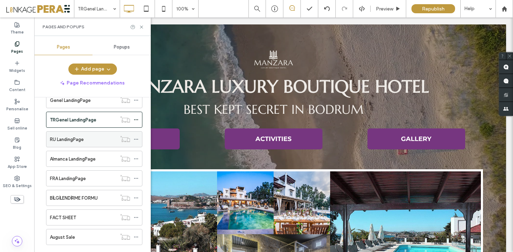
click at [89, 143] on div "RU LandingPage" at bounding box center [83, 139] width 67 height 15
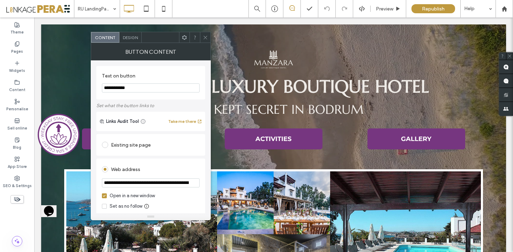
click at [136, 150] on div "Existing site page" at bounding box center [151, 144] width 98 height 11
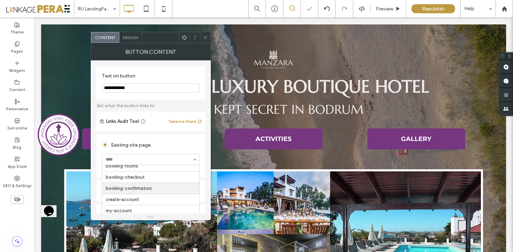
scroll to position [254, 0]
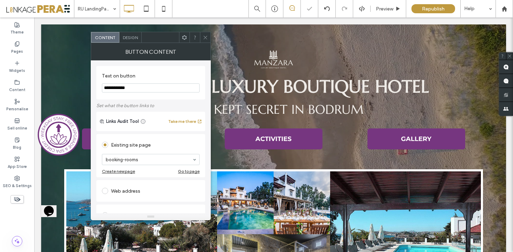
click at [202, 36] on div at bounding box center [205, 37] width 10 height 10
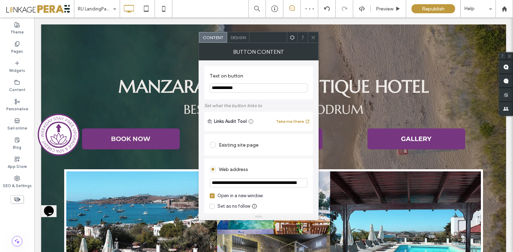
click at [251, 147] on div "Existing site page" at bounding box center [259, 144] width 98 height 11
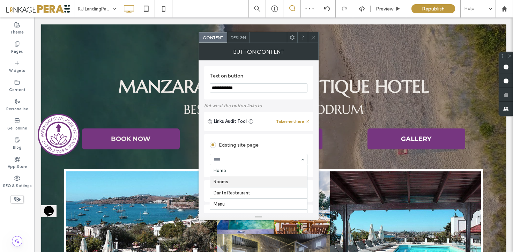
scroll to position [299, 0]
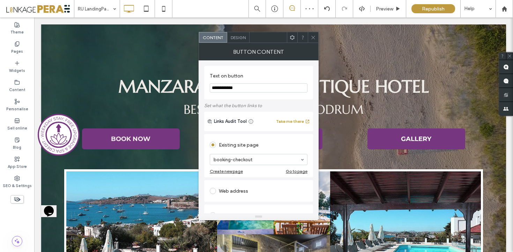
click at [264, 164] on div at bounding box center [258, 159] width 97 height 10
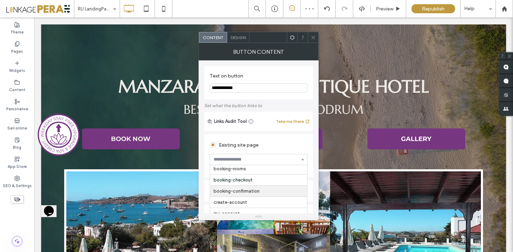
scroll to position [280, 0]
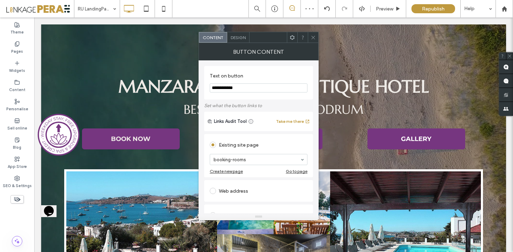
click at [314, 38] on icon at bounding box center [313, 37] width 5 height 5
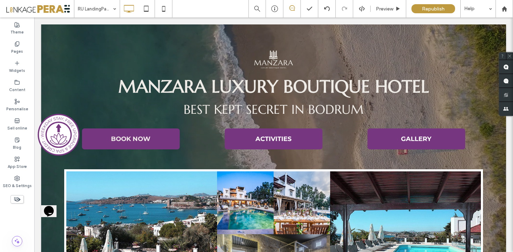
type input "**********"
type input "**"
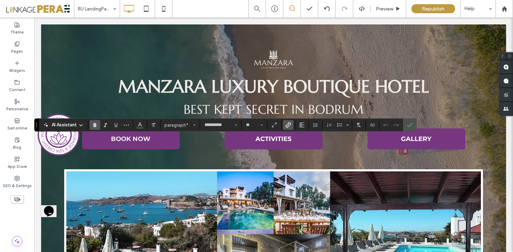
click at [290, 125] on use "Link" at bounding box center [288, 125] width 5 height 5
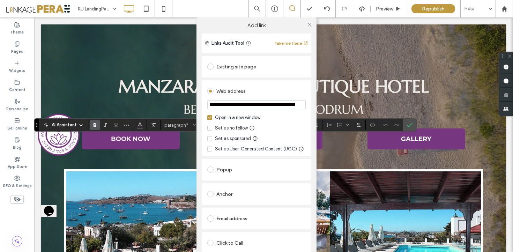
click at [245, 66] on div "Existing site page" at bounding box center [256, 66] width 99 height 11
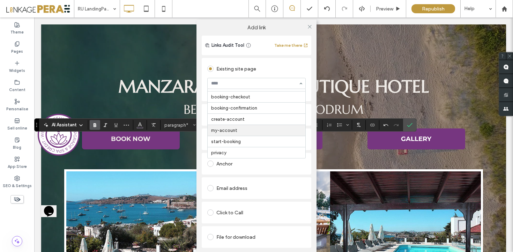
scroll to position [286, 0]
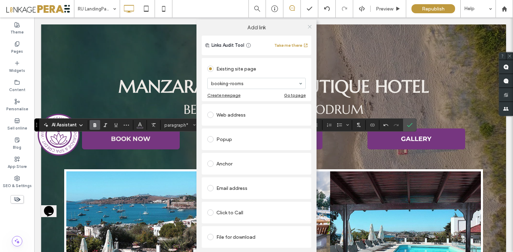
click at [310, 24] on icon at bounding box center [309, 26] width 5 height 5
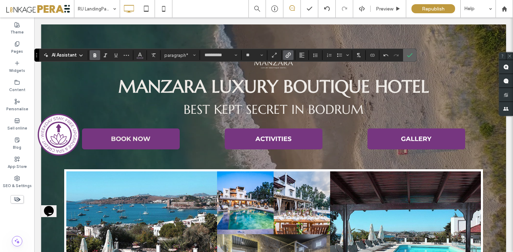
click at [409, 55] on icon "Confirm" at bounding box center [410, 55] width 6 height 6
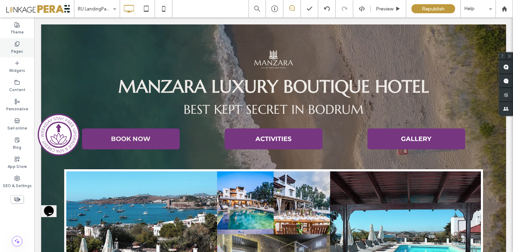
click at [14, 47] on label "Pages" at bounding box center [17, 51] width 12 height 8
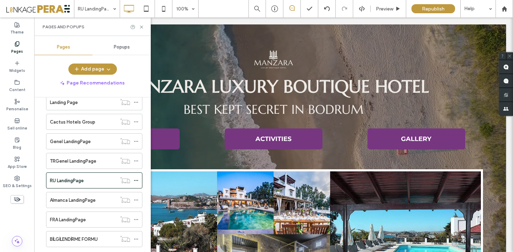
scroll to position [246, 0]
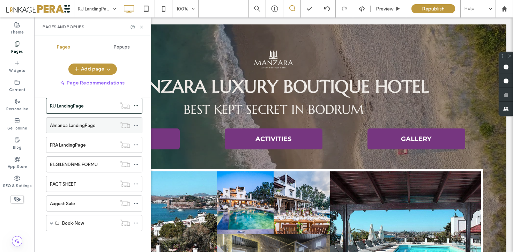
click at [93, 128] on label "Almanca LandingPage" at bounding box center [73, 125] width 46 height 12
click at [142, 28] on use at bounding box center [141, 26] width 3 height 3
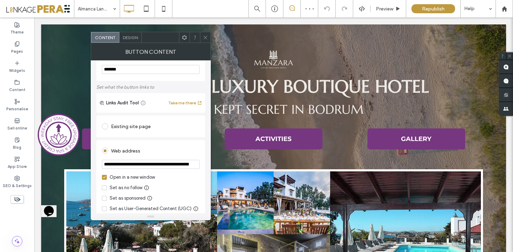
scroll to position [28, 0]
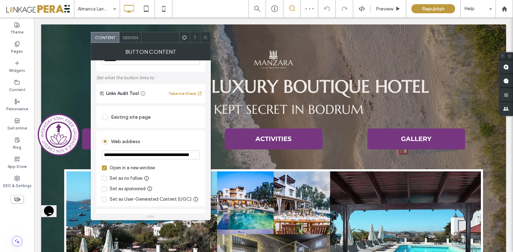
click at [138, 114] on div "Existing site page" at bounding box center [151, 116] width 98 height 11
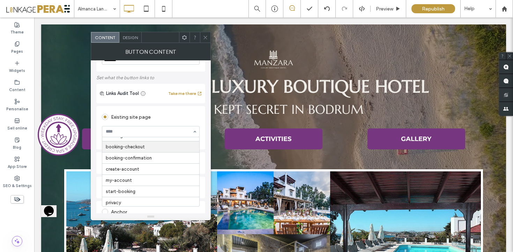
scroll to position [286, 0]
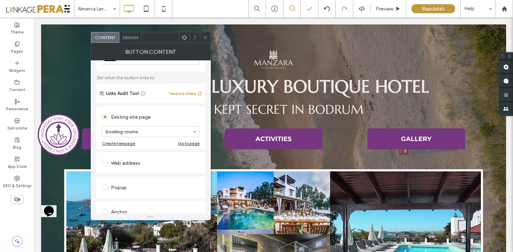
click at [205, 37] on icon at bounding box center [205, 37] width 5 height 5
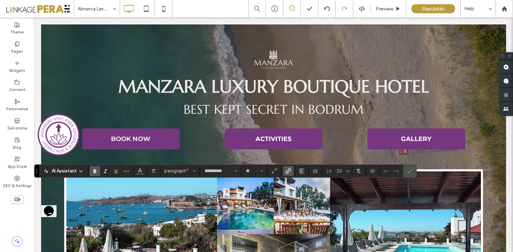
click at [286, 169] on icon "Link" at bounding box center [289, 171] width 6 height 6
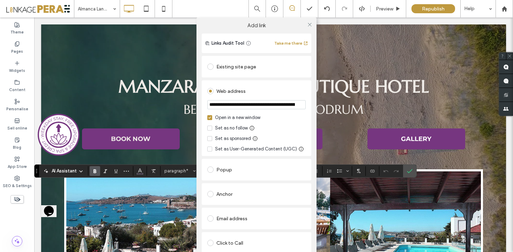
click at [250, 61] on div "Existing site page" at bounding box center [256, 66] width 99 height 11
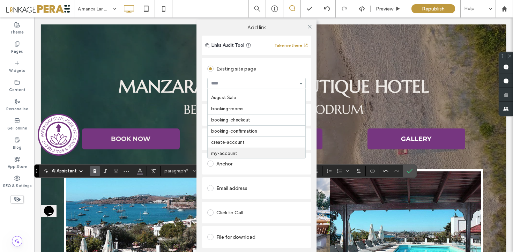
scroll to position [263, 0]
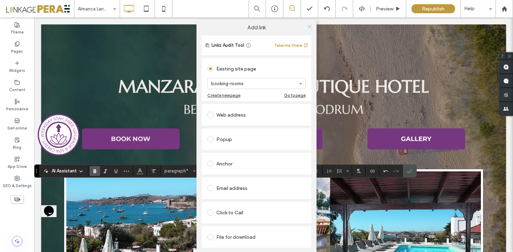
click at [307, 26] on icon at bounding box center [309, 26] width 5 height 5
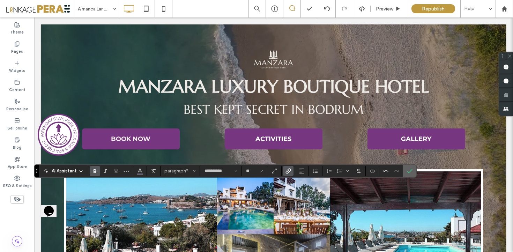
click at [409, 173] on use "Confirm" at bounding box center [411, 171] width 6 height 4
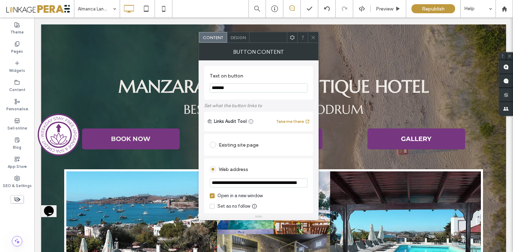
scroll to position [6, 0]
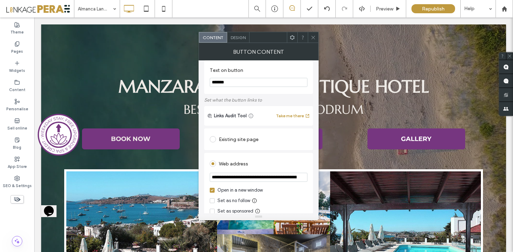
click at [233, 140] on div "Existing site page" at bounding box center [259, 139] width 98 height 11
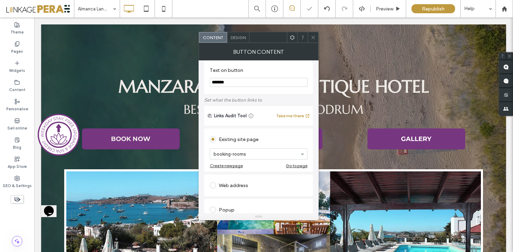
click at [313, 40] on icon at bounding box center [313, 37] width 5 height 5
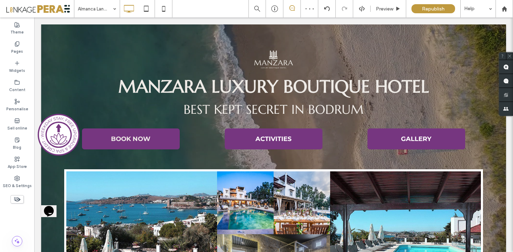
type input "**********"
type input "**"
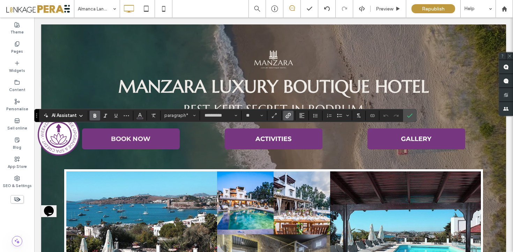
click at [289, 119] on span "Link" at bounding box center [289, 115] width 6 height 9
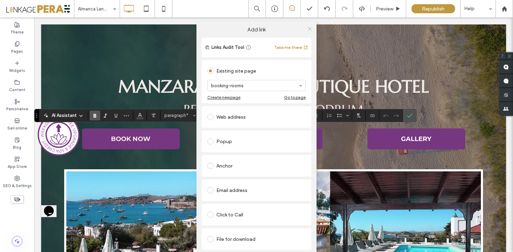
click at [309, 24] on span at bounding box center [309, 28] width 5 height 10
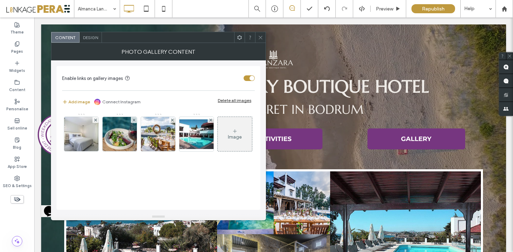
click at [259, 39] on icon at bounding box center [260, 37] width 5 height 5
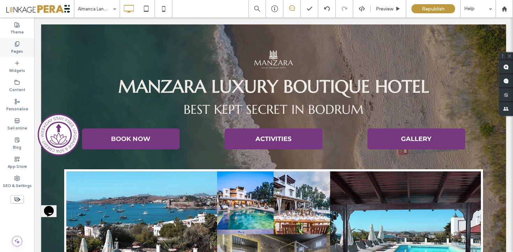
click at [24, 49] on div "Pages" at bounding box center [17, 47] width 34 height 19
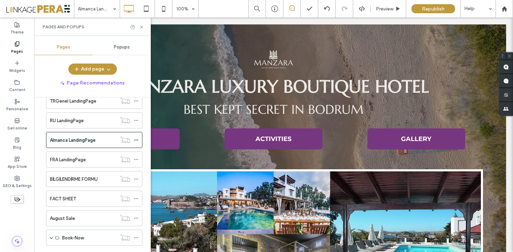
scroll to position [246, 0]
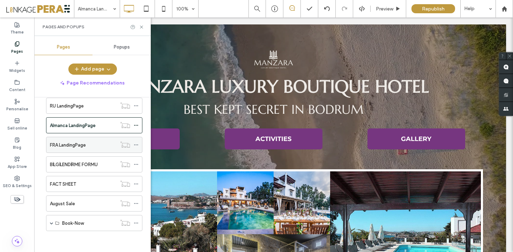
click at [78, 150] on div "FRA LandingPage" at bounding box center [83, 144] width 67 height 15
click at [142, 25] on icon at bounding box center [141, 26] width 5 height 5
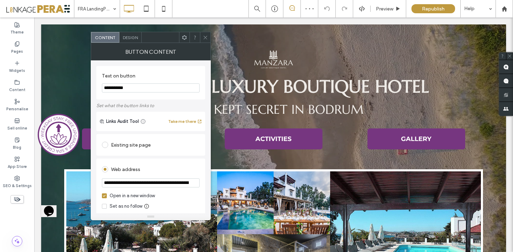
click at [122, 148] on div "Existing site page" at bounding box center [151, 144] width 98 height 11
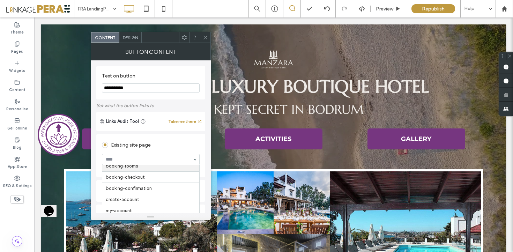
scroll to position [283, 0]
click at [204, 40] on span at bounding box center [205, 37] width 5 height 10
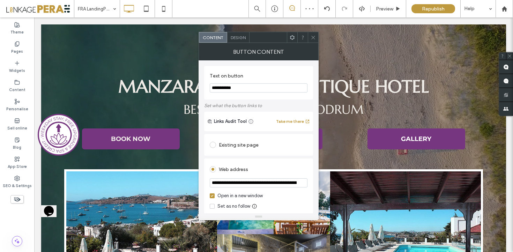
click at [247, 147] on div "Existing site page" at bounding box center [259, 144] width 98 height 11
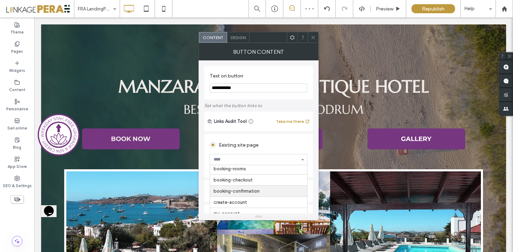
scroll to position [281, 0]
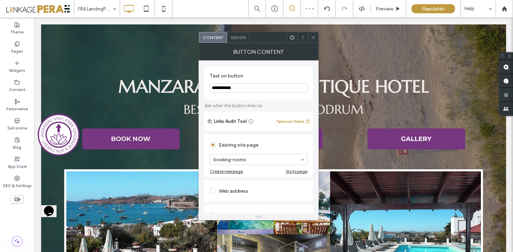
click at [313, 37] on use at bounding box center [313, 37] width 3 height 3
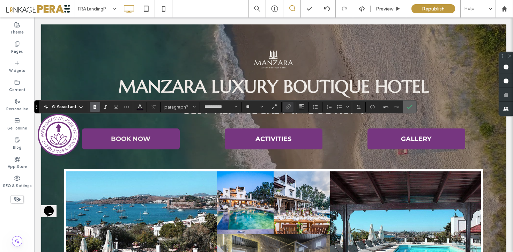
click at [415, 108] on section at bounding box center [409, 107] width 13 height 13
click at [412, 108] on icon "Confirm" at bounding box center [410, 107] width 6 height 6
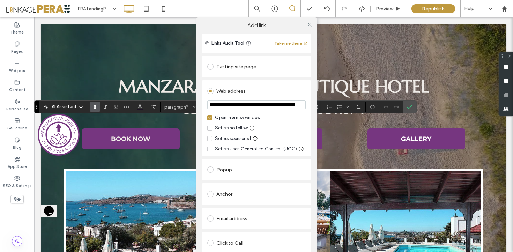
click at [251, 67] on div "Existing site page" at bounding box center [256, 66] width 99 height 11
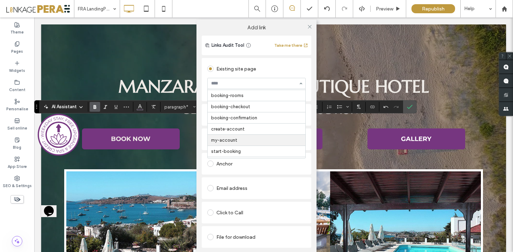
scroll to position [274, 0]
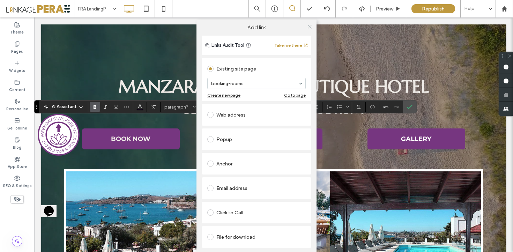
click at [312, 27] on icon at bounding box center [309, 26] width 5 height 5
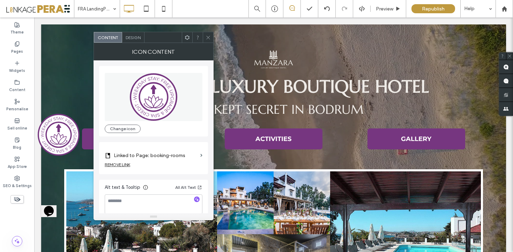
click at [209, 39] on icon at bounding box center [208, 37] width 5 height 5
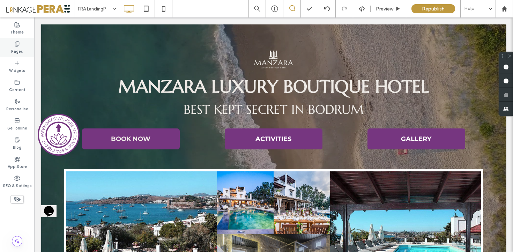
click at [24, 46] on div "Pages" at bounding box center [17, 47] width 34 height 19
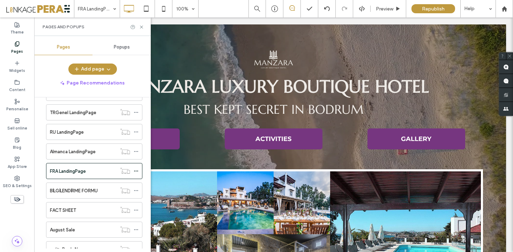
scroll to position [246, 0]
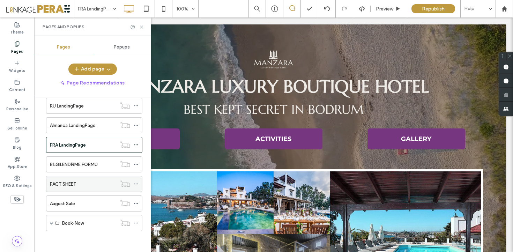
click at [96, 189] on div "FACT SHEET" at bounding box center [83, 183] width 67 height 15
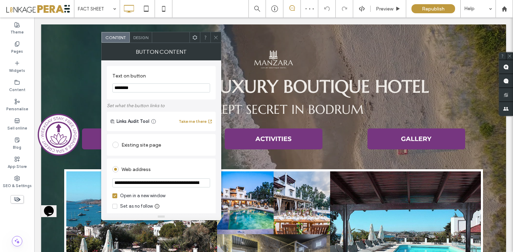
click at [162, 148] on div "Existing site page" at bounding box center [161, 144] width 98 height 11
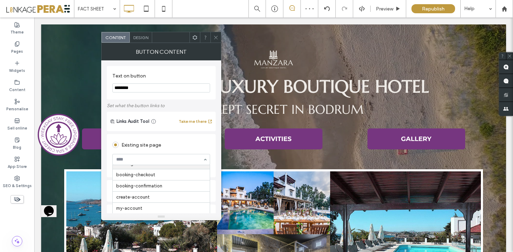
scroll to position [270, 0]
click at [217, 34] on span at bounding box center [215, 37] width 5 height 10
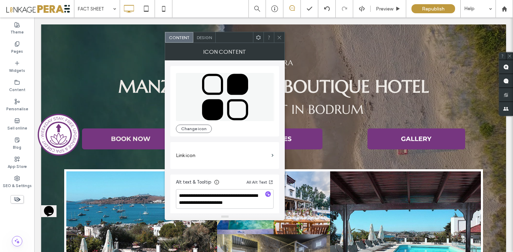
scroll to position [2, 0]
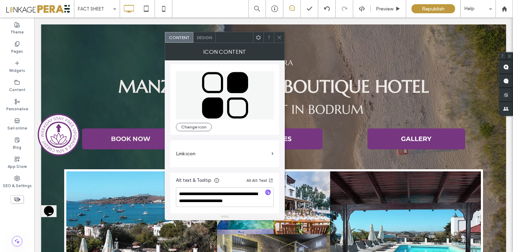
click at [278, 34] on span at bounding box center [279, 37] width 5 height 10
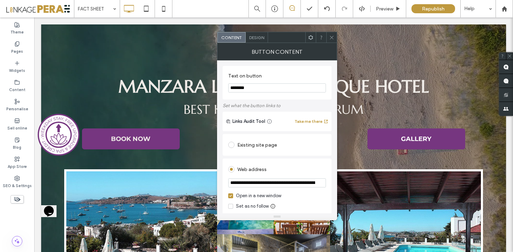
drag, startPoint x: 255, startPoint y: 187, endPoint x: 335, endPoint y: 187, distance: 80.7
click at [335, 187] on div "**********" at bounding box center [277, 136] width 120 height 153
click at [309, 157] on div "**********" at bounding box center [277, 245] width 109 height 224
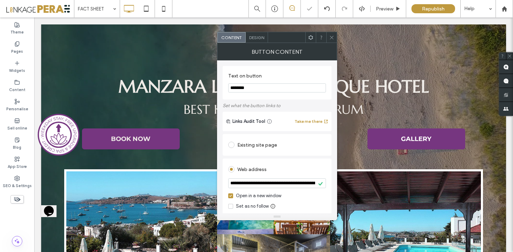
click at [258, 139] on div "Existing site page" at bounding box center [277, 145] width 98 height 15
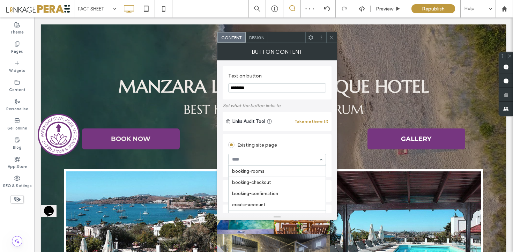
scroll to position [264, 0]
click at [330, 42] on span at bounding box center [331, 37] width 5 height 10
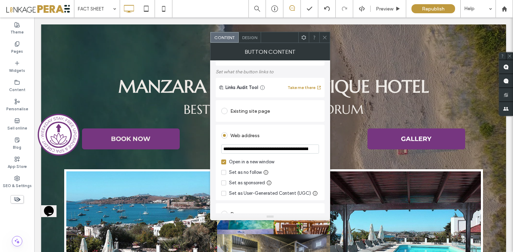
scroll to position [31, 0]
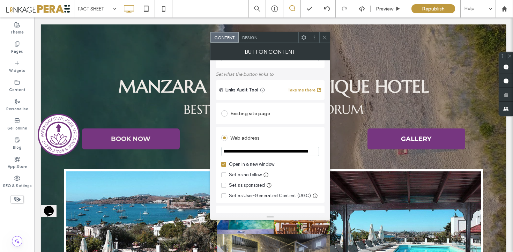
click at [249, 119] on div "Existing site page" at bounding box center [270, 113] width 98 height 11
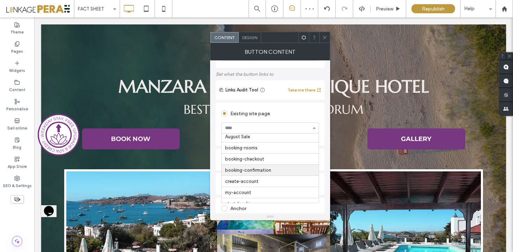
scroll to position [269, 0]
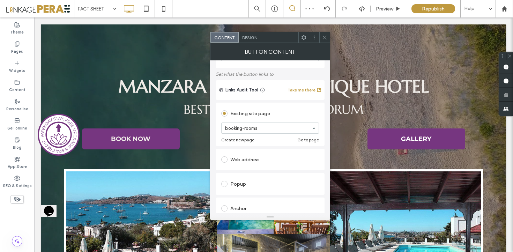
click at [325, 40] on span at bounding box center [324, 37] width 5 height 10
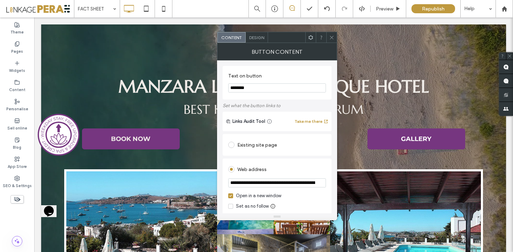
click at [260, 146] on div "Existing site page" at bounding box center [277, 144] width 98 height 11
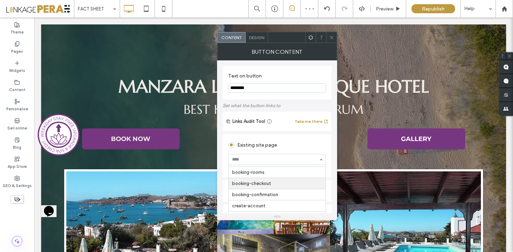
scroll to position [275, 0]
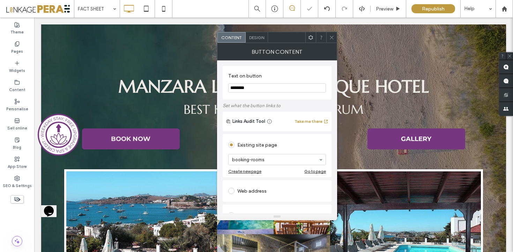
click at [329, 37] on icon at bounding box center [331, 37] width 5 height 5
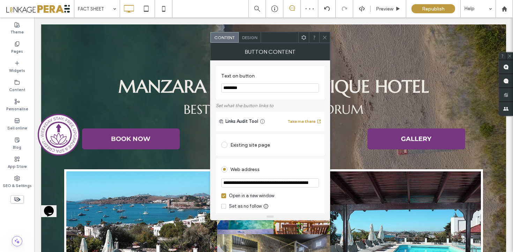
scroll to position [3, 0]
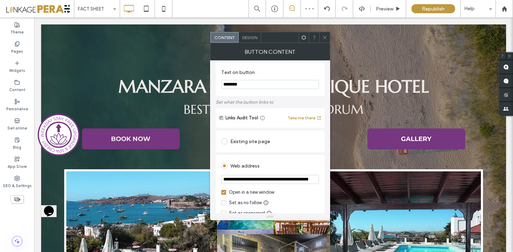
click at [263, 144] on div "Existing site page" at bounding box center [270, 141] width 98 height 11
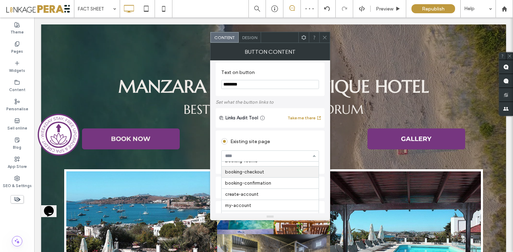
scroll to position [275, 0]
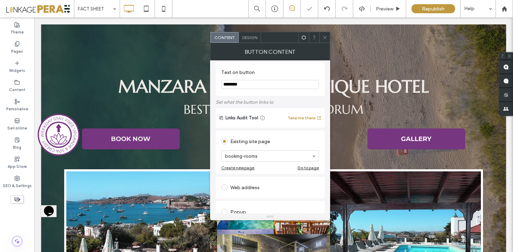
click at [326, 39] on icon at bounding box center [324, 37] width 5 height 5
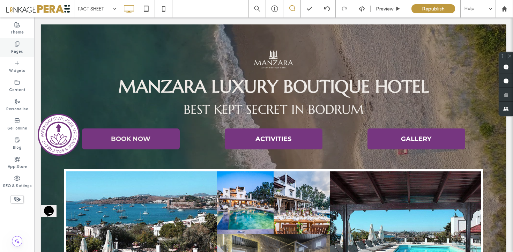
click at [18, 51] on label "Pages" at bounding box center [17, 51] width 12 height 8
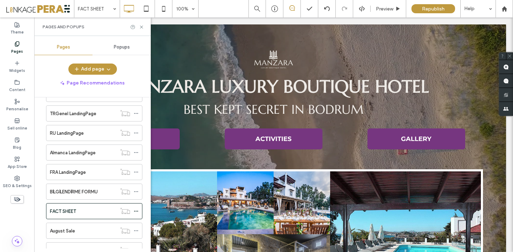
scroll to position [246, 0]
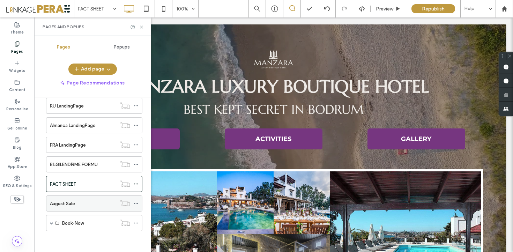
click at [110, 207] on div "August Sale" at bounding box center [83, 203] width 67 height 15
click at [141, 26] on icon at bounding box center [141, 26] width 5 height 5
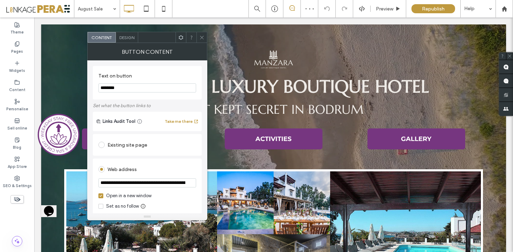
click at [160, 148] on div "Existing site page" at bounding box center [148, 144] width 98 height 11
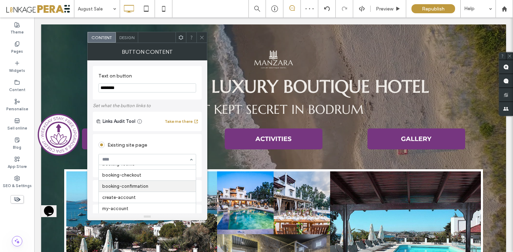
scroll to position [284, 0]
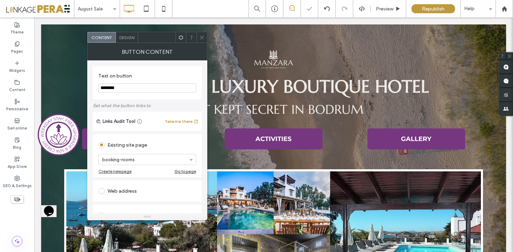
click at [202, 37] on icon at bounding box center [201, 37] width 5 height 5
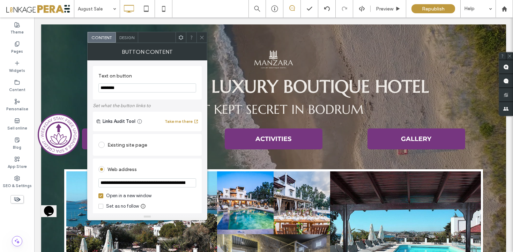
click at [157, 145] on div "Existing site page" at bounding box center [148, 144] width 98 height 11
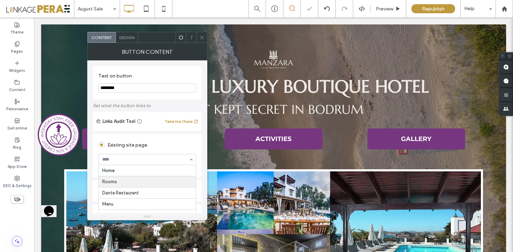
scroll to position [299, 0]
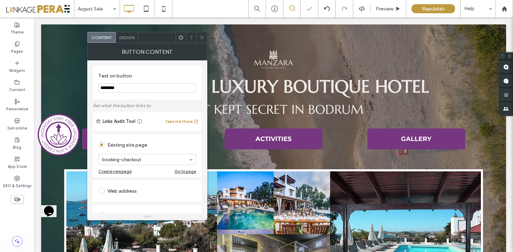
click at [169, 164] on div at bounding box center [147, 159] width 97 height 10
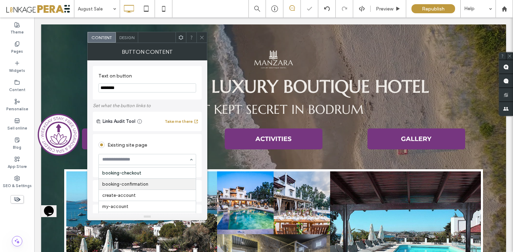
scroll to position [287, 0]
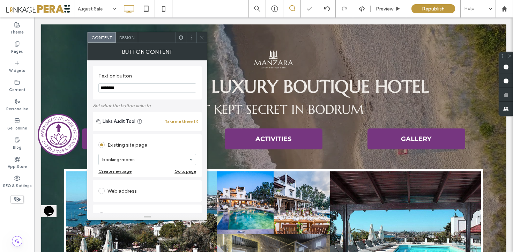
click at [203, 34] on span at bounding box center [201, 37] width 5 height 10
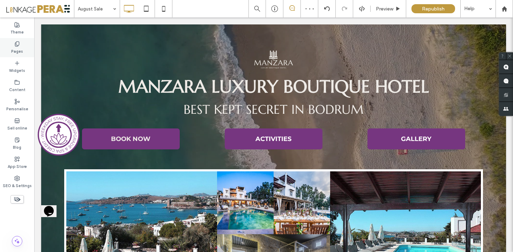
click at [14, 48] on label "Pages" at bounding box center [17, 51] width 12 height 8
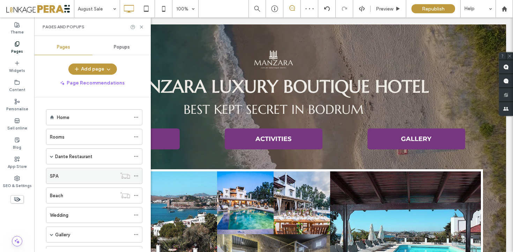
scroll to position [246, 0]
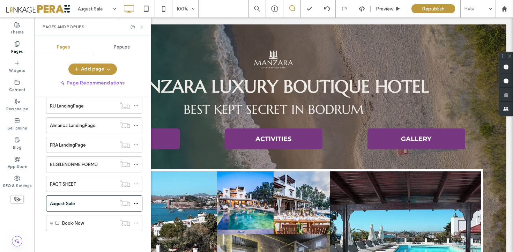
click at [142, 26] on icon at bounding box center [141, 26] width 5 height 5
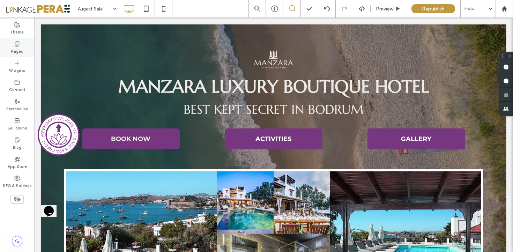
click at [30, 43] on div "Pages" at bounding box center [17, 47] width 34 height 19
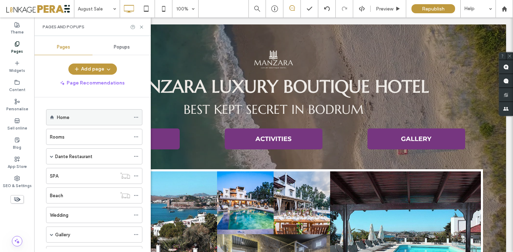
click at [88, 125] on div "Home" at bounding box center [94, 117] width 96 height 16
click at [94, 114] on div "Home" at bounding box center [93, 117] width 73 height 7
click at [142, 27] on icon at bounding box center [141, 26] width 5 height 5
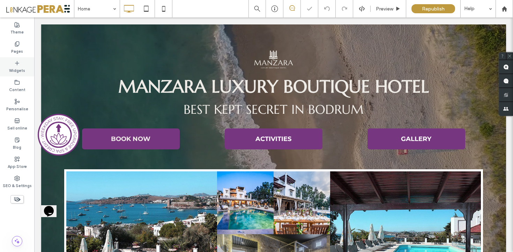
click at [14, 71] on label "Widgets" at bounding box center [17, 70] width 16 height 8
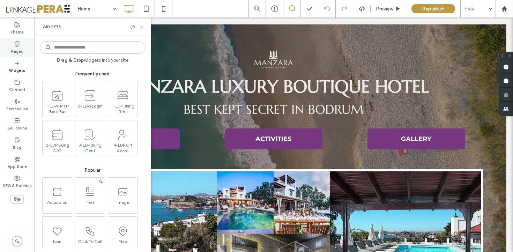
click at [16, 42] on icon at bounding box center [17, 44] width 6 height 6
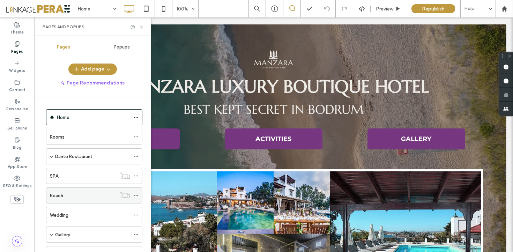
click at [79, 192] on div "Beach" at bounding box center [83, 195] width 67 height 7
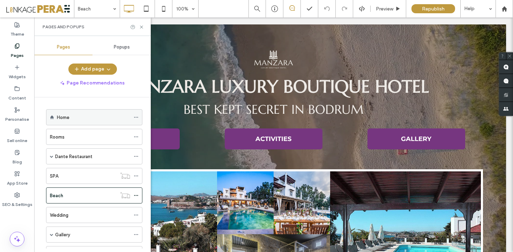
click at [87, 121] on div "Home" at bounding box center [93, 117] width 73 height 7
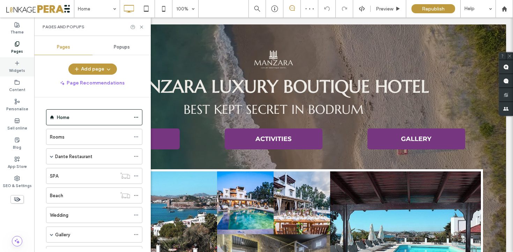
click at [17, 64] on use at bounding box center [16, 62] width 3 height 3
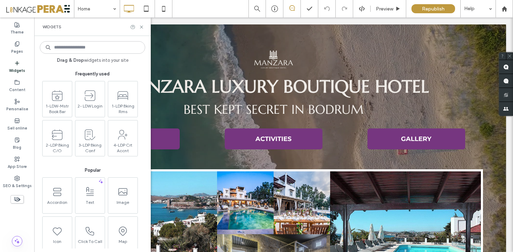
click at [107, 48] on input at bounding box center [92, 47] width 105 height 13
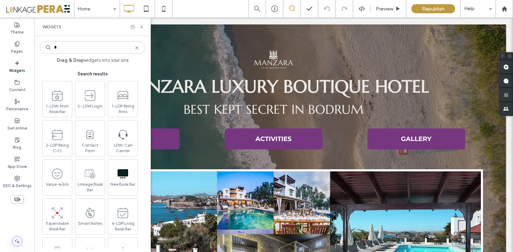
type input "*"
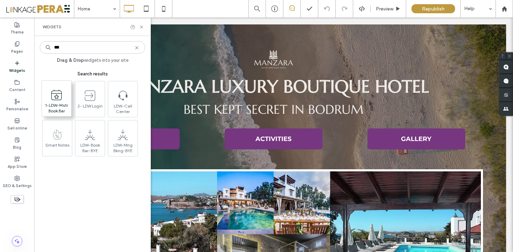
type input "***"
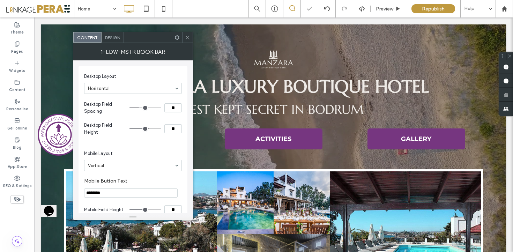
click at [177, 39] on use at bounding box center [177, 37] width 5 height 5
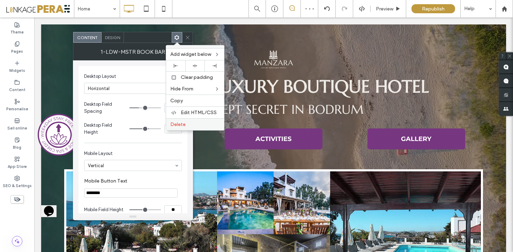
click at [194, 127] on div "Delete" at bounding box center [195, 124] width 58 height 12
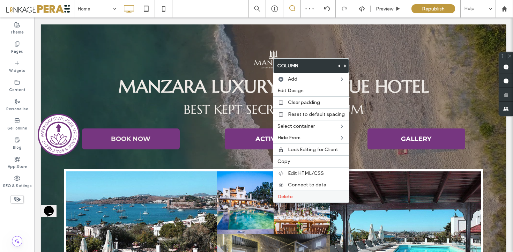
click at [289, 197] on span "Delete" at bounding box center [285, 197] width 15 height 6
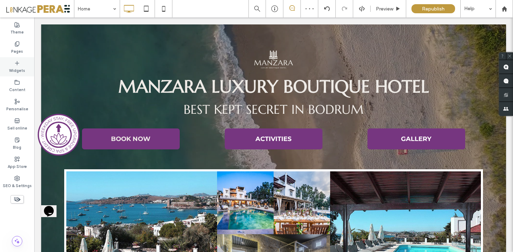
click at [16, 66] on label "Widgets" at bounding box center [17, 70] width 16 height 8
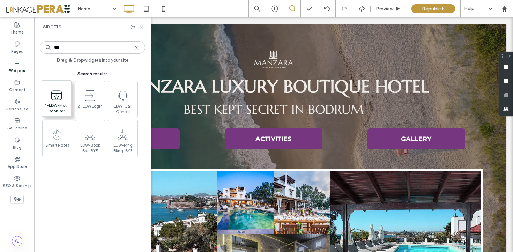
type input "***"
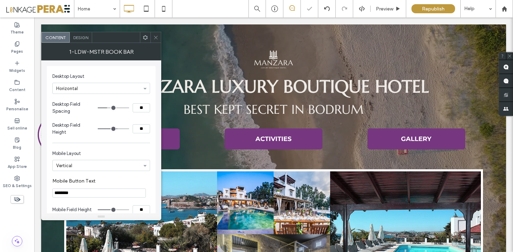
click at [156, 38] on icon at bounding box center [155, 37] width 5 height 5
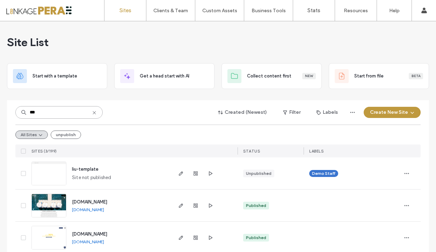
click at [72, 110] on input "***" at bounding box center [58, 112] width 87 height 13
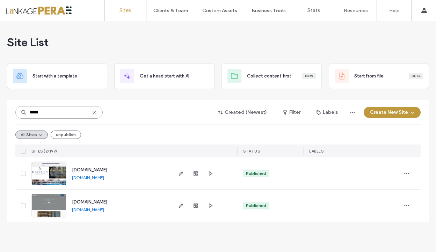
type input "*****"
click at [104, 202] on span "[DOMAIN_NAME]" at bounding box center [89, 201] width 35 height 5
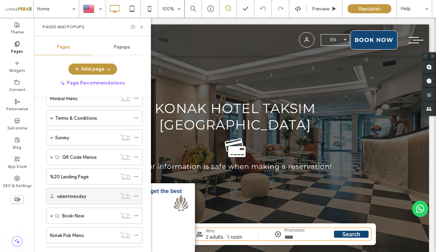
scroll to position [194, 0]
click at [86, 158] on label "QR Code Menus" at bounding box center [79, 158] width 35 height 12
click at [50, 157] on span at bounding box center [51, 157] width 3 height 3
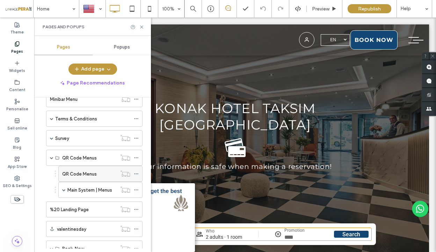
click at [75, 175] on label "QR Code Menus" at bounding box center [79, 174] width 35 height 12
click at [143, 25] on use at bounding box center [141, 26] width 3 height 3
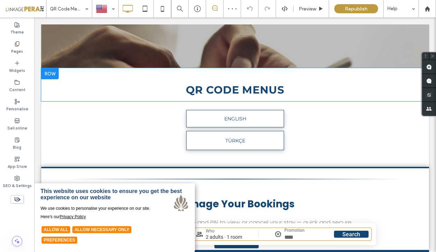
scroll to position [102, 0]
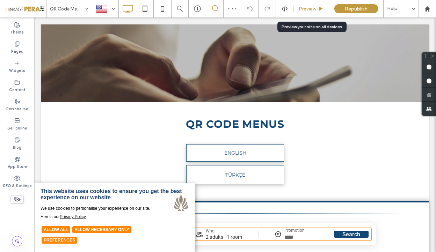
click at [319, 3] on div "Preview" at bounding box center [311, 8] width 36 height 17
click at [315, 12] on div "Preview" at bounding box center [311, 8] width 36 height 17
click at [313, 6] on span "Preview" at bounding box center [307, 9] width 17 height 6
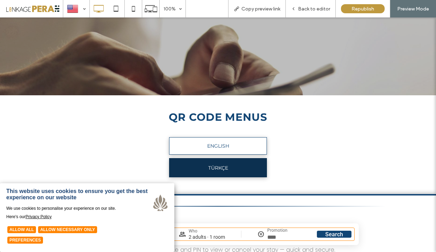
click at [232, 172] on link "TÜRKÇE" at bounding box center [218, 167] width 98 height 19
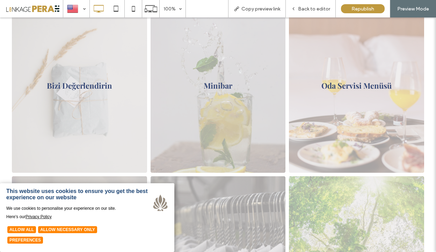
scroll to position [108, 0]
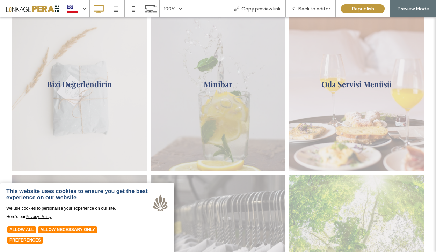
click at [323, 113] on link at bounding box center [356, 84] width 143 height 185
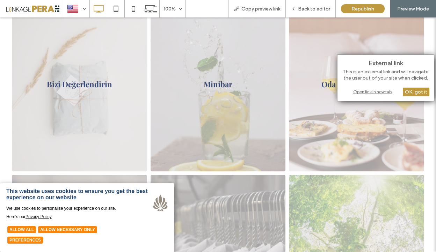
click at [361, 94] on div "Open link in new tab" at bounding box center [385, 91] width 87 height 7
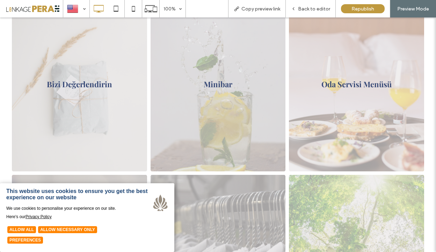
click at [231, 66] on link at bounding box center [217, 84] width 143 height 185
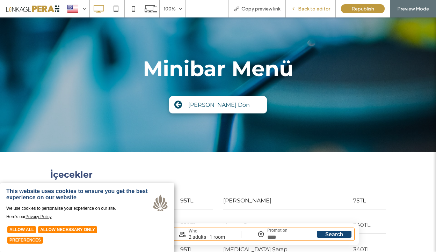
click at [310, 10] on span "Back to editor" at bounding box center [314, 9] width 32 height 6
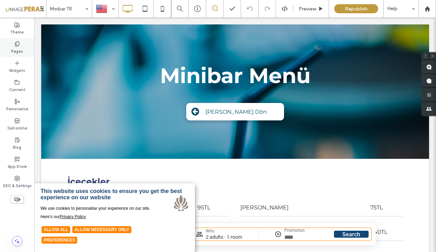
click at [16, 49] on label "Pages" at bounding box center [17, 51] width 12 height 8
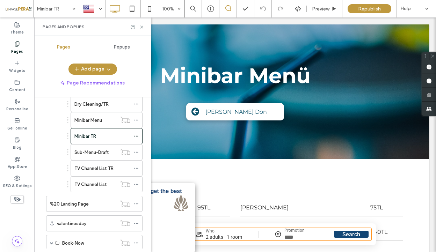
scroll to position [321, 0]
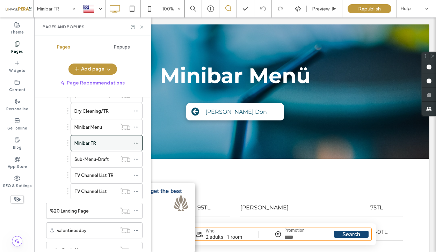
click at [137, 143] on icon at bounding box center [136, 143] width 5 height 5
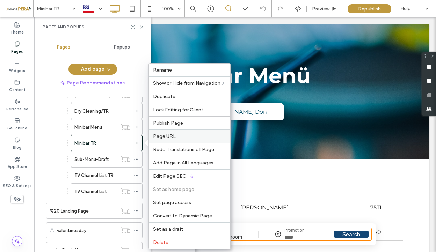
click at [194, 139] on label "Page URL" at bounding box center [189, 136] width 73 height 6
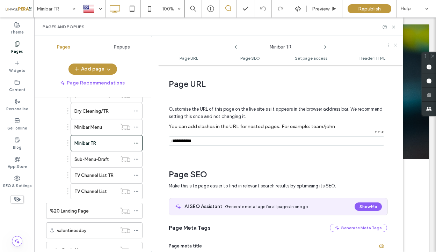
click at [203, 140] on input "notEmpty" at bounding box center [277, 141] width 216 height 9
click at [92, 130] on label "Minibar Menu" at bounding box center [88, 127] width 28 height 12
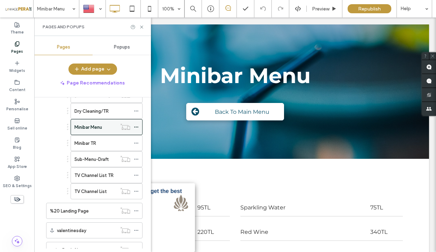
click at [137, 125] on icon at bounding box center [136, 127] width 5 height 5
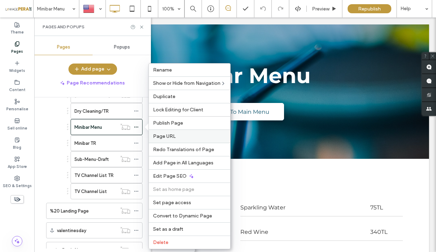
click at [202, 134] on label "Page URL" at bounding box center [189, 136] width 73 height 6
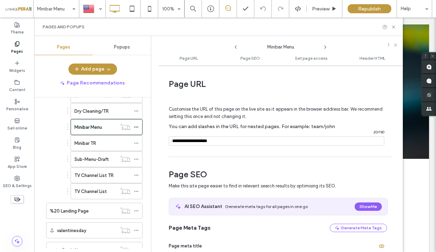
click at [222, 140] on input "notEmpty" at bounding box center [277, 141] width 216 height 9
drag, startPoint x: 234, startPoint y: 141, endPoint x: 203, endPoint y: 140, distance: 31.4
click at [203, 140] on input "notEmpty" at bounding box center [277, 141] width 216 height 9
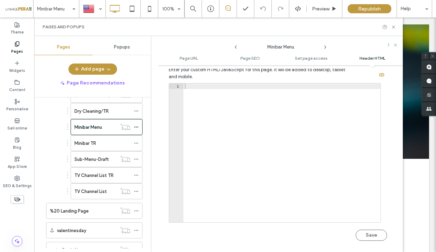
scroll to position [694, 0]
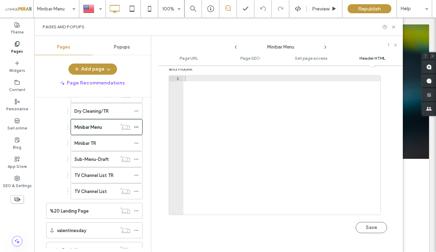
click at [363, 235] on div "1 XXXXXXXXXXXXXXXXXXXXXXXXXXXXXXXXXXXXXXXXXXXXXXXXXXXXXXXXXXXXXXXXXXXXXXXXXXXXX…" at bounding box center [278, 157] width 218 height 165
click at [366, 232] on button "Save" at bounding box center [371, 227] width 31 height 11
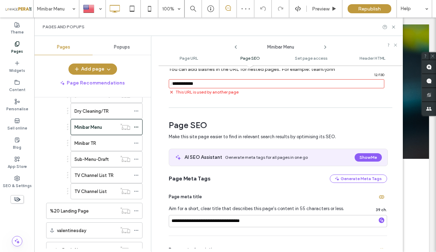
scroll to position [0, 0]
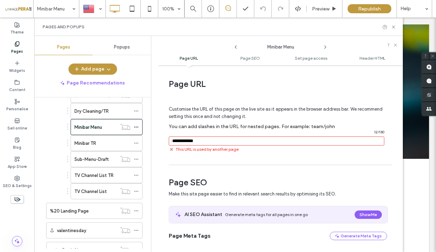
click at [269, 141] on input "notEmpty" at bounding box center [277, 141] width 216 height 9
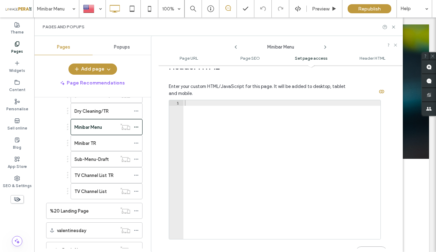
scroll to position [686, 0]
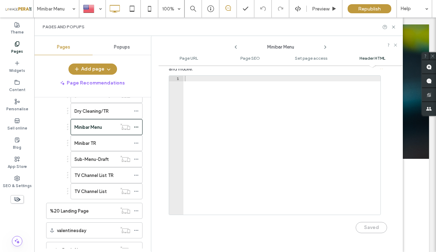
type input "**********"
click at [358, 228] on div "Saved" at bounding box center [278, 224] width 218 height 18
click at [248, 152] on div at bounding box center [218, 126] width 436 height 252
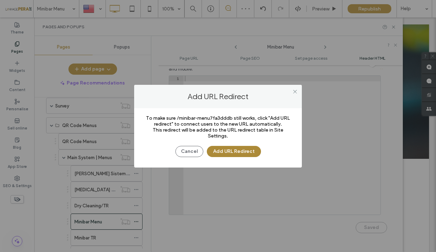
scroll to position [321, 0]
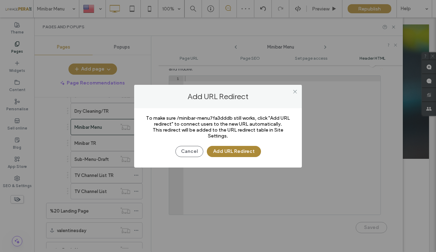
click at [234, 153] on button "Add URL Redirect" at bounding box center [234, 151] width 54 height 11
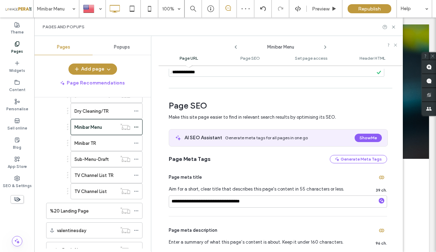
scroll to position [36, 0]
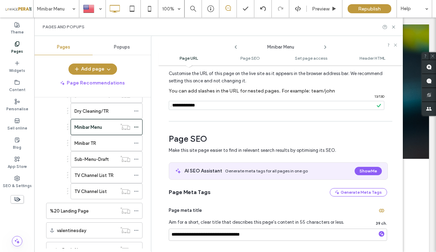
click at [252, 104] on input "notEmpty" at bounding box center [277, 105] width 216 height 9
click at [262, 7] on icon at bounding box center [263, 9] width 6 height 6
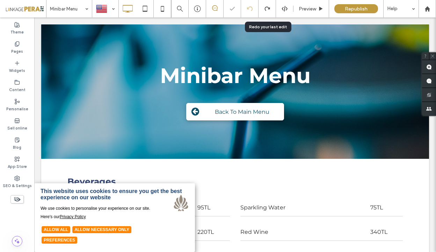
scroll to position [0, 0]
click at [20, 49] on label "Pages" at bounding box center [17, 51] width 12 height 8
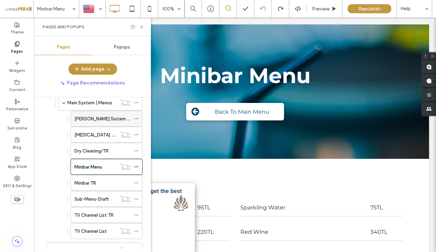
scroll to position [260, 0]
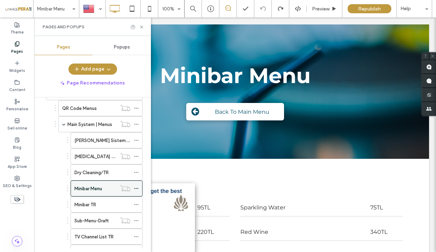
click at [136, 187] on icon at bounding box center [136, 188] width 5 height 5
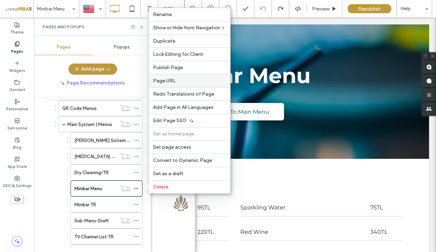
click at [220, 80] on label "Page URL" at bounding box center [189, 81] width 73 height 6
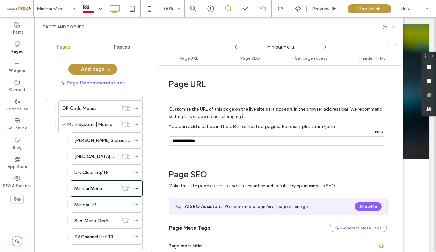
click at [229, 141] on input "notEmpty" at bounding box center [277, 141] width 216 height 9
click at [17, 174] on div "SEO & Settings" at bounding box center [17, 182] width 34 height 19
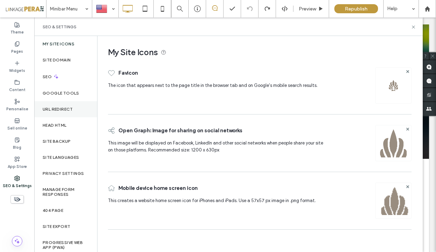
click at [73, 106] on div "URL Redirect" at bounding box center [65, 109] width 63 height 16
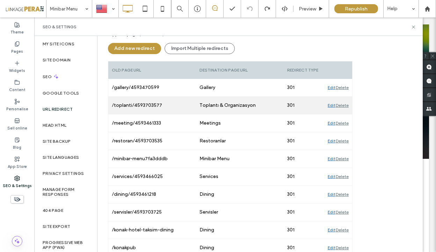
scroll to position [87, 0]
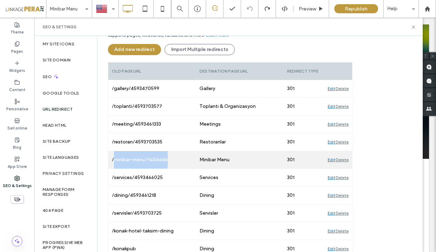
drag, startPoint x: 173, startPoint y: 161, endPoint x: 115, endPoint y: 157, distance: 58.8
click at [115, 157] on div "/minibar-menu7fa3dddb" at bounding box center [152, 159] width 88 height 17
copy div "minibar-menu7fa3dddb"
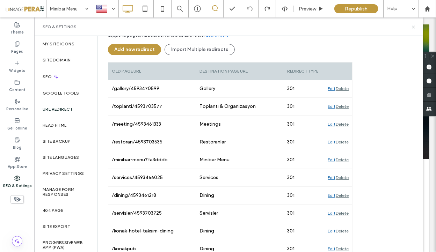
click at [411, 26] on icon at bounding box center [413, 26] width 5 height 5
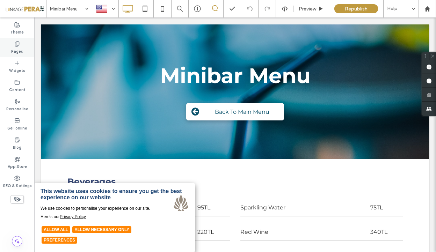
click at [12, 44] on div "Pages" at bounding box center [17, 47] width 34 height 19
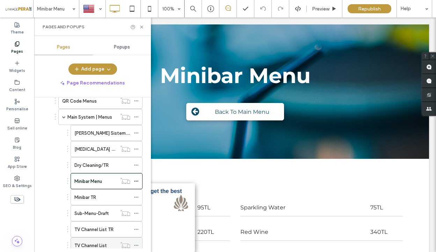
scroll to position [267, 0]
click at [101, 137] on div "[PERSON_NAME] Sistem | Menüler" at bounding box center [102, 133] width 56 height 15
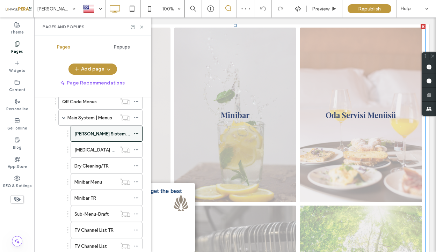
scroll to position [82, 0]
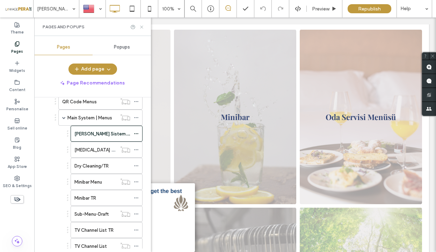
click at [143, 28] on icon at bounding box center [141, 26] width 5 height 5
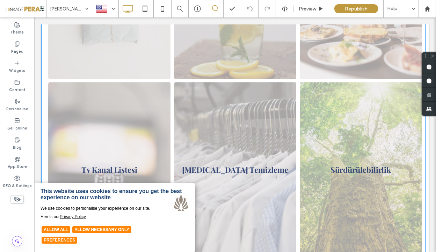
scroll to position [230, 0]
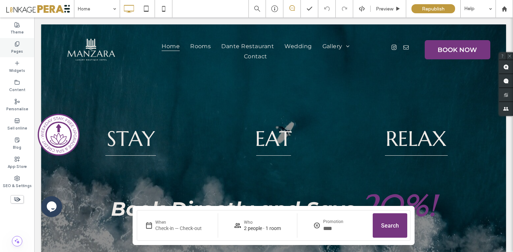
click at [24, 48] on div "Pages" at bounding box center [17, 47] width 34 height 19
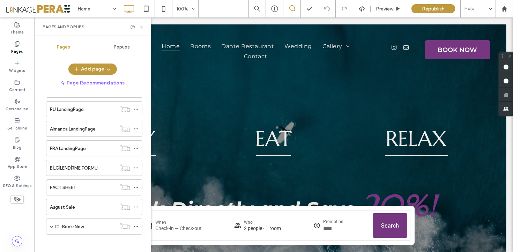
scroll to position [246, 0]
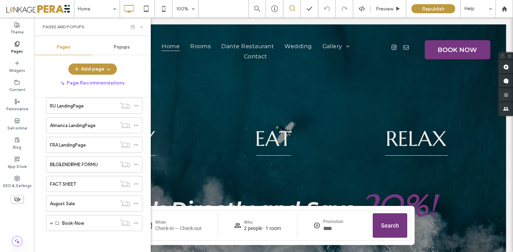
click at [141, 28] on icon at bounding box center [141, 26] width 5 height 5
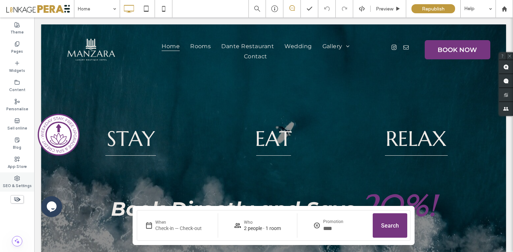
click at [28, 179] on div "SEO & Settings" at bounding box center [17, 182] width 34 height 19
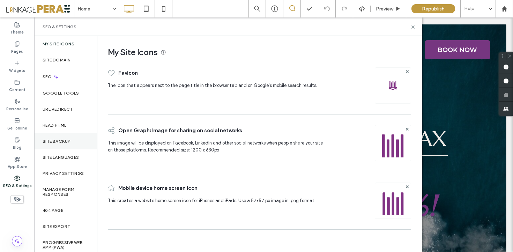
click at [65, 136] on div "Site backup" at bounding box center [65, 141] width 63 height 16
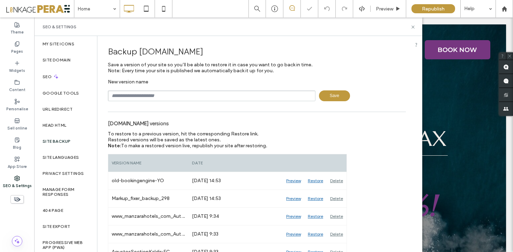
click at [143, 98] on input "text" at bounding box center [212, 95] width 208 height 11
type input "**********"
click at [334, 93] on span "Save" at bounding box center [334, 95] width 31 height 11
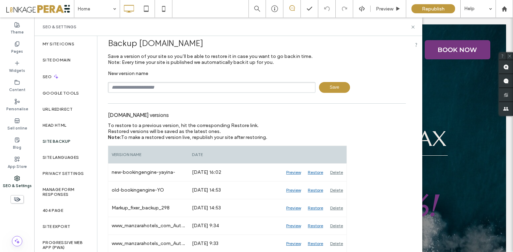
click at [180, 87] on input "text" at bounding box center [212, 87] width 208 height 11
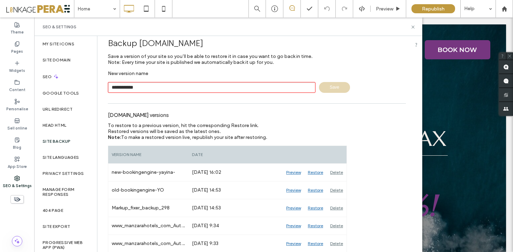
click at [121, 89] on input "**********" at bounding box center [212, 87] width 208 height 11
type input "**********"
click at [329, 88] on span "Save" at bounding box center [334, 87] width 31 height 11
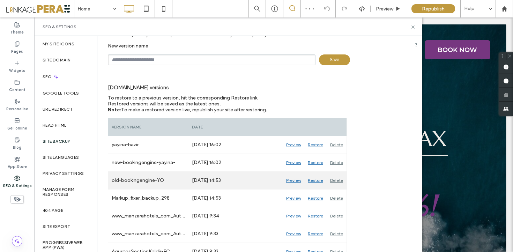
scroll to position [38, 0]
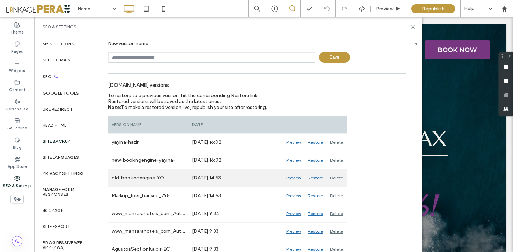
click at [319, 178] on div "Restore" at bounding box center [316, 177] width 22 height 17
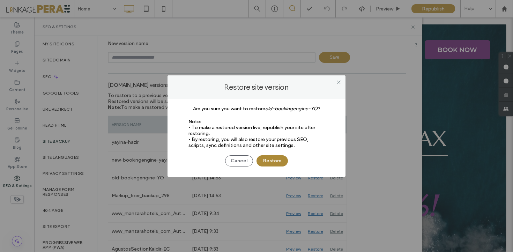
click at [279, 165] on button "Restore" at bounding box center [272, 160] width 31 height 11
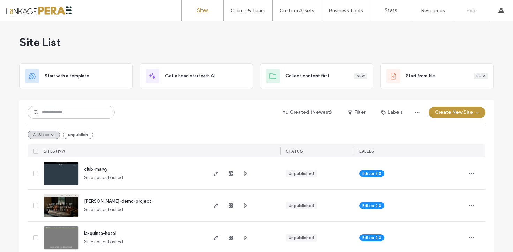
scroll to position [19, 0]
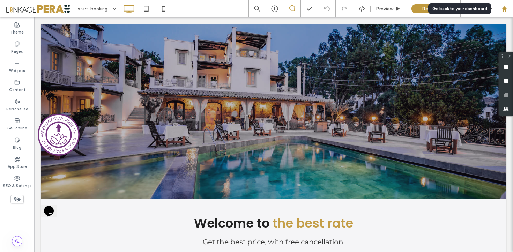
click at [506, 9] on use at bounding box center [504, 8] width 5 height 5
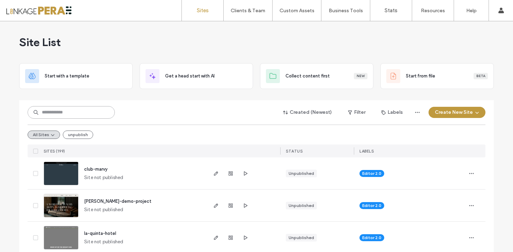
click at [93, 110] on input at bounding box center [71, 112] width 87 height 13
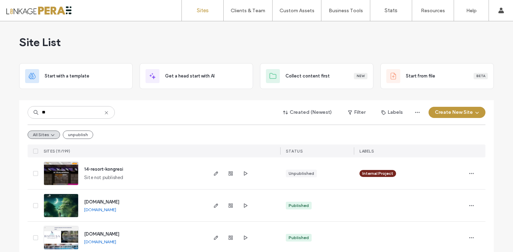
click at [72, 120] on div "** Created (Newest) Filter Labels Create New Site All Sites unpublish SITES (11…" at bounding box center [257, 128] width 458 height 57
click at [78, 111] on input "**" at bounding box center [71, 112] width 87 height 13
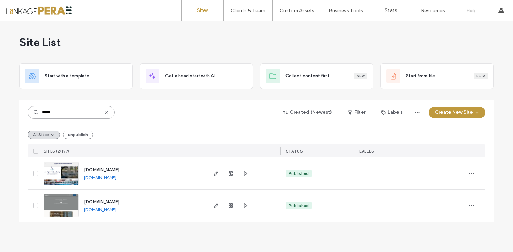
type input "*****"
click at [114, 203] on span "www.konakhotel.com" at bounding box center [101, 201] width 35 height 5
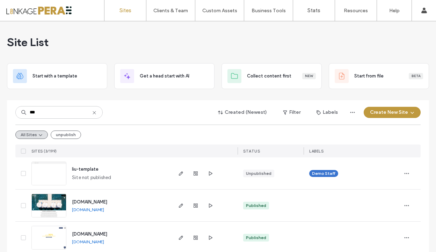
scroll to position [10, 0]
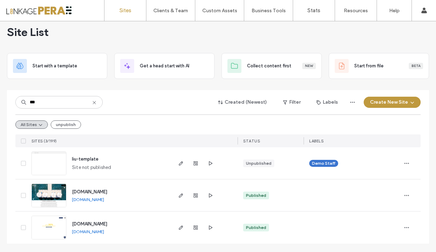
type input "***"
click at [95, 221] on span "[DOMAIN_NAME]" at bounding box center [89, 223] width 35 height 5
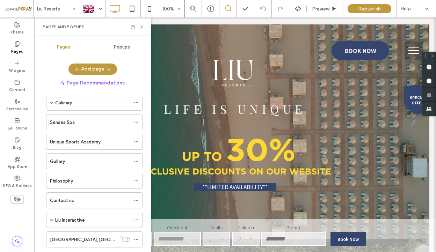
scroll to position [78, 0]
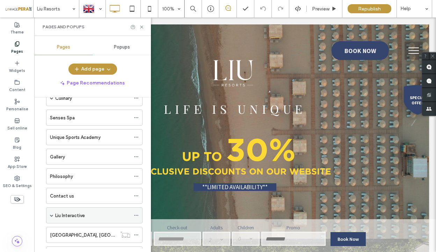
click at [49, 215] on div "Liu Interactive" at bounding box center [94, 215] width 96 height 16
click at [51, 214] on span at bounding box center [51, 215] width 3 height 3
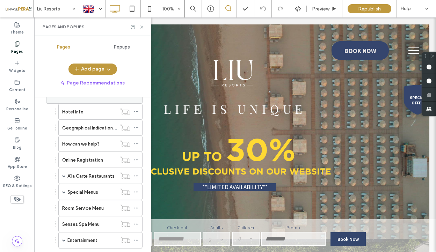
scroll to position [205, 0]
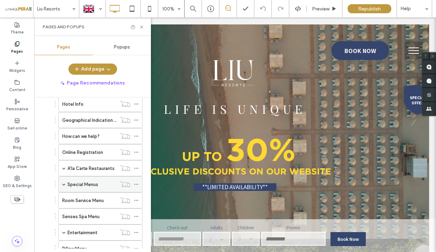
click at [62, 182] on span at bounding box center [63, 184] width 3 height 15
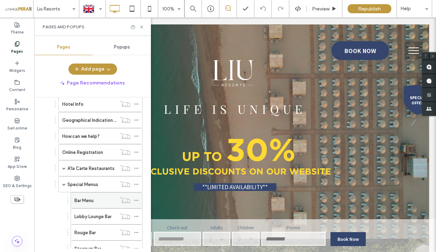
click at [92, 203] on label "Bar Menu" at bounding box center [83, 201] width 19 height 12
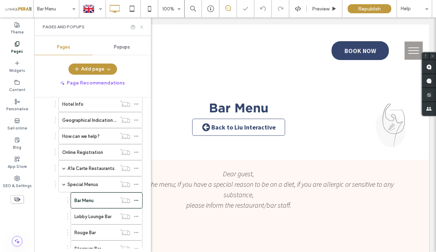
click at [141, 25] on icon at bounding box center [141, 26] width 5 height 5
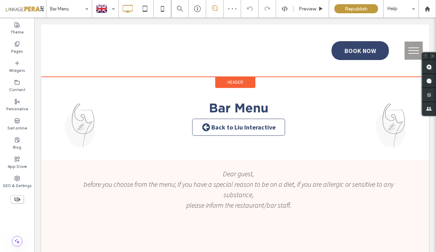
click at [234, 84] on span "Header" at bounding box center [235, 82] width 16 height 6
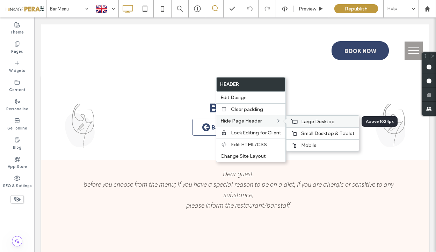
click at [313, 124] on div "Large Desktop" at bounding box center [322, 122] width 72 height 12
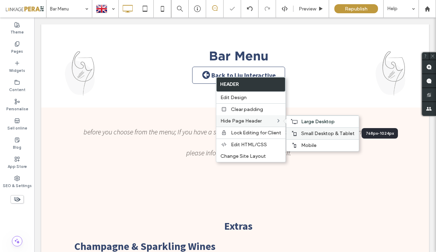
click at [309, 132] on span "Small Desktop & Tablet" at bounding box center [327, 134] width 53 height 6
click at [299, 143] on div "Mobile" at bounding box center [322, 145] width 72 height 12
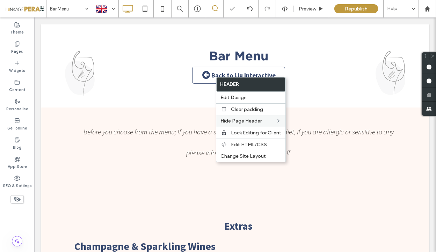
click at [300, 78] on div "Bar Menu Back to Liu Interactive Click To Paste" at bounding box center [234, 66] width 335 height 42
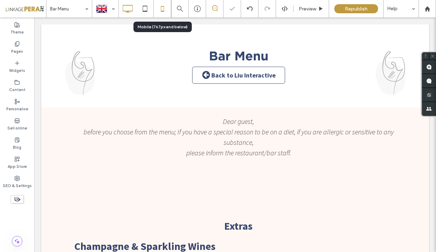
click at [165, 9] on icon at bounding box center [162, 9] width 14 height 14
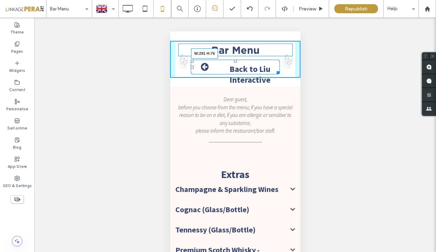
drag, startPoint x: 278, startPoint y: 72, endPoint x: 284, endPoint y: 84, distance: 13.4
click at [279, 74] on div at bounding box center [276, 71] width 5 height 5
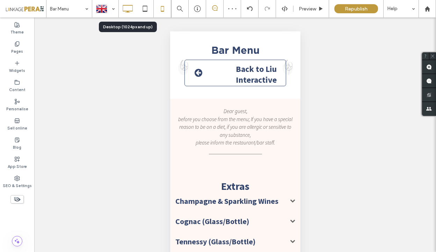
click at [129, 9] on icon at bounding box center [128, 9] width 14 height 14
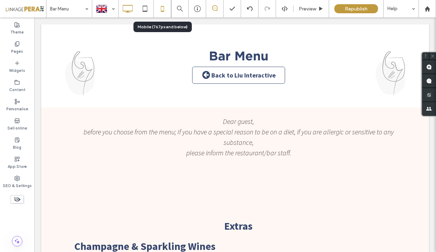
click at [165, 10] on icon at bounding box center [162, 9] width 14 height 14
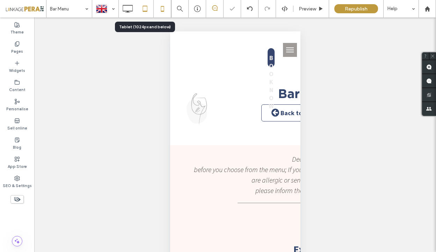
click at [147, 9] on use at bounding box center [145, 9] width 5 height 6
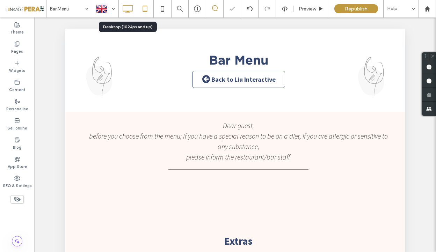
click at [130, 7] on icon at bounding box center [128, 9] width 14 height 14
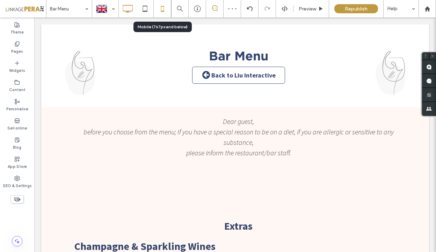
click at [166, 10] on icon at bounding box center [162, 9] width 14 height 14
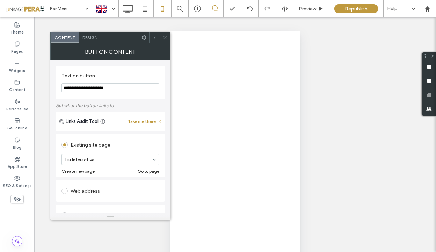
click at [92, 35] on span "Design" at bounding box center [89, 37] width 15 height 5
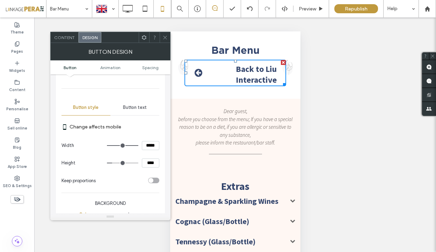
scroll to position [66, 0]
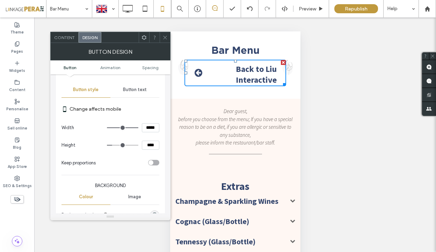
click at [144, 94] on div "Button text" at bounding box center [134, 89] width 49 height 15
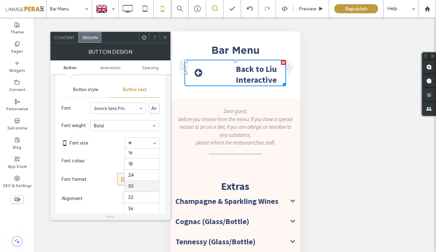
scroll to position [60, 0]
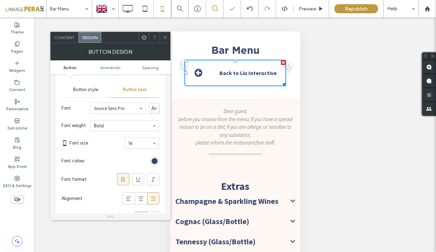
click at [146, 145] on input at bounding box center [140, 143] width 24 height 5
click at [164, 34] on span at bounding box center [164, 37] width 5 height 10
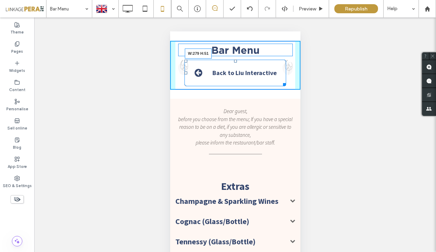
drag, startPoint x: 284, startPoint y: 86, endPoint x: 452, endPoint y: 108, distance: 169.5
click at [282, 77] on div "Bar Menu Back to Liu Interactive W:279 H:51 Click To Paste" at bounding box center [235, 65] width 130 height 49
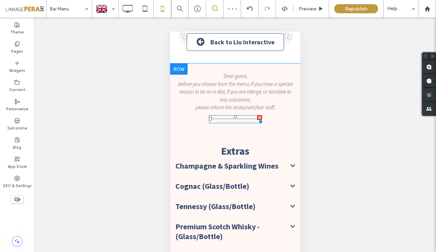
scroll to position [35, 0]
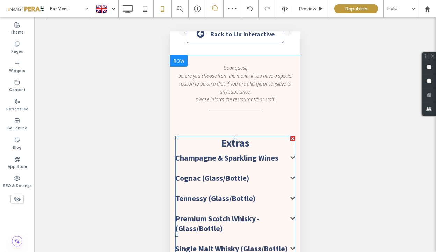
click at [293, 157] on span at bounding box center [292, 157] width 5 height 5
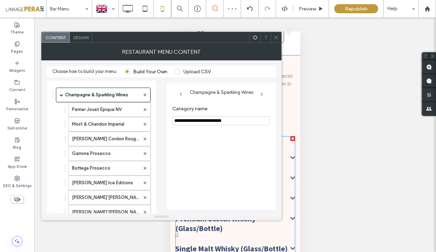
scroll to position [1047, 0]
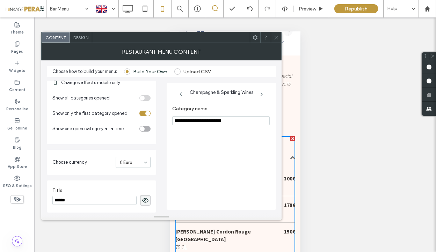
click at [277, 37] on icon at bounding box center [276, 37] width 5 height 5
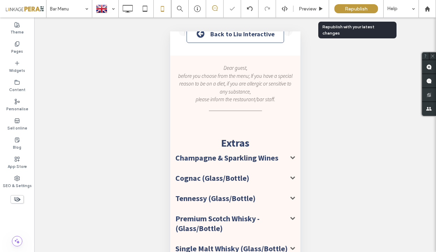
click at [348, 7] on span "Republish" at bounding box center [356, 9] width 23 height 6
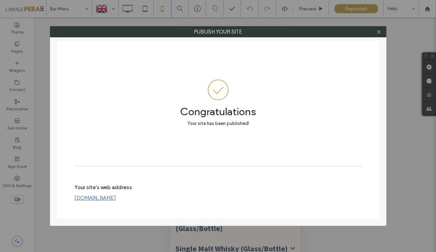
click at [89, 197] on link "www.liuresorts.com" at bounding box center [95, 198] width 42 height 6
click at [378, 38] on div "Publish your site Congratulations Your site has been published! Your site's web…" at bounding box center [218, 126] width 336 height 200
click at [378, 30] on icon at bounding box center [378, 31] width 5 height 5
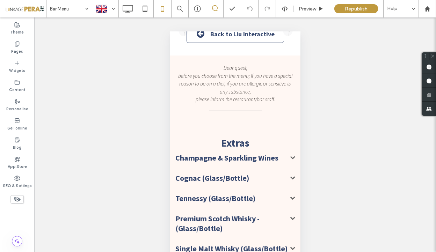
drag, startPoint x: 22, startPoint y: 49, endPoint x: 136, endPoint y: 69, distance: 116.4
click at [22, 49] on label "Pages" at bounding box center [17, 51] width 12 height 8
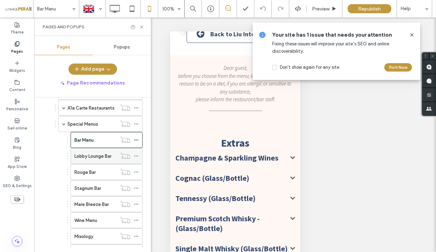
scroll to position [255, 0]
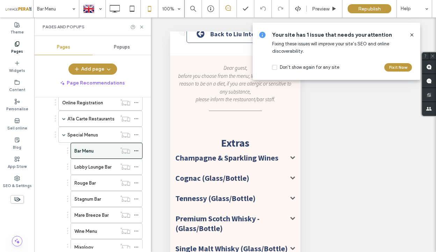
click at [134, 151] on use at bounding box center [136, 151] width 4 height 1
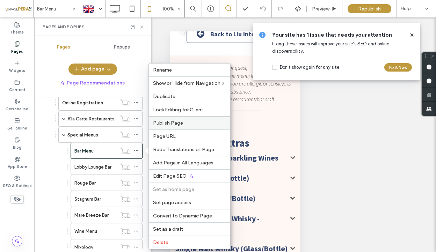
click at [195, 117] on div "Publish Page" at bounding box center [189, 122] width 81 height 13
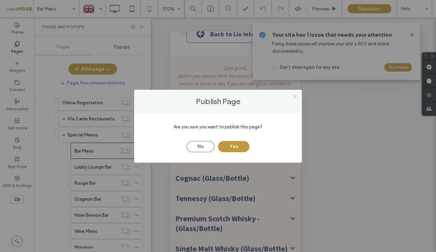
click at [297, 95] on icon at bounding box center [294, 96] width 5 height 5
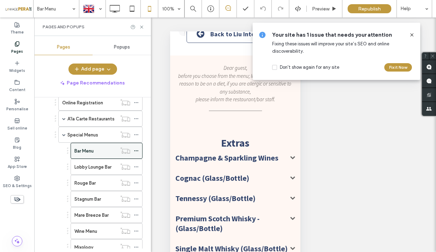
click at [136, 149] on icon at bounding box center [136, 150] width 5 height 5
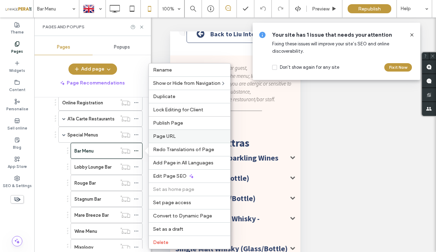
click at [194, 138] on label "Page URL" at bounding box center [189, 136] width 73 height 6
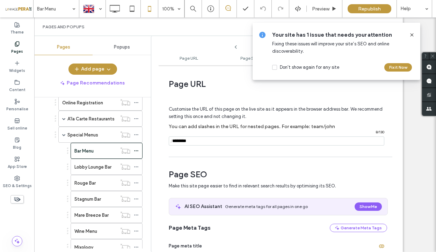
click at [207, 141] on input "notEmpty" at bounding box center [277, 141] width 216 height 9
click at [411, 35] on icon at bounding box center [412, 35] width 6 height 6
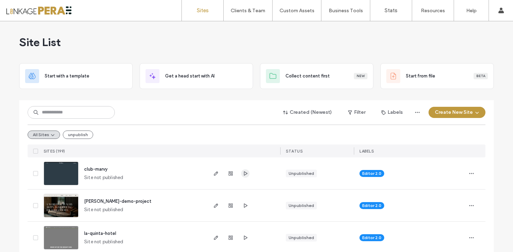
scroll to position [42, 0]
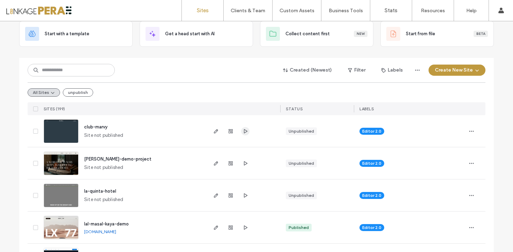
click at [244, 132] on use "button" at bounding box center [245, 131] width 3 height 4
click at [69, 72] on input at bounding box center [71, 70] width 87 height 13
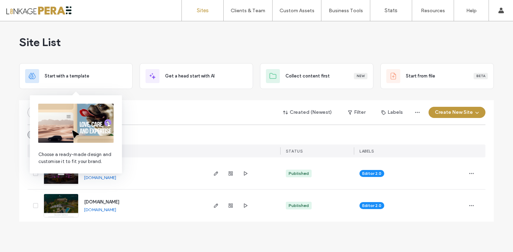
scroll to position [0, 0]
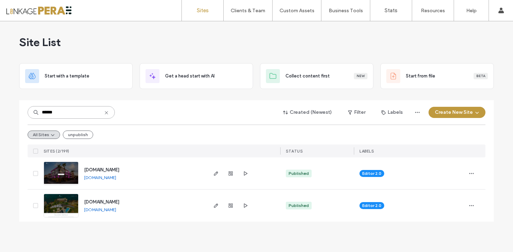
type input "******"
click at [107, 111] on icon at bounding box center [107, 113] width 6 height 6
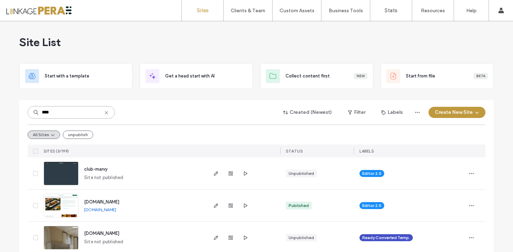
type input "****"
click at [97, 168] on span "club-marvy" at bounding box center [95, 169] width 23 height 5
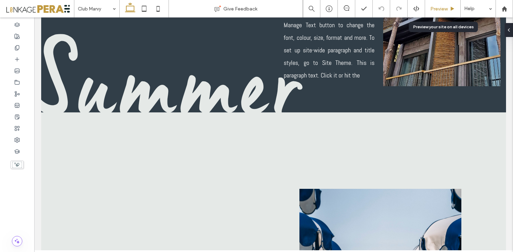
click at [439, 9] on span "Preview" at bounding box center [439, 9] width 17 height 6
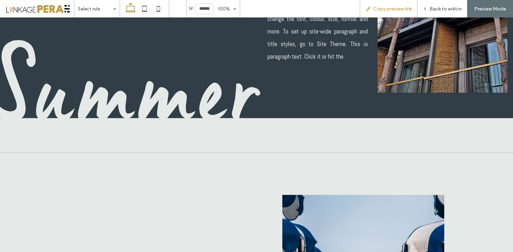
click at [402, 10] on span "Copy preview link" at bounding box center [392, 9] width 39 height 6
click at [430, 8] on div "Back to editor" at bounding box center [443, 9] width 50 height 6
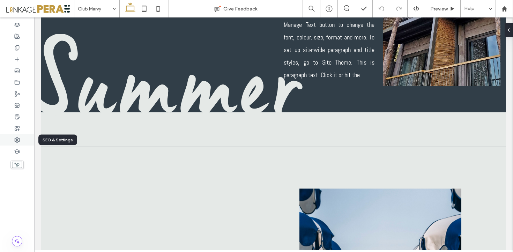
click at [19, 142] on icon at bounding box center [17, 140] width 6 height 6
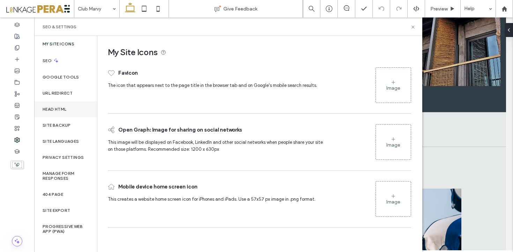
click at [73, 111] on div "Head HTML" at bounding box center [65, 109] width 63 height 16
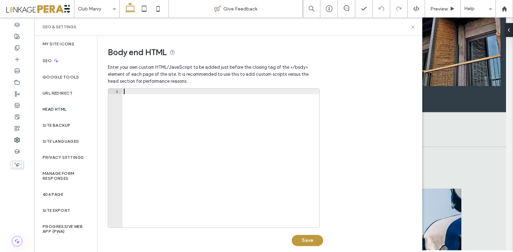
click at [178, 122] on div at bounding box center [221, 164] width 197 height 150
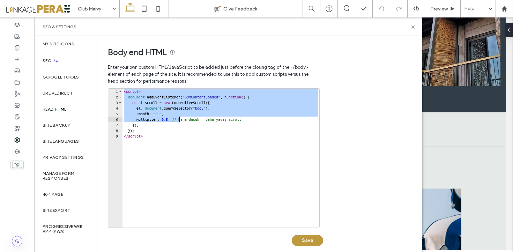
type textarea "*** *********"
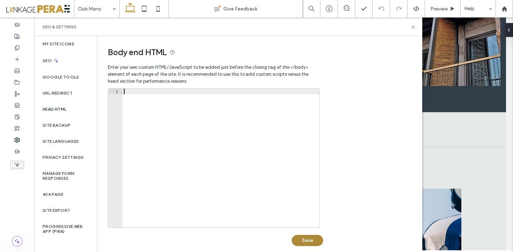
click at [312, 235] on button "Save" at bounding box center [307, 240] width 31 height 11
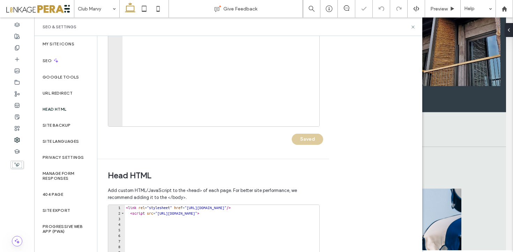
scroll to position [113, 0]
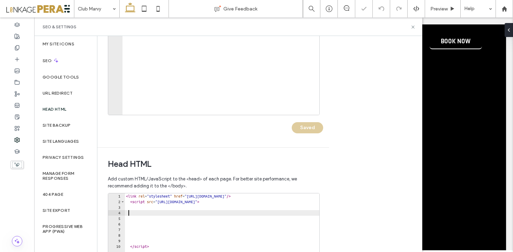
scroll to position [0, 0]
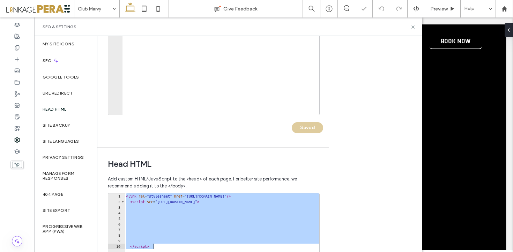
type textarea "*********"
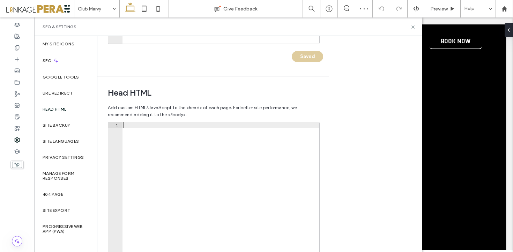
scroll to position [226, 0]
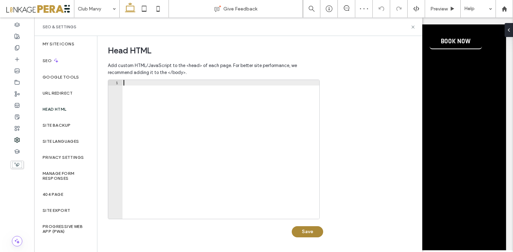
click at [308, 230] on button "Save" at bounding box center [307, 231] width 31 height 11
click at [414, 27] on icon at bounding box center [413, 26] width 5 height 5
